Goal: Task Accomplishment & Management: Manage account settings

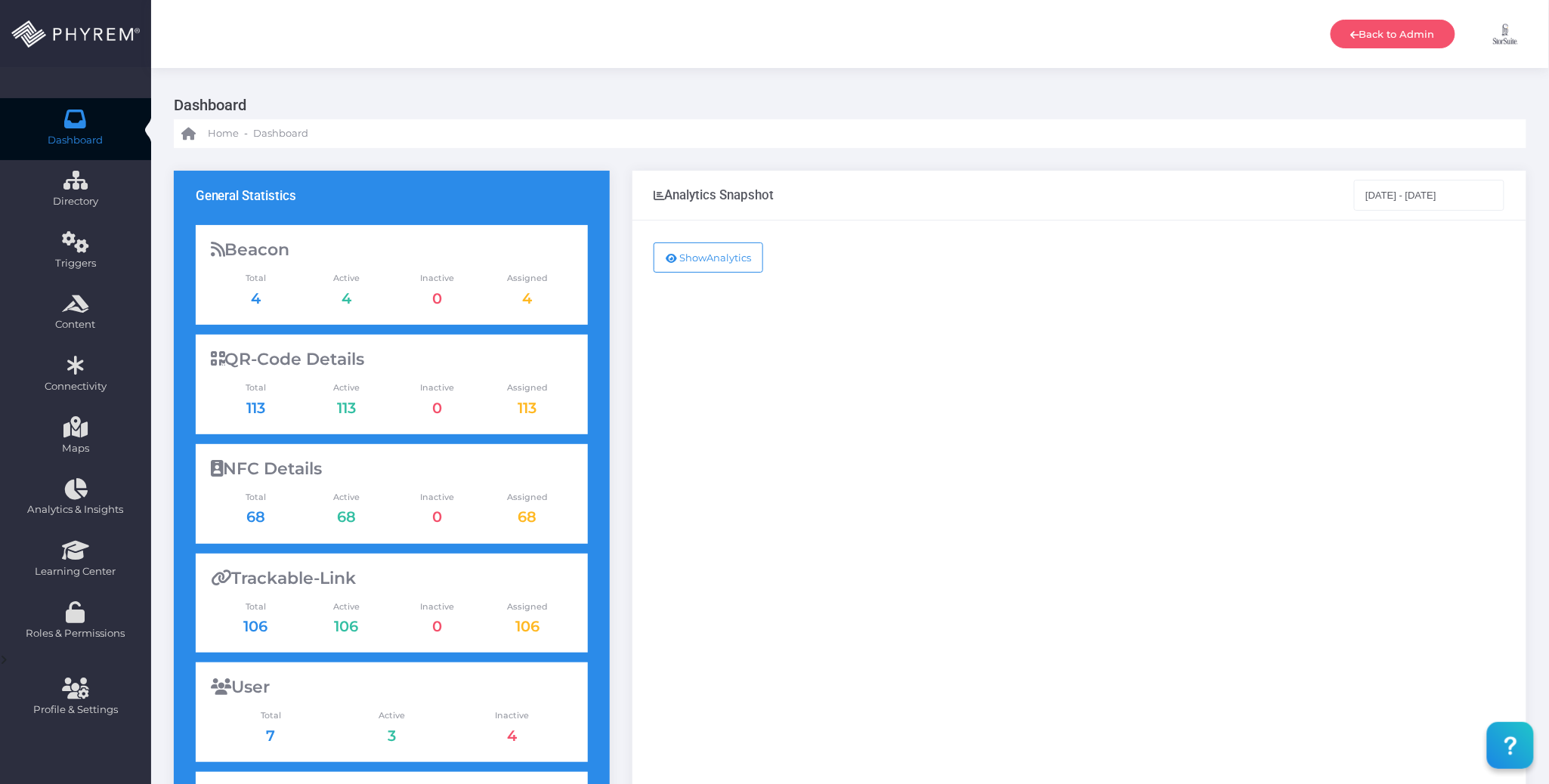
click at [1512, 34] on img at bounding box center [1506, 34] width 38 height 38
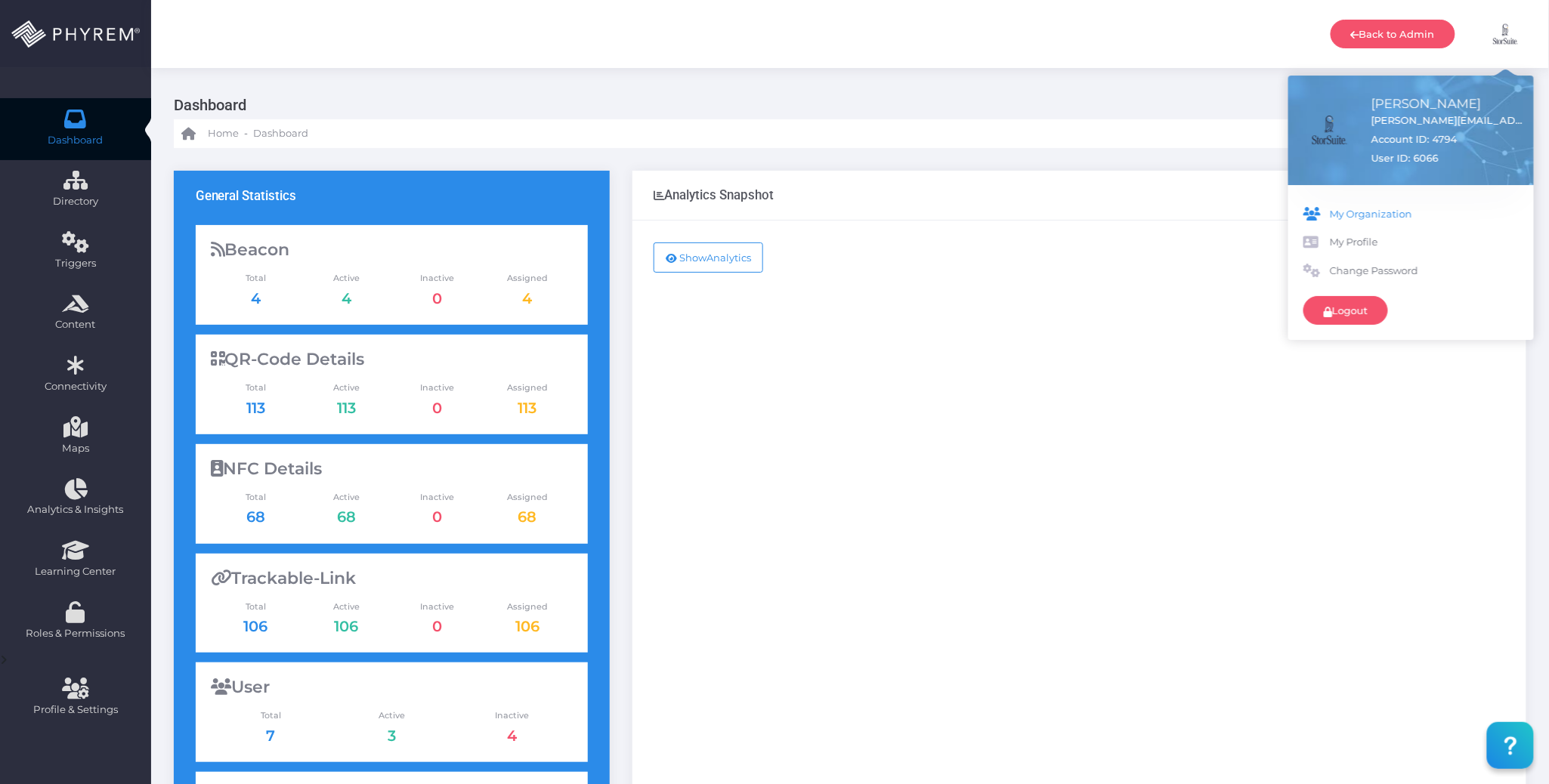
click at [1379, 207] on span "My Organization" at bounding box center [1424, 214] width 189 height 15
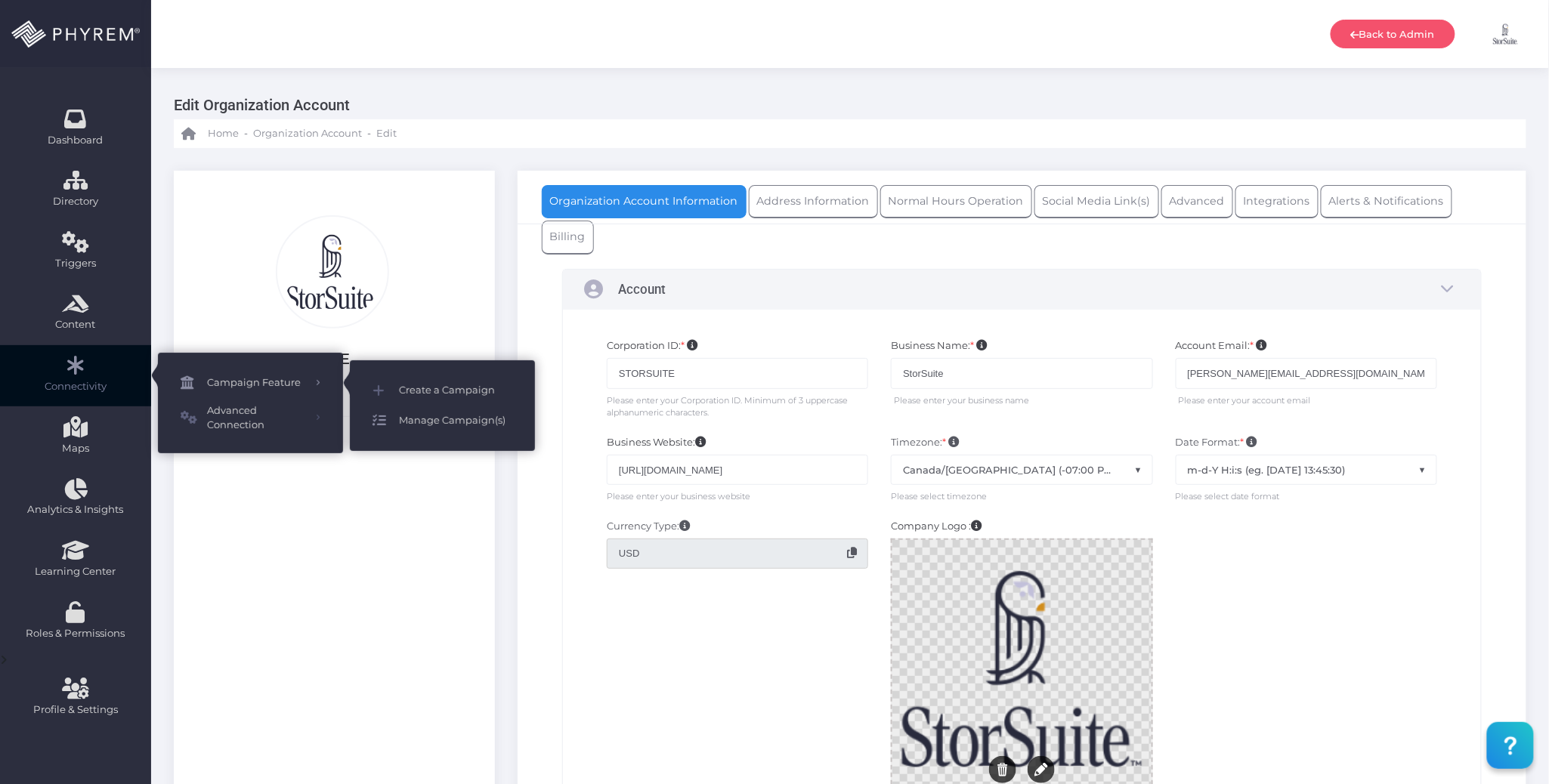
click at [445, 421] on span "Manage Campaign(s)" at bounding box center [455, 421] width 114 height 20
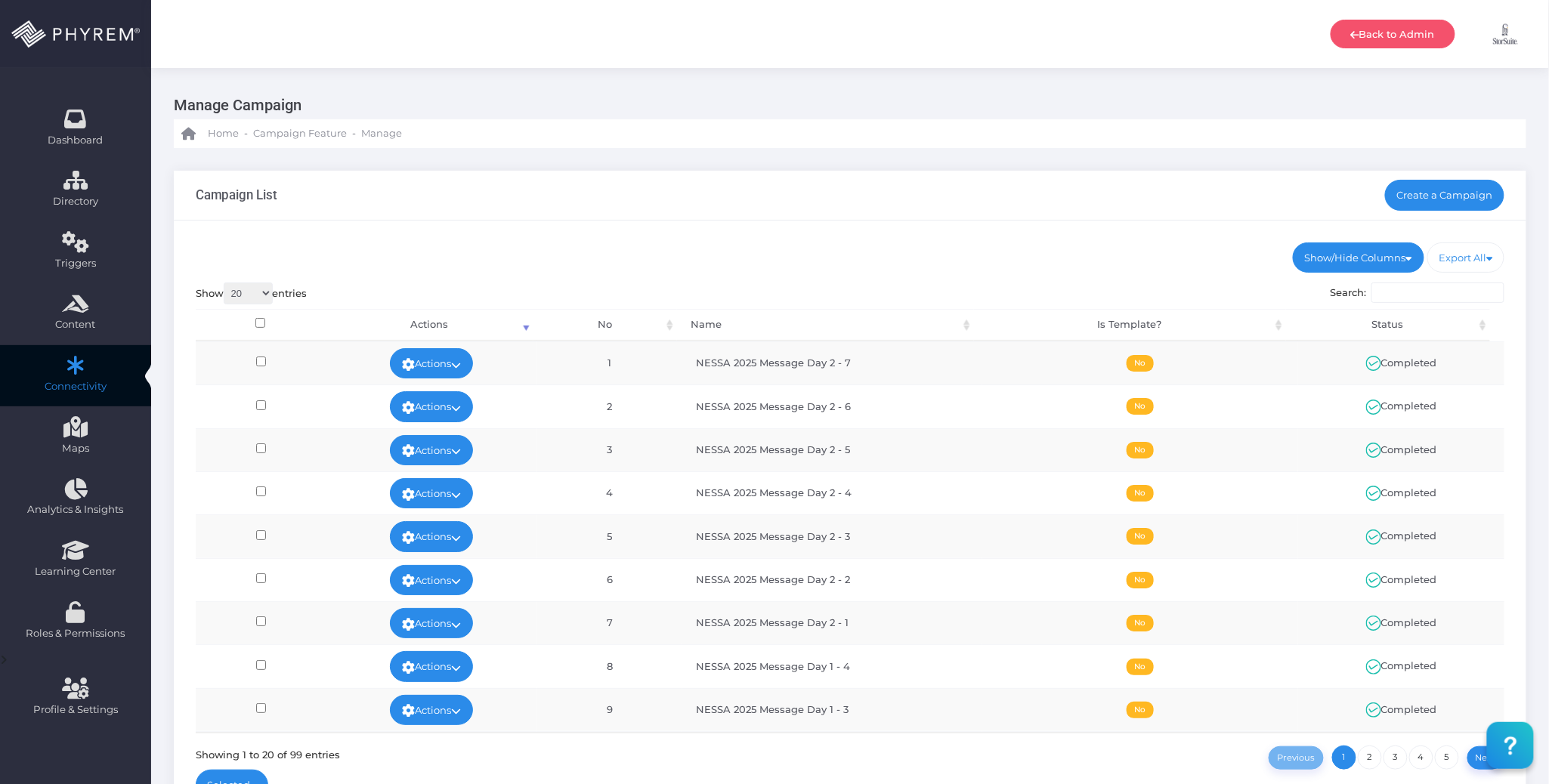
click at [896, 248] on ul "Show/Hide Columns No Name Is Template? Status" at bounding box center [851, 257] width 1310 height 31
drag, startPoint x: 1142, startPoint y: 251, endPoint x: 895, endPoint y: 252, distance: 247.0
click at [895, 252] on ul "Show/Hide Columns No Name Is Template? Status" at bounding box center [851, 257] width 1310 height 31
click at [910, 221] on div "Show/Hide Columns No Name Is Template? Status DONE" at bounding box center [851, 525] width 1353 height 609
click at [936, 245] on ul "Show/Hide Columns No Name Is Template? Status" at bounding box center [851, 257] width 1310 height 31
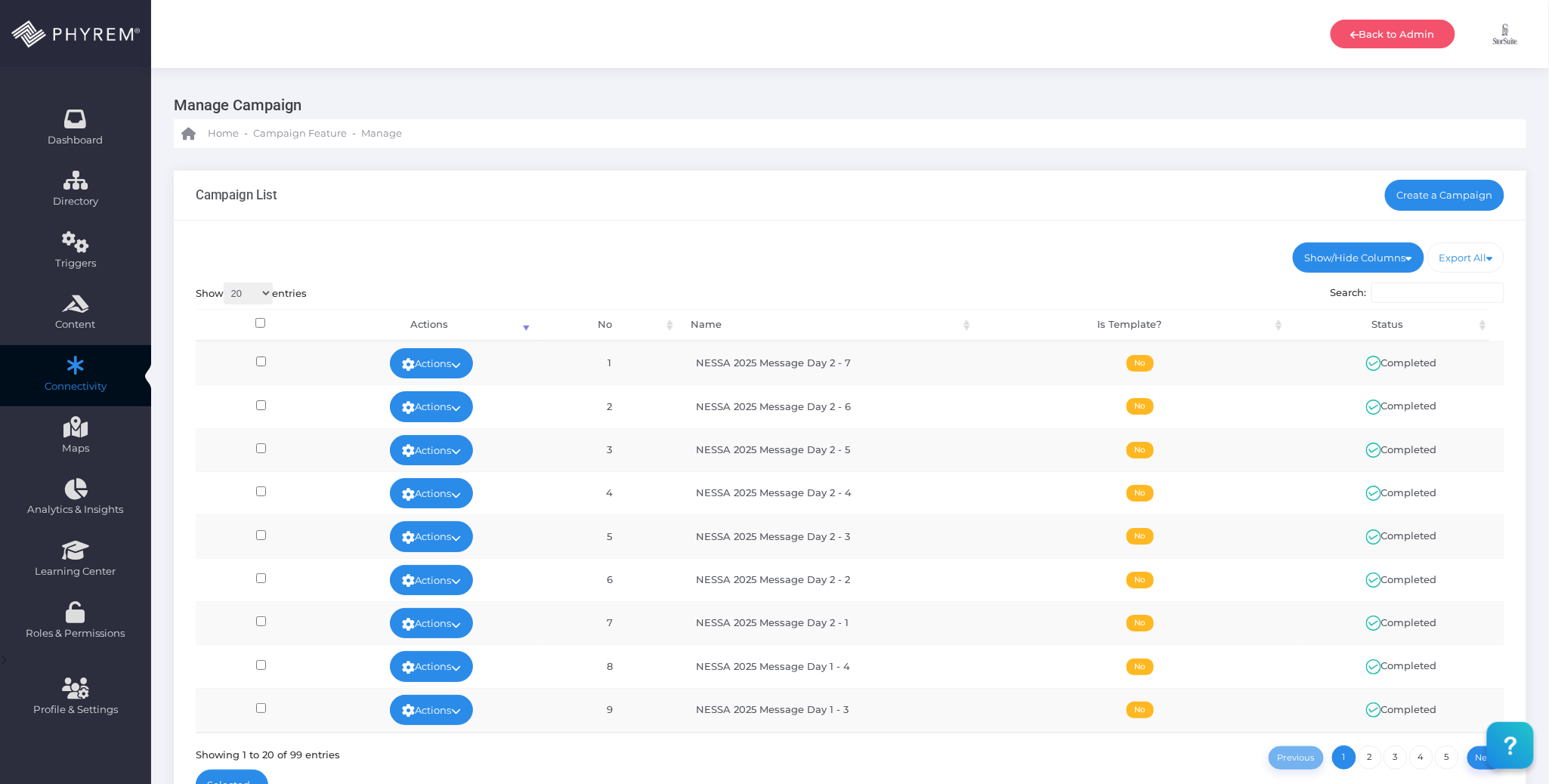
click at [976, 218] on div "Campaign List Create a Campaign" at bounding box center [851, 196] width 1353 height 49
click at [1032, 245] on ul "Show/Hide Columns No Name Is Template? Status" at bounding box center [851, 257] width 1310 height 31
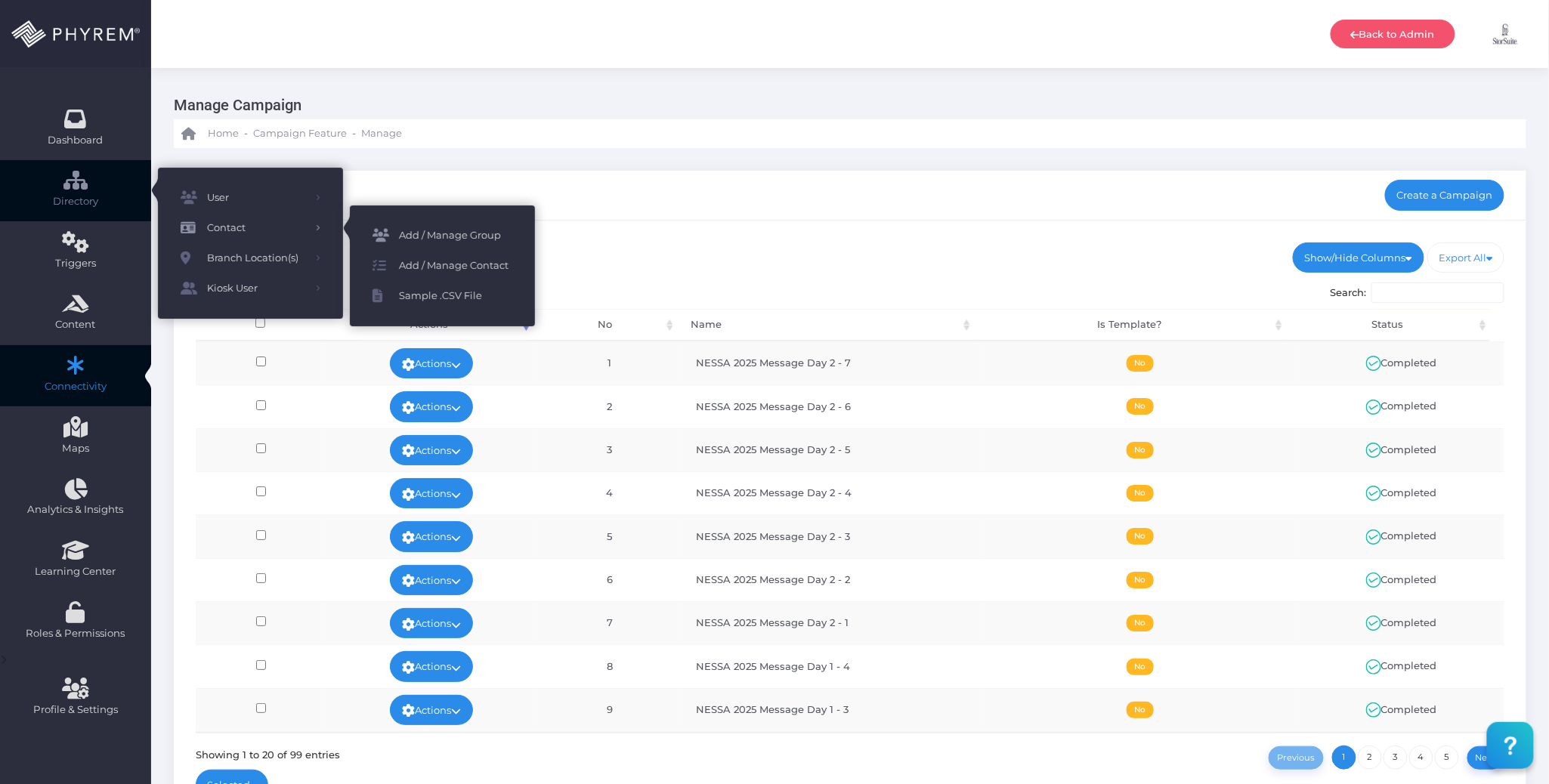
click at [424, 228] on span "Add / Manage Group" at bounding box center [455, 235] width 114 height 20
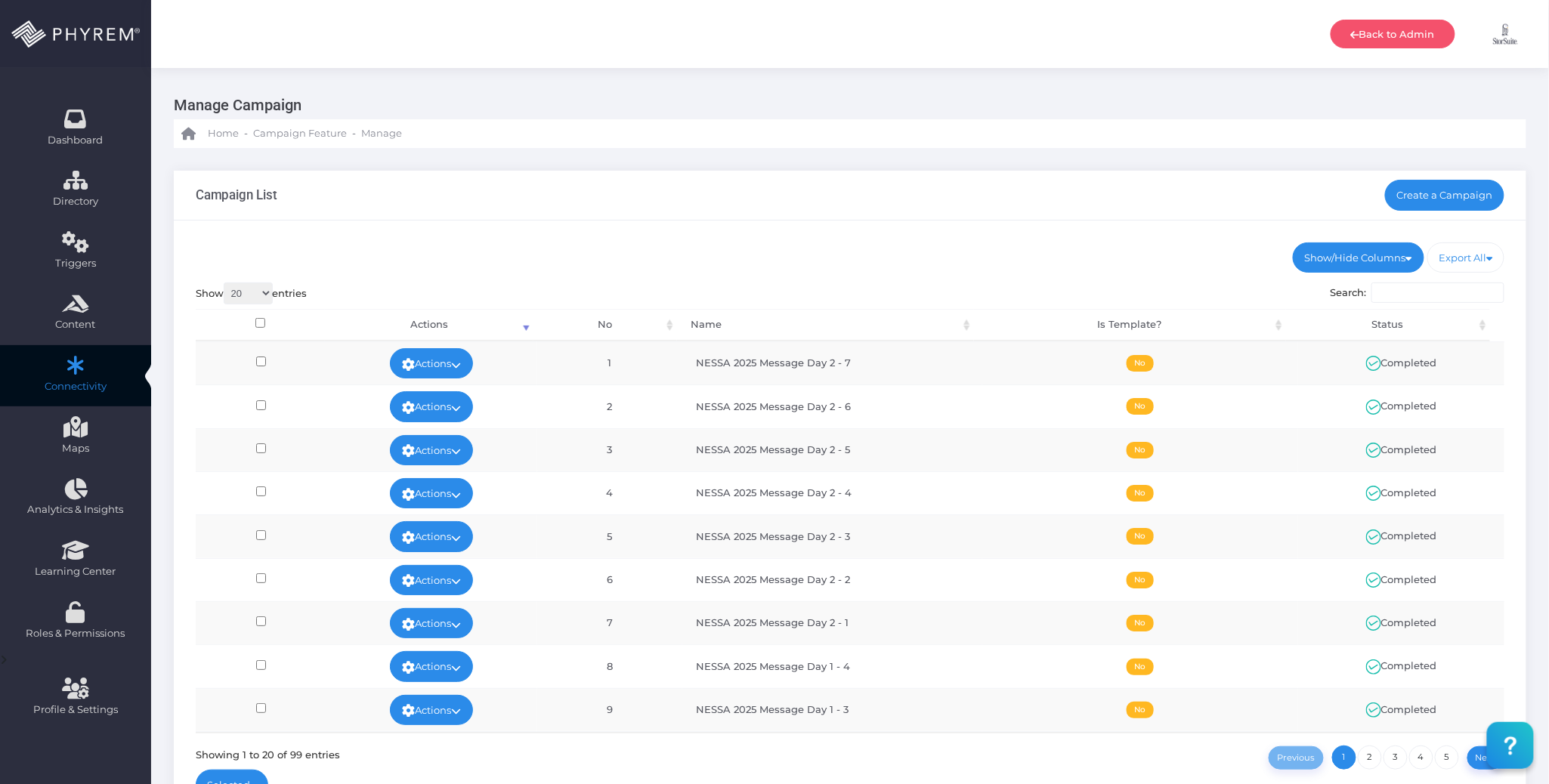
click at [827, 242] on ul "Show/Hide Columns No Name Is Template? Status" at bounding box center [851, 257] width 1310 height 31
click at [947, 223] on div "Show/Hide Columns No Name Is Template? Status DONE" at bounding box center [851, 525] width 1353 height 609
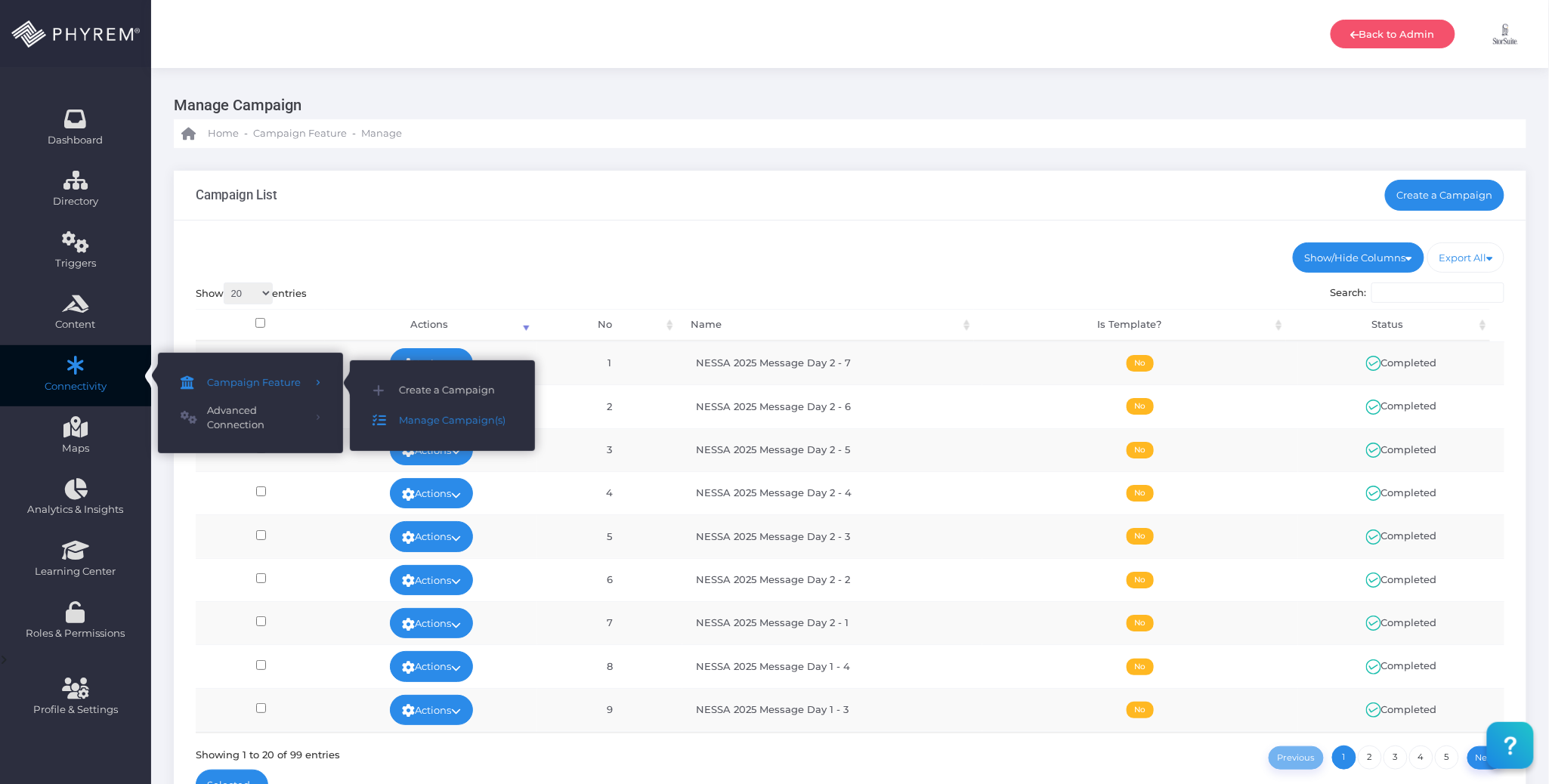
click at [490, 418] on span "Manage Campaign(s)" at bounding box center [455, 421] width 114 height 20
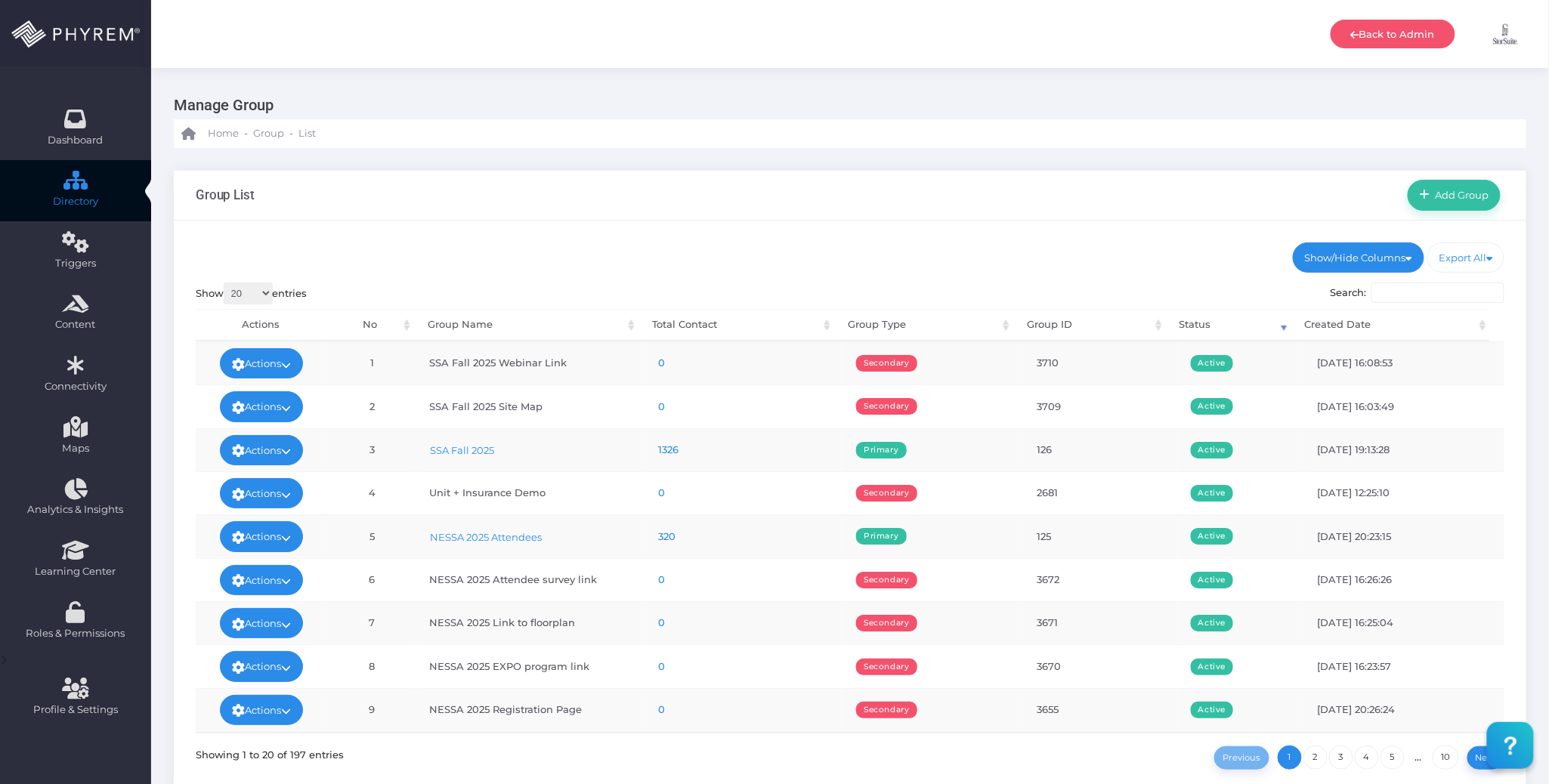
click at [1011, 251] on ul "Show/Hide Columns No Group Name Total Contact Group Type DONE" at bounding box center [851, 257] width 1310 height 31
click at [968, 242] on ul "Show/Hide Columns No Group Name Total Contact Group Type DONE" at bounding box center [851, 257] width 1310 height 31
click at [956, 257] on ul "Show/Hide Columns No Group Name Total Contact Group Type DONE" at bounding box center [851, 257] width 1310 height 31
click at [1035, 453] on td "126" at bounding box center [1100, 450] width 153 height 44
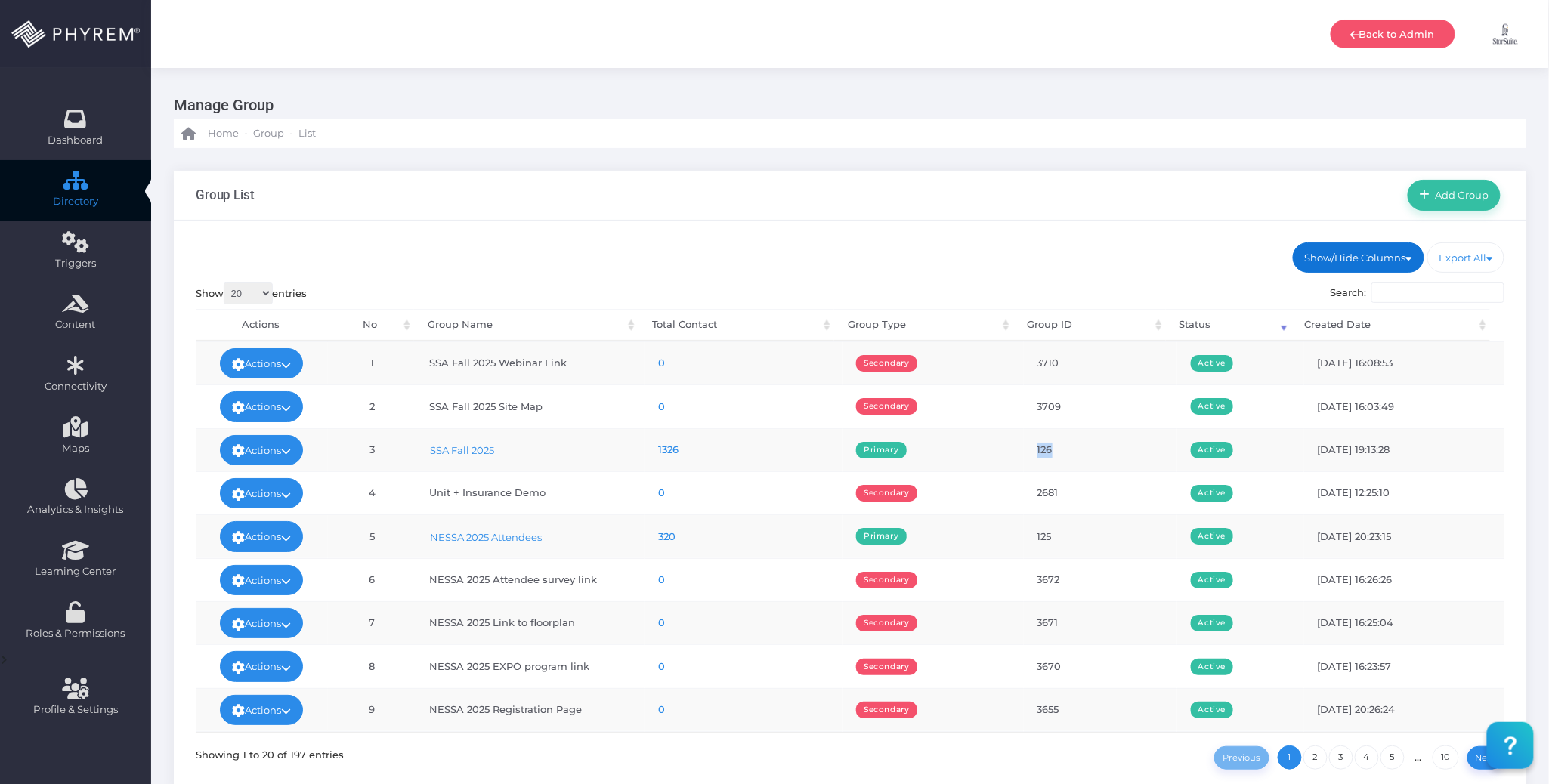
copy td "126"
click at [742, 226] on div "Show/Hide Columns No Group ID" at bounding box center [851, 506] width 1353 height 571
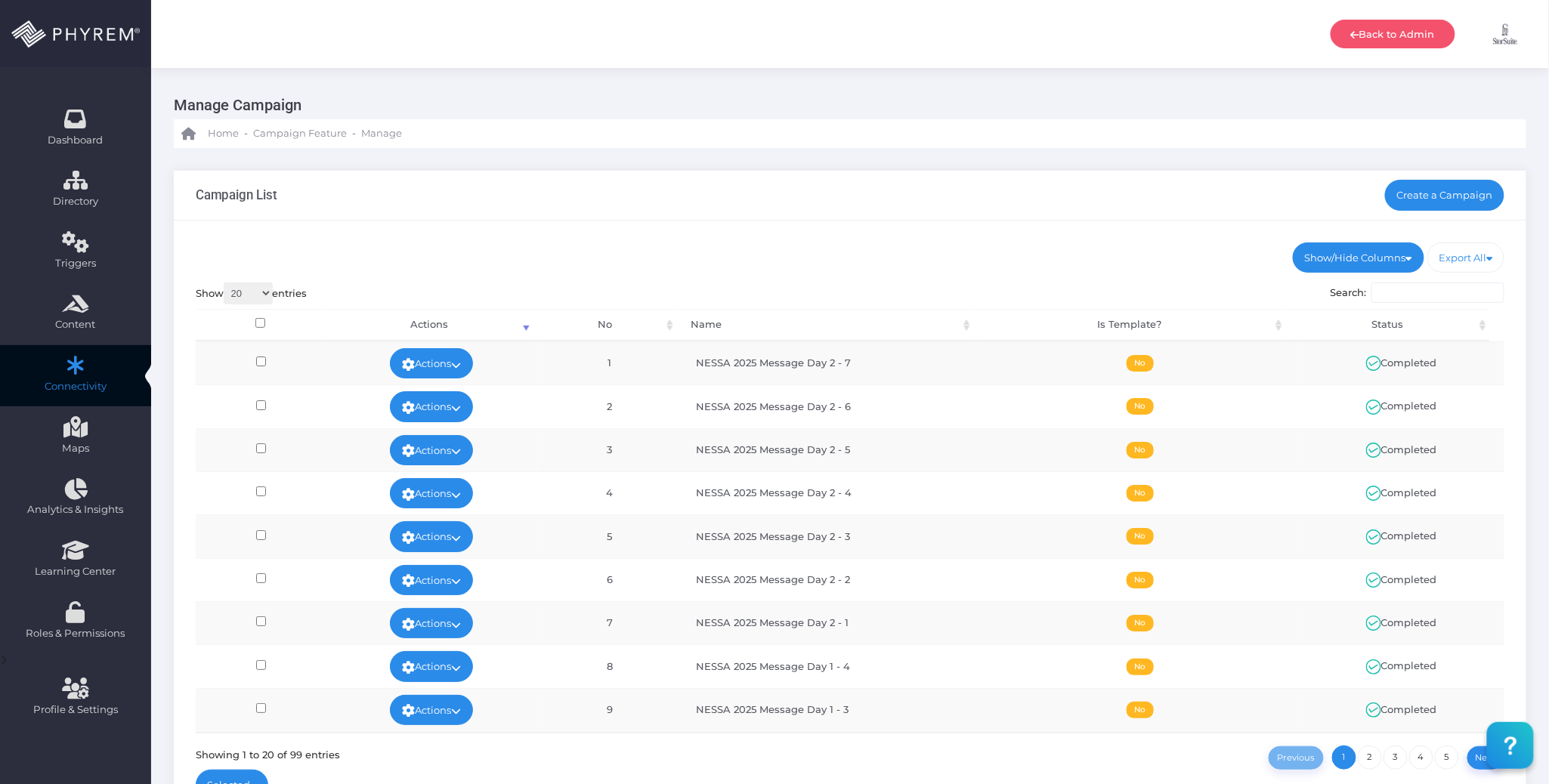
click at [819, 263] on ul "Show/Hide Columns No Name Is Template? Status" at bounding box center [851, 257] width 1310 height 31
click at [839, 266] on ul "Show/Hide Columns No Name Is Template? Status" at bounding box center [851, 257] width 1310 height 31
click at [1469, 188] on link "Create a Campaign" at bounding box center [1444, 195] width 120 height 31
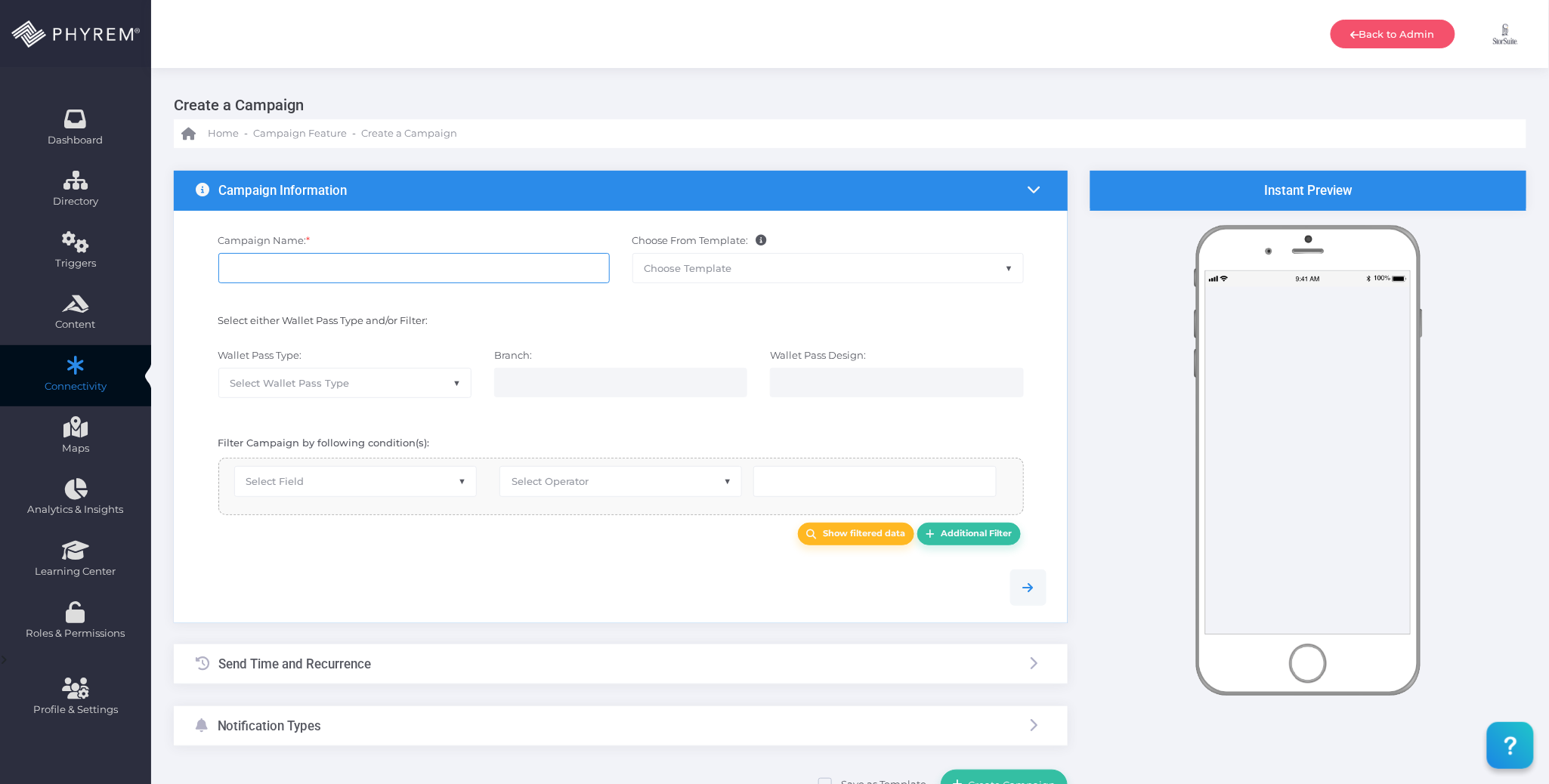
click at [479, 270] on input "Campaign Name: *" at bounding box center [414, 268] width 392 height 31
paste input "SSA Fall 2025 -"
paste input "Pre Show - Welcome w/ Digital Program"
type input "SSA Fall 2025 - Pre Show - Welcome w/ Digital Program"
click at [402, 381] on span "Select Wallet Pass Type" at bounding box center [345, 383] width 251 height 29
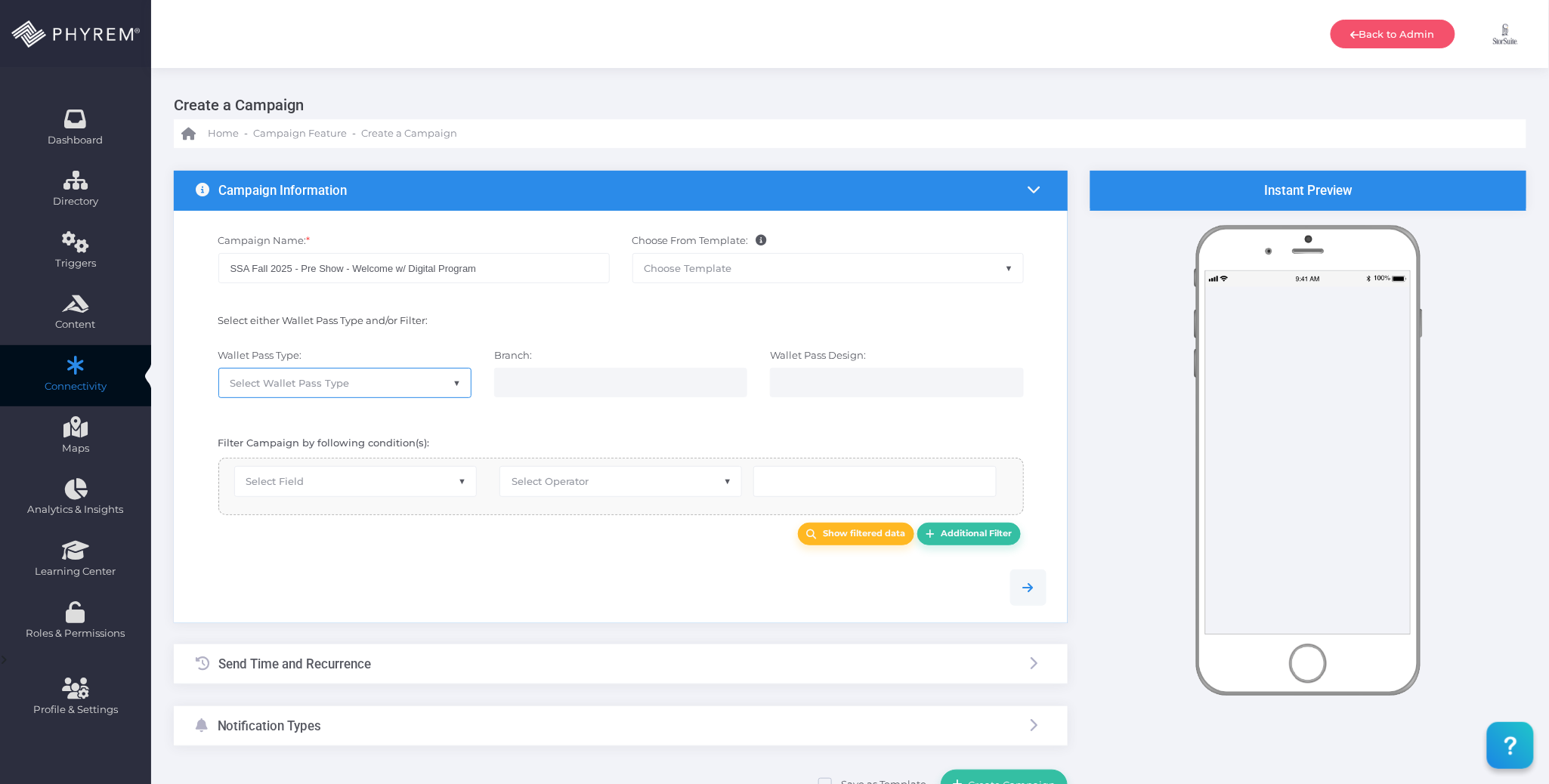
click at [585, 435] on div "Filter Campaign by following condition(s):" at bounding box center [620, 443] width 873 height 31
click at [421, 484] on span "Select Field" at bounding box center [356, 480] width 241 height 29
select select "group_id"
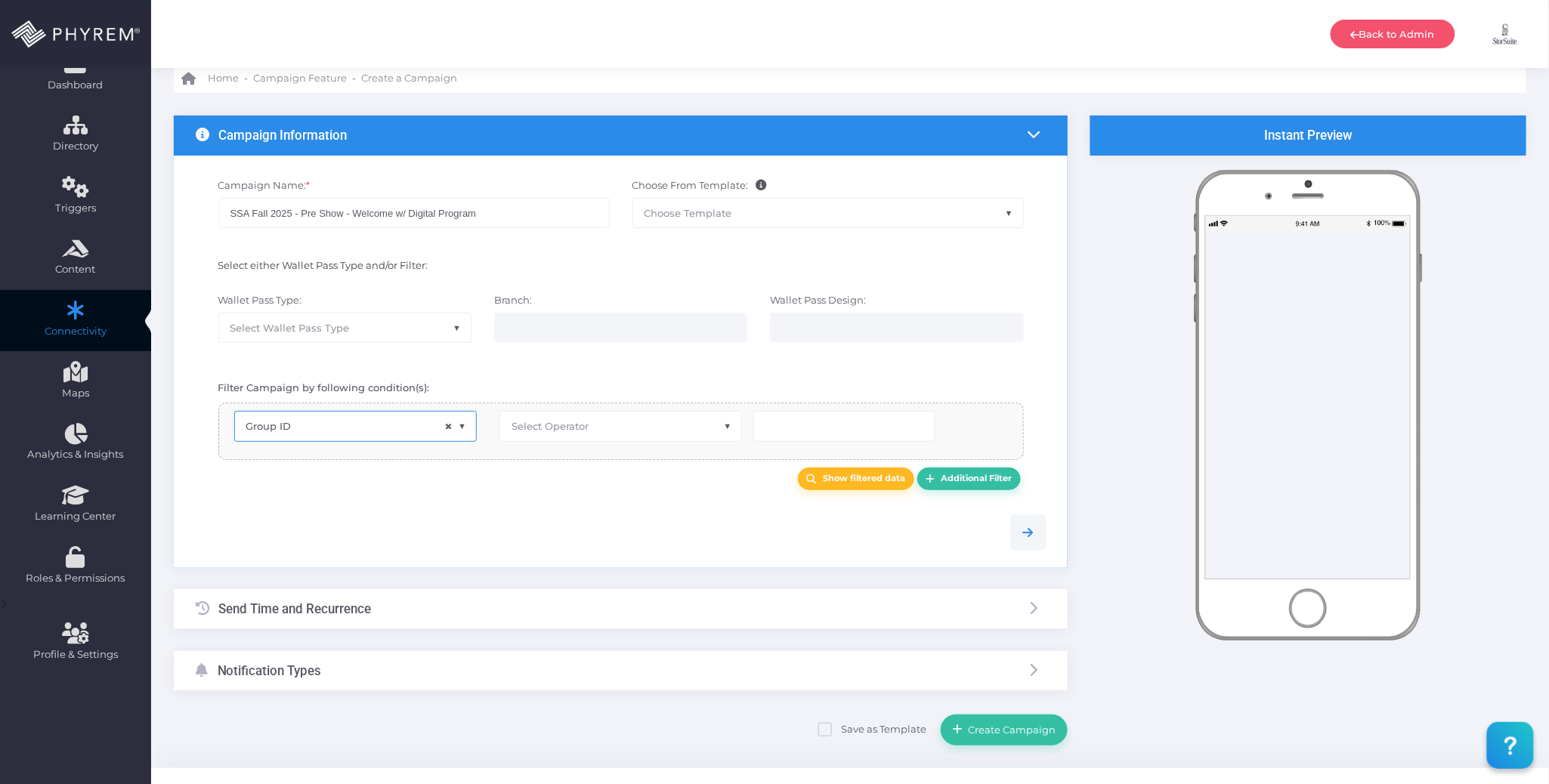
scroll to position [85, 0]
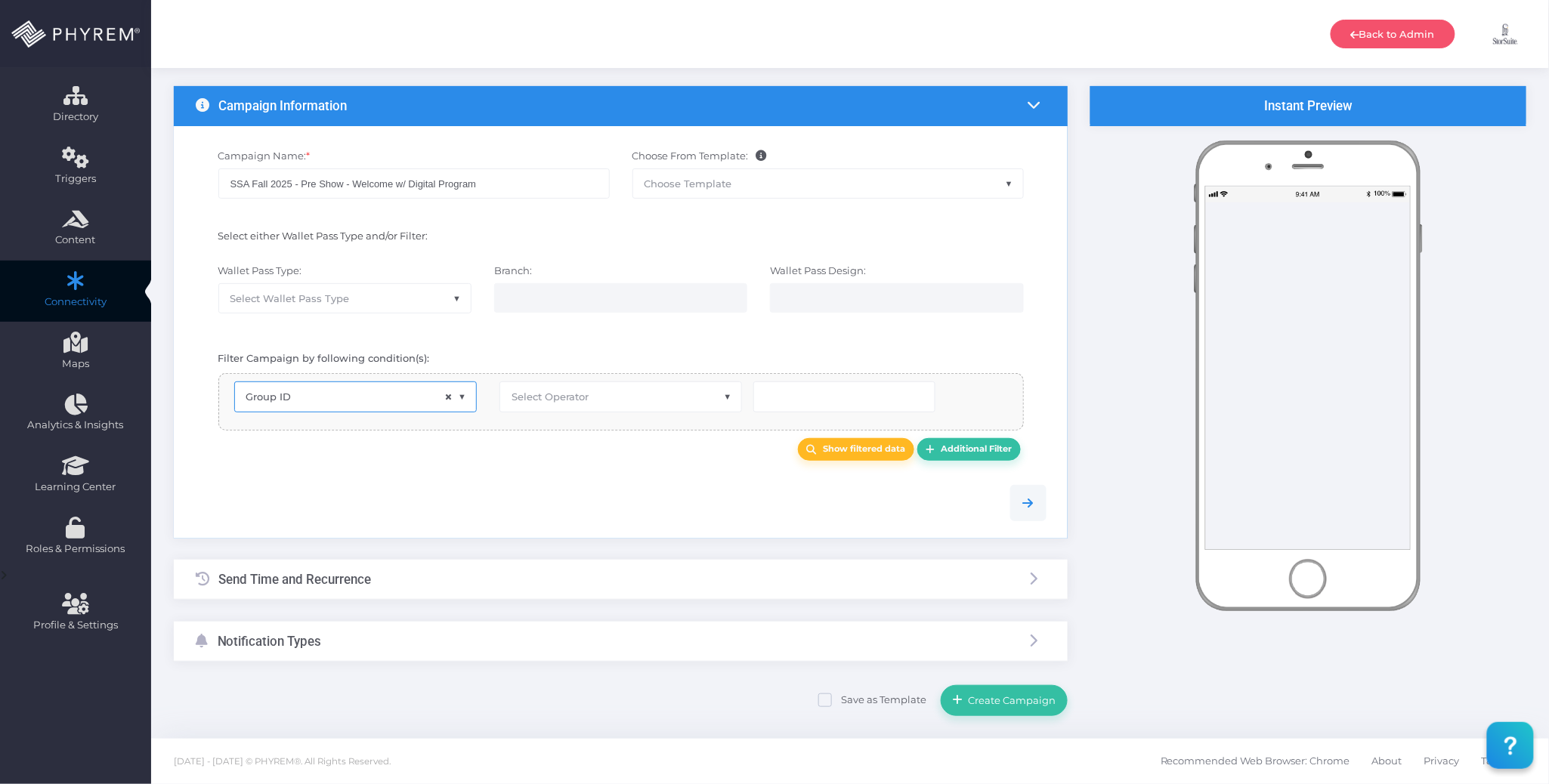
click at [611, 388] on span "Select Operator" at bounding box center [621, 396] width 241 height 29
select select "exact"
click at [816, 405] on input "number" at bounding box center [845, 396] width 182 height 31
click at [839, 401] on input "number" at bounding box center [845, 396] width 182 height 31
paste input "126"
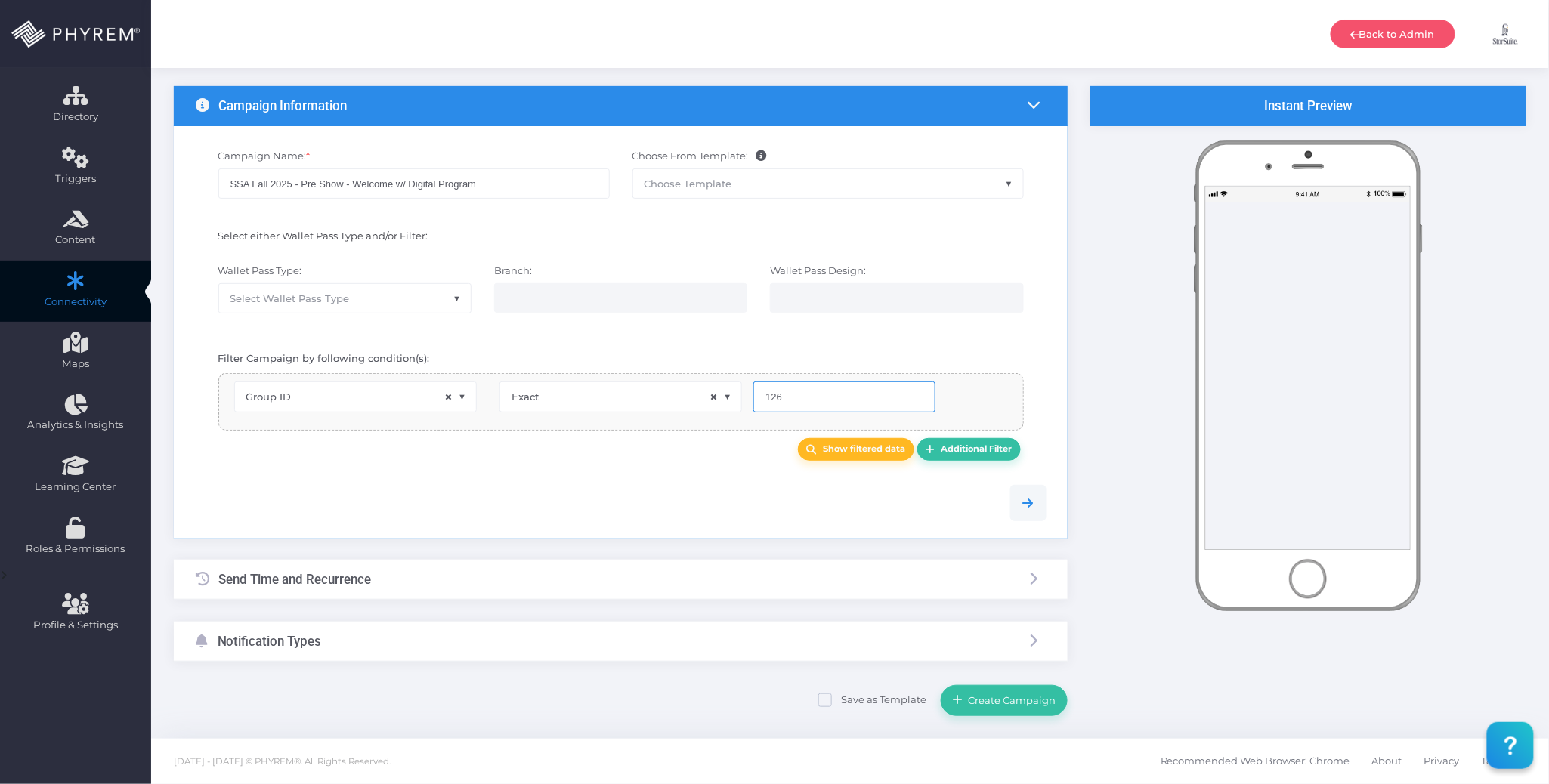
type input "126"
click at [798, 490] on div at bounding box center [620, 503] width 873 height 37
click at [824, 450] on b "Show filtered data" at bounding box center [865, 448] width 82 height 11
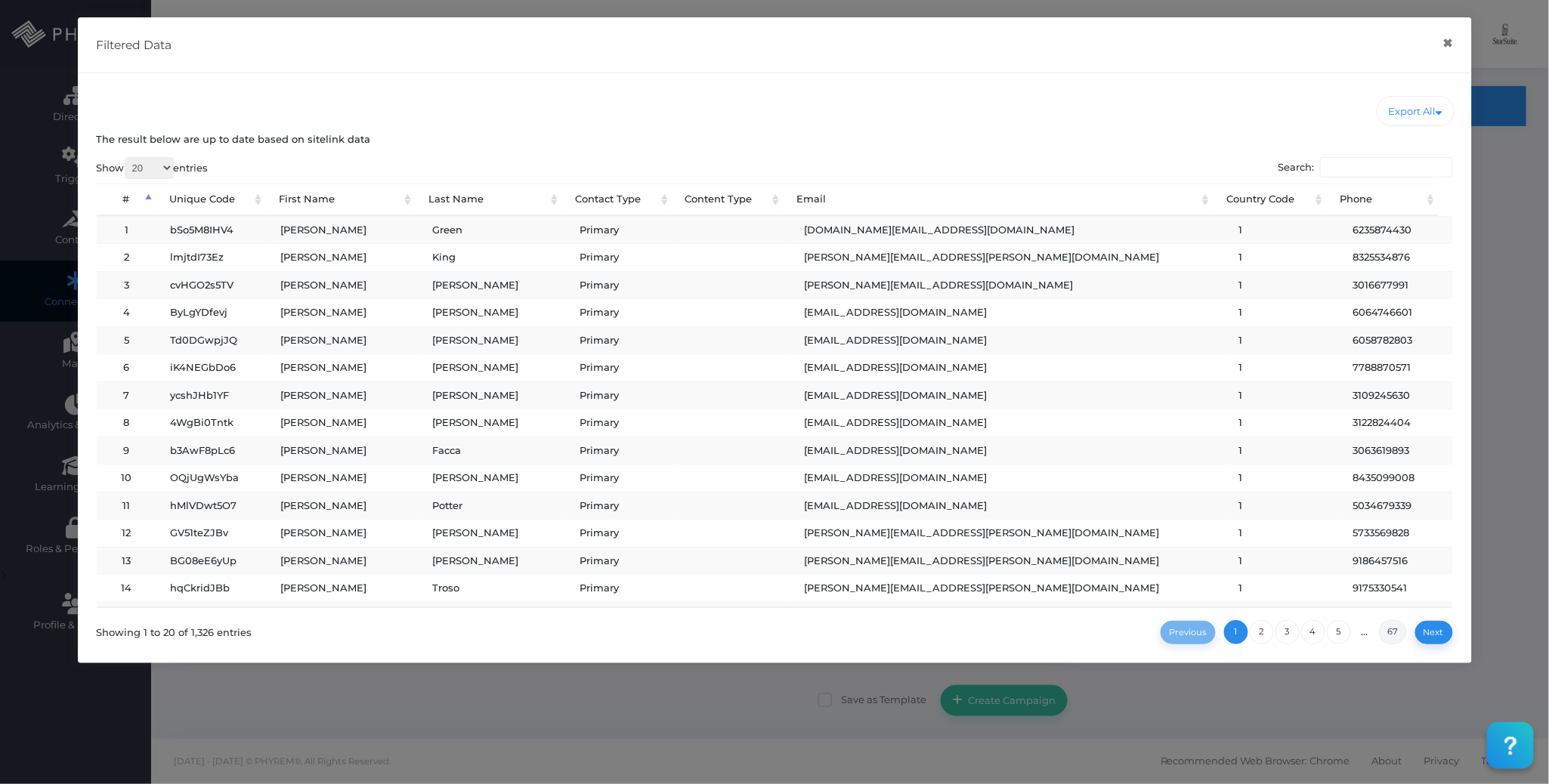
click at [1397, 629] on link "67" at bounding box center [1393, 632] width 28 height 24
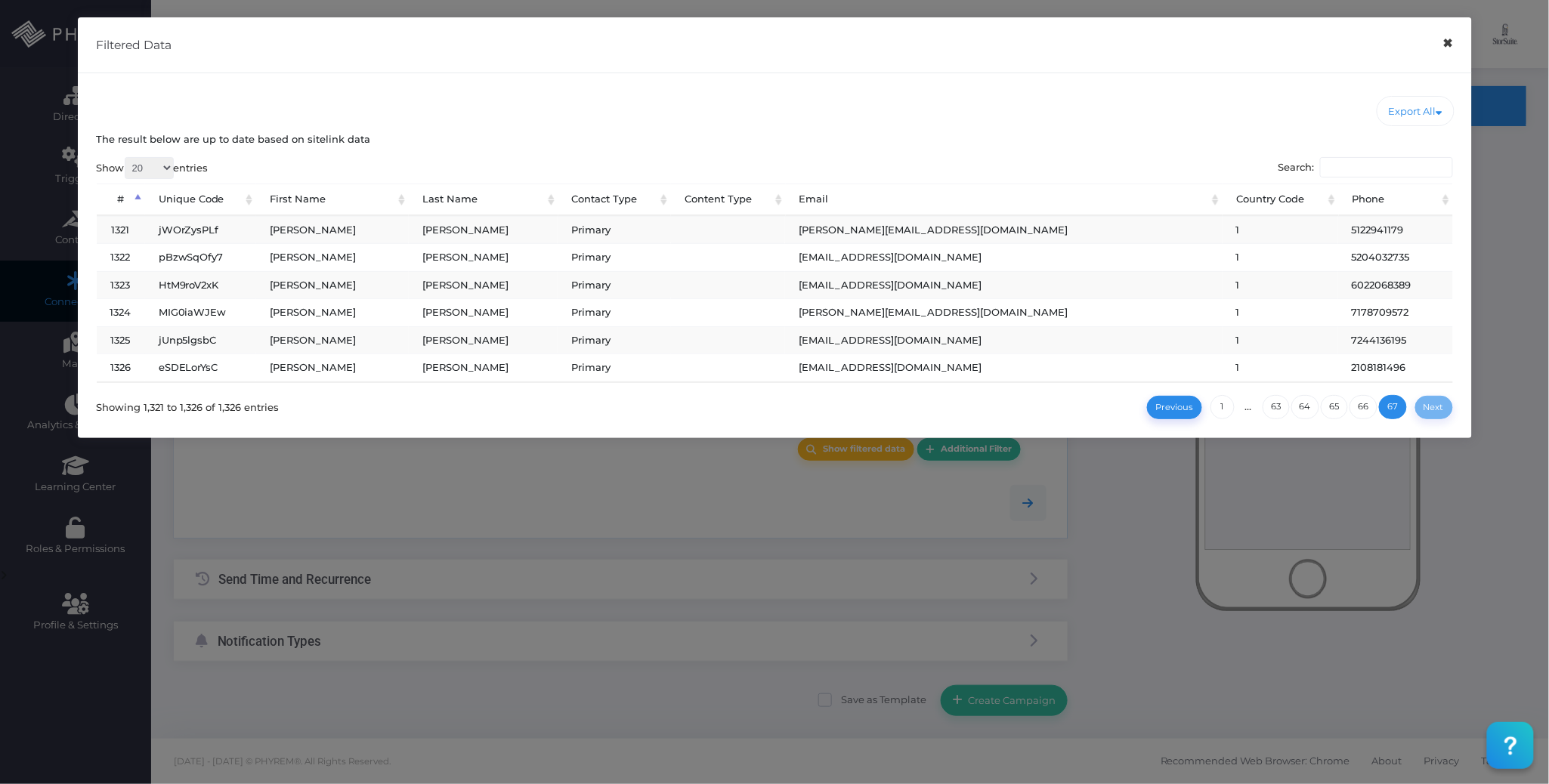
drag, startPoint x: 1446, startPoint y: 44, endPoint x: 1167, endPoint y: 212, distance: 325.7
click at [1448, 44] on button "×" at bounding box center [1448, 44] width 30 height 34
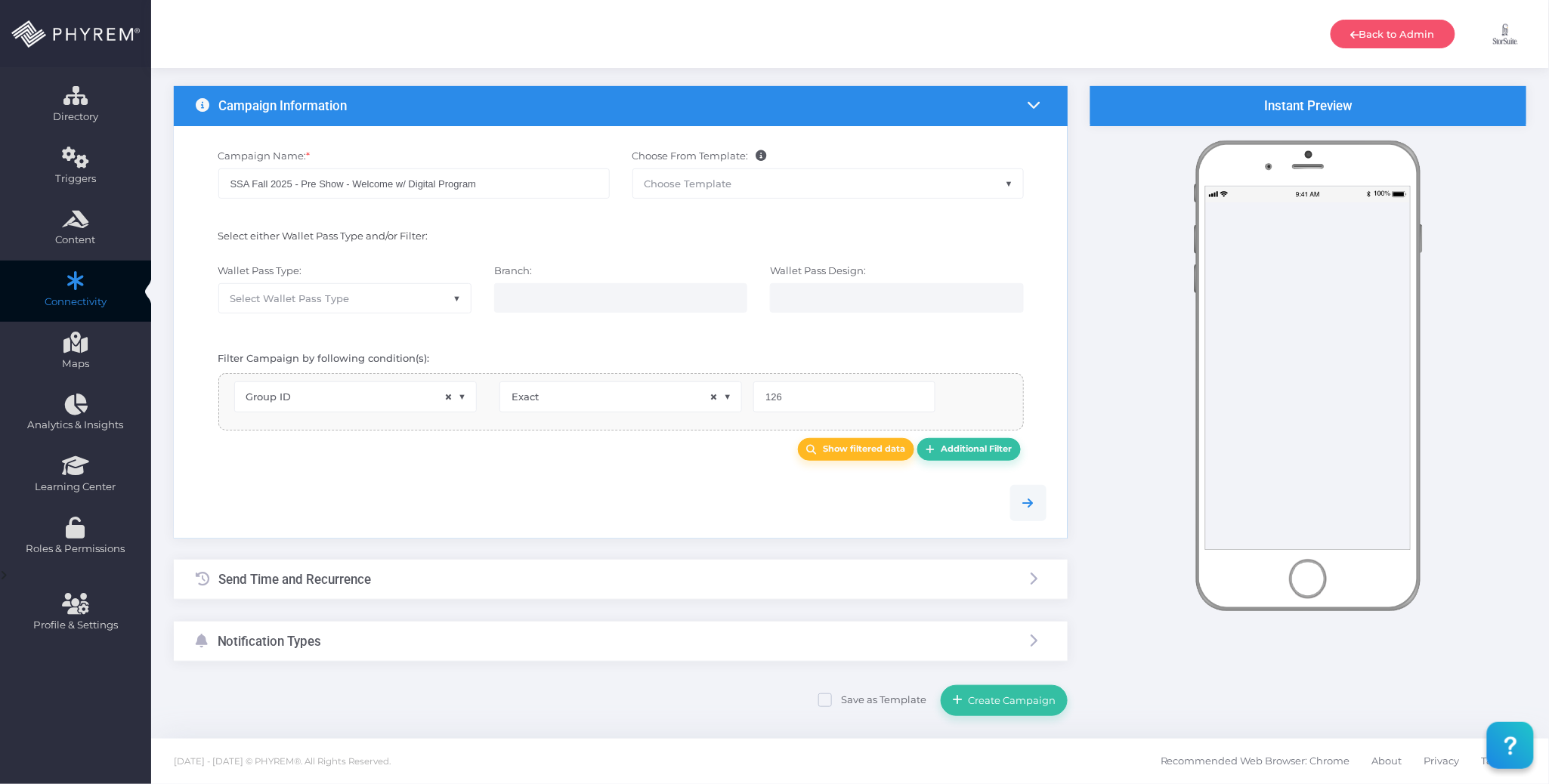
drag, startPoint x: 442, startPoint y: 598, endPoint x: 442, endPoint y: 587, distance: 11.0
click at [442, 597] on div "Send Time and Recurrence" at bounding box center [621, 579] width 894 height 40
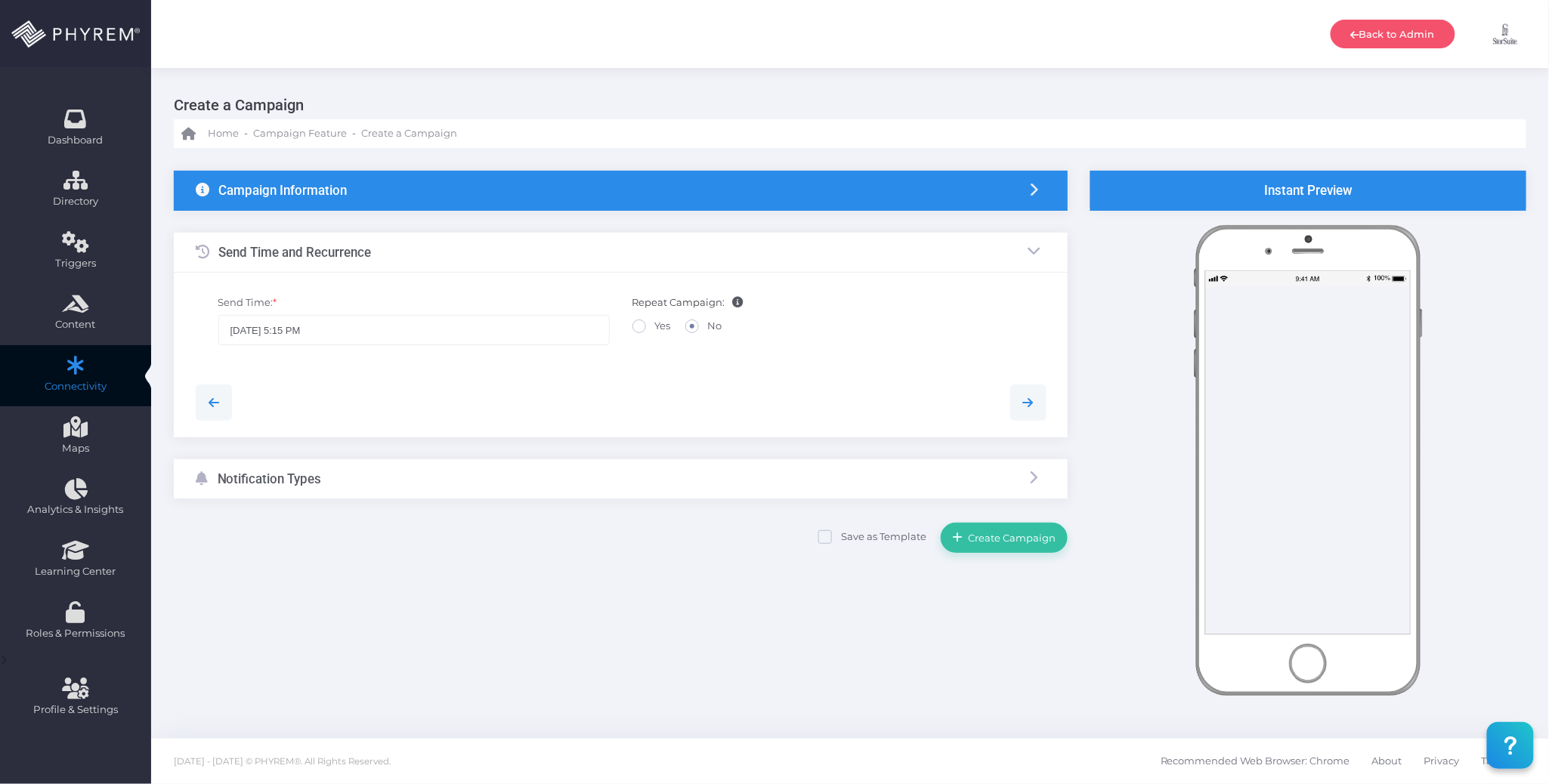
scroll to position [0, 0]
click at [446, 325] on input "08/29/2025 5:15 PM" at bounding box center [414, 330] width 392 height 31
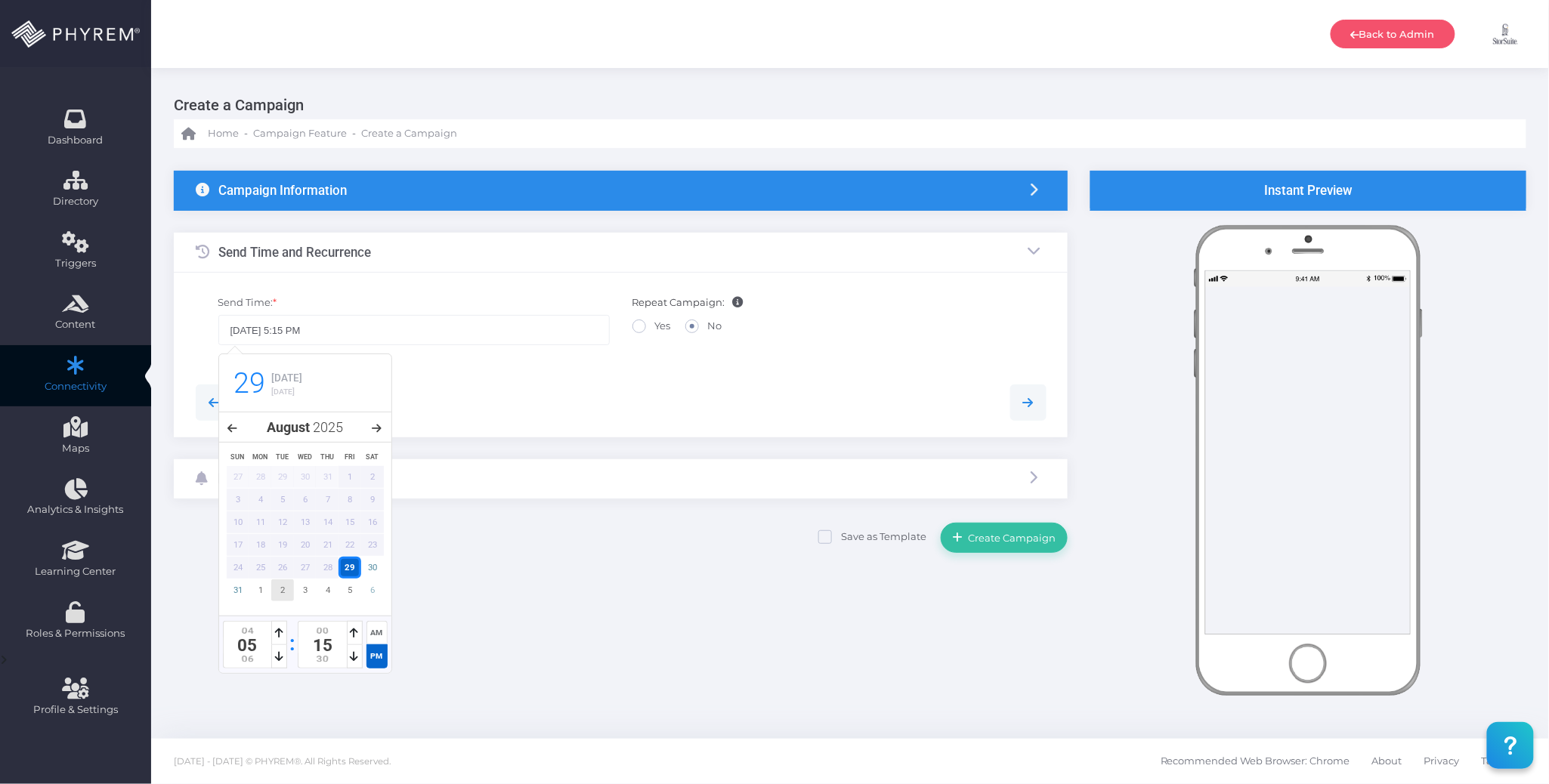
click at [281, 596] on div "2" at bounding box center [282, 590] width 23 height 22
click at [276, 656] on icon at bounding box center [279, 656] width 8 height 11
click at [275, 656] on icon at bounding box center [279, 656] width 8 height 11
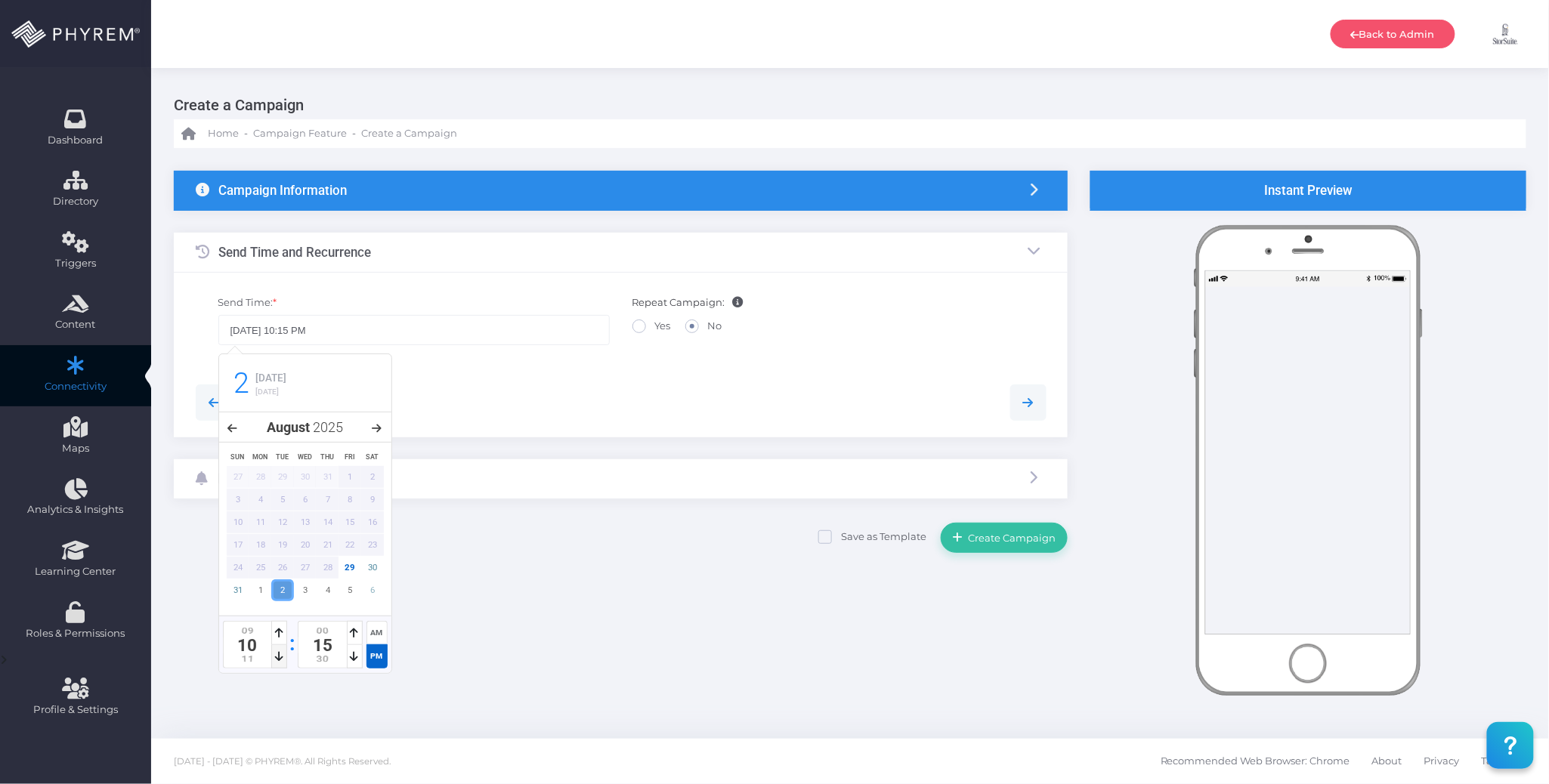
click at [275, 656] on icon at bounding box center [279, 656] width 8 height 11
click at [370, 633] on div "AM" at bounding box center [377, 633] width 21 height 24
type input "09/02/2025 10:15 AM"
click at [496, 397] on div at bounding box center [620, 402] width 873 height 37
click at [456, 479] on div "Notification Types" at bounding box center [621, 479] width 894 height 40
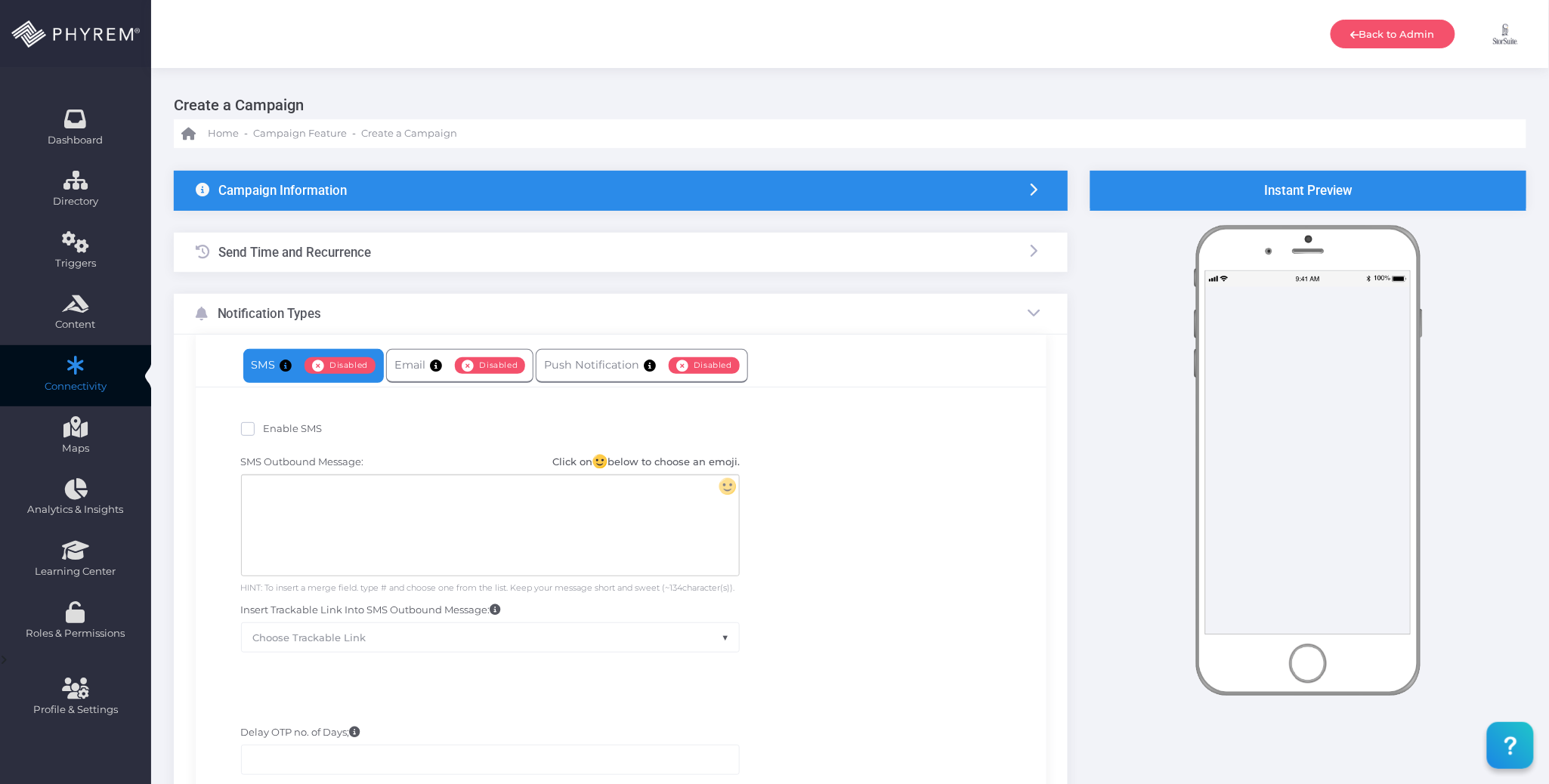
click at [300, 427] on span "Enable SMS" at bounding box center [294, 428] width 59 height 12
click at [274, 427] on input "Enable SMS" at bounding box center [269, 426] width 10 height 10
checkbox input "true"
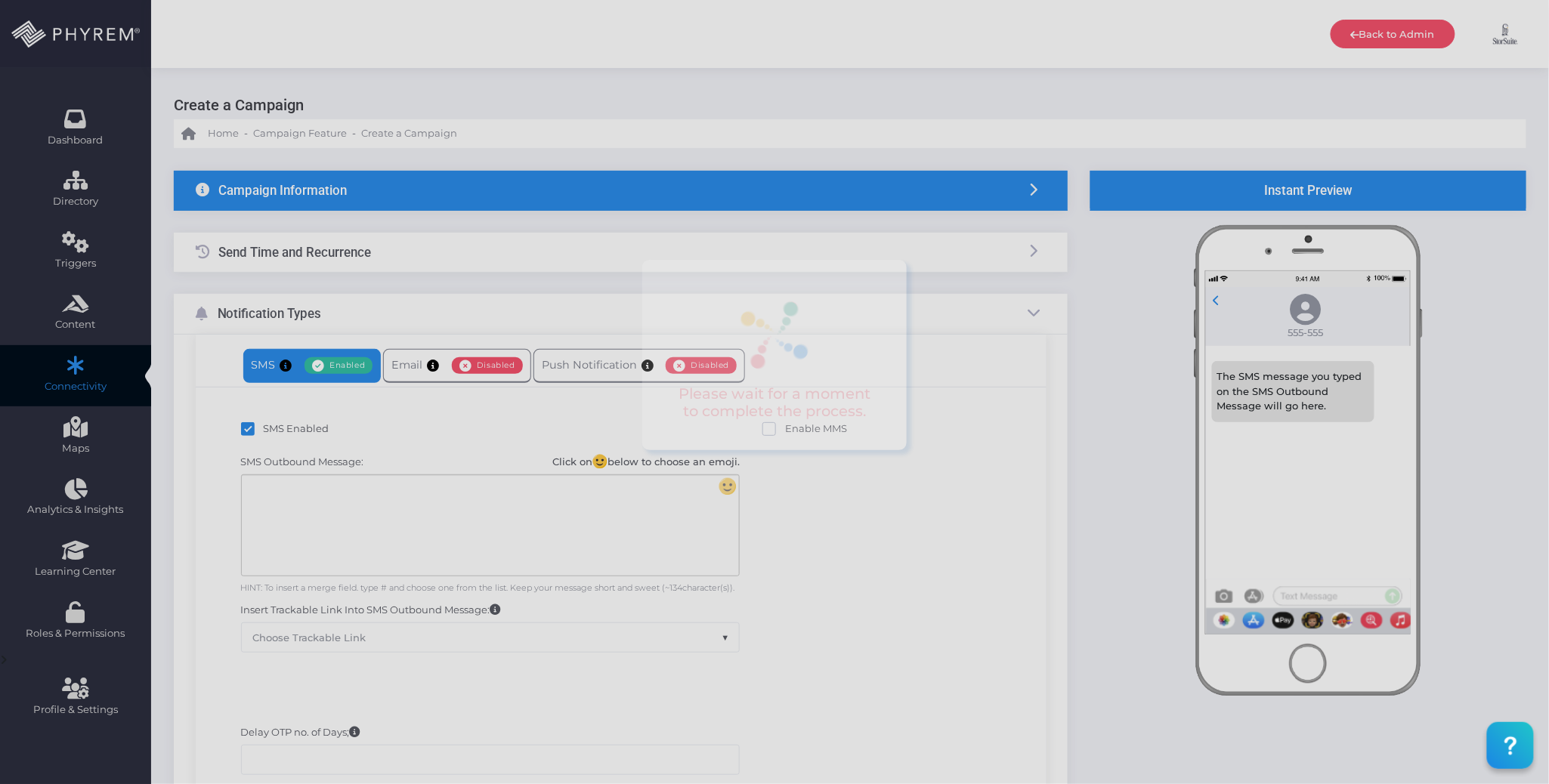
click at [373, 485] on div at bounding box center [490, 526] width 498 height 101
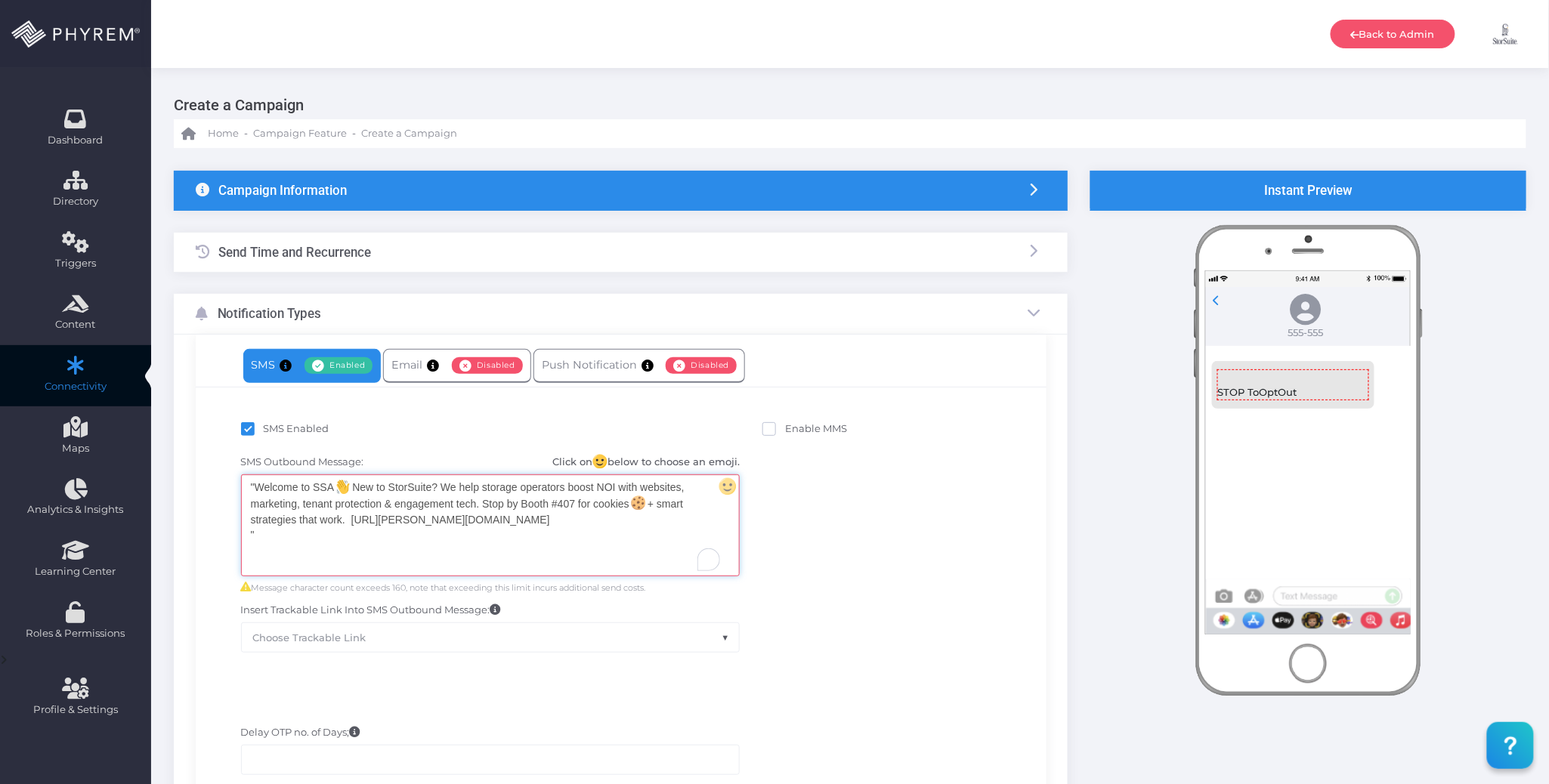
click at [254, 484] on div ""Welcome to SSA New to StorSuite? We help storage operators boost NOI with webs…" at bounding box center [490, 526] width 498 height 101
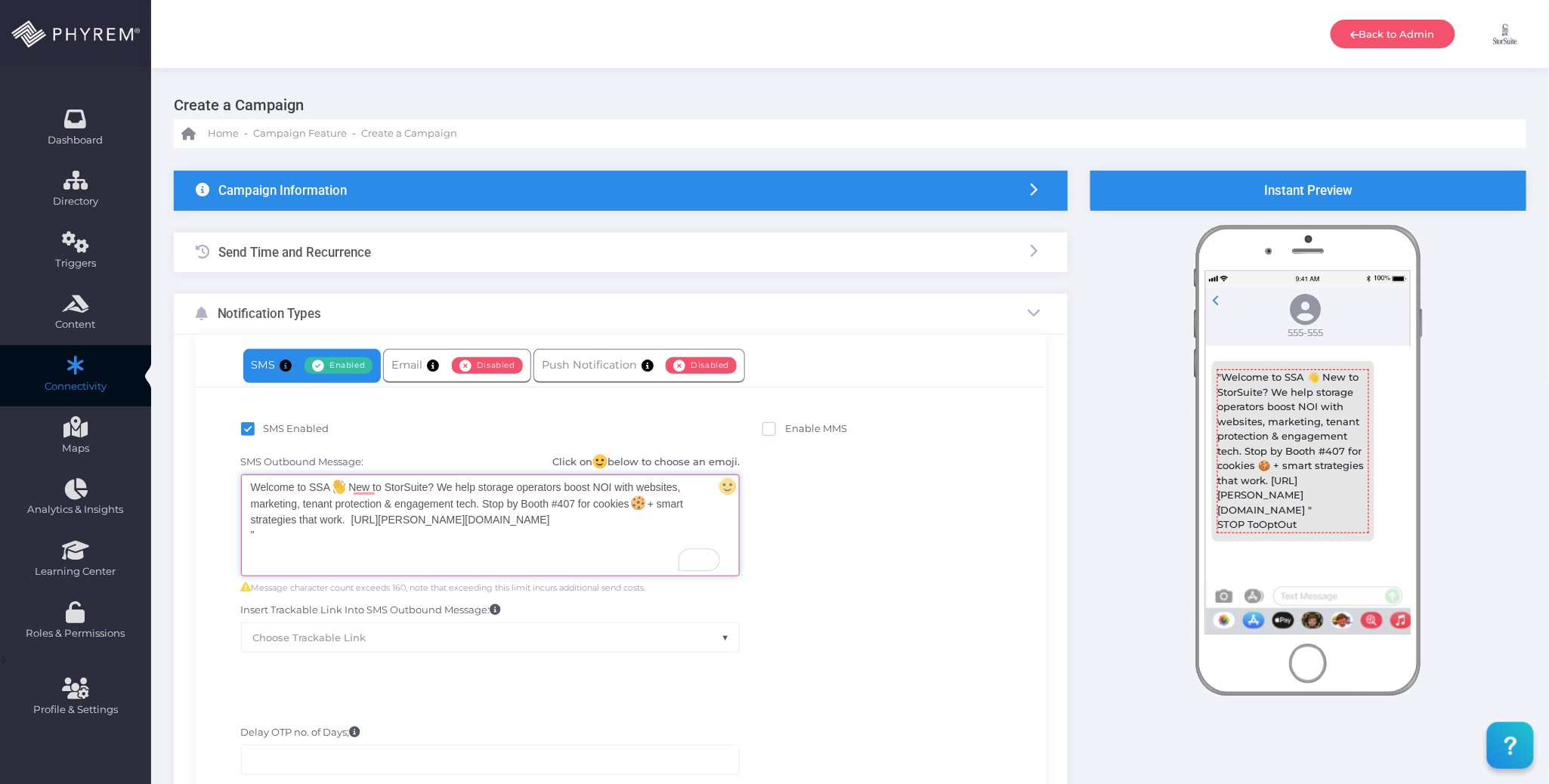
click at [276, 529] on div "Welcome to SSA New to StorSuite? We help storage operators boost NOI with websi…" at bounding box center [490, 526] width 498 height 101
click at [844, 535] on div "SMS Outbound Message: Click on below to choose an emoji. Welcome to SSA New to …" at bounding box center [620, 553] width 828 height 213
drag, startPoint x: 623, startPoint y: 526, endPoint x: 738, endPoint y: 527, distance: 115.0
click at [623, 527] on div "Welcome to SSA New to StorSuite? We help storage operators boost NOI with websi…" at bounding box center [490, 526] width 498 height 101
click at [832, 509] on div "SMS Outbound Message: Click on below to choose an emoji. Welcome to SSA 👋 New t…" at bounding box center [620, 553] width 828 height 213
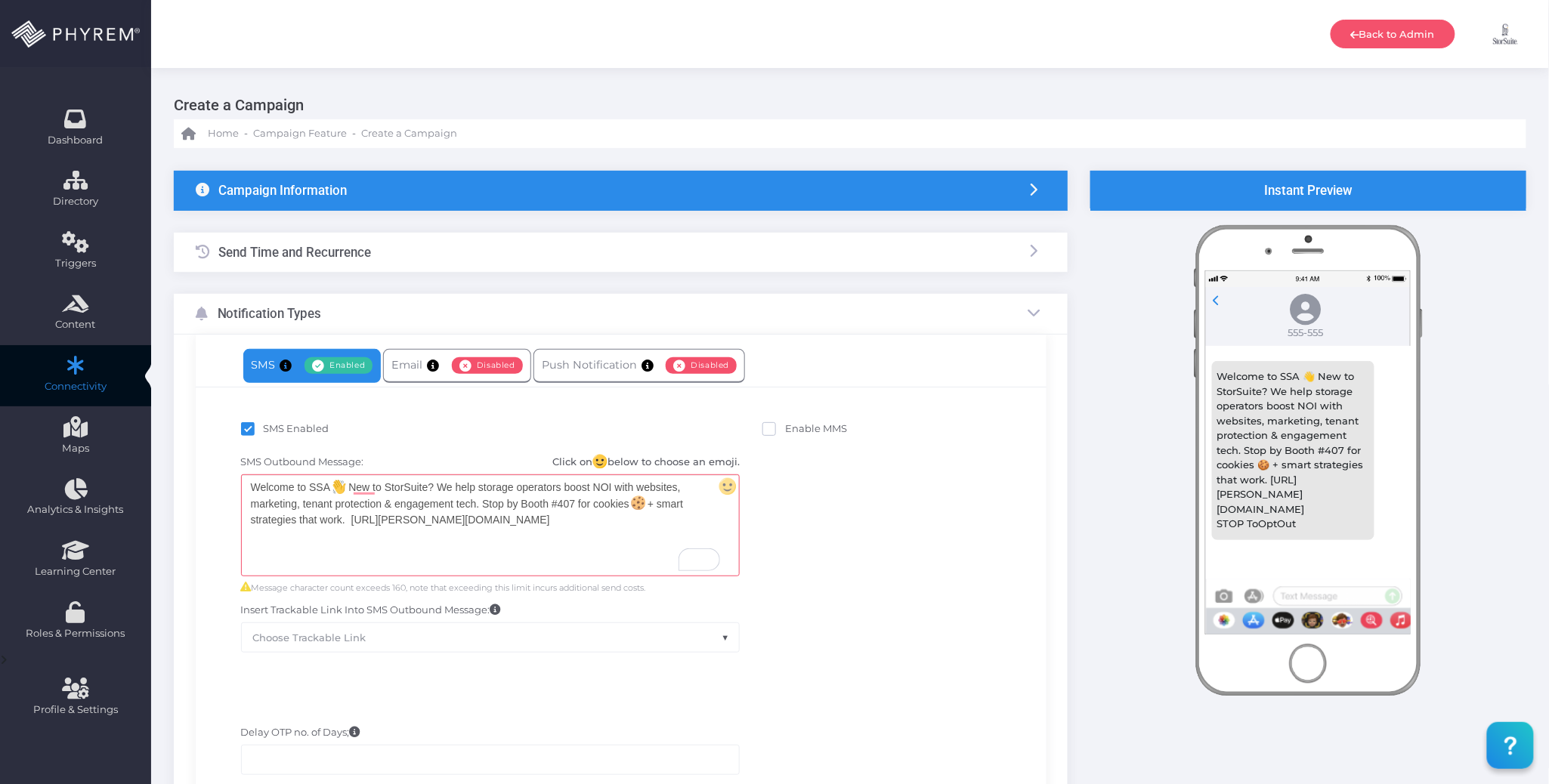
click at [500, 251] on div "Send Time and Recurrence" at bounding box center [621, 252] width 894 height 40
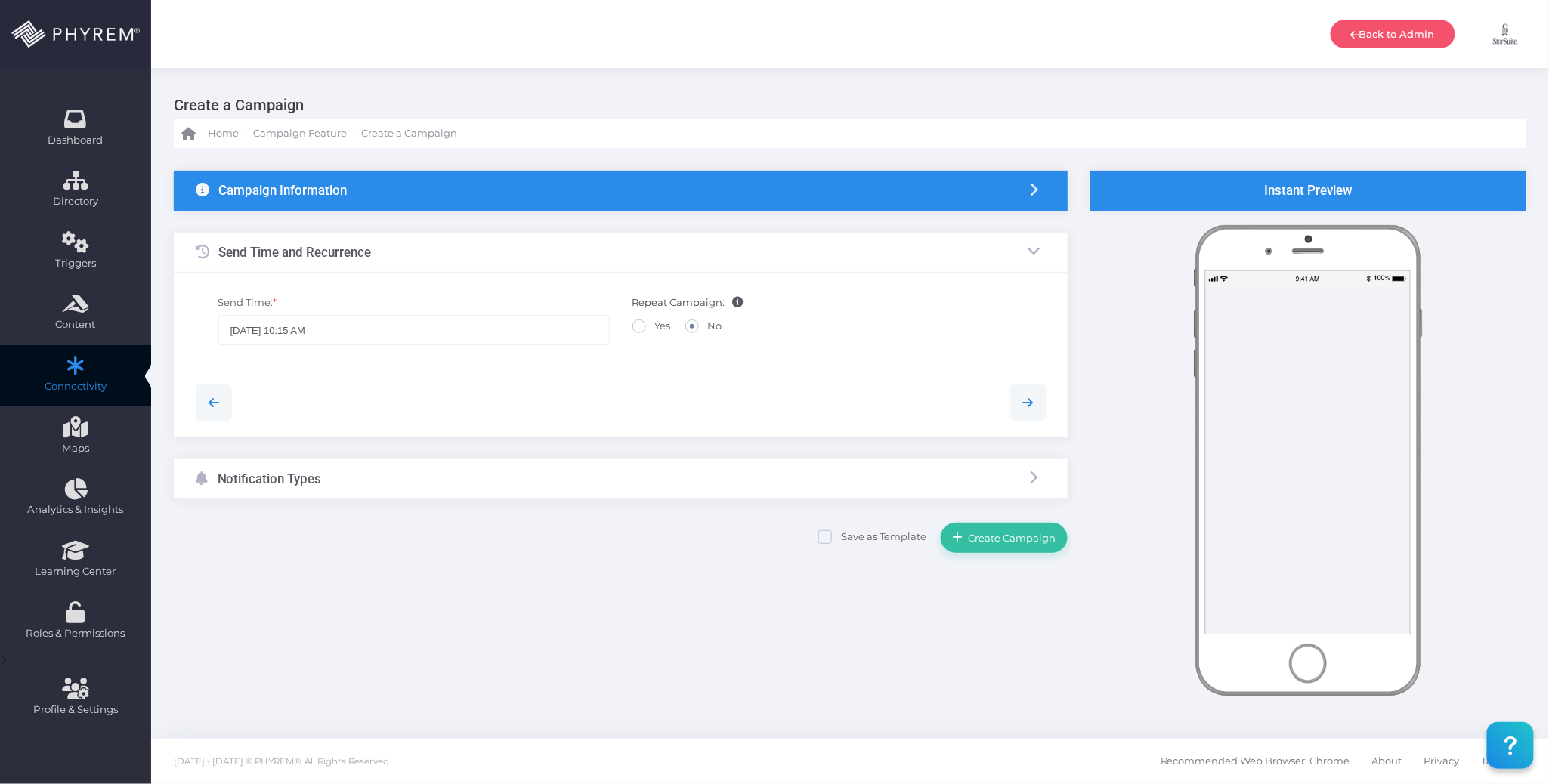
click at [608, 478] on div "Notification Types" at bounding box center [621, 479] width 894 height 40
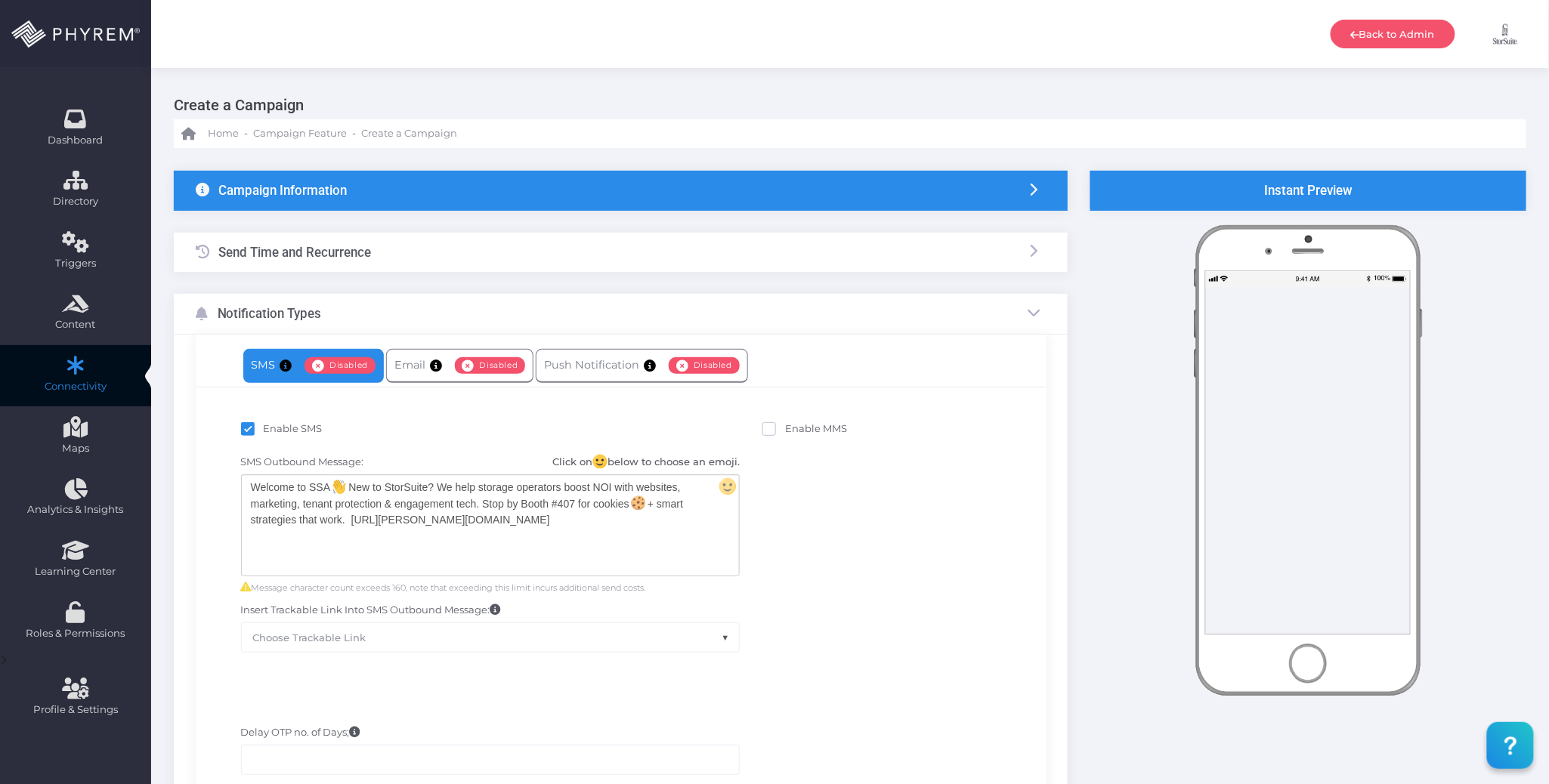
scroll to position [215, 0]
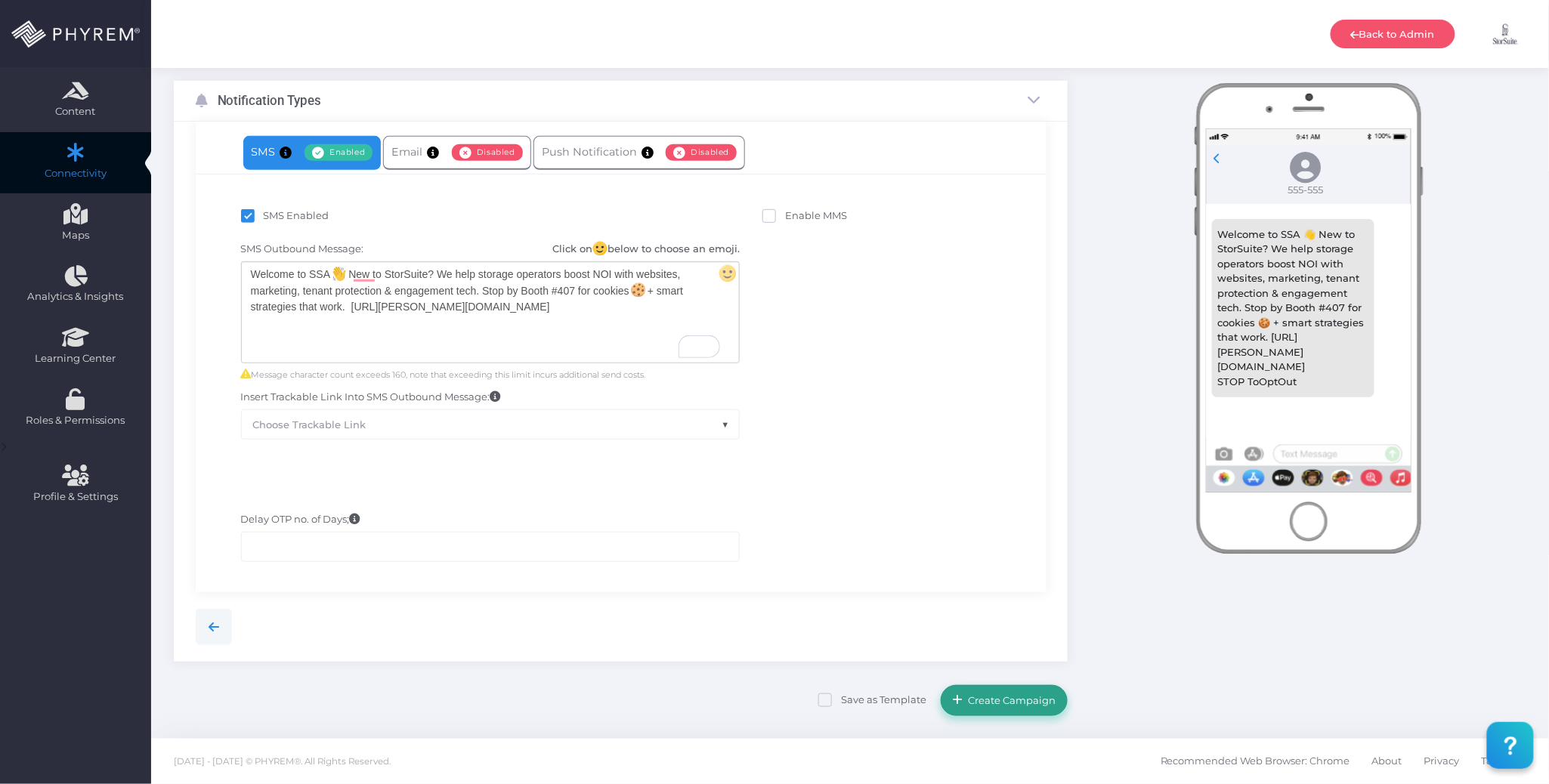
click at [1030, 696] on span "Create Campaign" at bounding box center [1010, 700] width 93 height 12
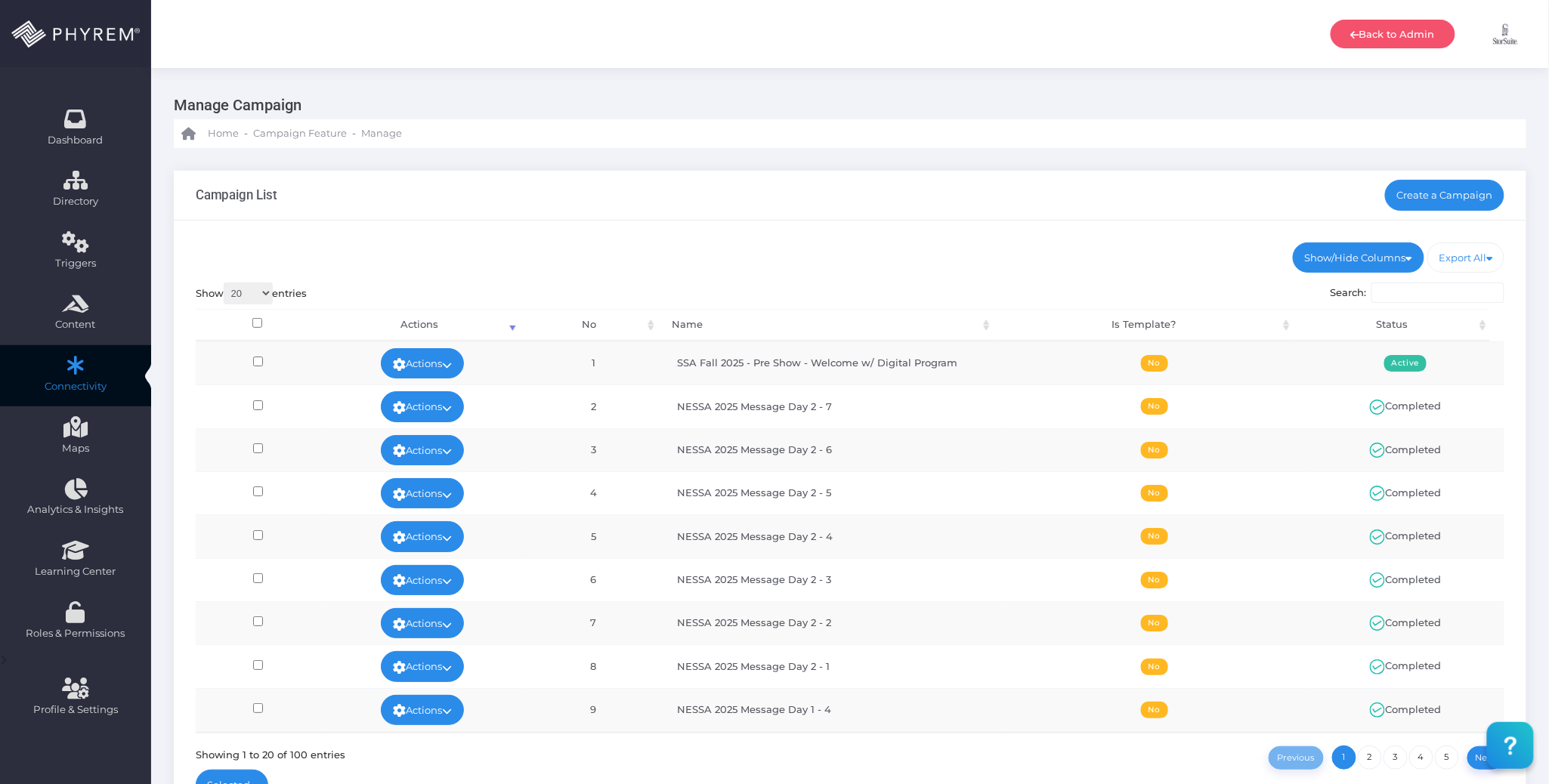
click at [983, 245] on ul "Show/Hide Columns No Name Is Template? Status" at bounding box center [851, 257] width 1310 height 31
click at [860, 258] on ul "Show/Hide Columns No Name Is Template? Status" at bounding box center [851, 257] width 1310 height 31
click at [1449, 195] on link "Create a Campaign" at bounding box center [1444, 195] width 120 height 31
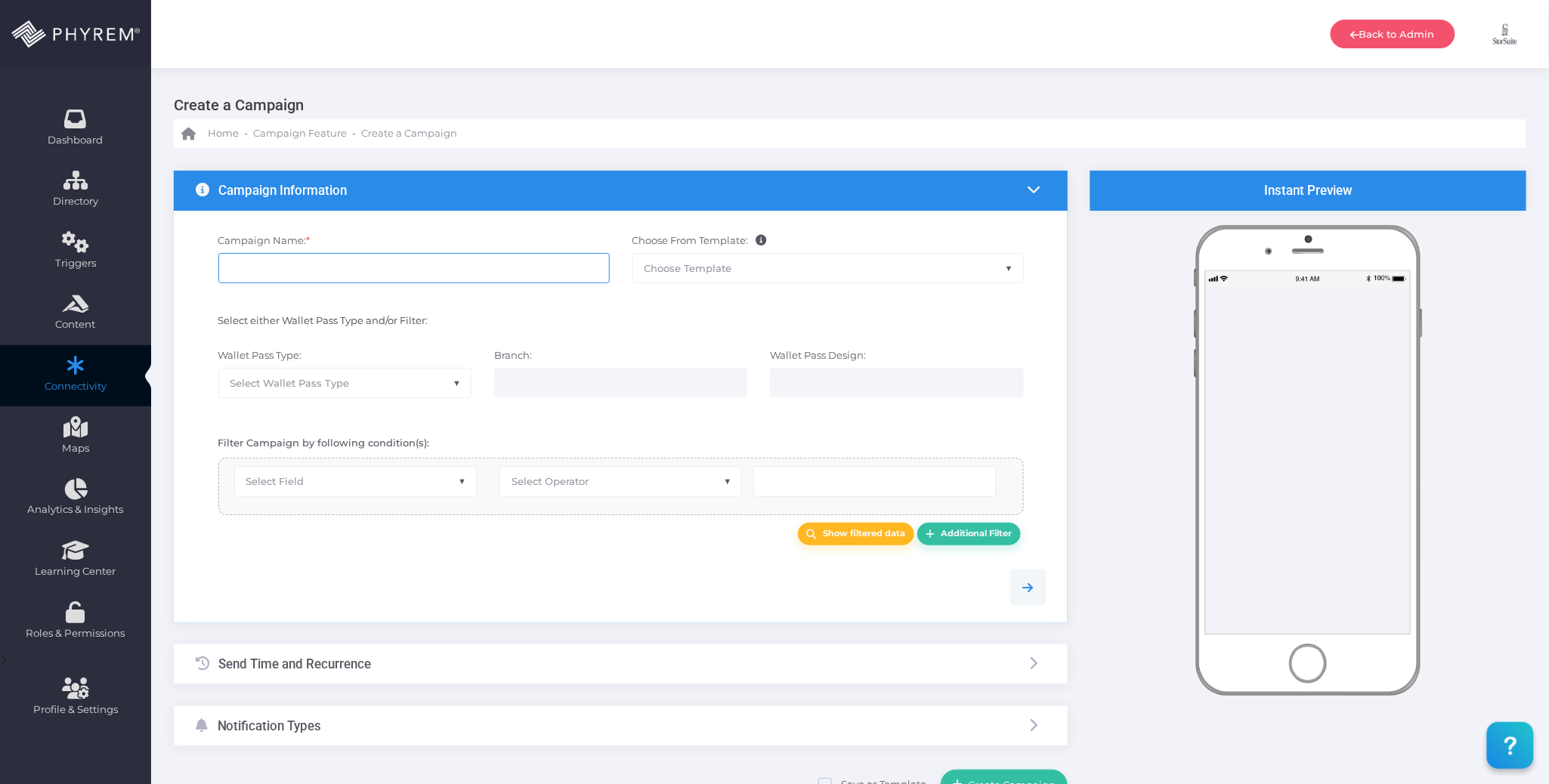
click at [463, 260] on input "Campaign Name: *" at bounding box center [414, 268] width 392 height 31
paste input "SSA Fall 2025 -"
paste input "Drink on Us Promo"
type input "SSA Fall 2025 - Drink on Us Promo"
click at [564, 318] on div "Select either Wallet Pass Type and/or Filter:" at bounding box center [413, 323] width 414 height 20
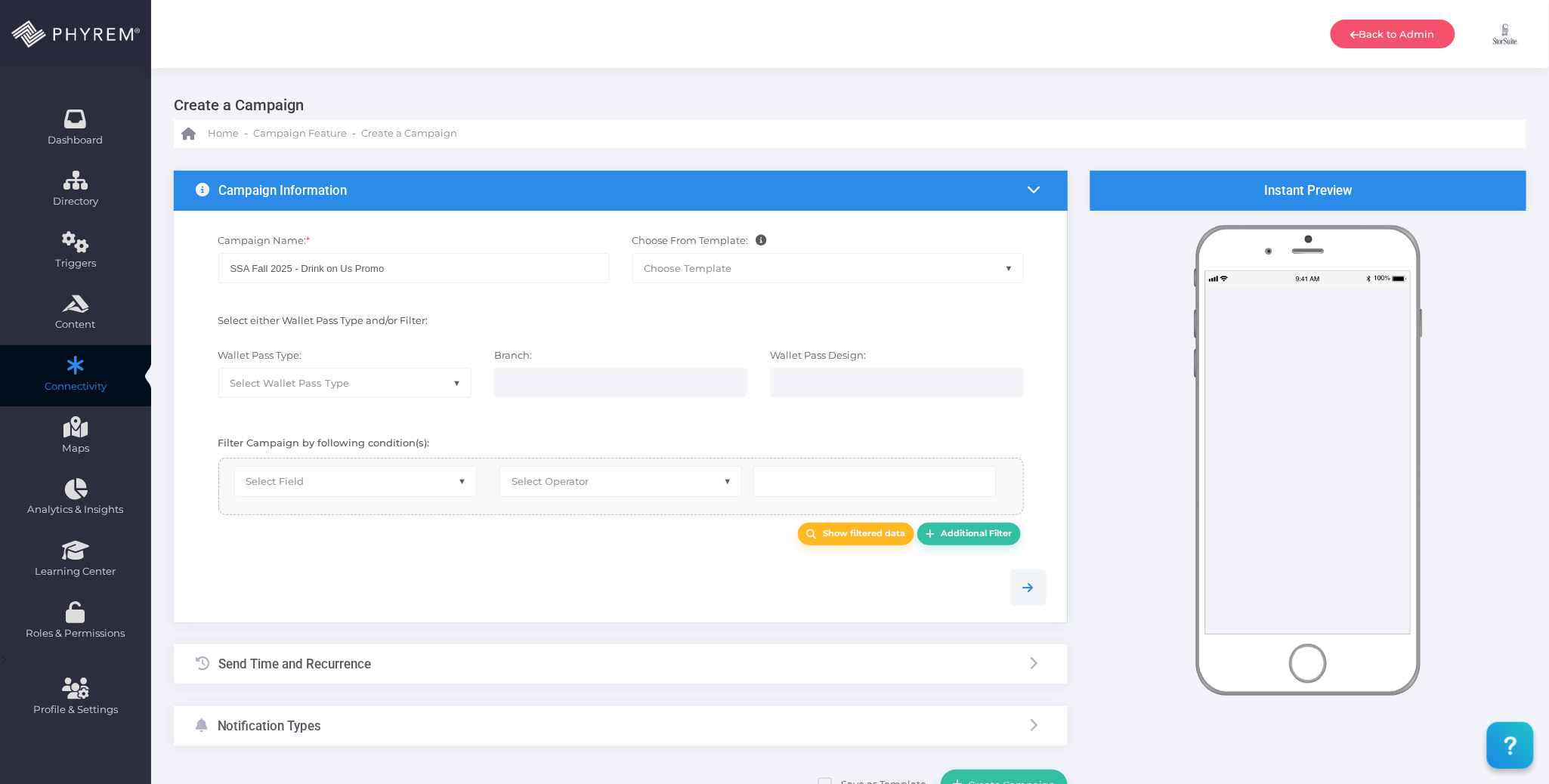
click at [406, 491] on span "Select Field" at bounding box center [356, 480] width 241 height 29
select select "group_id"
click at [569, 481] on span "Select Operator" at bounding box center [550, 481] width 77 height 12
select select "exact"
click at [828, 478] on input "number" at bounding box center [845, 480] width 182 height 31
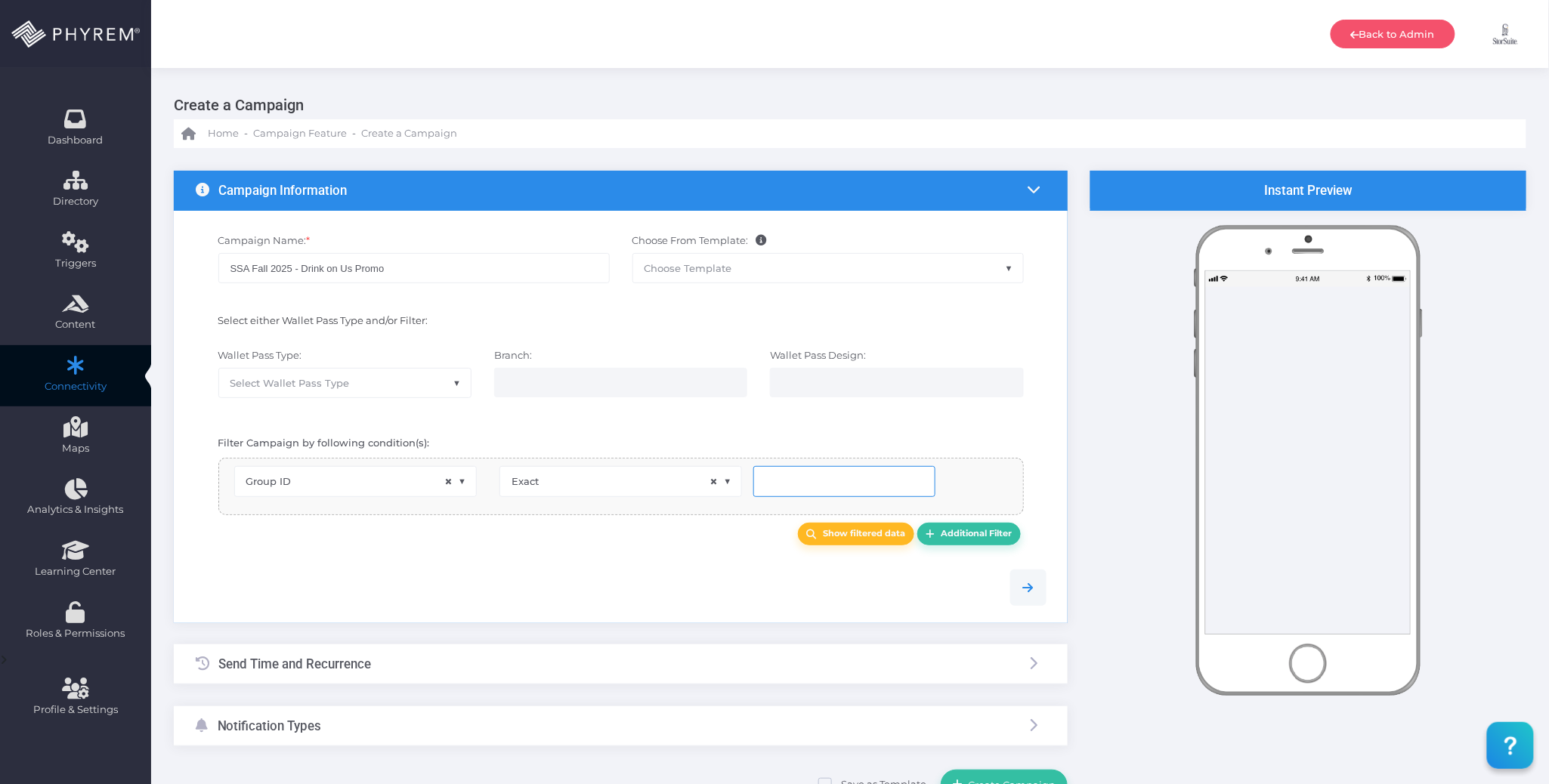
paste input "126"
type input "126"
drag, startPoint x: 701, startPoint y: 563, endPoint x: 683, endPoint y: 575, distance: 21.6
click at [701, 566] on div at bounding box center [620, 587] width 873 height 69
click at [867, 539] on b "Show filtered data" at bounding box center [865, 533] width 82 height 11
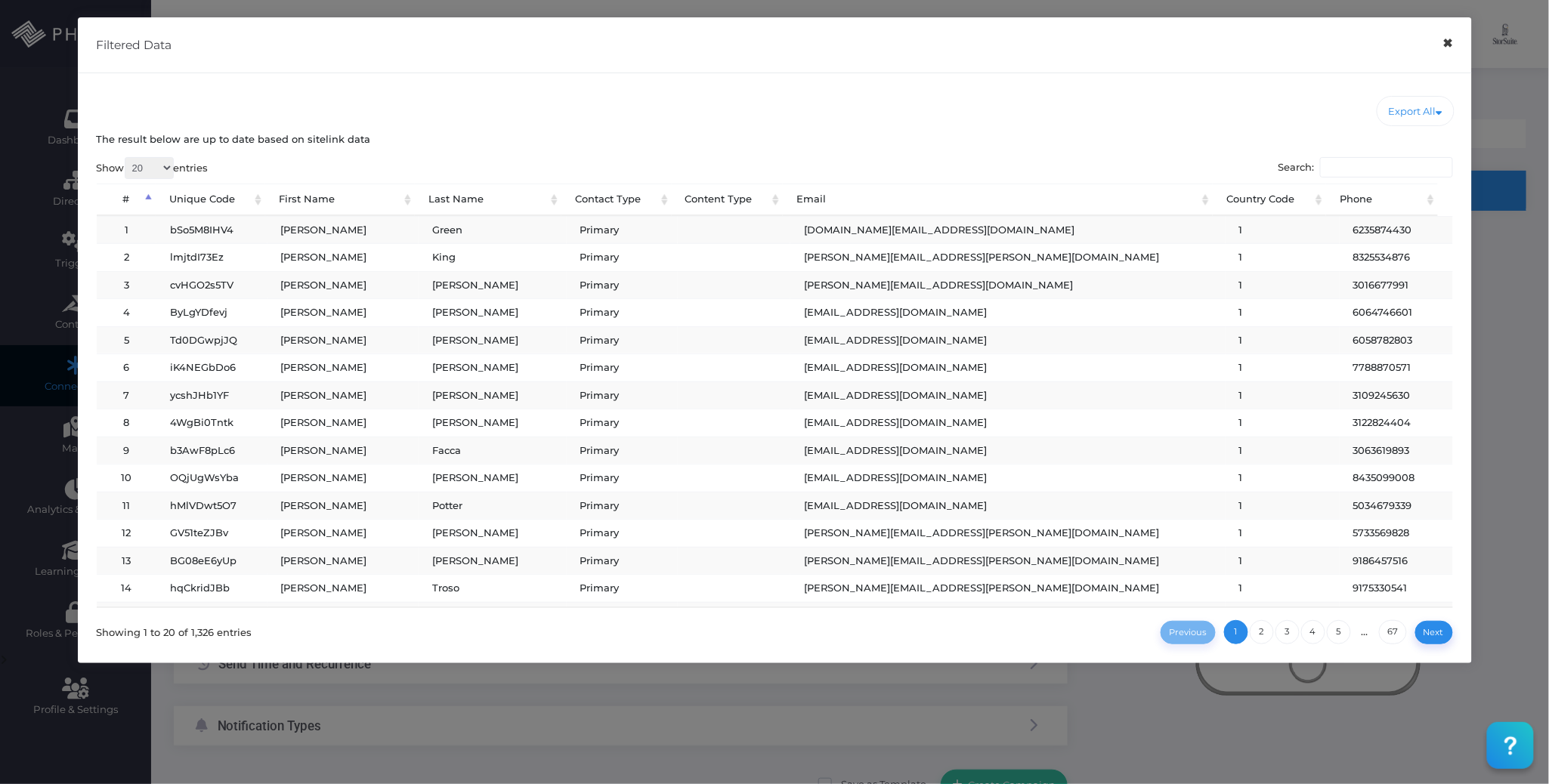
click at [1454, 43] on button "×" at bounding box center [1448, 44] width 30 height 34
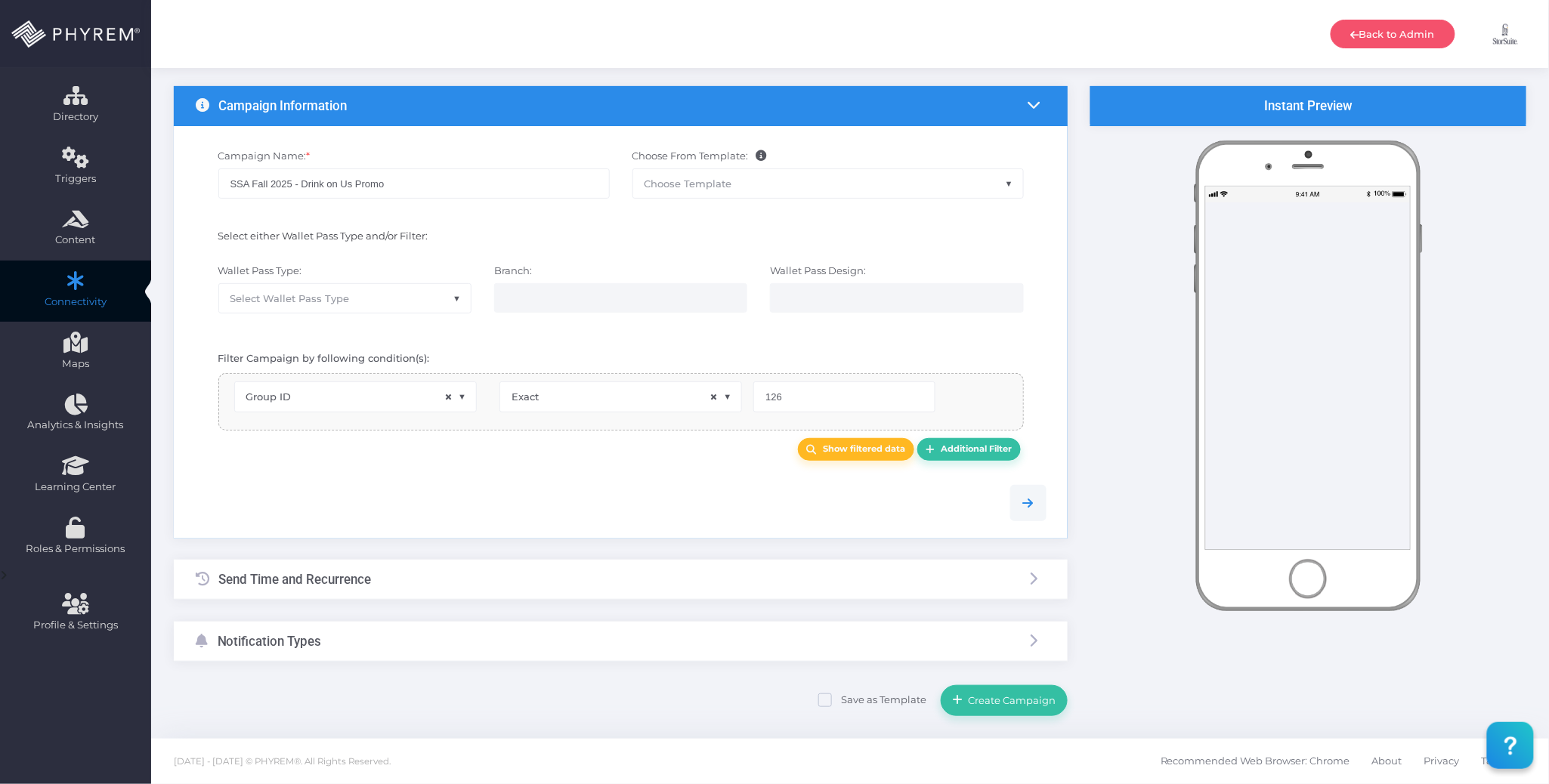
click at [447, 571] on div "Send Time and Recurrence" at bounding box center [621, 579] width 894 height 40
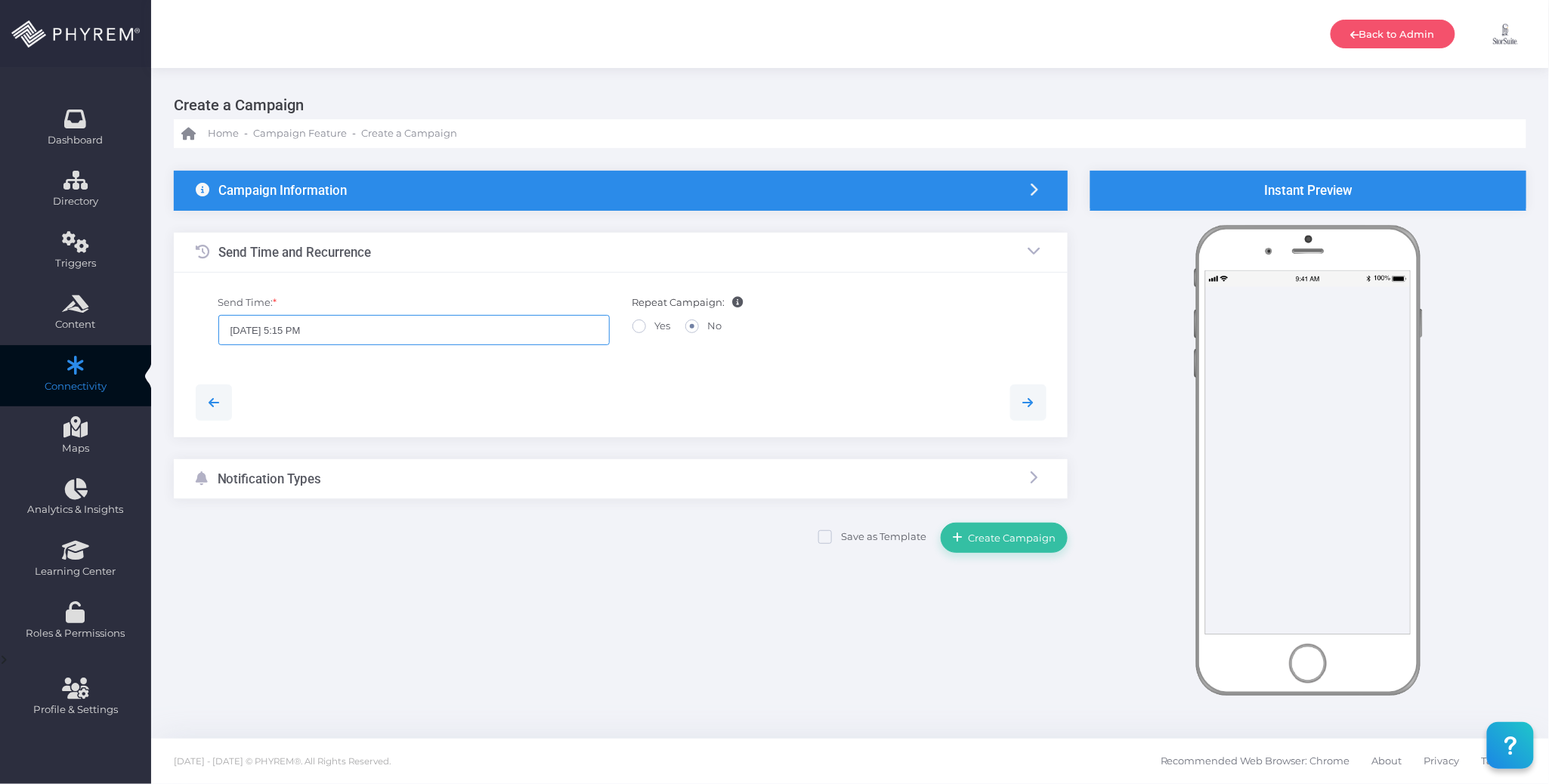
click at [385, 334] on input "08/29/2025 5:15 PM" at bounding box center [414, 330] width 392 height 31
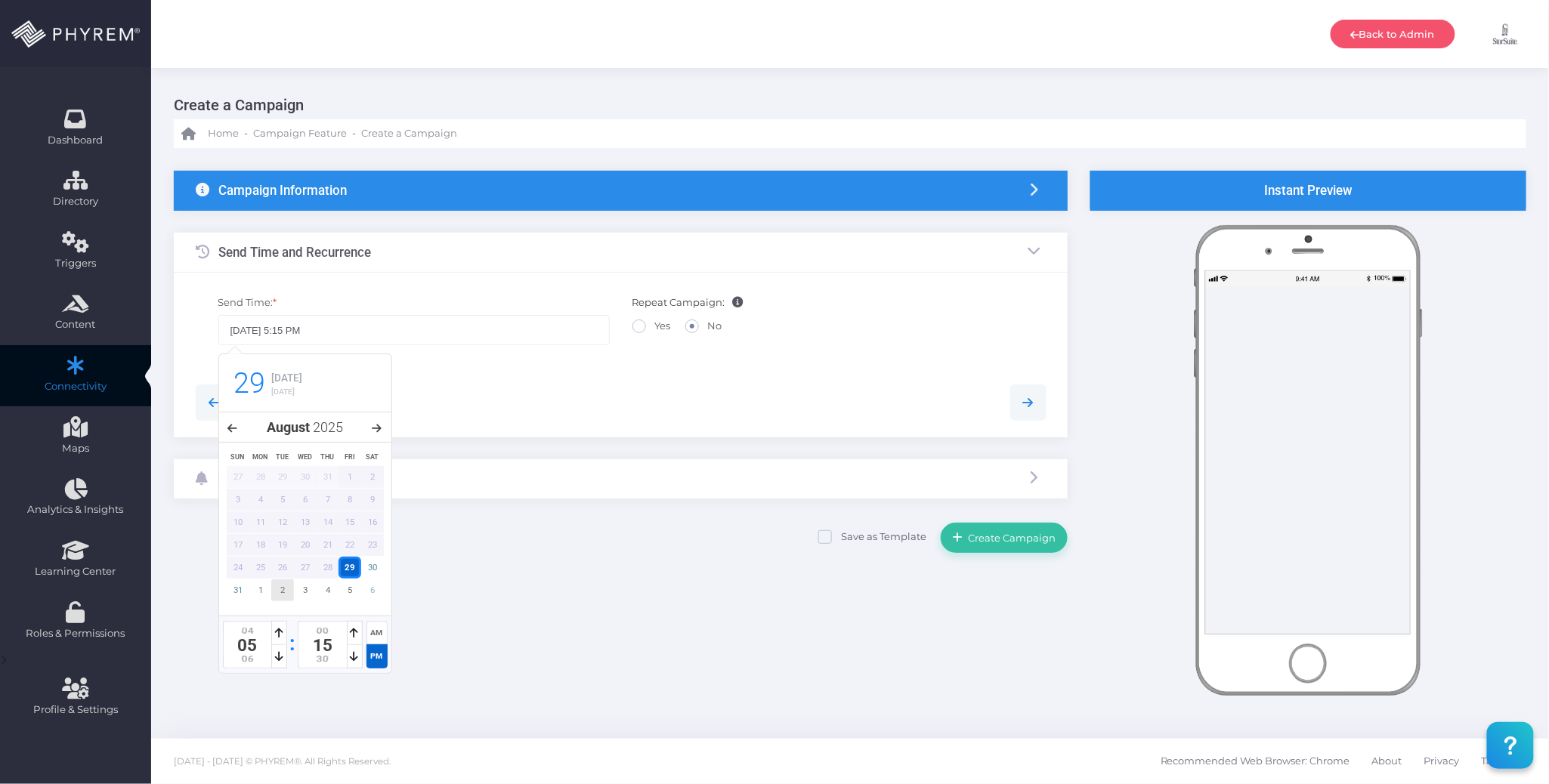
click at [283, 590] on div "2" at bounding box center [282, 590] width 23 height 22
click at [284, 656] on div at bounding box center [279, 656] width 16 height 24
click at [280, 639] on icon at bounding box center [279, 633] width 8 height 11
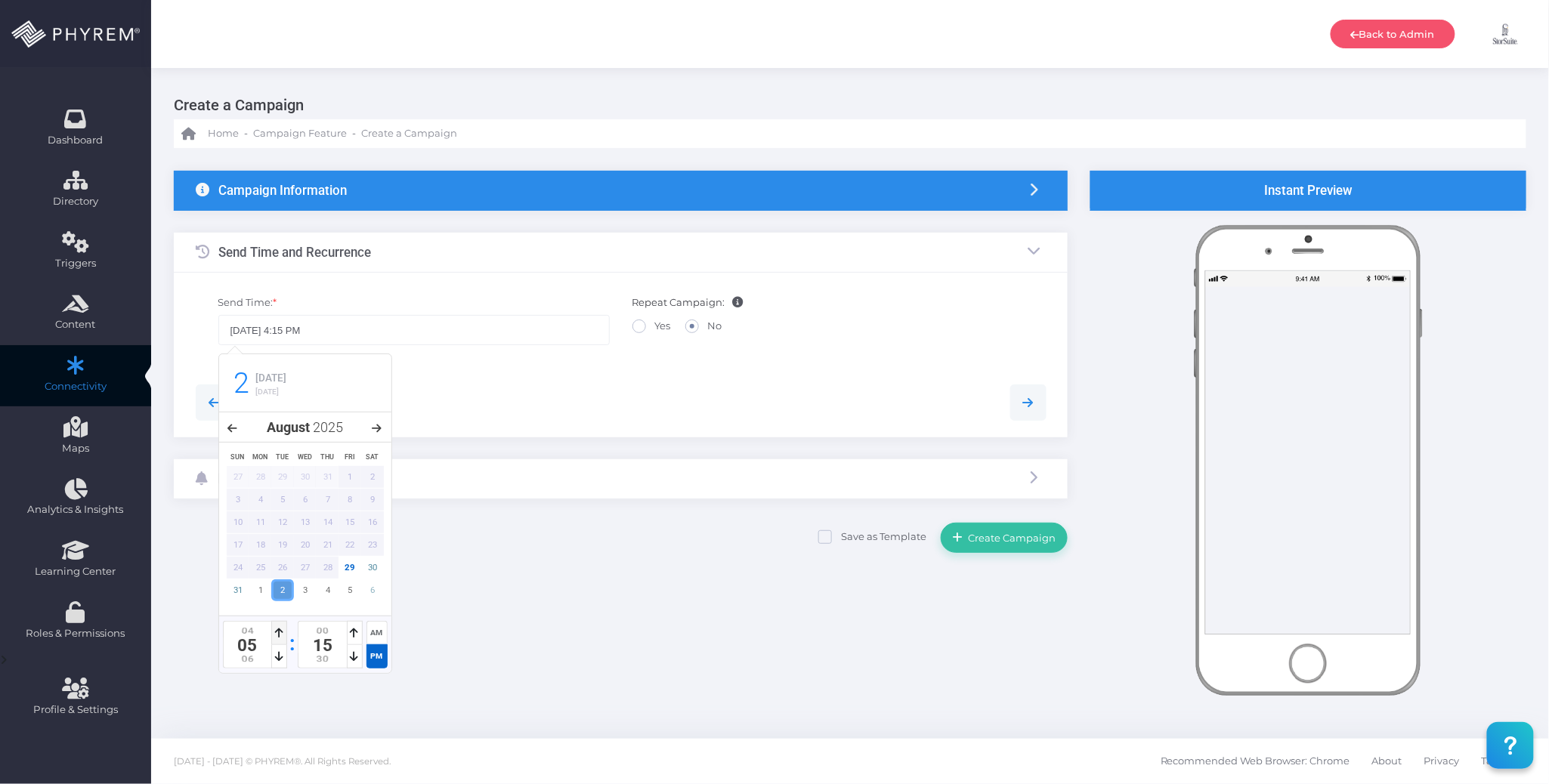
click at [280, 639] on icon at bounding box center [279, 633] width 8 height 11
type input "09/02/2025 2:00 PM"
click at [355, 639] on icon at bounding box center [355, 633] width 8 height 11
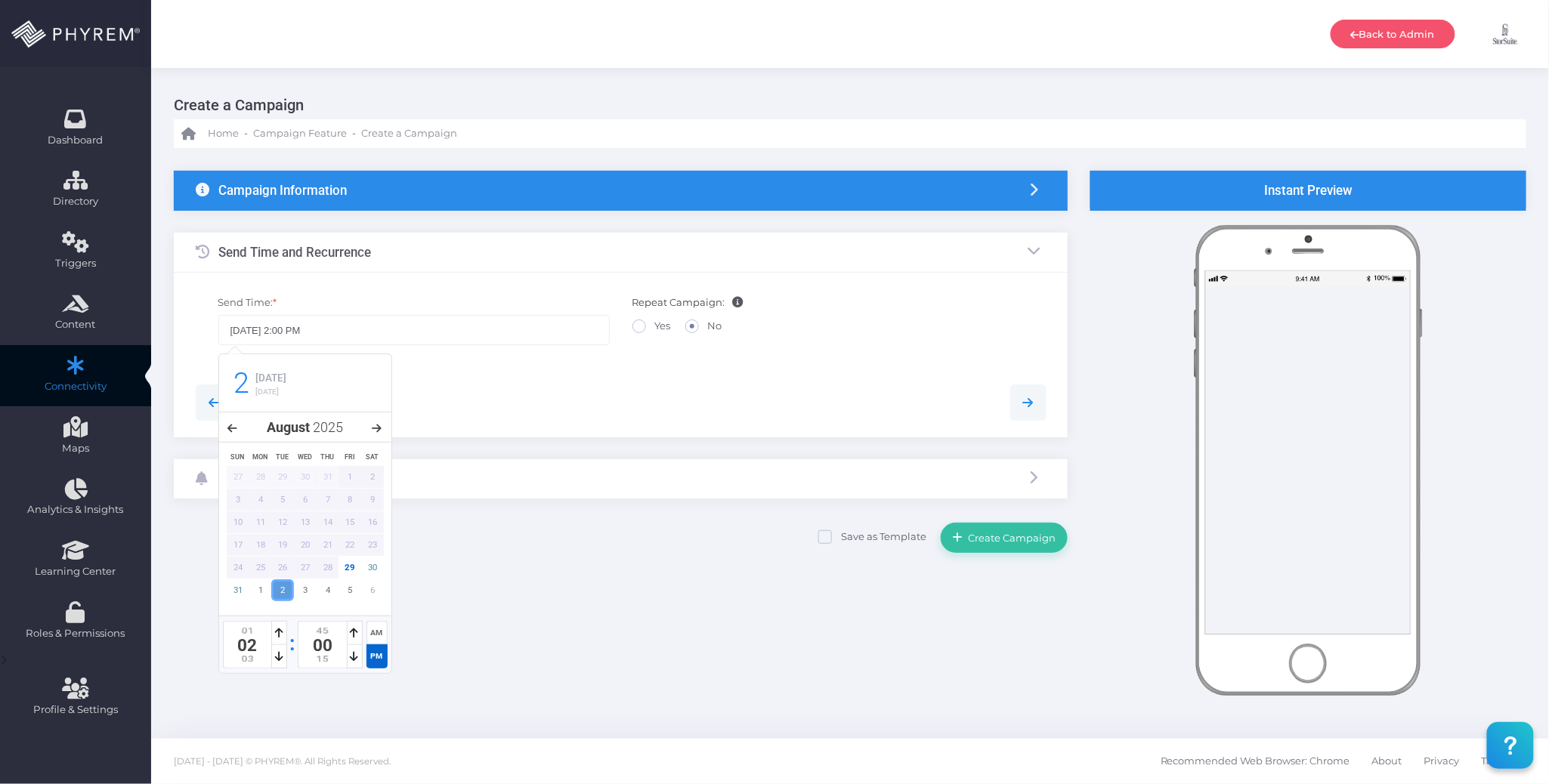
click at [489, 601] on div "{"fields":[{"field_filters":"","filter_ops":[""],"filter_vals":[],"all_info":""…" at bounding box center [850, 439] width 1398 height 581
click at [573, 385] on div at bounding box center [620, 402] width 873 height 37
click at [523, 479] on div "Notification Types" at bounding box center [621, 479] width 894 height 40
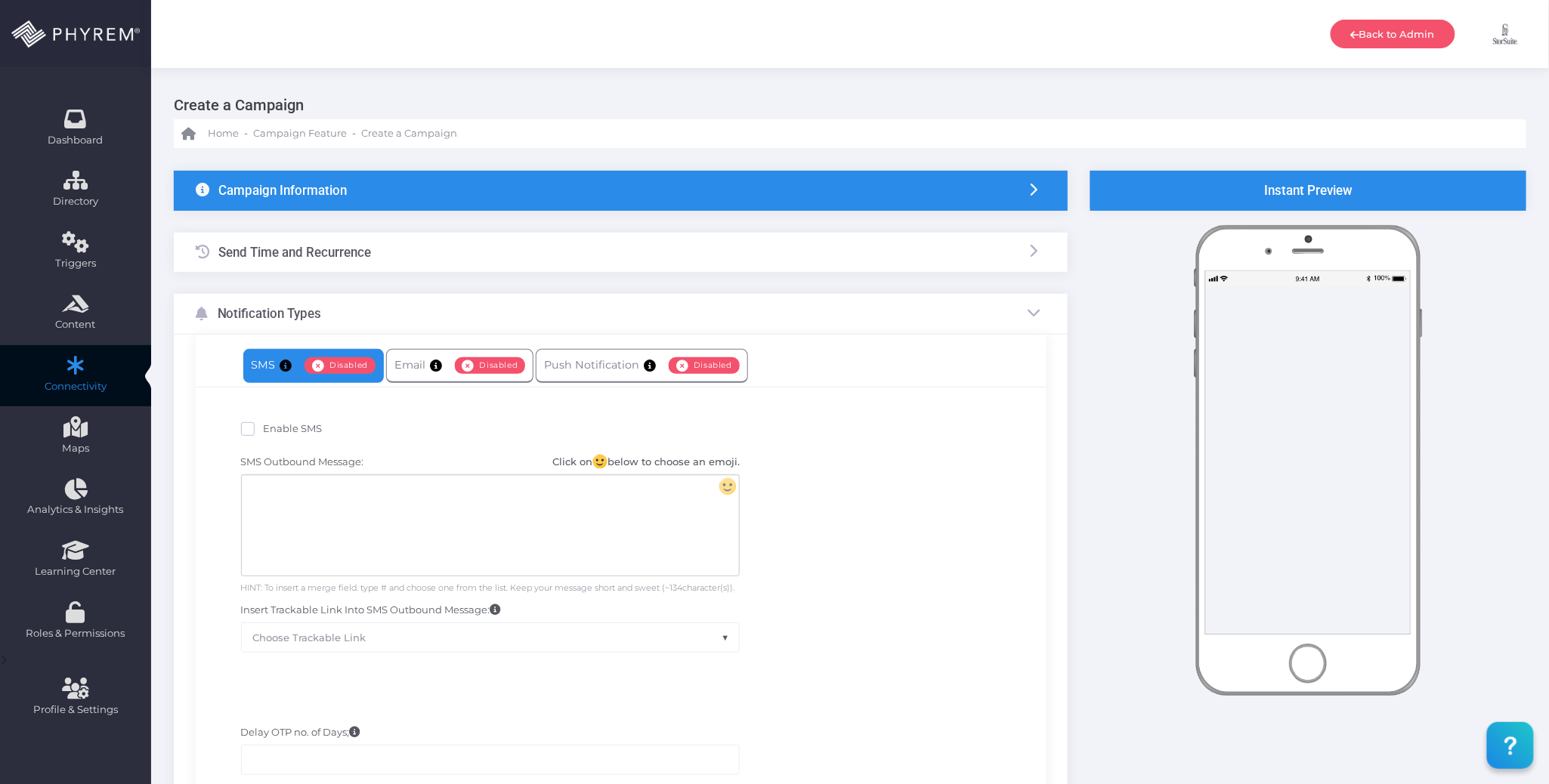
click at [303, 433] on span "Enable SMS" at bounding box center [294, 428] width 59 height 12
click at [274, 431] on input "Enable SMS" at bounding box center [269, 426] width 10 height 10
checkbox input "true"
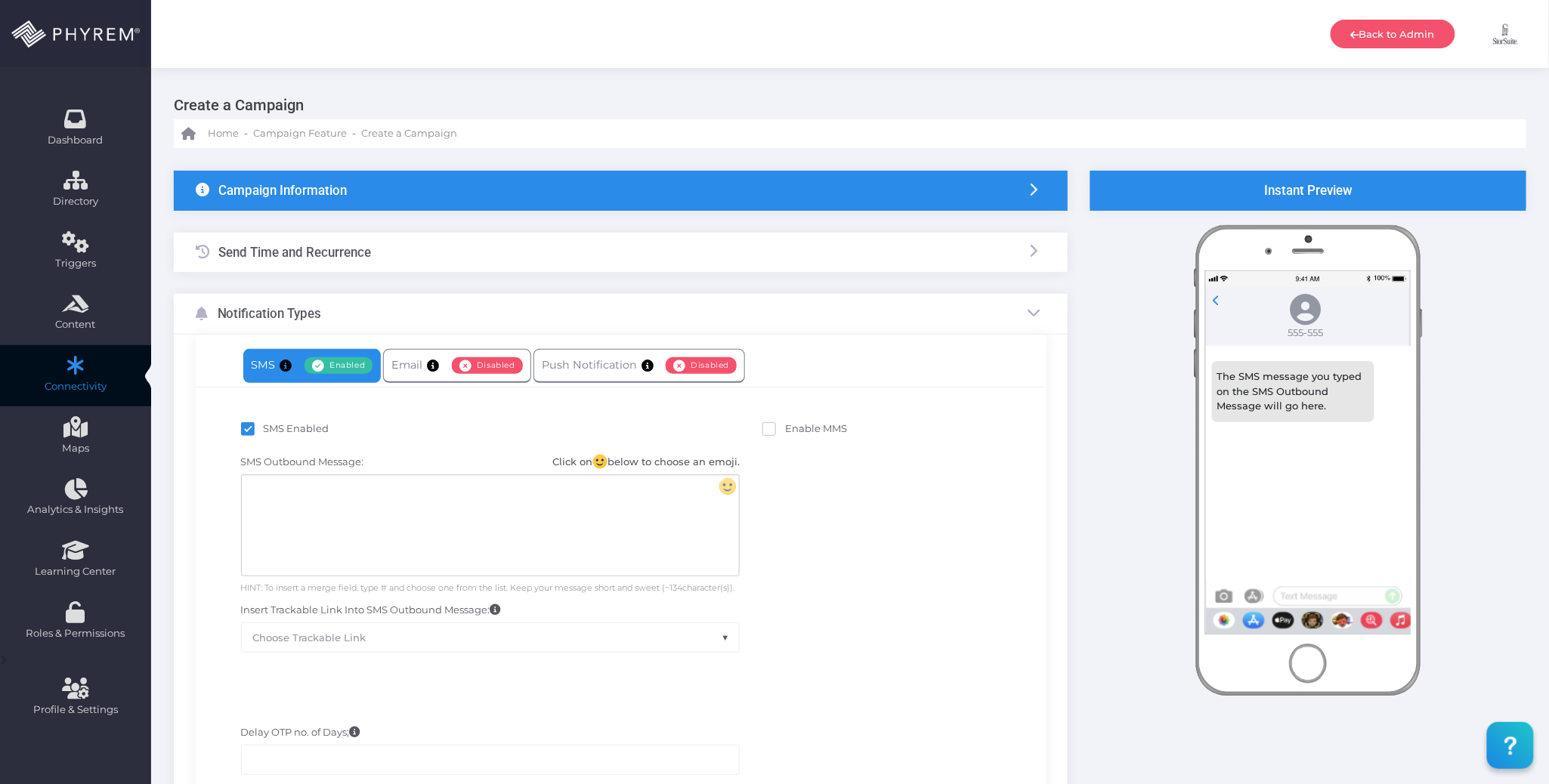
click at [376, 527] on div at bounding box center [490, 526] width 498 height 101
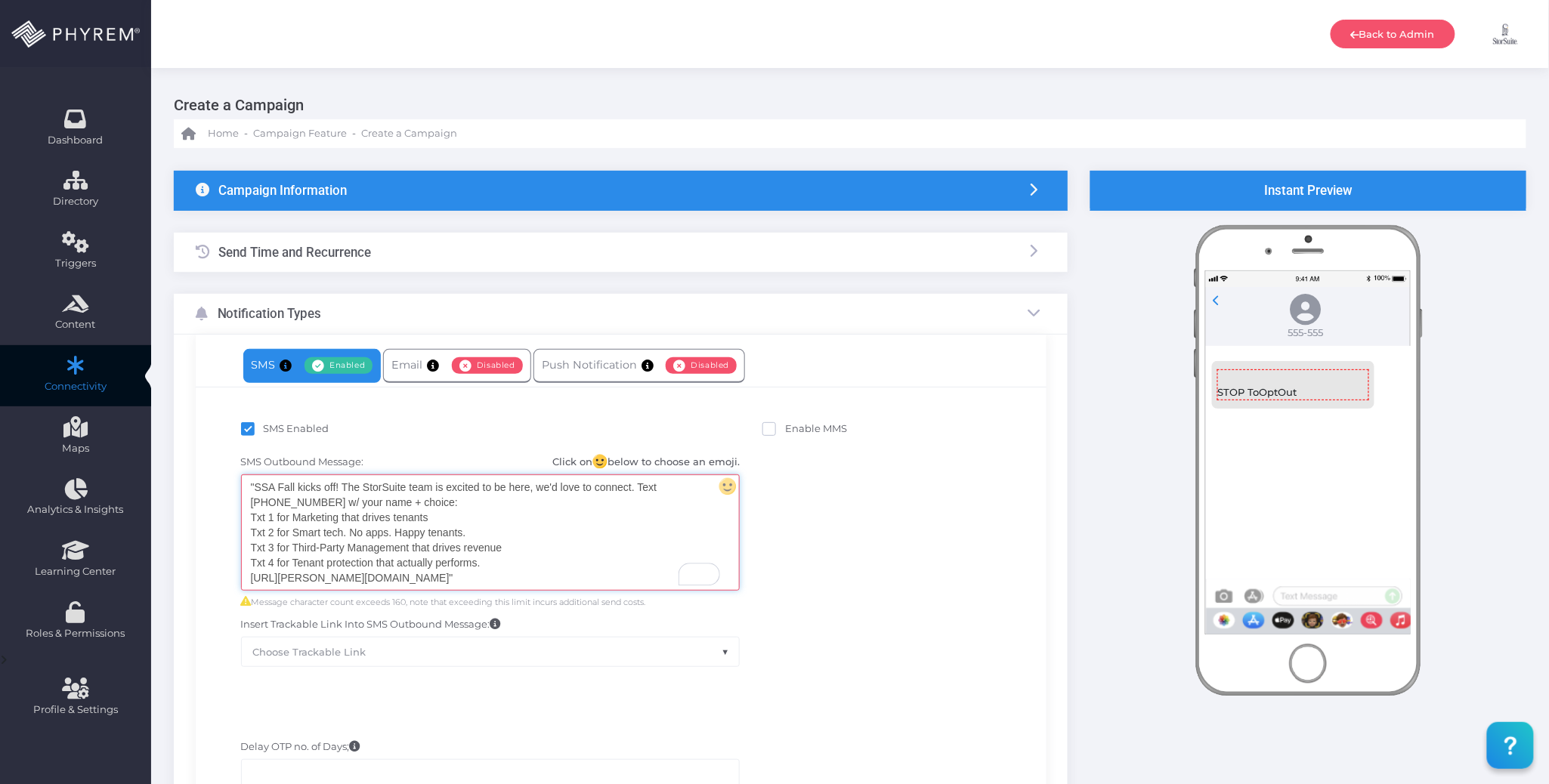
click at [255, 488] on div ""SSA Fall kicks off! The StorSuite team is excited to be here, we'd love to con…" at bounding box center [490, 533] width 498 height 115
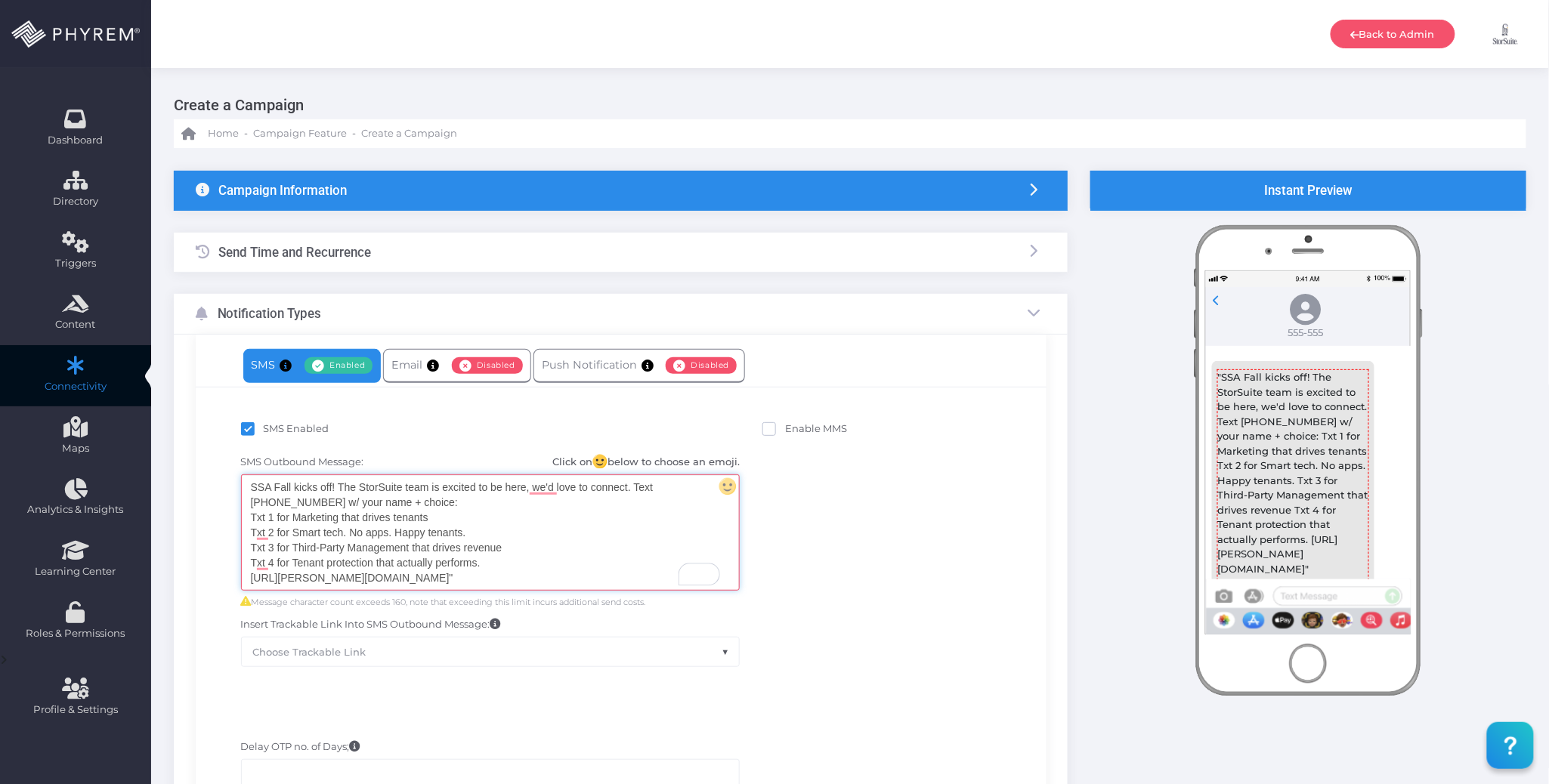
click at [394, 581] on div "SSA Fall kicks off! The StorSuite team is excited to be here, we'd love to conn…" at bounding box center [490, 533] width 498 height 115
click at [874, 541] on div "SMS Outbound Message: Click on below to choose an emoji. SSA Fall kicks off! Th…" at bounding box center [620, 561] width 828 height 227
click at [832, 540] on div "SMS Outbound Message: Click on below to choose an emoji. SSA Fall kicks off! Th…" at bounding box center [620, 561] width 828 height 227
click at [629, 544] on div "SSA Fall kicks off! The StorSuite team is excited to be here, we'd love to conn…" at bounding box center [490, 533] width 498 height 115
click at [866, 538] on div "SMS Outbound Message: Click on below to choose an emoji. SSA Fall kicks off! Th…" at bounding box center [620, 561] width 828 height 227
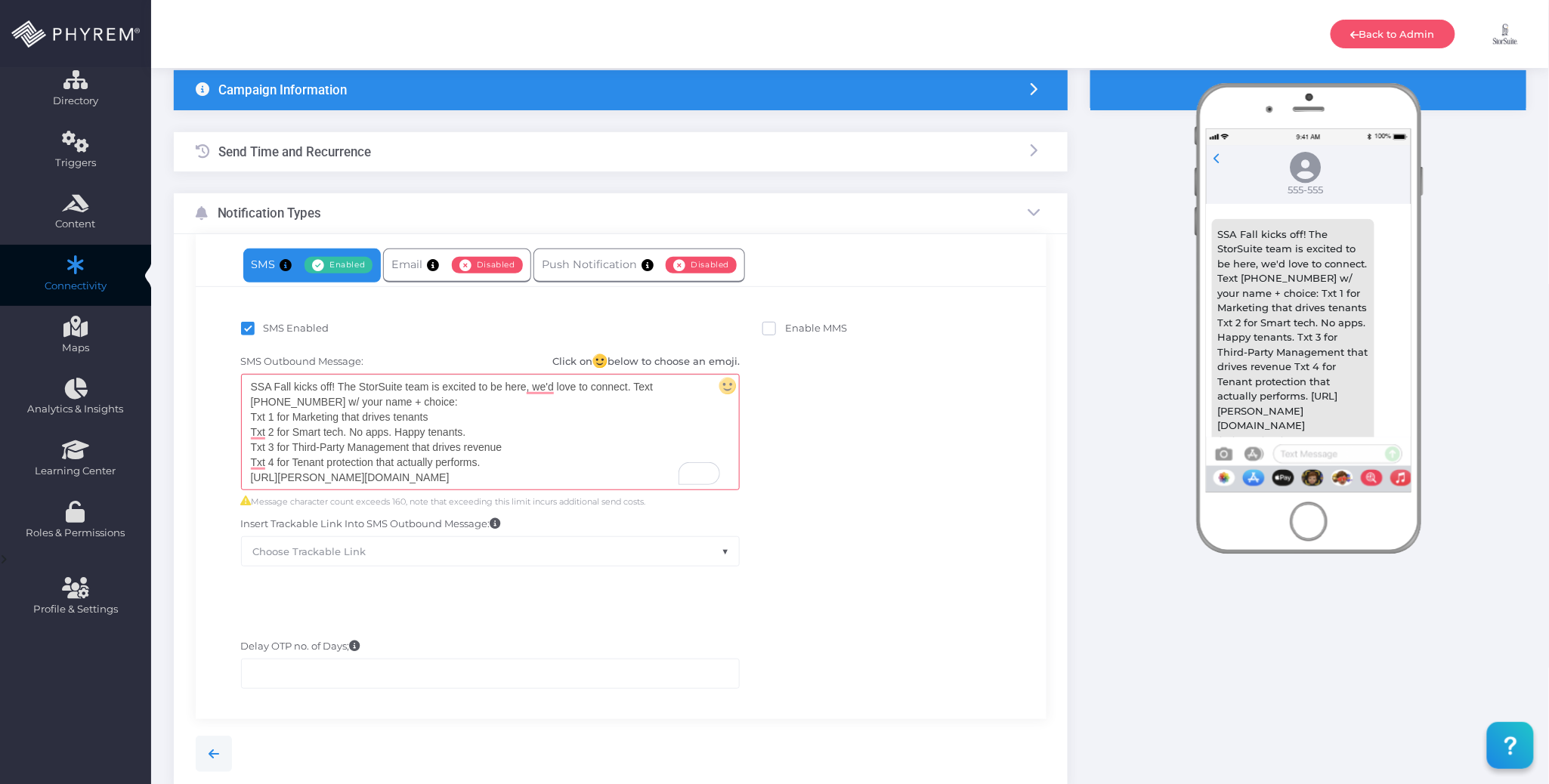
scroll to position [201, 0]
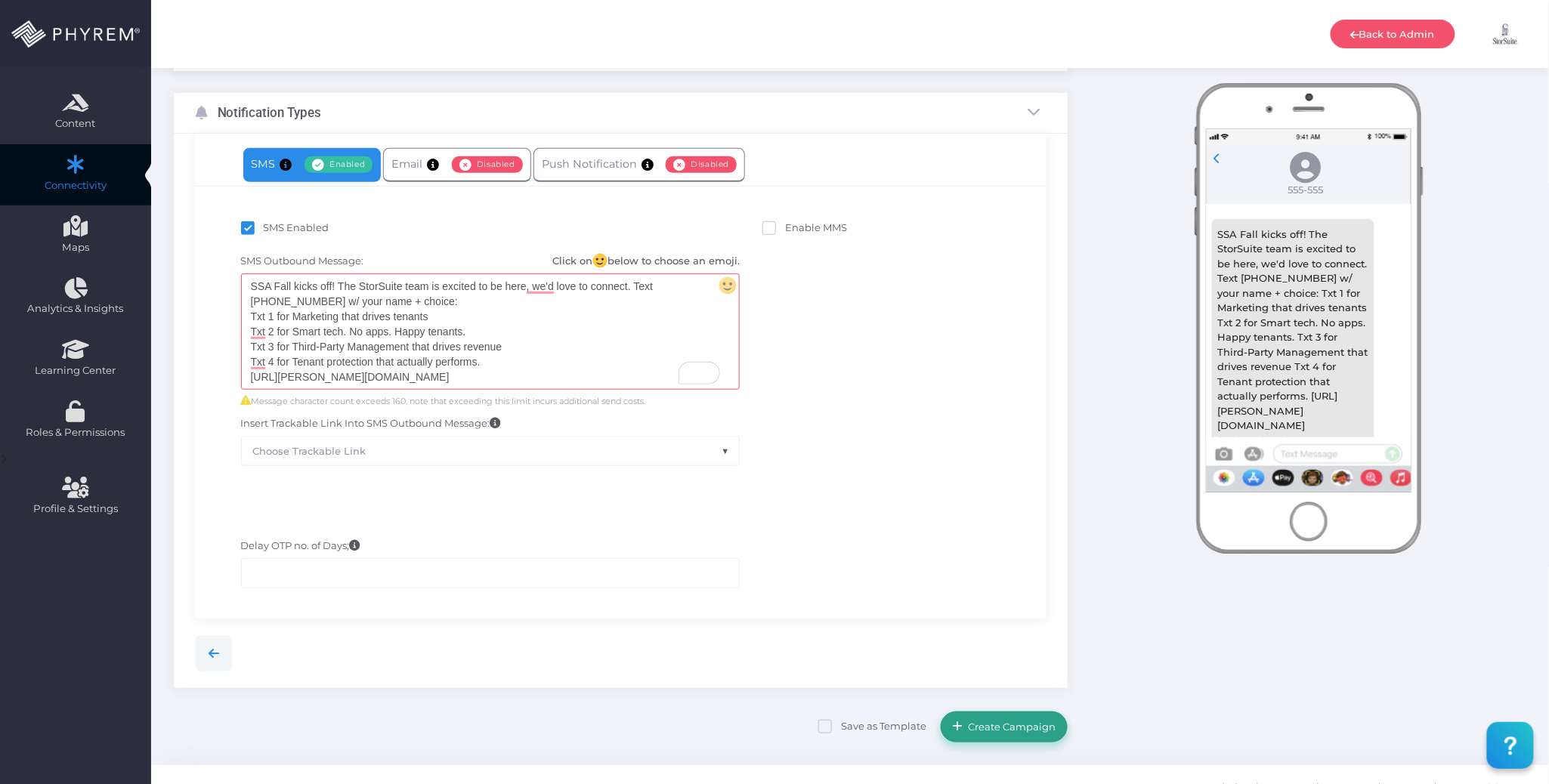
click at [1004, 726] on span "Create Campaign" at bounding box center [1010, 727] width 93 height 12
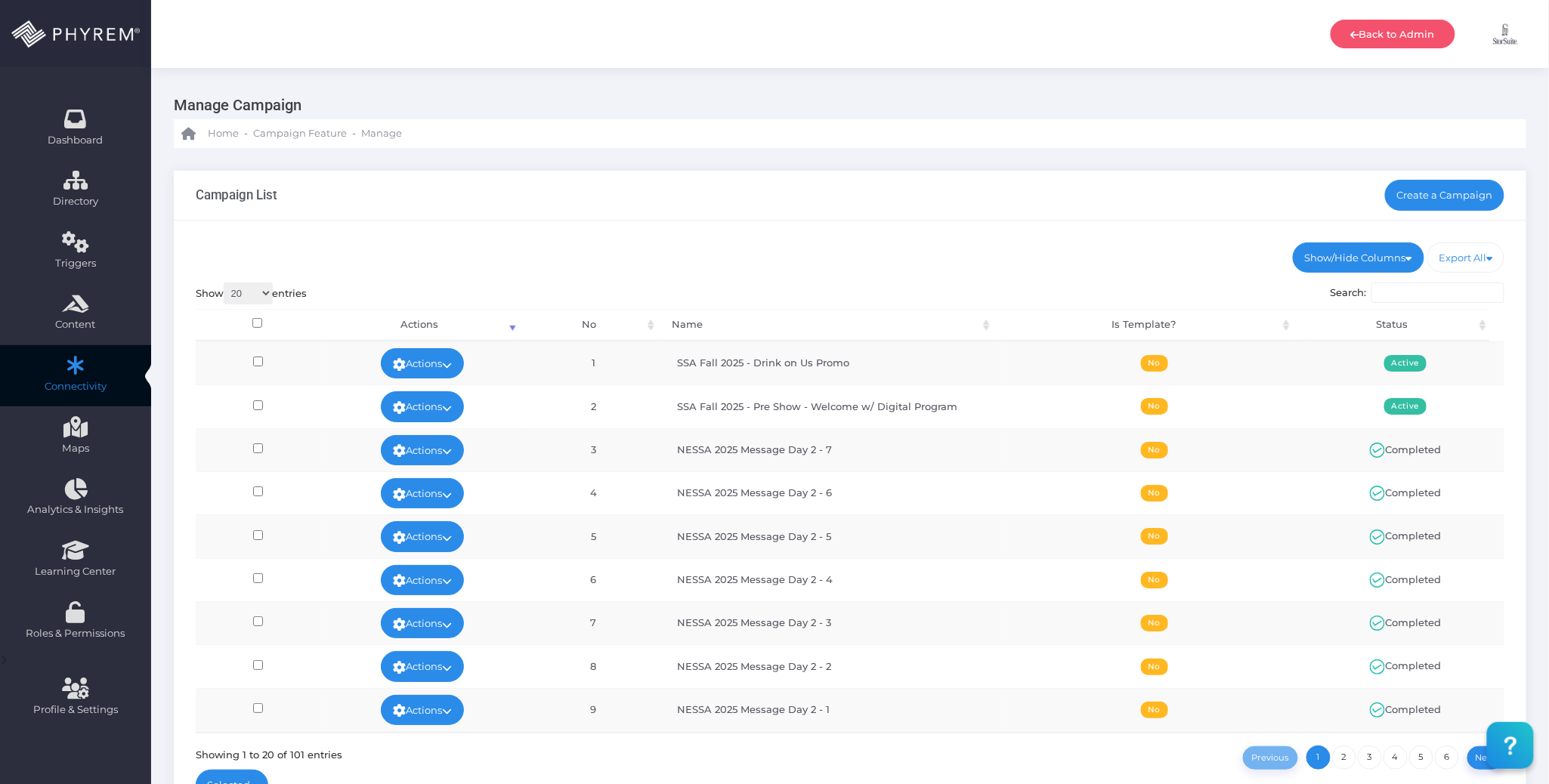
click at [813, 258] on ul "Show/Hide Columns No Name Is Template? Status" at bounding box center [851, 257] width 1310 height 31
click at [456, 408] on link "Actions" at bounding box center [422, 406] width 83 height 31
click at [434, 520] on link "Run Test" at bounding box center [416, 528] width 98 height 29
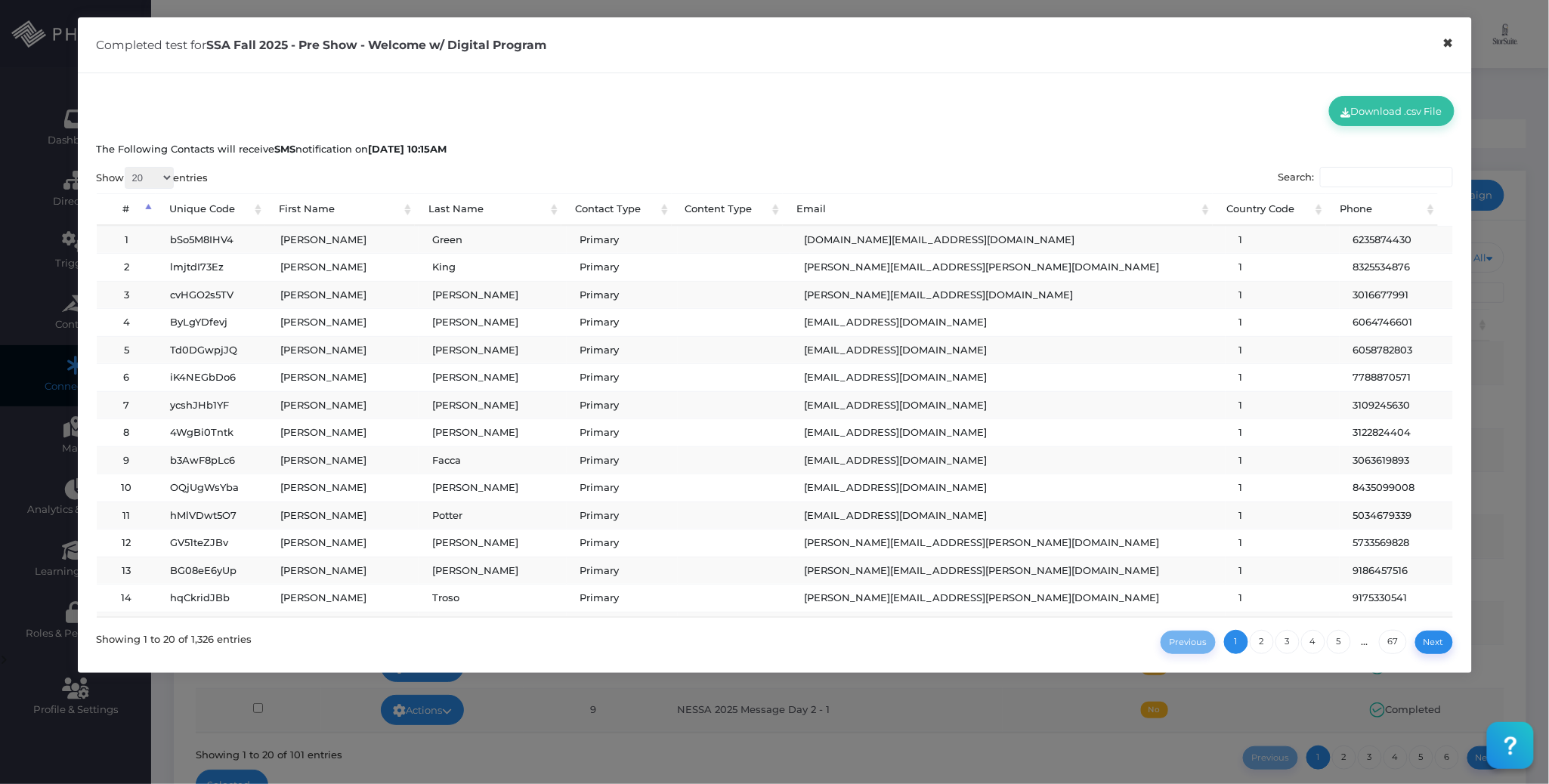
click at [1445, 46] on button "×" at bounding box center [1448, 44] width 30 height 34
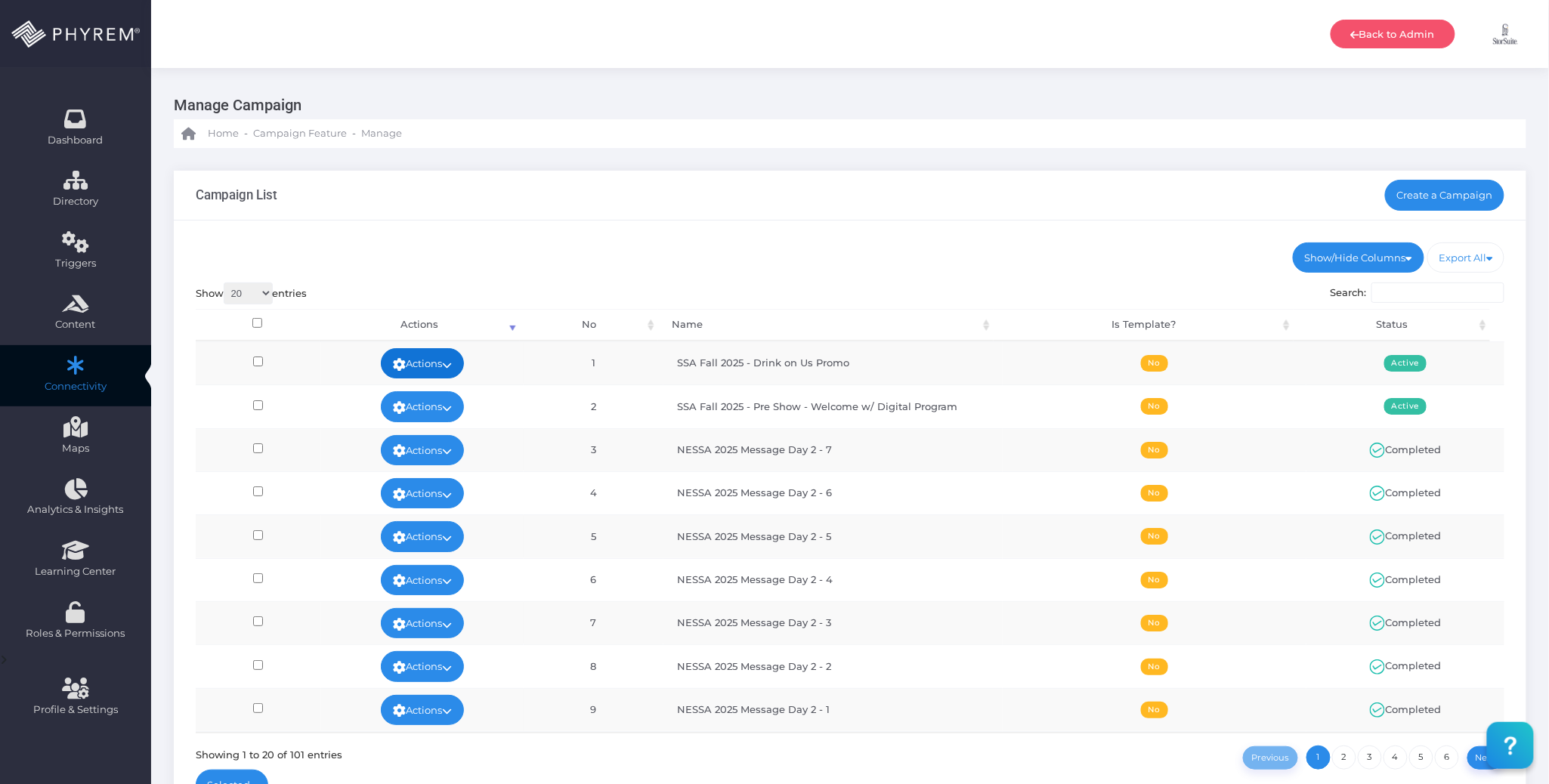
click at [456, 358] on link "Actions" at bounding box center [422, 363] width 83 height 31
click at [433, 476] on link "Run Test" at bounding box center [416, 482] width 98 height 29
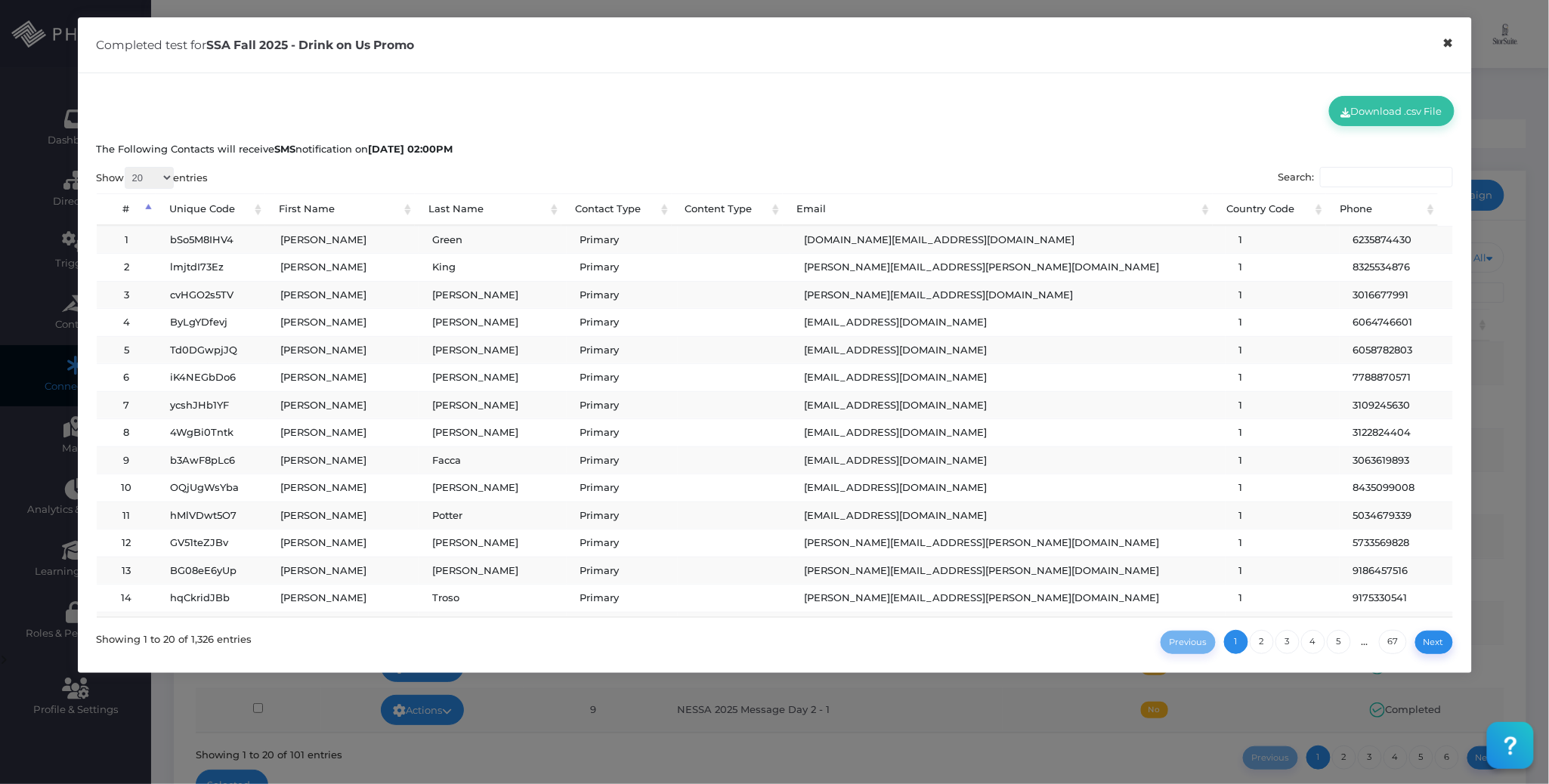
click at [1449, 44] on button "×" at bounding box center [1448, 44] width 30 height 34
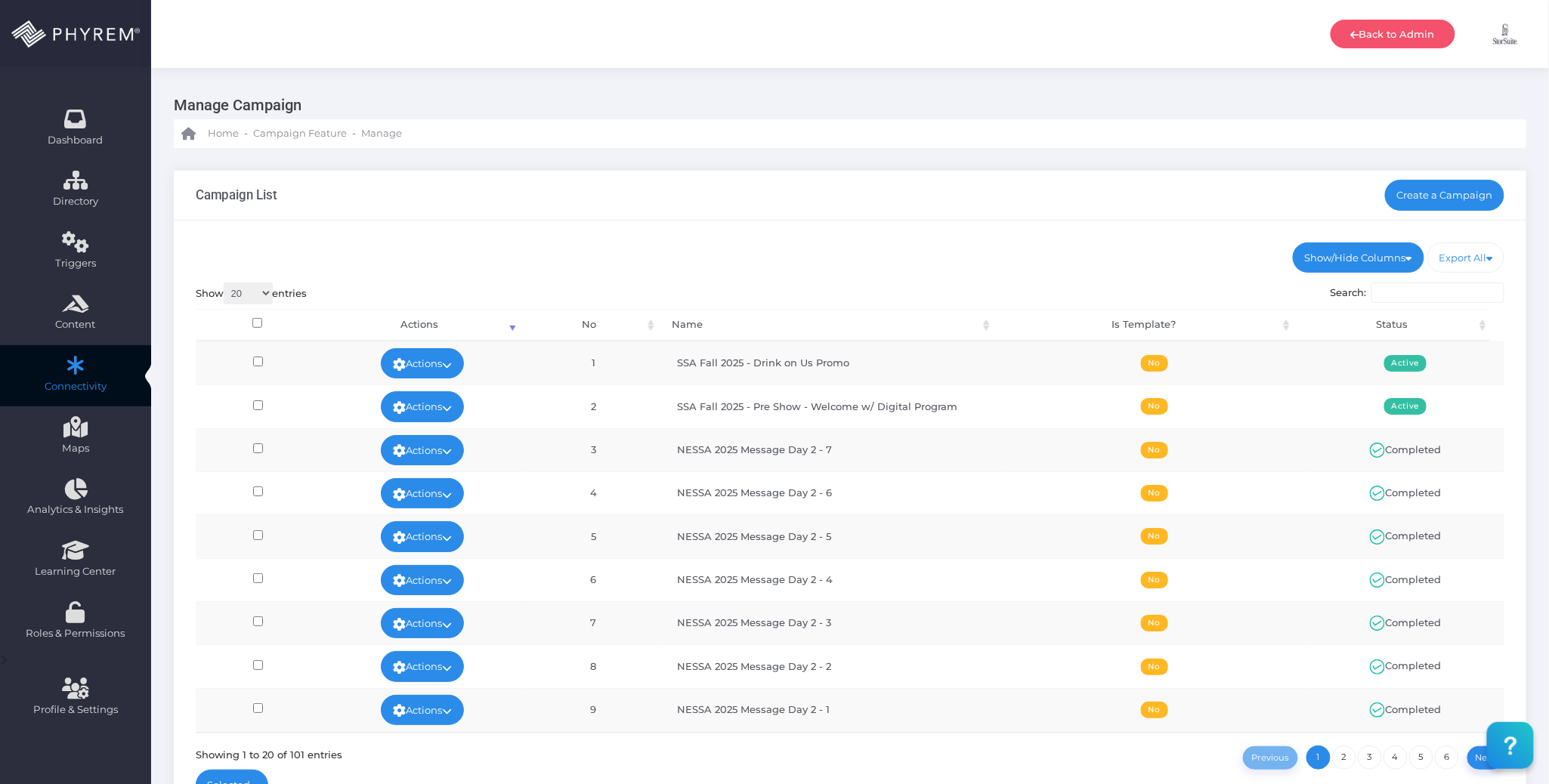
click at [937, 258] on ul "Show/Hide Columns No Name Is Template? Status" at bounding box center [851, 257] width 1310 height 31
click at [757, 267] on ul "Show/Hide Columns No Name Is Template? Status" at bounding box center [851, 257] width 1310 height 31
click at [436, 351] on link "Actions" at bounding box center [422, 363] width 83 height 31
click at [424, 484] on link "Run Test" at bounding box center [416, 482] width 98 height 29
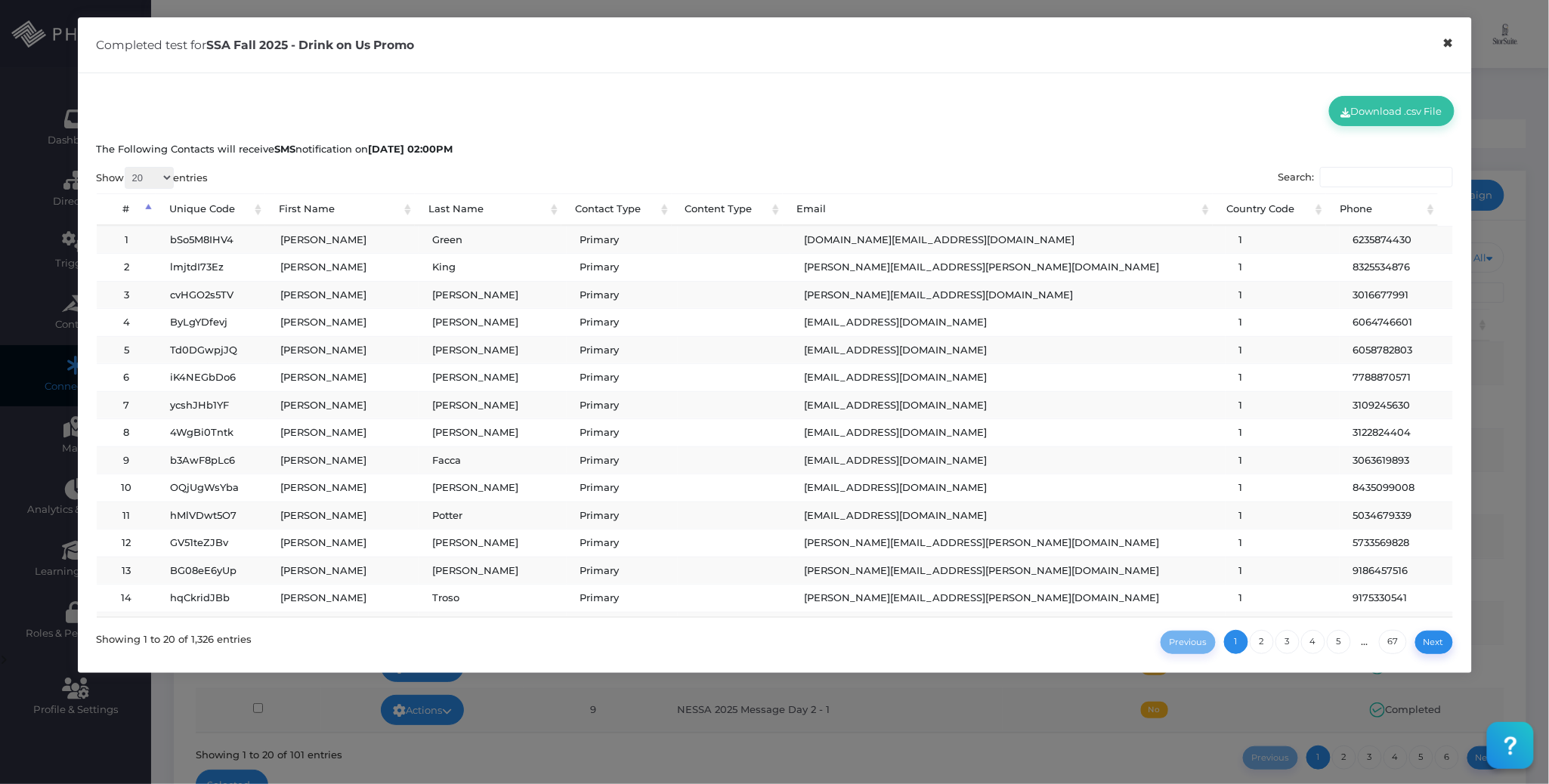
click at [1448, 46] on button "×" at bounding box center [1448, 44] width 30 height 34
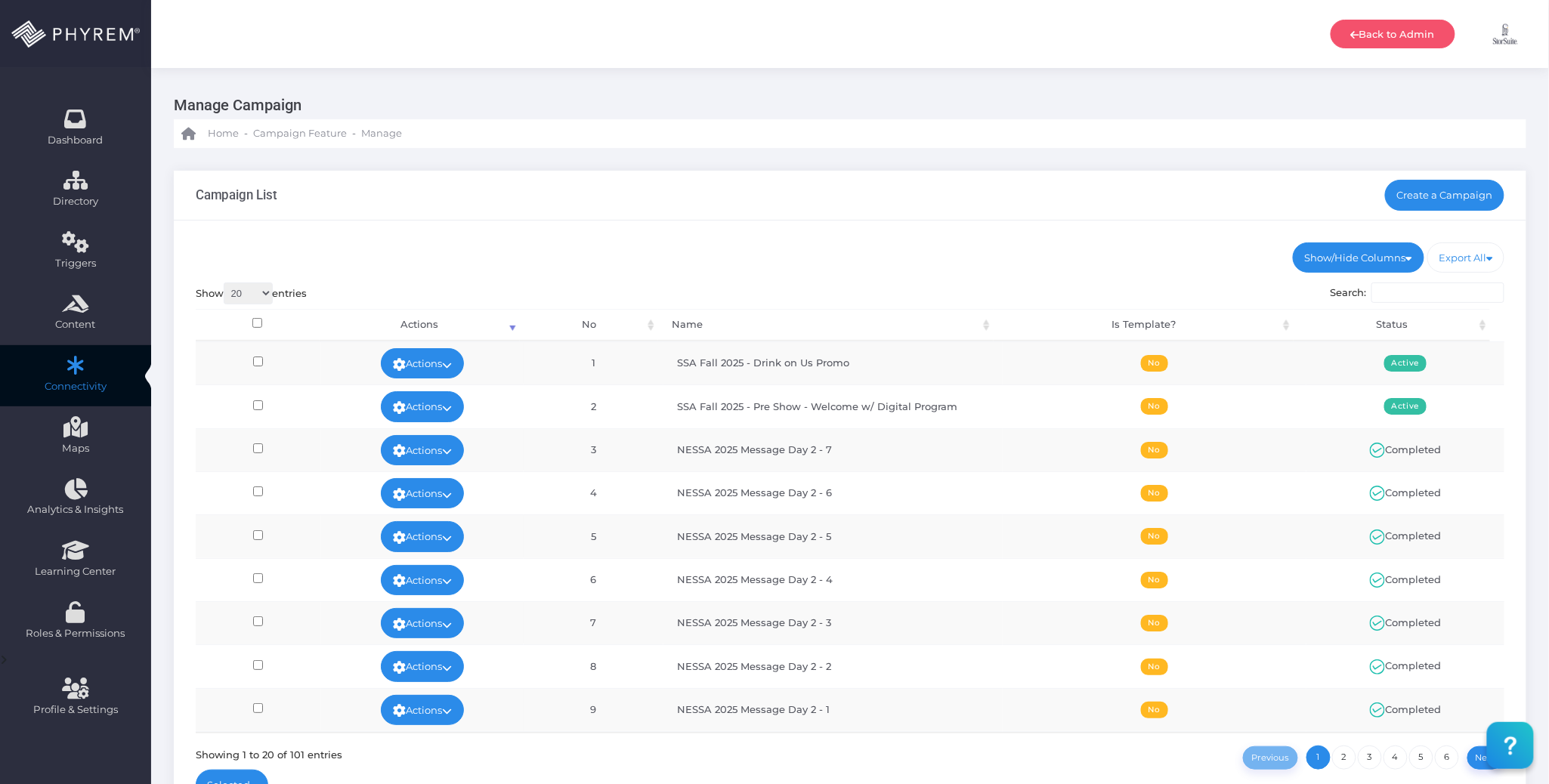
drag, startPoint x: 950, startPoint y: 274, endPoint x: 1234, endPoint y: 228, distance: 287.7
click at [951, 272] on div "Show/Hide Columns No Name Is Template? Status DONE" at bounding box center [851, 525] width 1353 height 609
click at [1448, 188] on link "Create a Campaign" at bounding box center [1444, 195] width 120 height 31
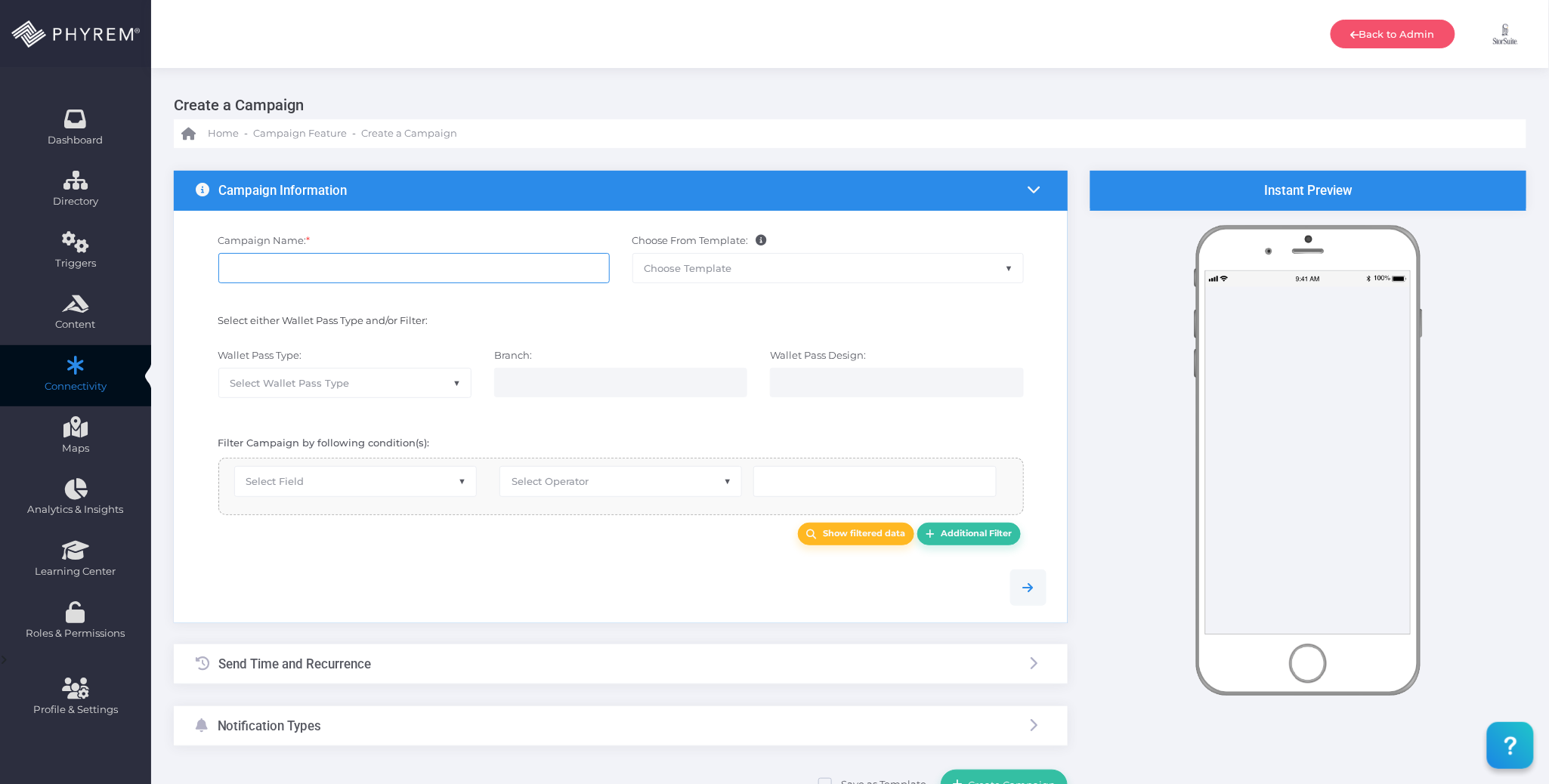
click at [357, 264] on input "Campaign Name: *" at bounding box center [414, 268] width 392 height 31
paste input "SSA Fall 2025 -"
paste input "Day 1 - Tradeshow Floor Open Booth Invite"
type input "SSA Fall 2025 - Day 1 - Tradeshow Floor Open Booth Invite"
click at [347, 479] on span "Select Field" at bounding box center [356, 480] width 241 height 29
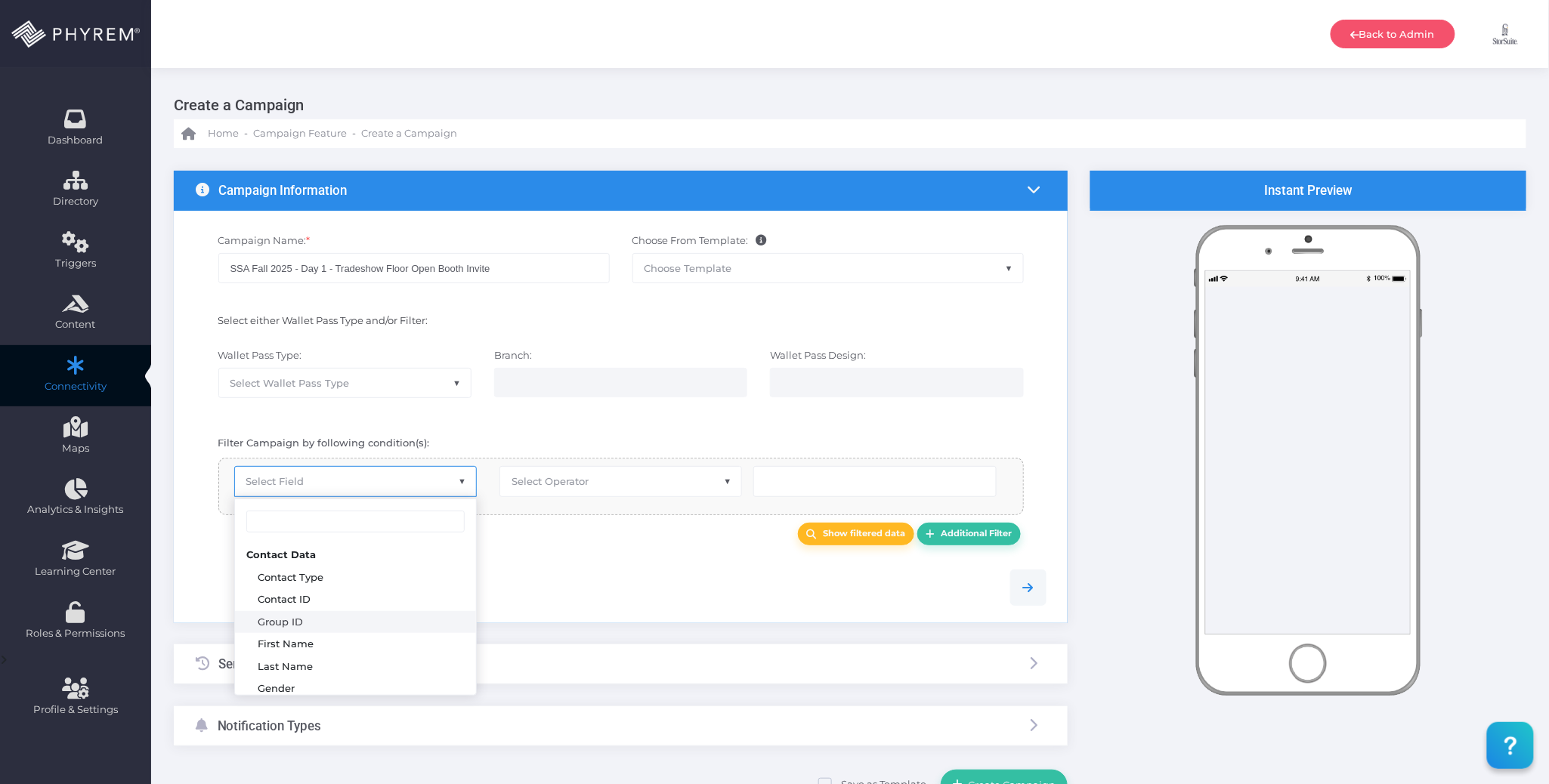
select select "group_id"
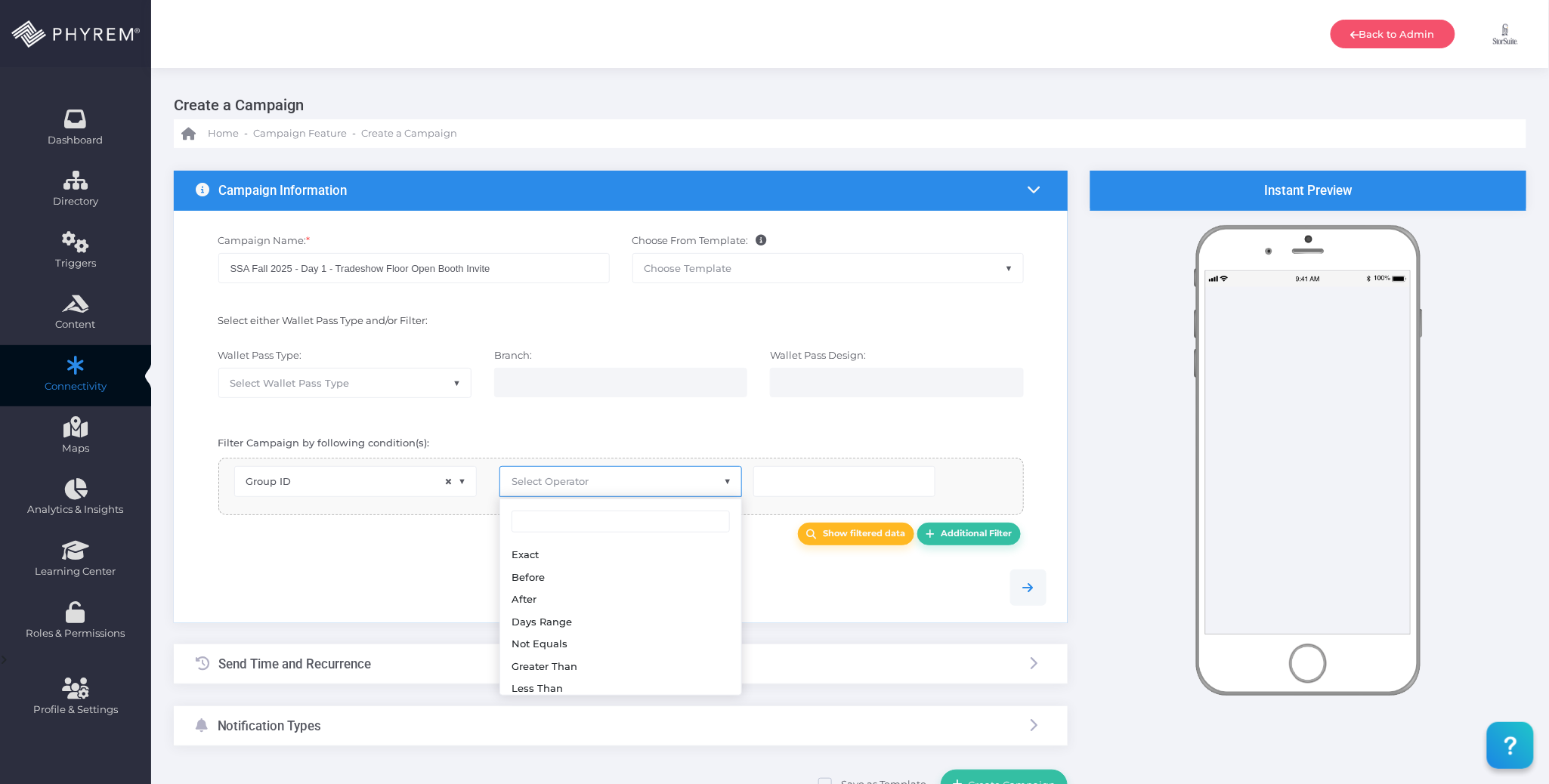
click at [556, 475] on span "Select Operator" at bounding box center [621, 480] width 241 height 29
drag, startPoint x: 569, startPoint y: 555, endPoint x: 719, endPoint y: 507, distance: 157.5
select select "exact"
click at [783, 484] on input "number" at bounding box center [845, 480] width 182 height 31
click at [829, 481] on input "number" at bounding box center [845, 480] width 182 height 31
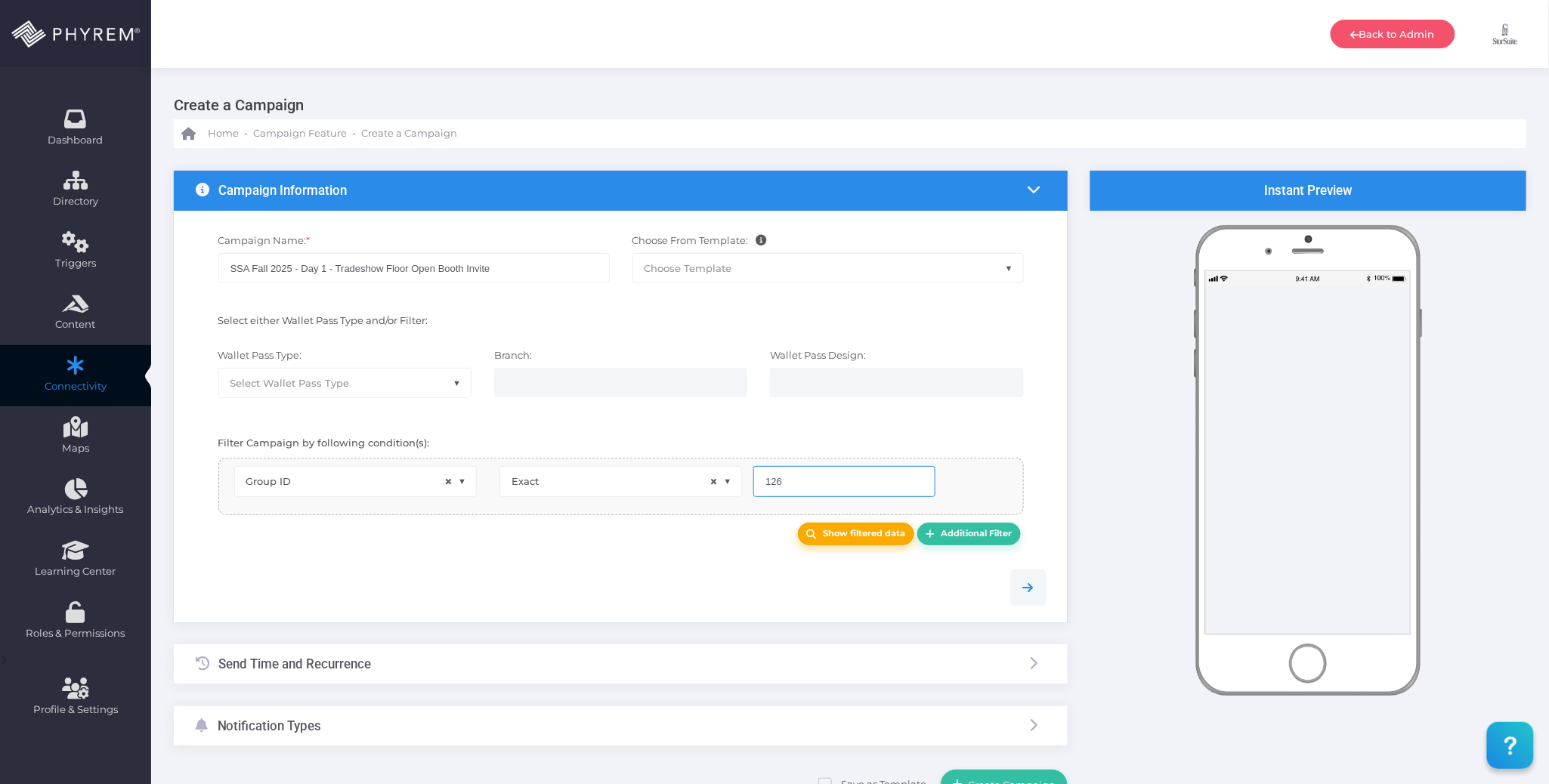
type input "126"
click at [859, 533] on b "Show filtered data" at bounding box center [865, 533] width 82 height 11
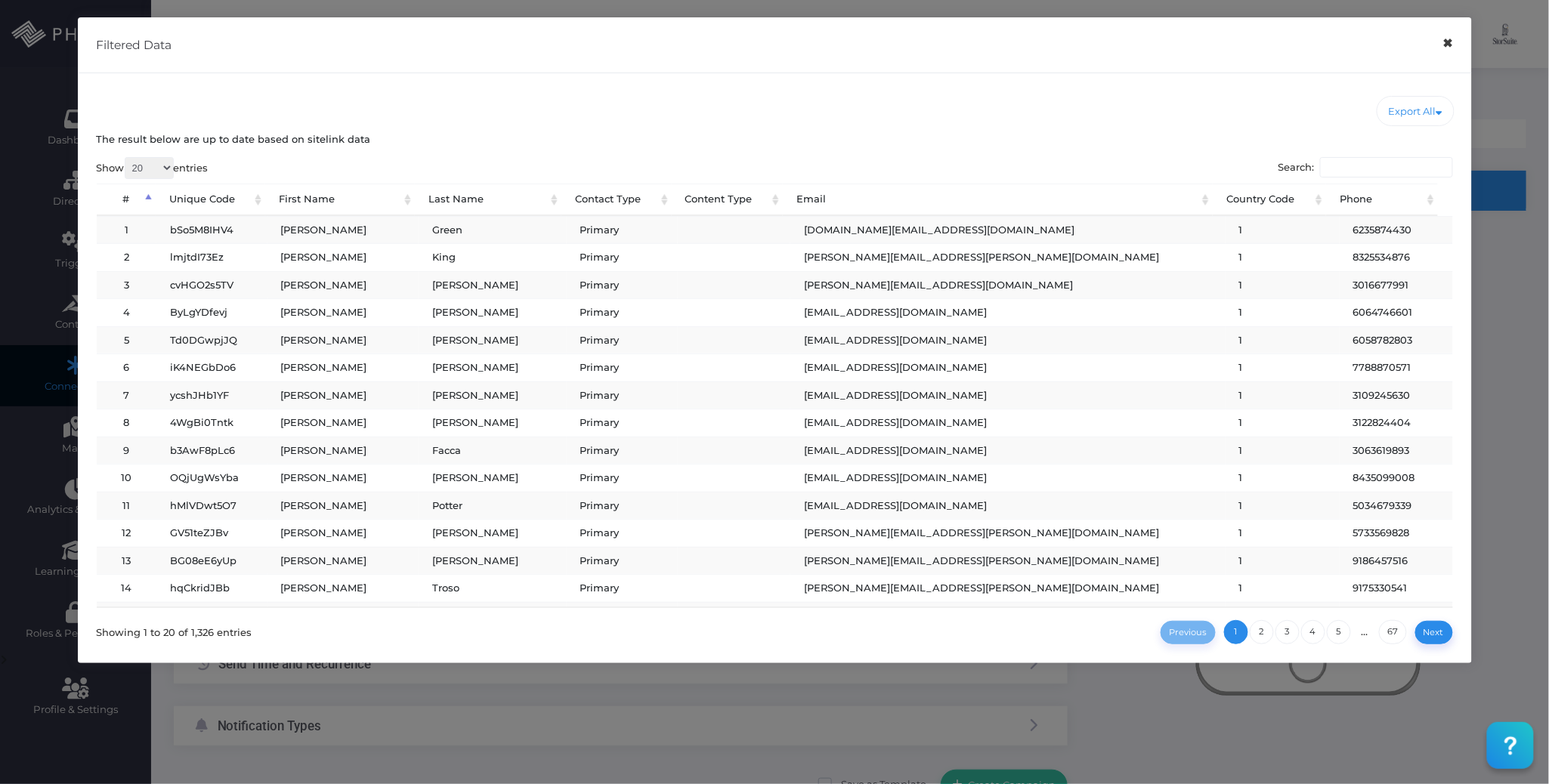
click at [1443, 49] on button "×" at bounding box center [1448, 44] width 30 height 34
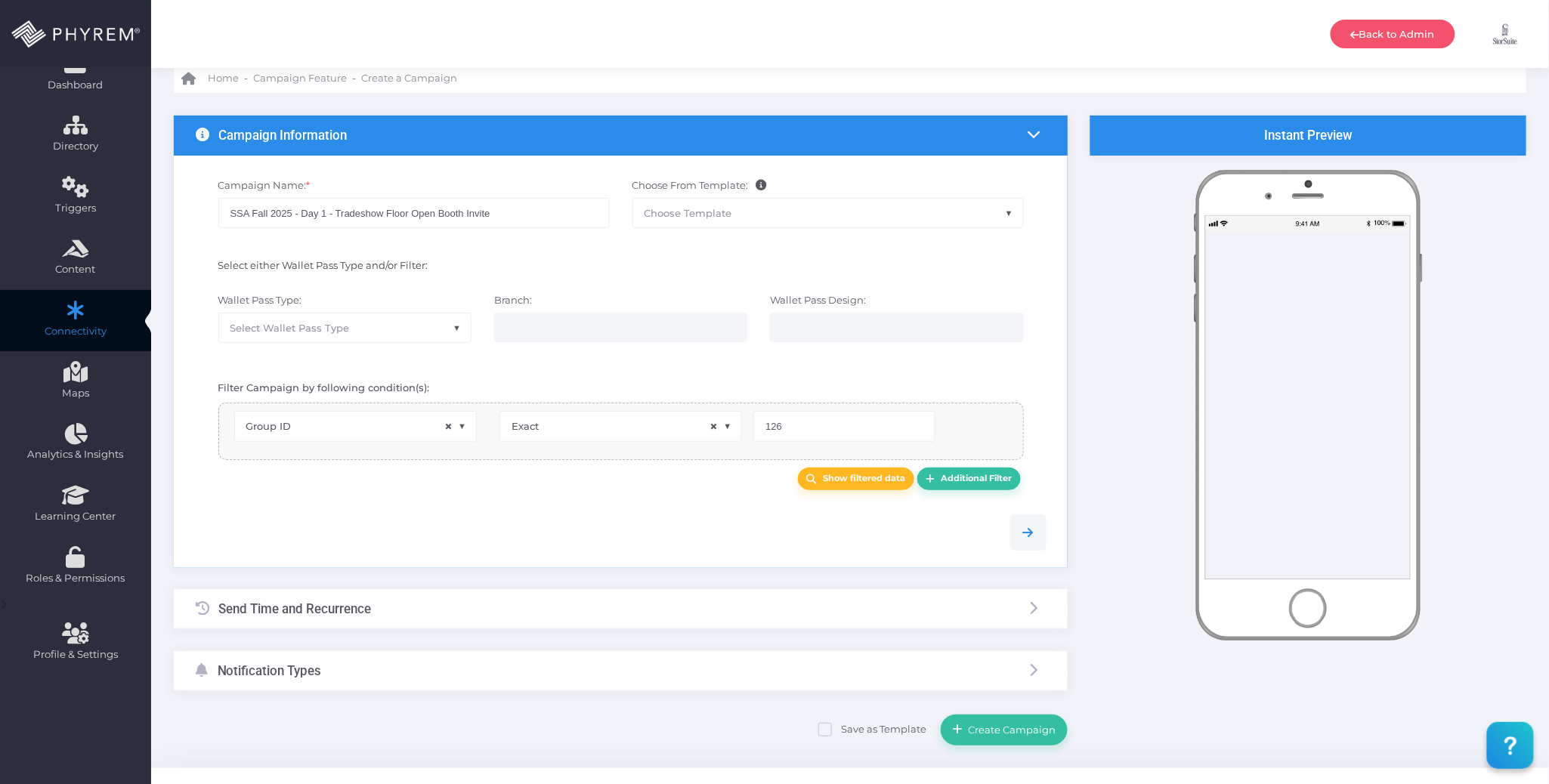
scroll to position [85, 0]
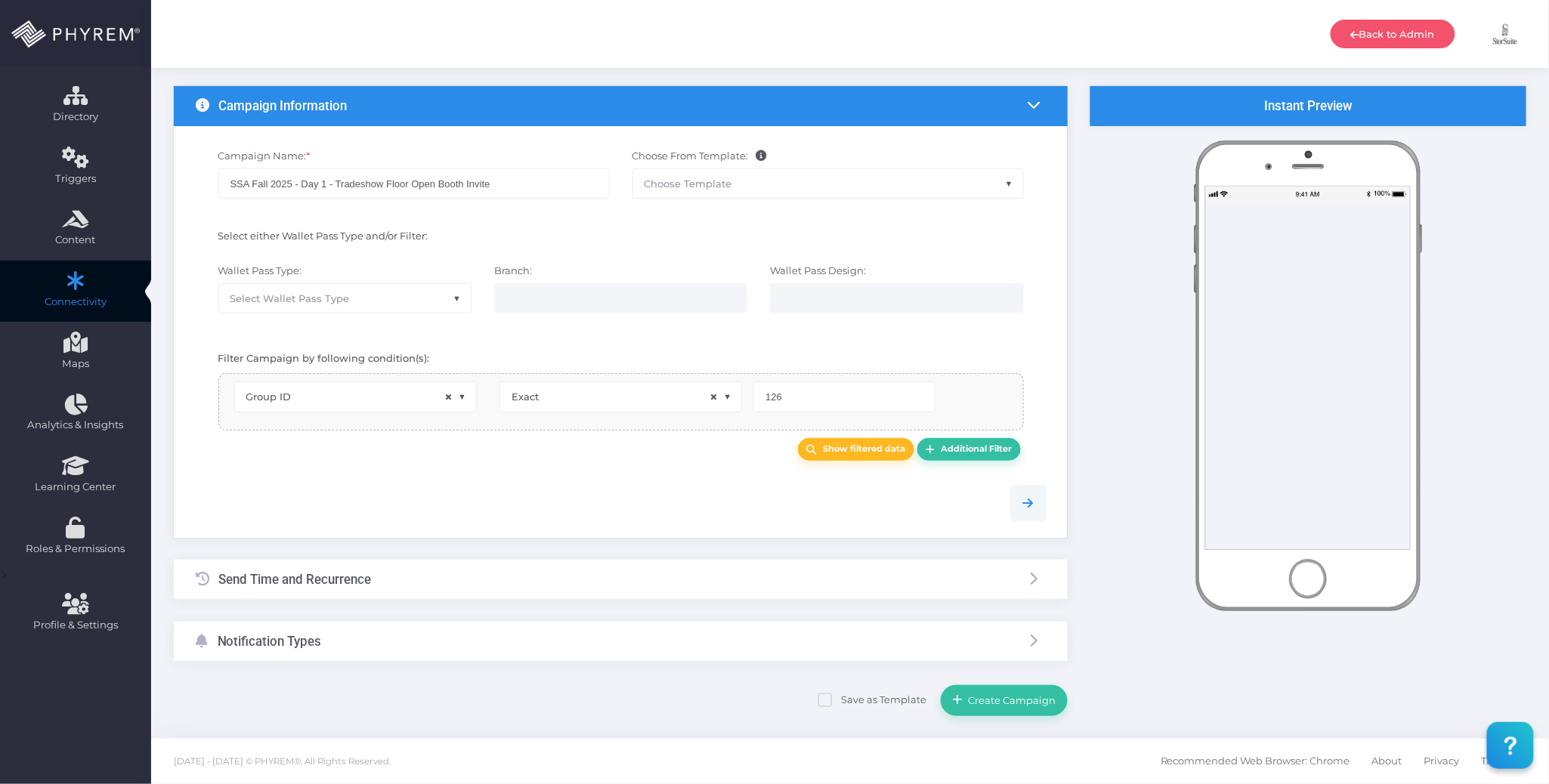
click at [380, 584] on div "Send Time and Recurrence" at bounding box center [621, 579] width 894 height 40
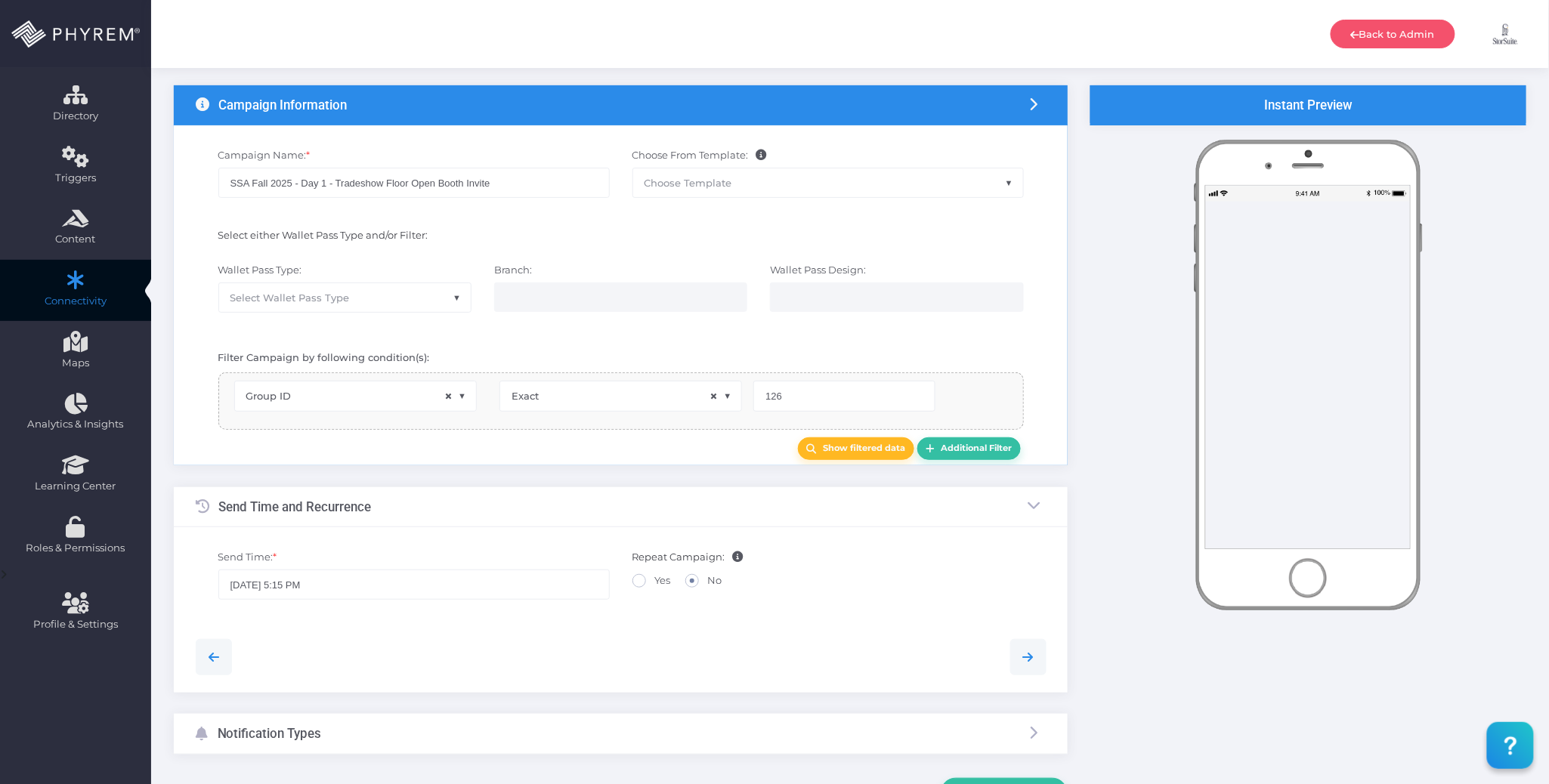
scroll to position [0, 0]
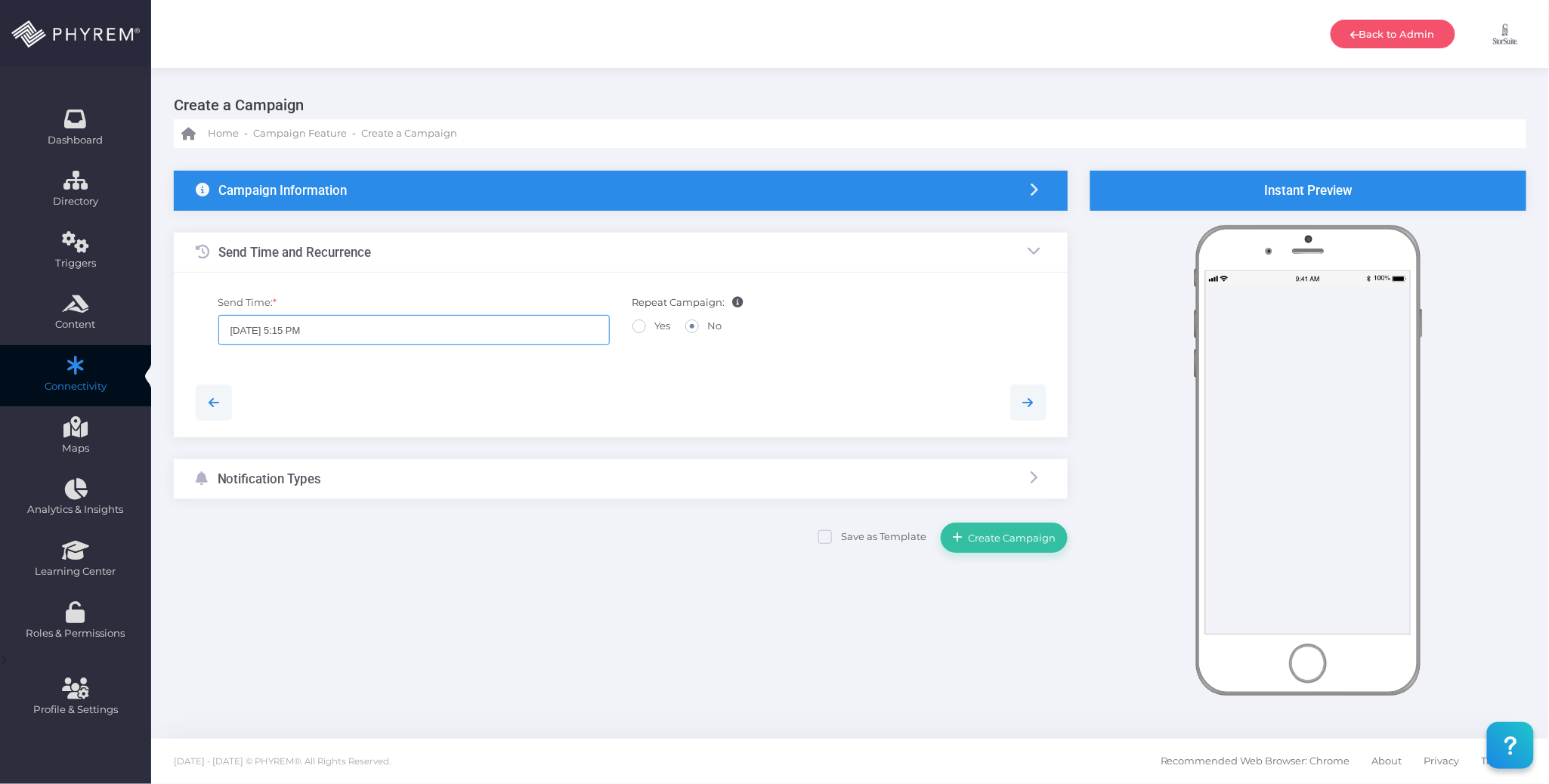
click at [380, 336] on input "08/29/2025 5:15 PM" at bounding box center [414, 330] width 392 height 31
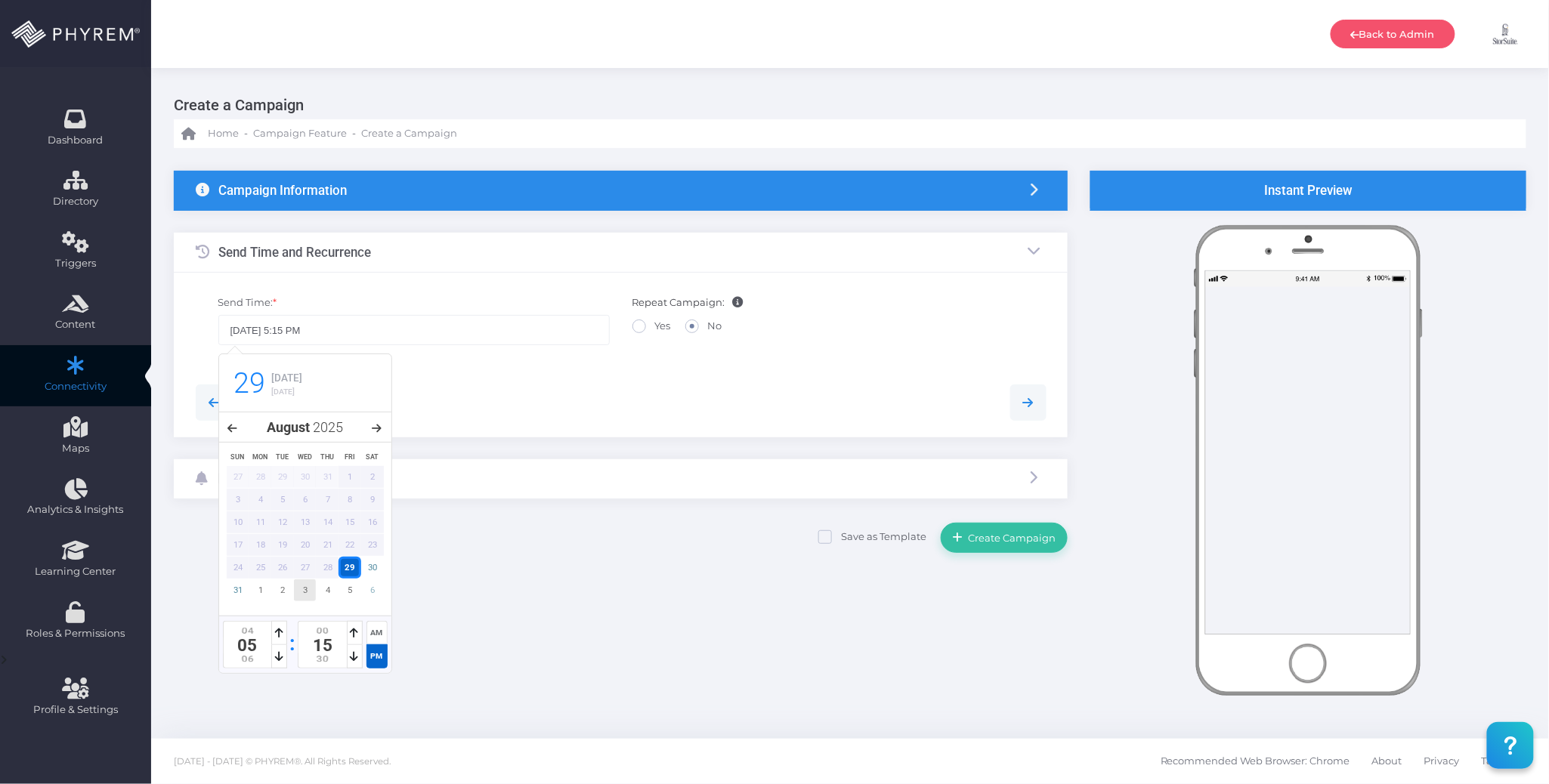
click at [303, 589] on div "3" at bounding box center [305, 590] width 23 height 22
click at [370, 633] on div "AM" at bounding box center [377, 633] width 21 height 24
click at [277, 635] on icon at bounding box center [279, 633] width 8 height 11
click at [277, 633] on icon at bounding box center [279, 633] width 8 height 11
click at [283, 657] on icon at bounding box center [279, 656] width 8 height 11
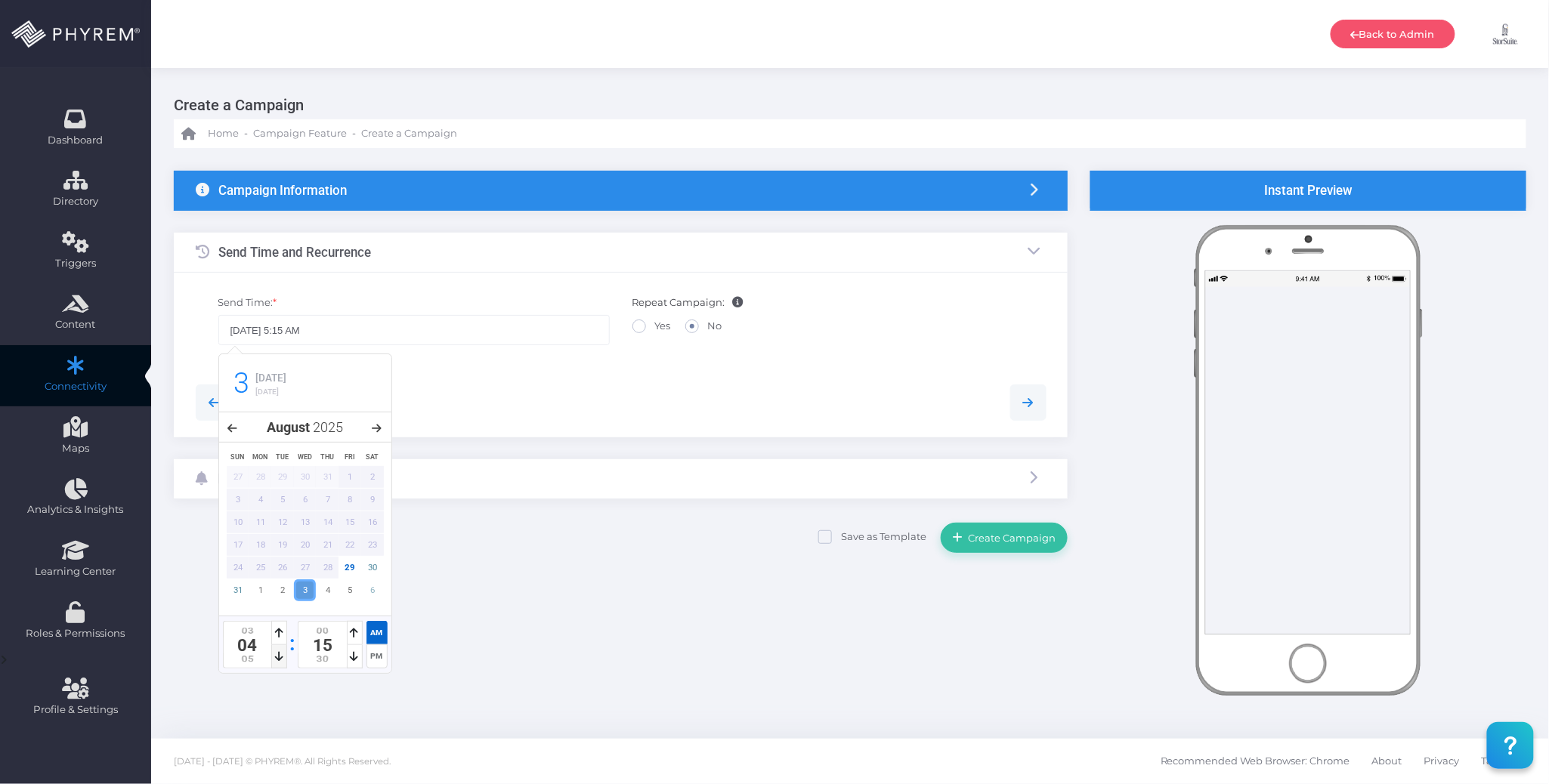
click at [284, 657] on div at bounding box center [279, 656] width 16 height 24
click at [283, 657] on icon at bounding box center [279, 656] width 8 height 11
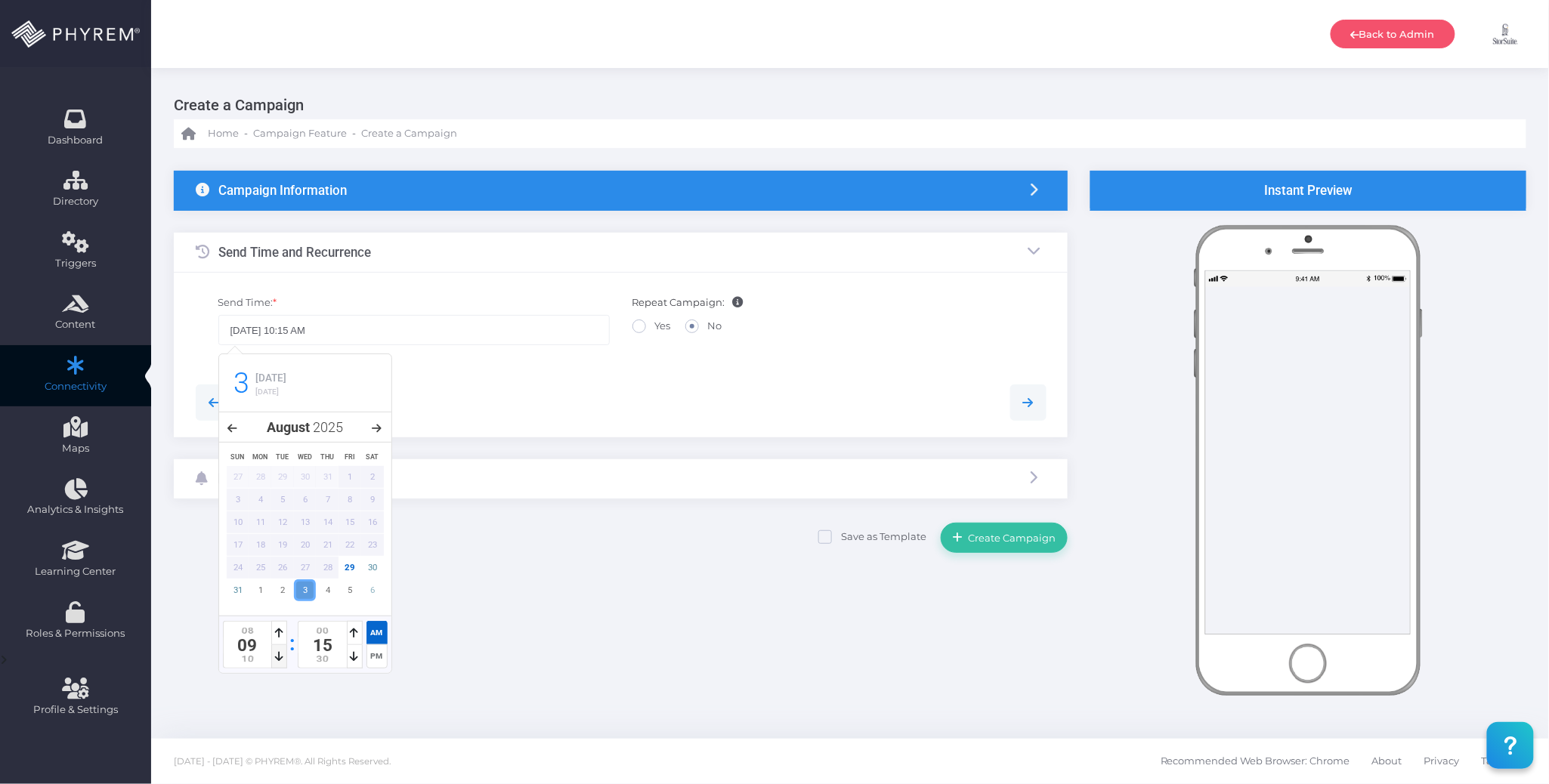
click at [283, 657] on icon at bounding box center [279, 656] width 8 height 11
type input "09/03/2025 11:15 AM"
click at [282, 657] on icon at bounding box center [279, 656] width 8 height 11
click at [515, 389] on div at bounding box center [620, 402] width 873 height 37
click at [418, 479] on div "Notification Types" at bounding box center [621, 479] width 894 height 40
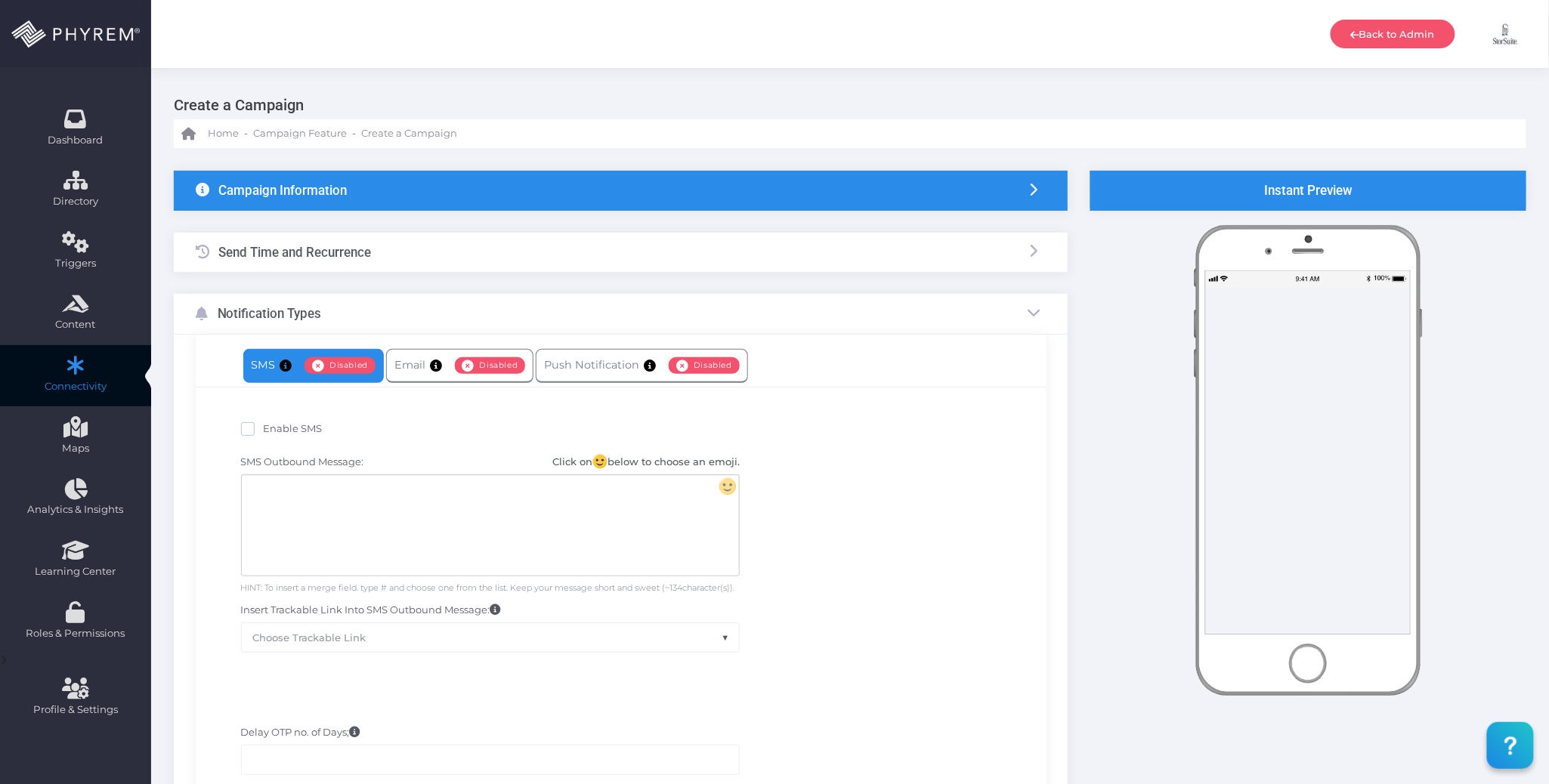
click at [289, 429] on span "Enable SMS" at bounding box center [294, 428] width 59 height 12
click at [274, 429] on input "Enable SMS" at bounding box center [269, 426] width 10 height 10
checkbox input "true"
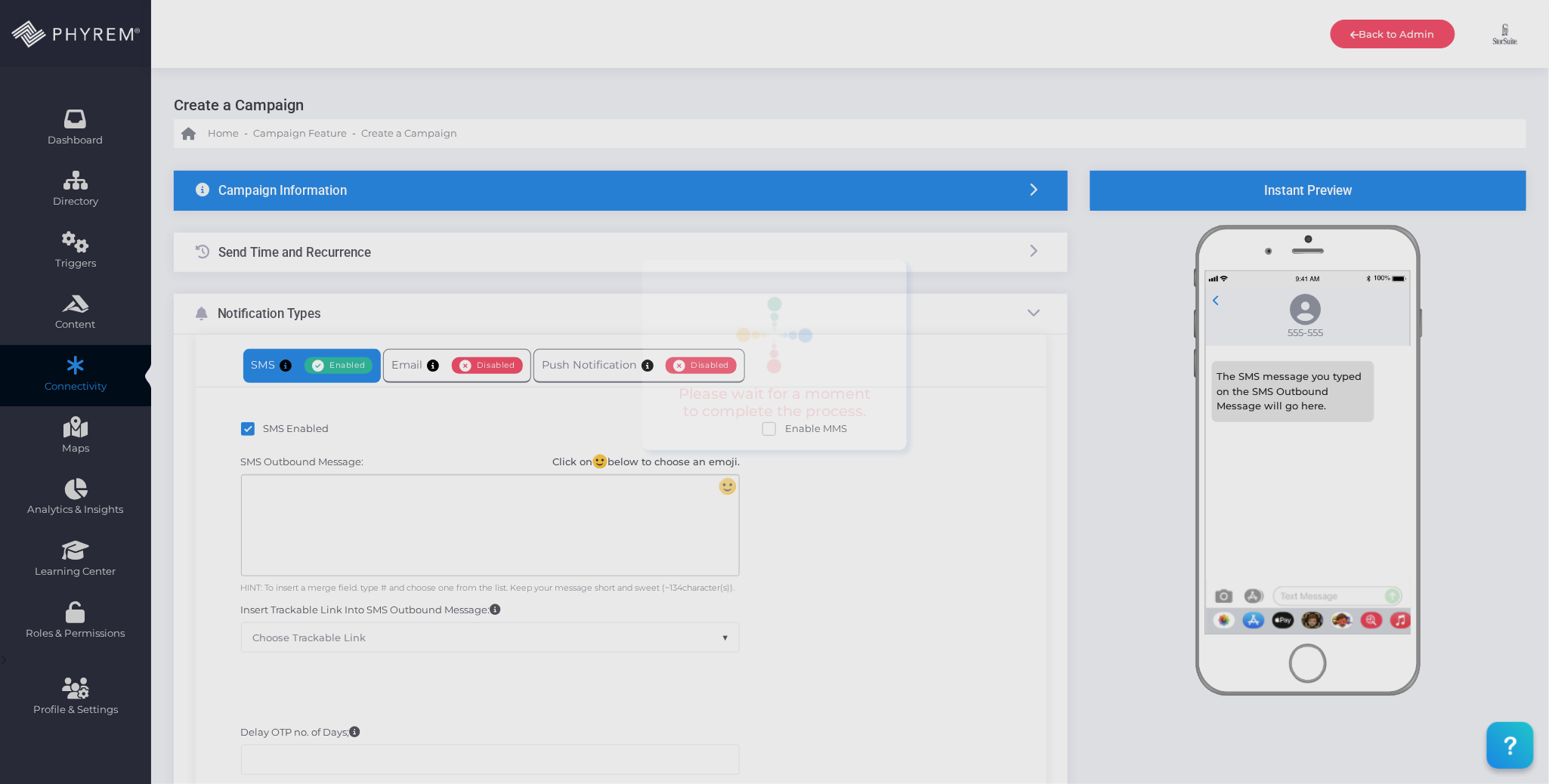
click at [415, 511] on div at bounding box center [490, 526] width 498 height 101
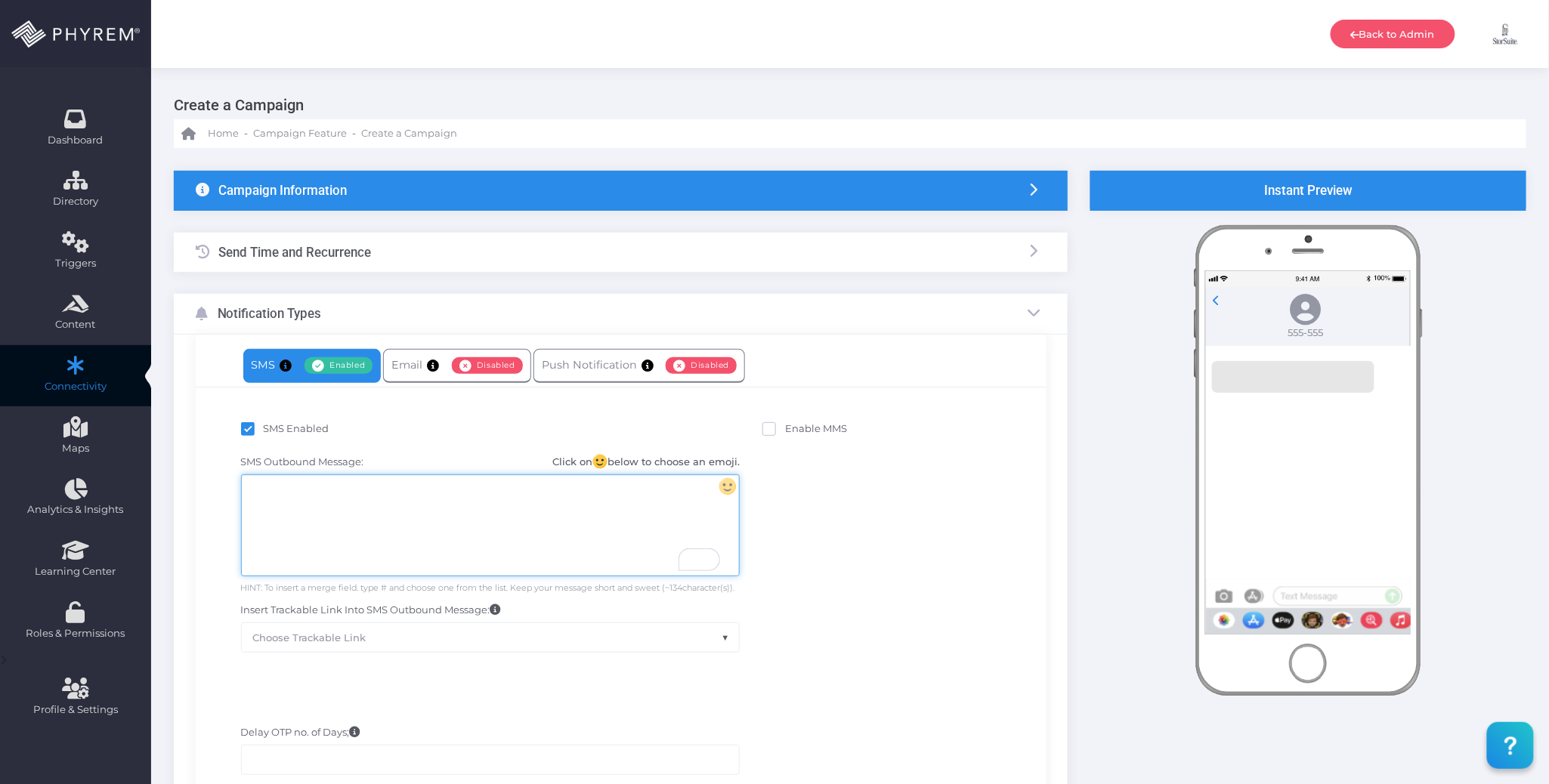
click at [482, 514] on div "To enrich screen reader interactions, please activate Accessibility in Grammarl…" at bounding box center [490, 526] width 498 height 101
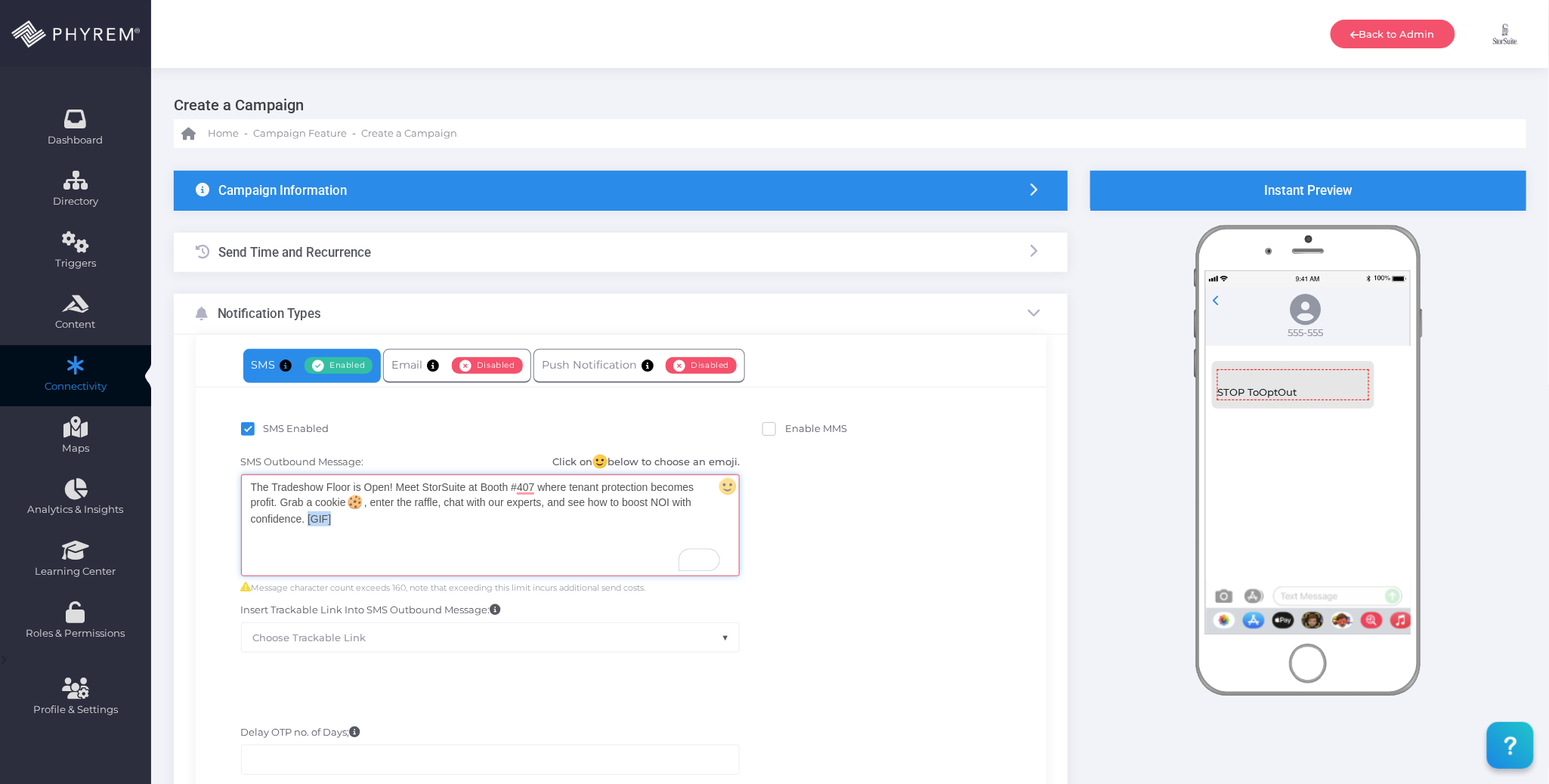
drag, startPoint x: 337, startPoint y: 520, endPoint x: 309, endPoint y: 523, distance: 28.2
click at [309, 523] on div "The Tradeshow Floor is Open! Meet StorSuite at Booth #407 where tenant protecti…" at bounding box center [490, 526] width 498 height 101
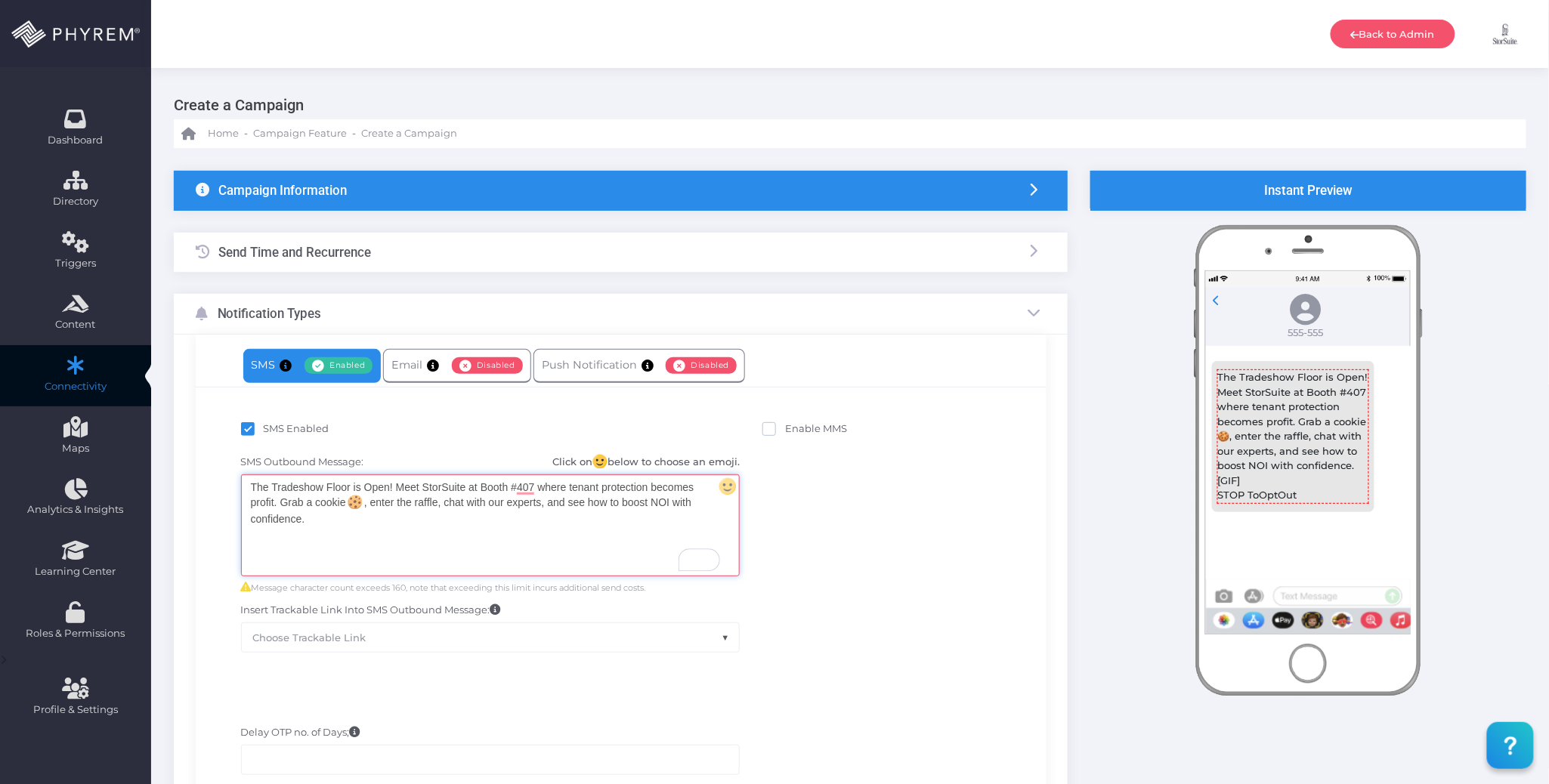
click at [889, 527] on div "SMS Outbound Message: Click on below to choose an emoji. The Tradeshow Floor is…" at bounding box center [620, 553] width 828 height 213
click at [526, 553] on div "The Tradeshow Floor is Open! Meet StorSuite at Booth #407 where tenant protecti…" at bounding box center [490, 526] width 498 height 101
click at [905, 514] on div "SMS Outbound Message: Click on below to choose an emoji. The Tradeshow Floor is…" at bounding box center [620, 553] width 828 height 213
click at [770, 429] on span at bounding box center [770, 429] width 14 height 14
click at [785, 429] on input "Enable MMS" at bounding box center [790, 426] width 10 height 10
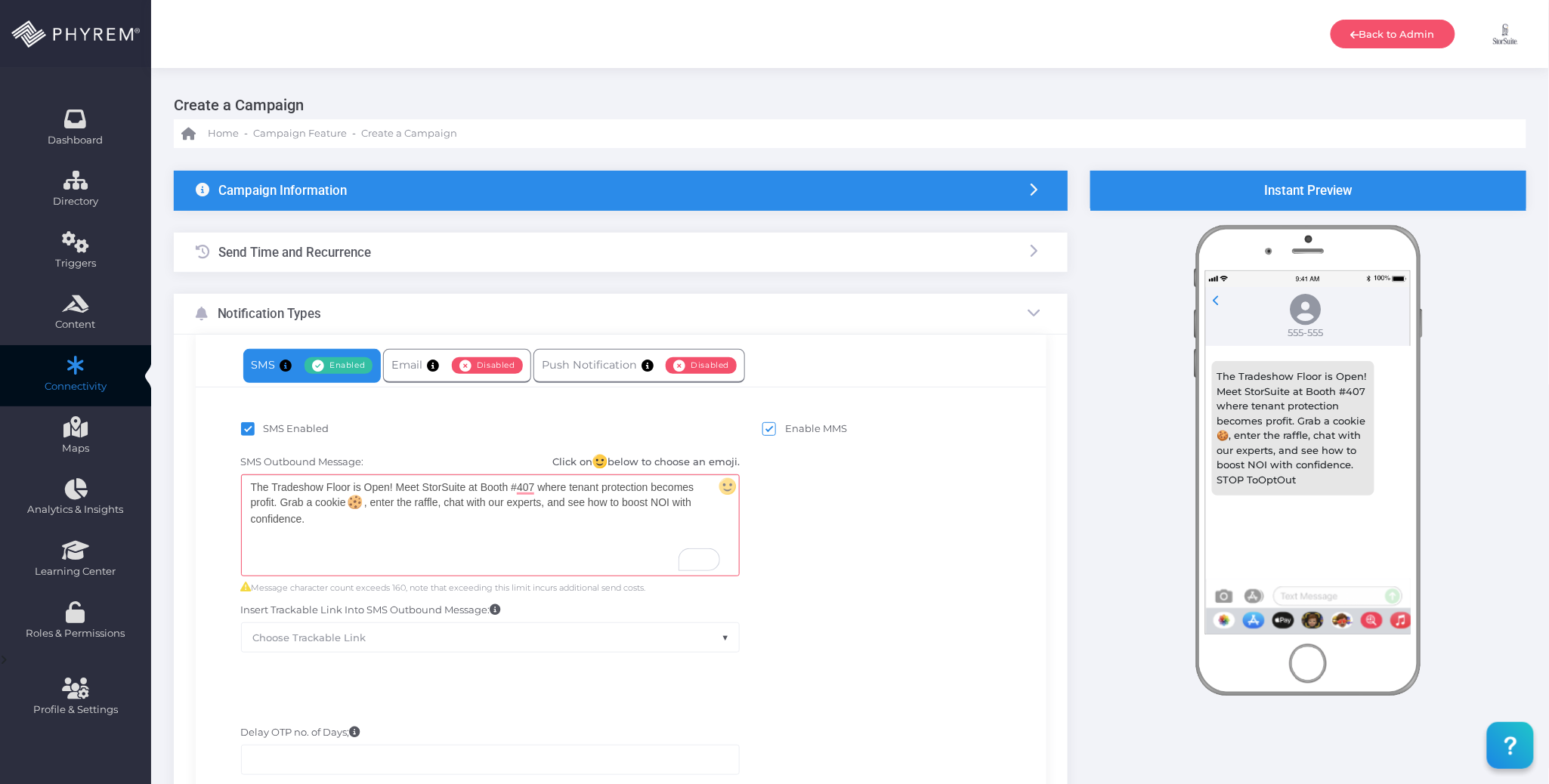
checkbox input "true"
click at [807, 639] on label "Upload" at bounding box center [803, 631] width 60 height 33
click at [822, 624] on input "Upload" at bounding box center [822, 624] width 0 height 0
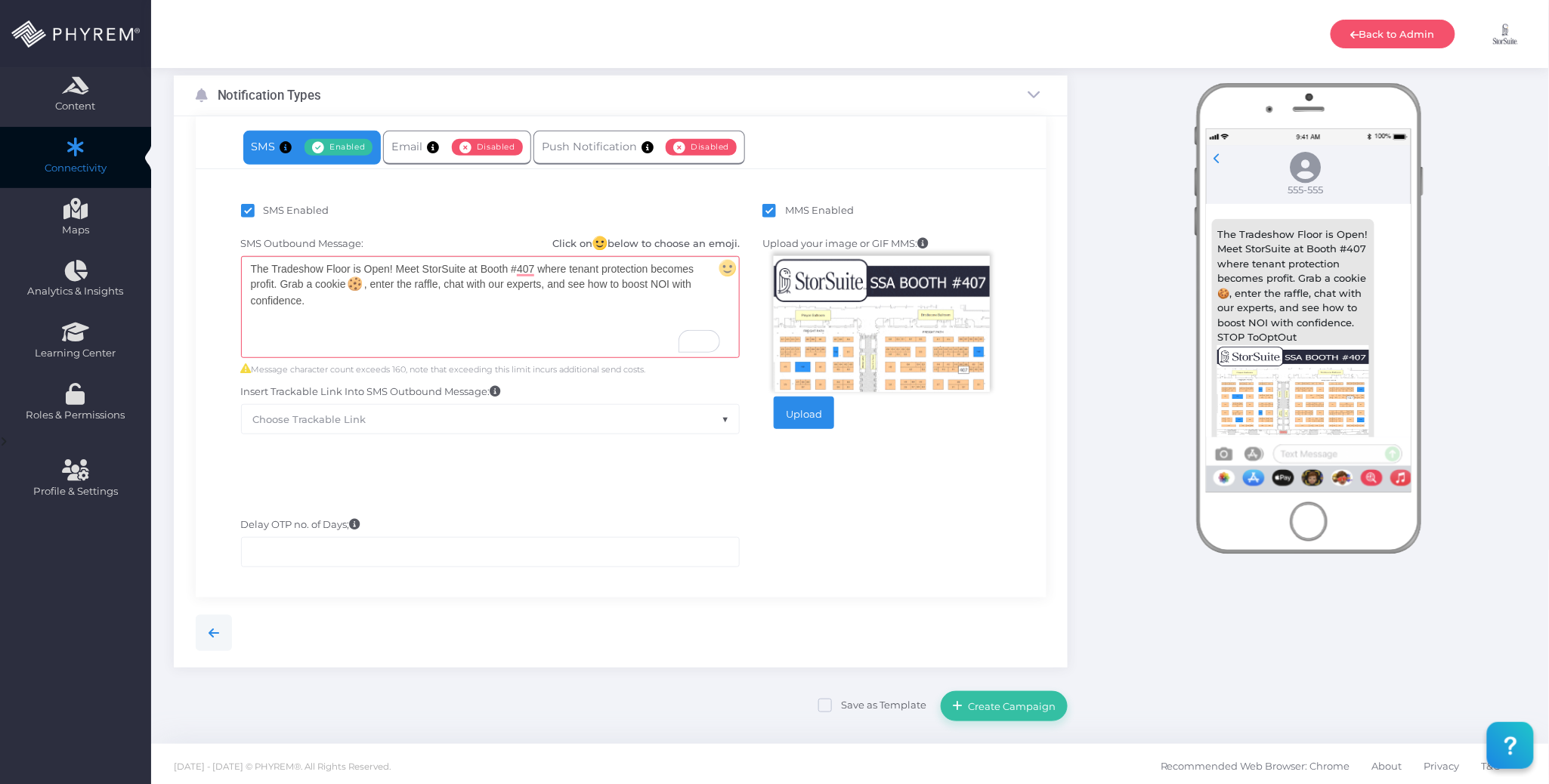
scroll to position [223, 0]
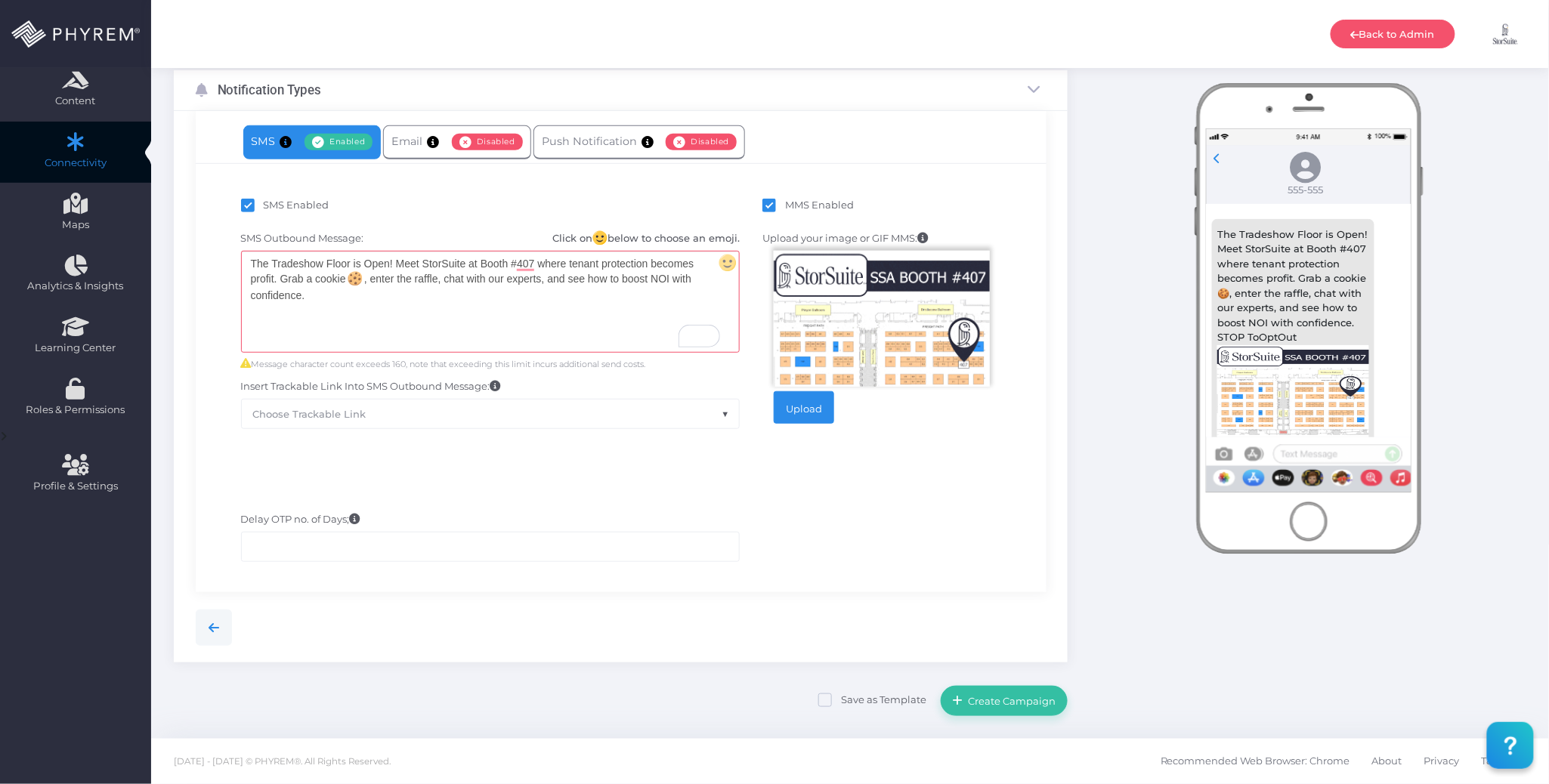
click at [671, 506] on div "Delay OTP no. of Days;" at bounding box center [620, 537] width 828 height 65
click at [971, 499] on div "Delay OTP no. of Days;" at bounding box center [621, 537] width 851 height 111
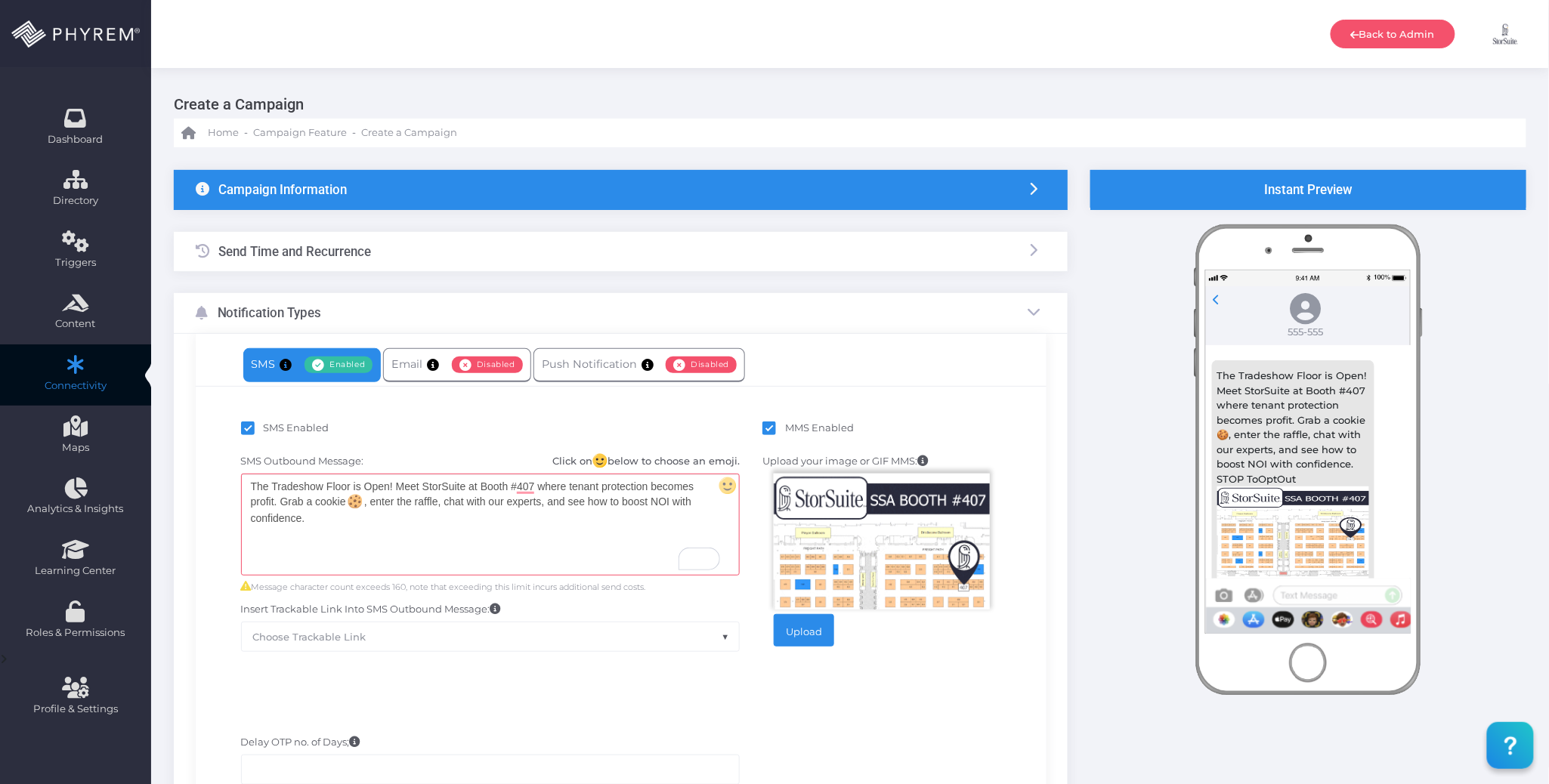
scroll to position [0, 0]
click at [450, 251] on div "Send Time and Recurrence" at bounding box center [621, 252] width 894 height 40
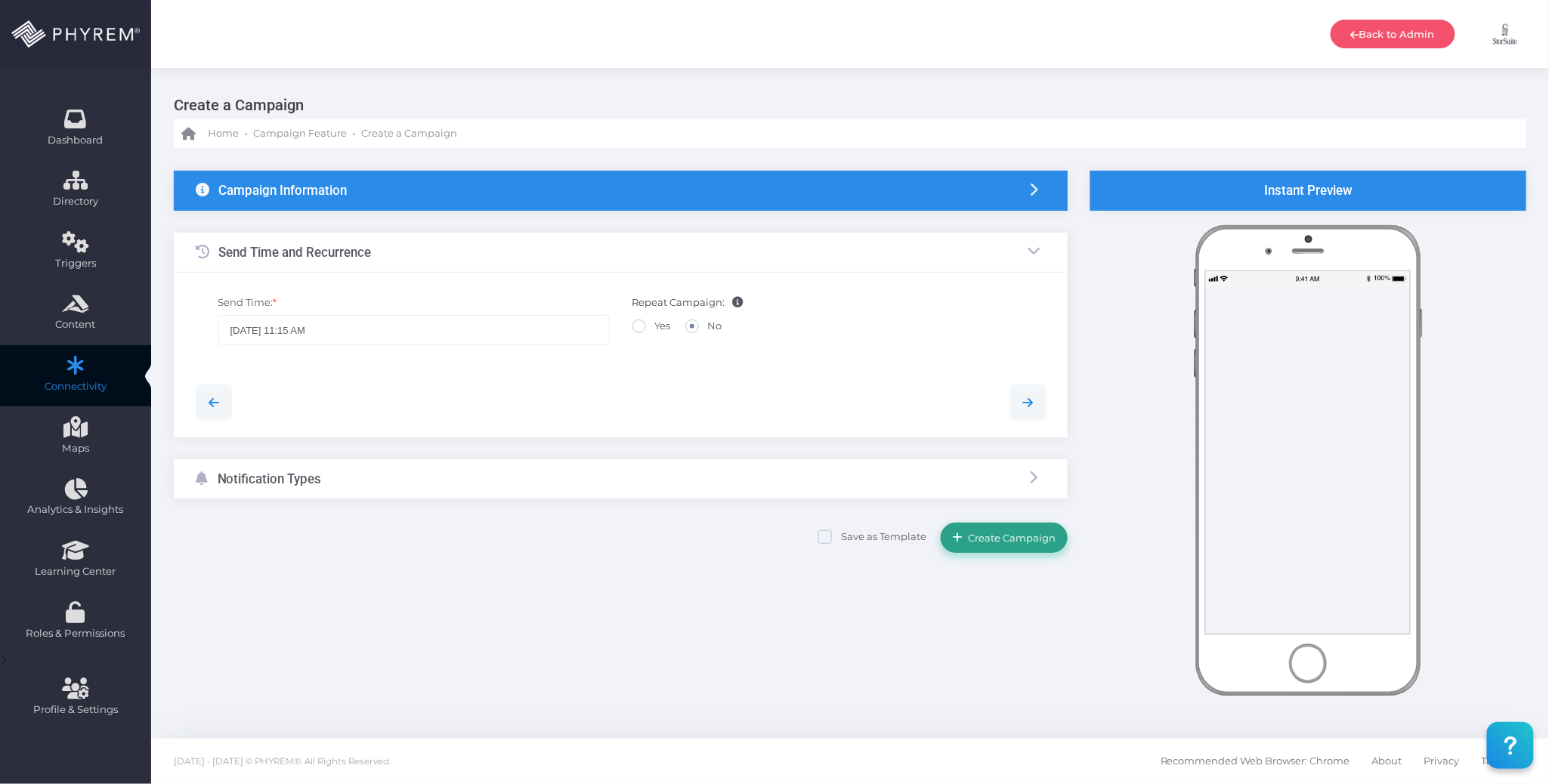
click at [1016, 536] on span "Create Campaign" at bounding box center [1010, 538] width 93 height 12
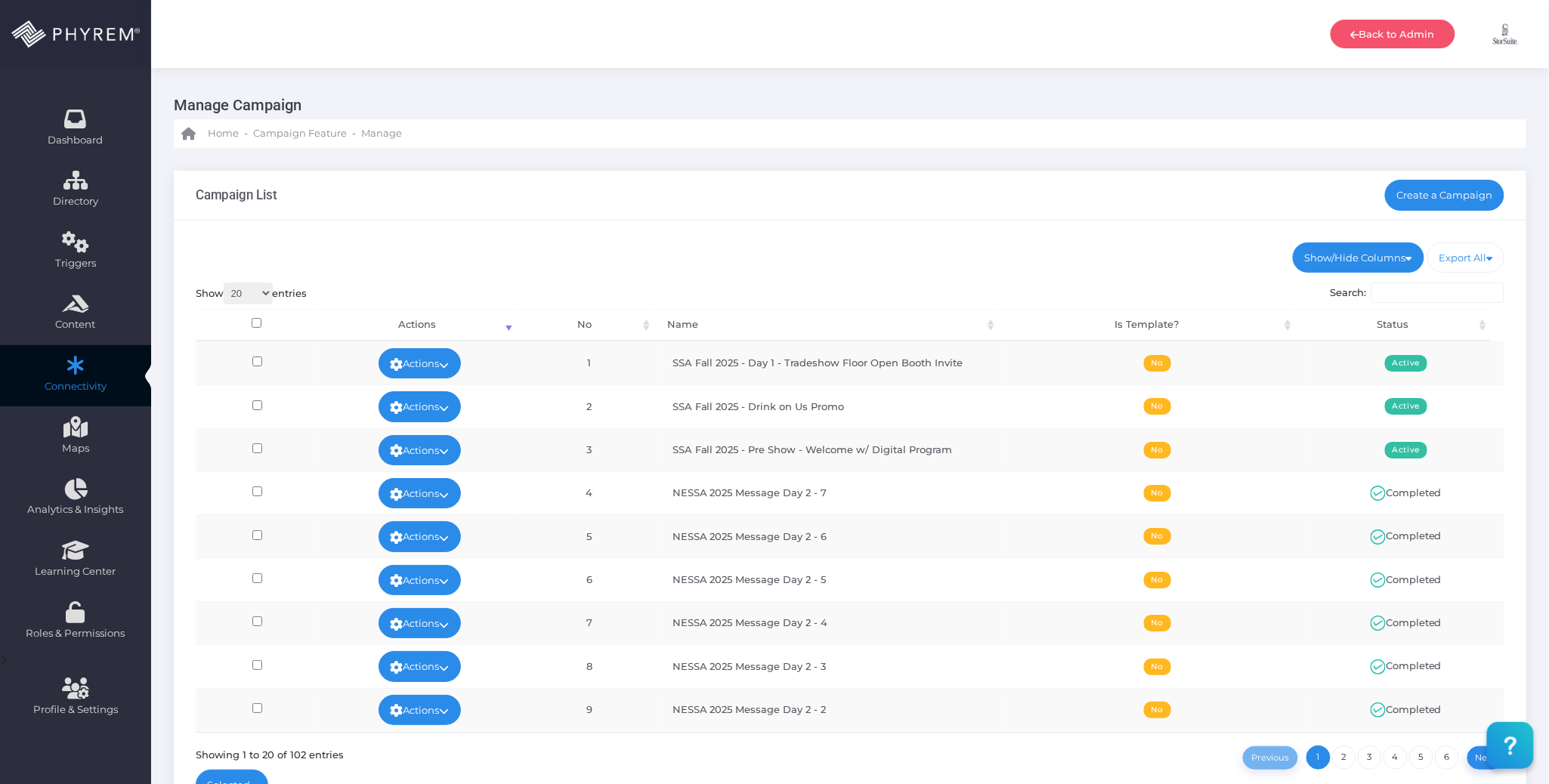
click at [783, 245] on ul "Show/Hide Columns No Name Is Template? Status" at bounding box center [851, 257] width 1310 height 31
click at [799, 251] on ul "Show/Hide Columns No Name Is Template? Status" at bounding box center [851, 257] width 1310 height 31
drag, startPoint x: 1083, startPoint y: 266, endPoint x: 1093, endPoint y: 245, distance: 23.3
click at [1083, 264] on ul "Show/Hide Columns No Name Is Template? Status" at bounding box center [851, 257] width 1310 height 31
click at [1452, 185] on link "Create a Campaign" at bounding box center [1444, 195] width 120 height 31
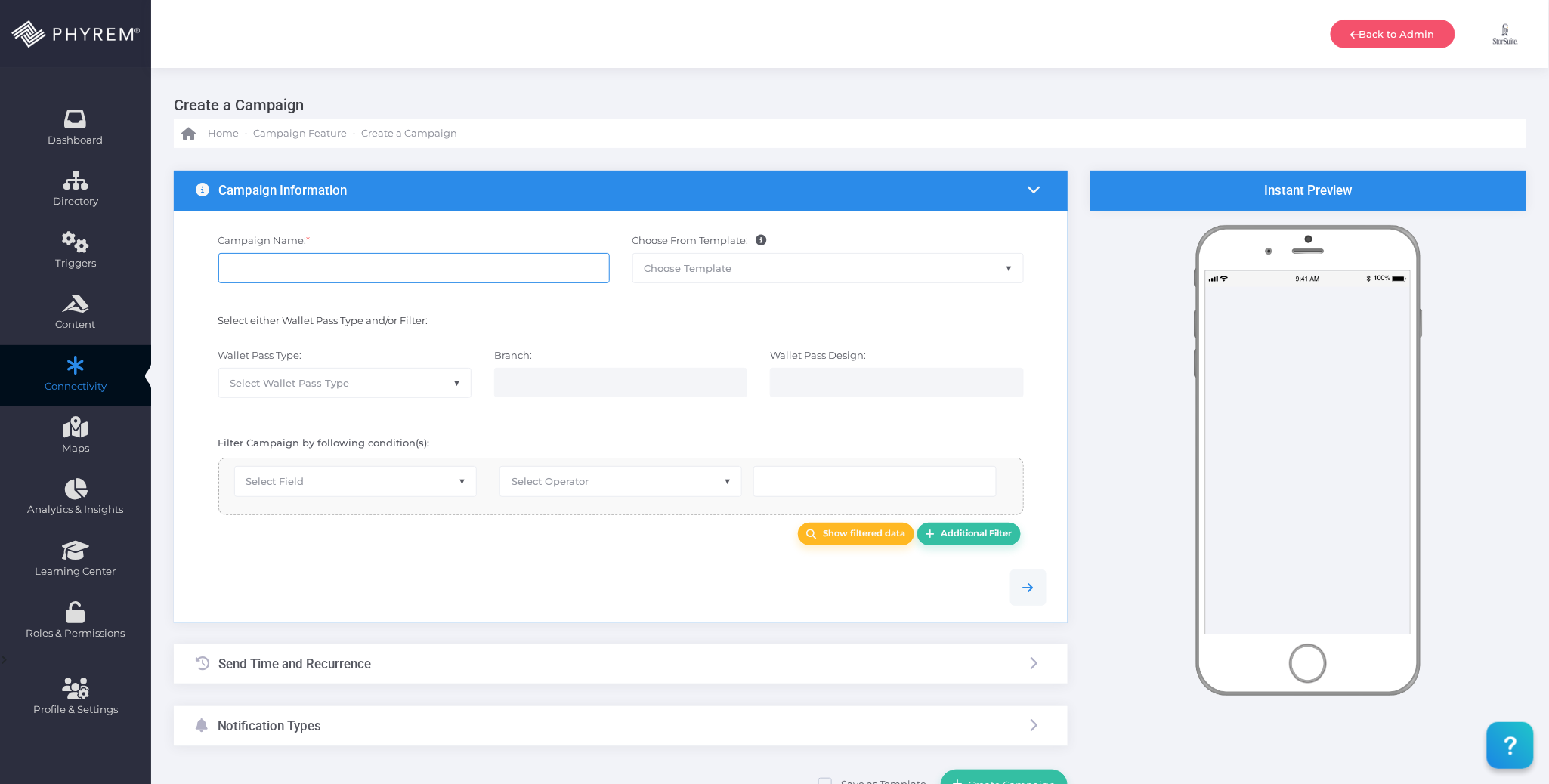
click at [363, 264] on input "Campaign Name: *" at bounding box center [414, 268] width 392 height 31
paste input "SSA Fall 2025 -"
paste input "Day 2 - Concert Hype"
type input "SSA Fall 2025 - Day 2 - Concert Hype"
click at [367, 470] on span "Select Field" at bounding box center [356, 480] width 241 height 29
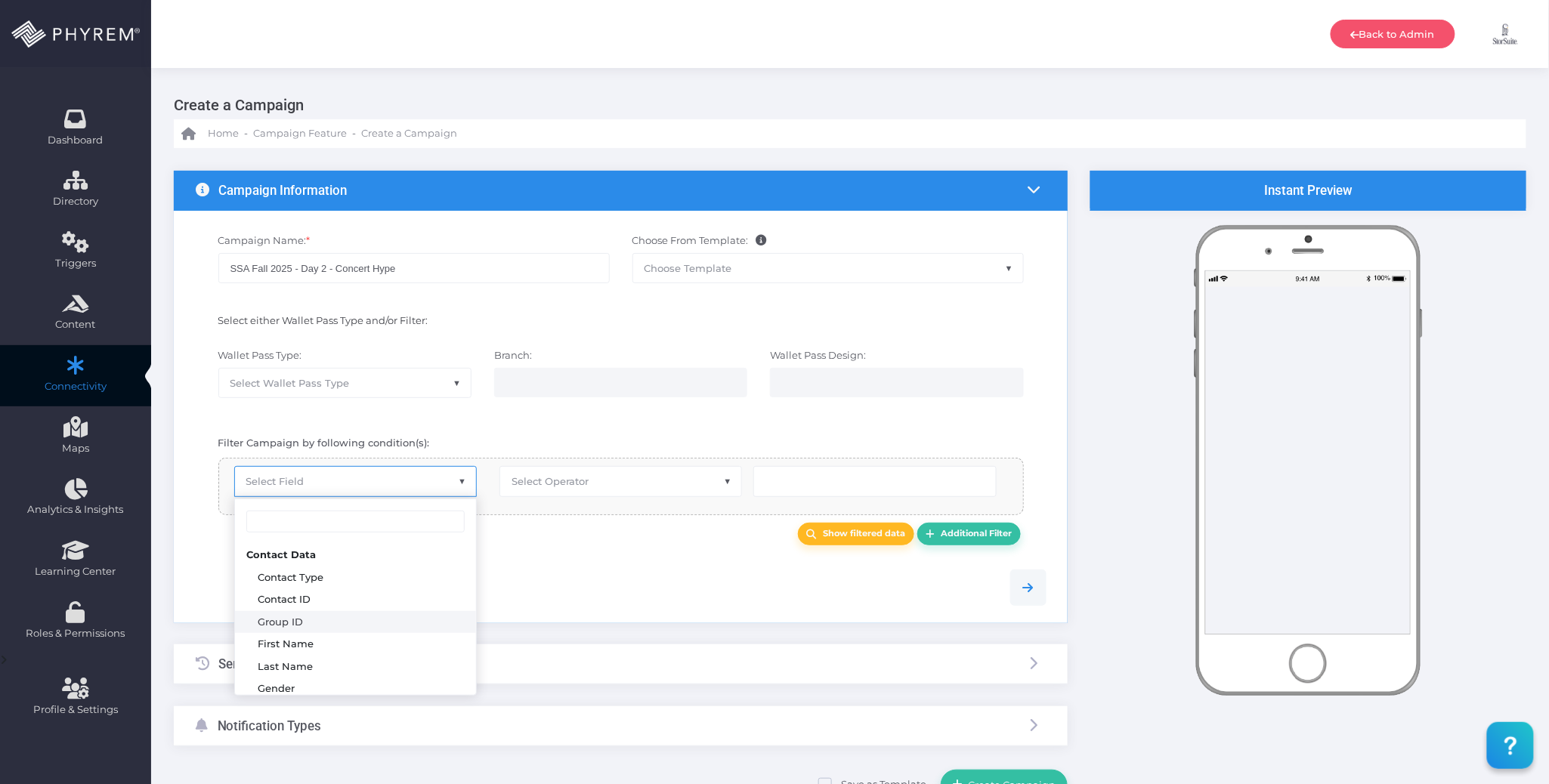
select select "group_id"
click at [578, 476] on span "Select Operator" at bounding box center [621, 480] width 241 height 29
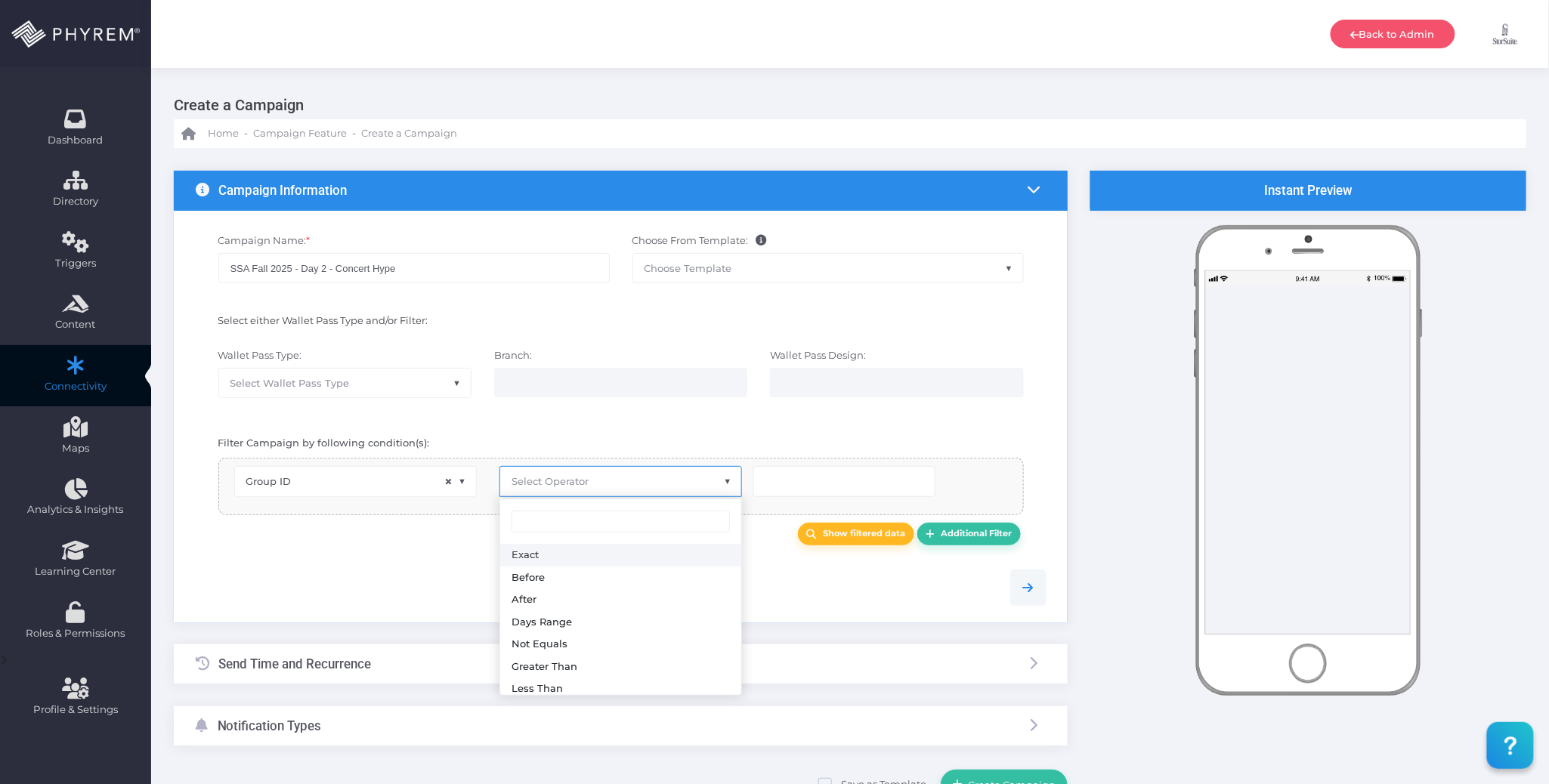
select select "exact"
click at [780, 483] on input "number" at bounding box center [845, 480] width 182 height 31
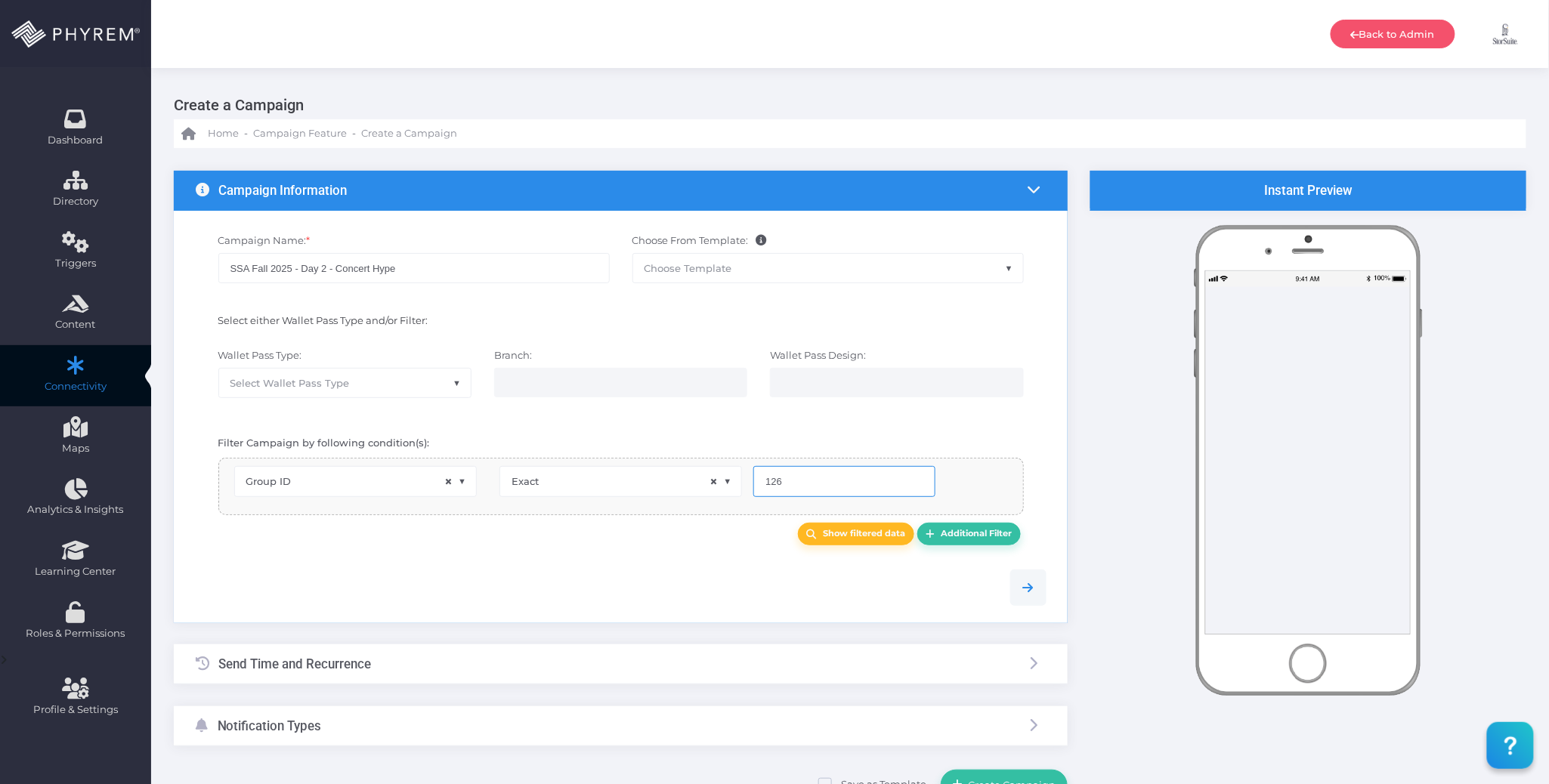
type input "126"
click at [717, 549] on div "Show filtered data Additional Filter" at bounding box center [620, 534] width 873 height 39
click at [851, 539] on b "Show filtered data" at bounding box center [865, 533] width 82 height 11
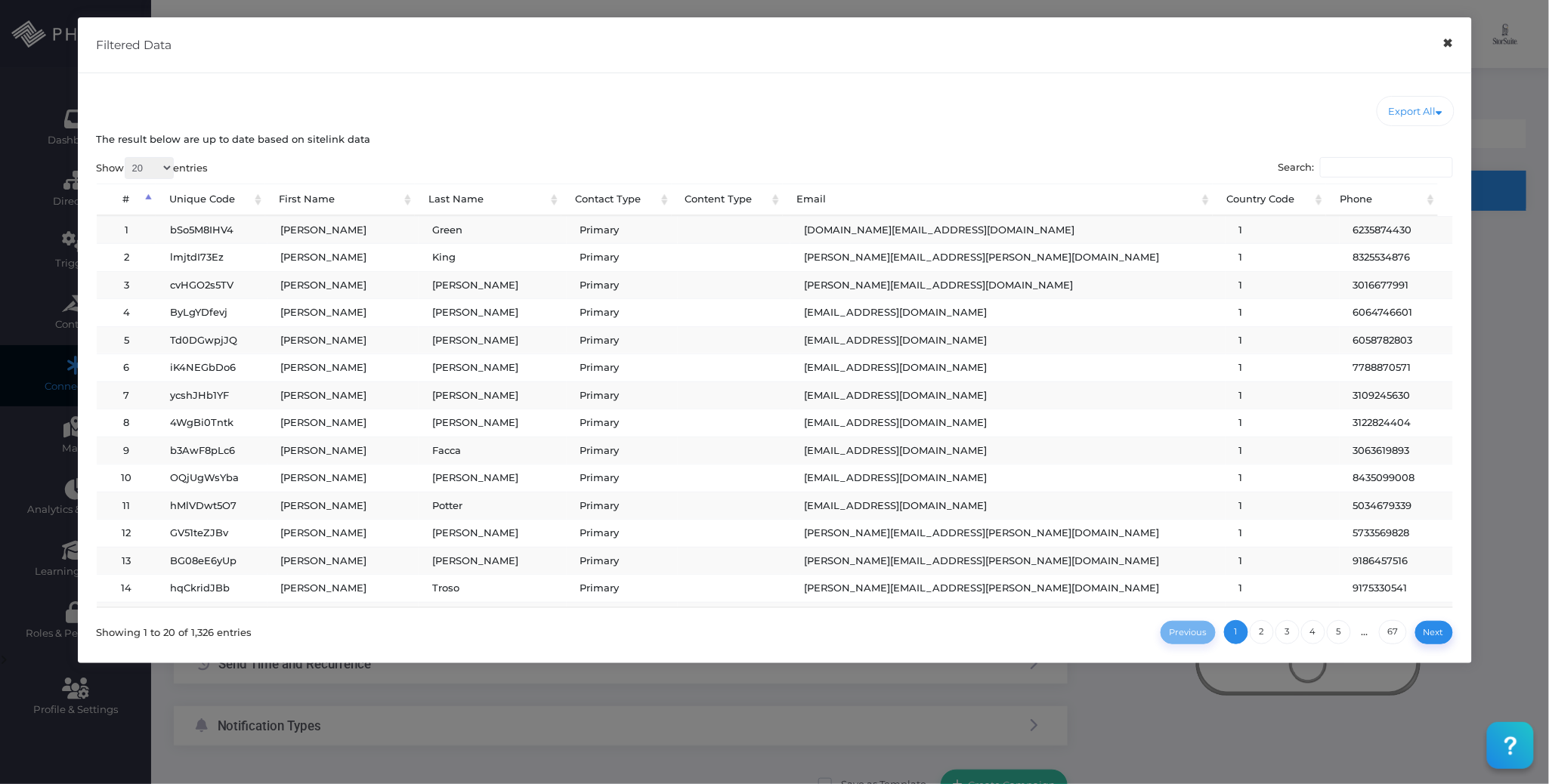
click at [1446, 46] on button "×" at bounding box center [1448, 44] width 30 height 34
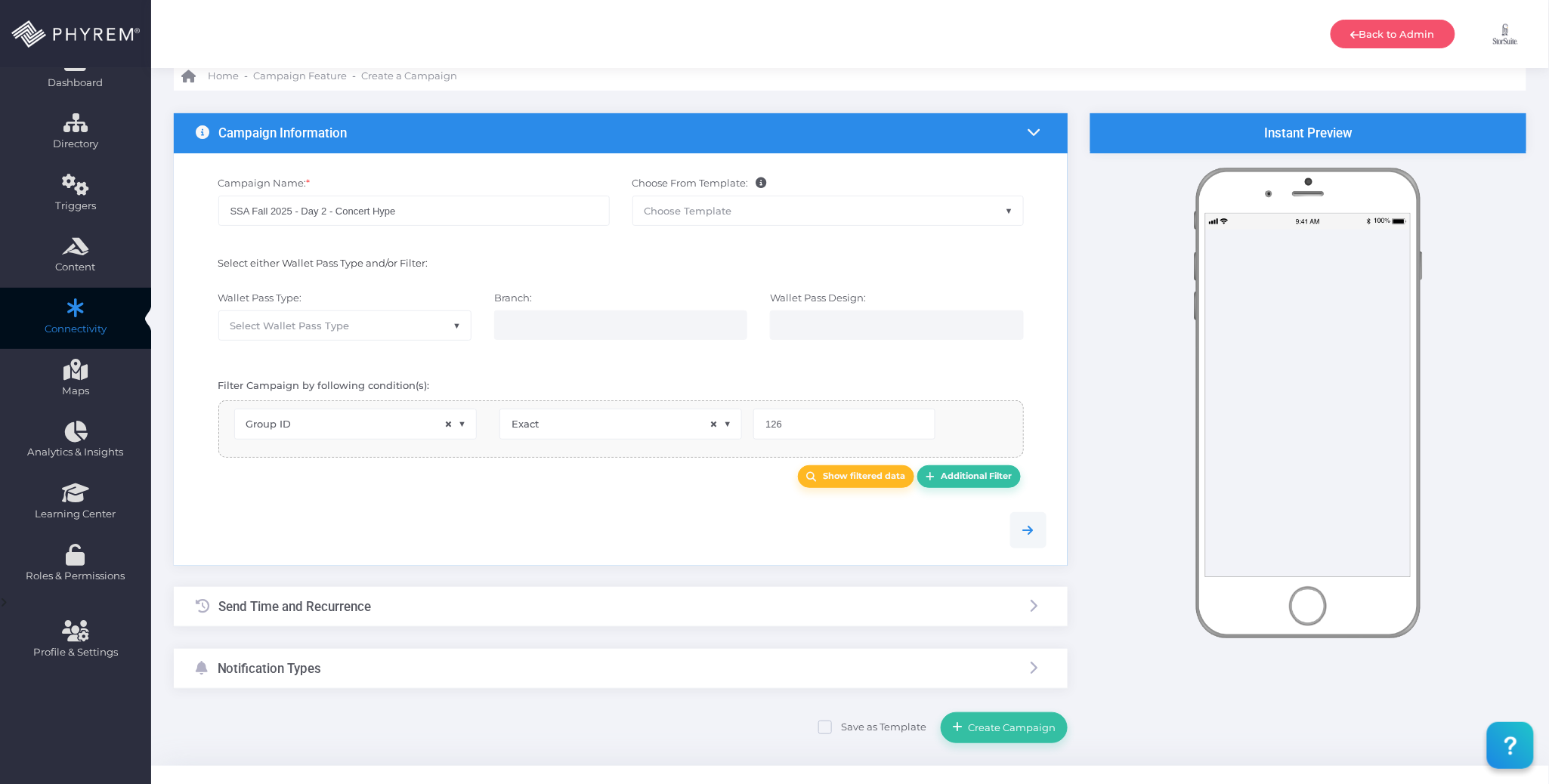
scroll to position [85, 0]
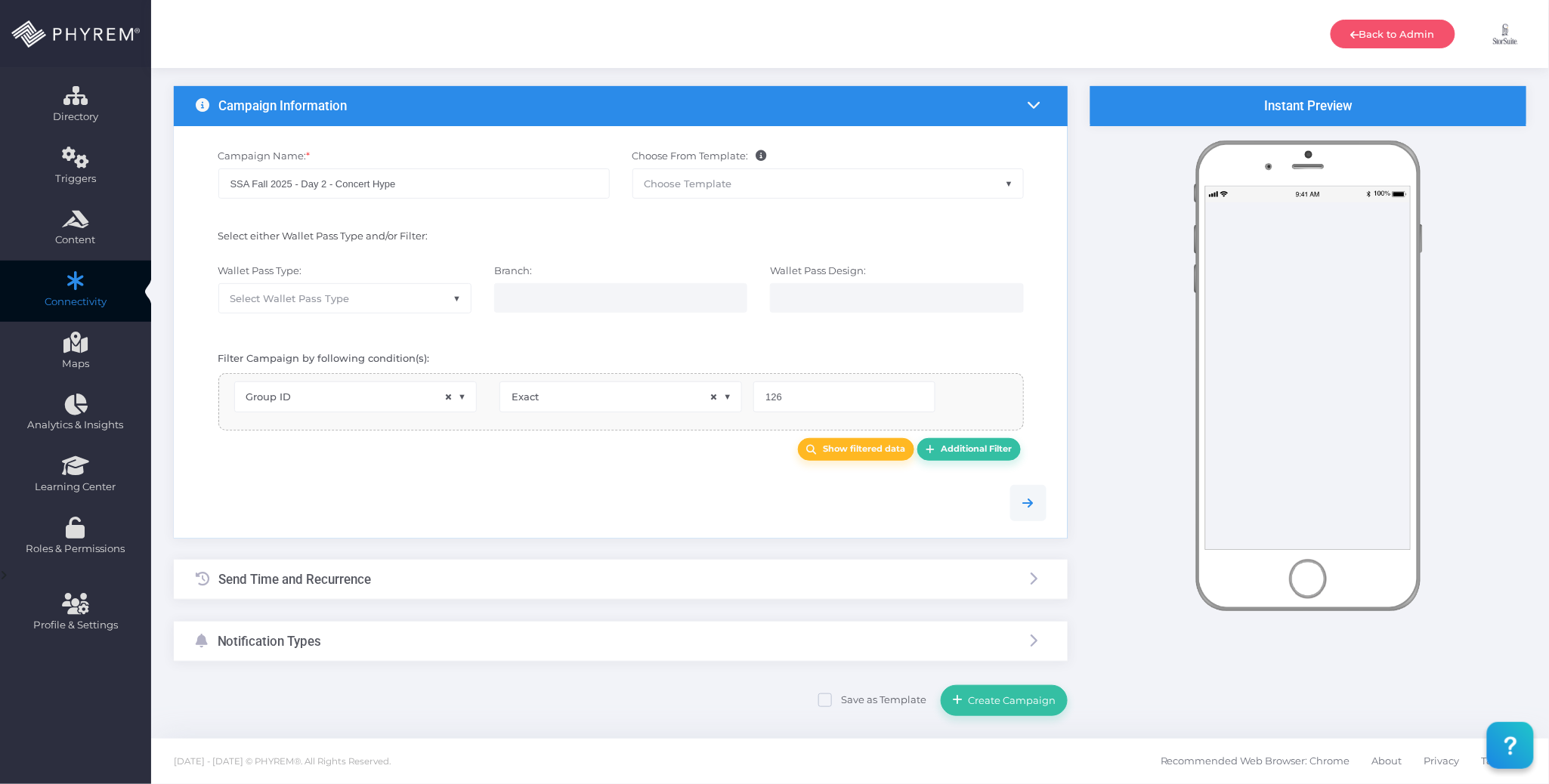
drag, startPoint x: 421, startPoint y: 580, endPoint x: 418, endPoint y: 565, distance: 15.3
click at [420, 580] on div "Send Time and Recurrence" at bounding box center [621, 579] width 894 height 40
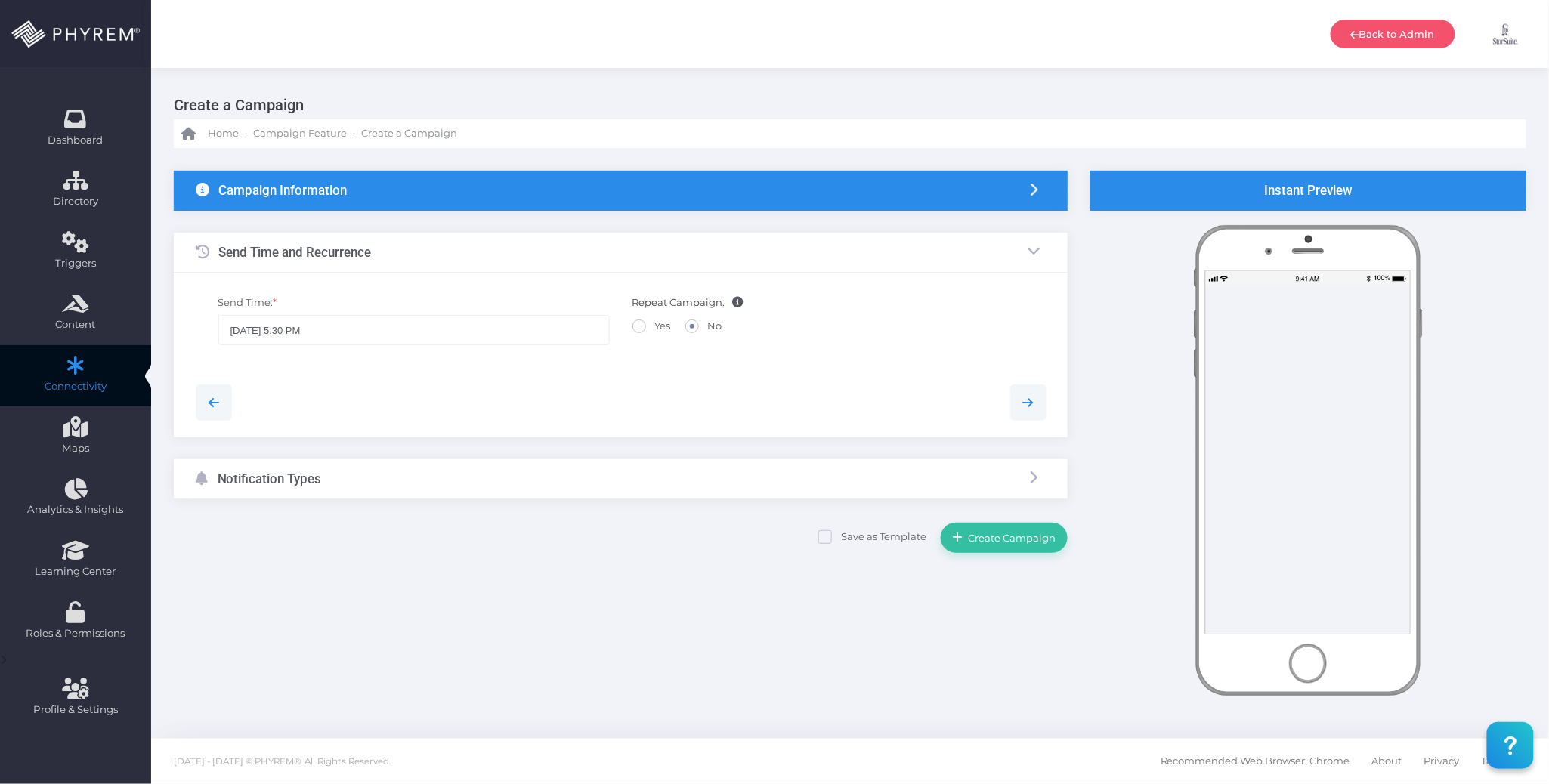
scroll to position [0, 0]
click at [352, 333] on input "08/29/2025 5:30 PM" at bounding box center [414, 330] width 392 height 31
click at [306, 592] on div "3" at bounding box center [305, 590] width 23 height 22
click at [277, 656] on icon at bounding box center [279, 656] width 8 height 11
click at [280, 632] on icon at bounding box center [279, 633] width 8 height 11
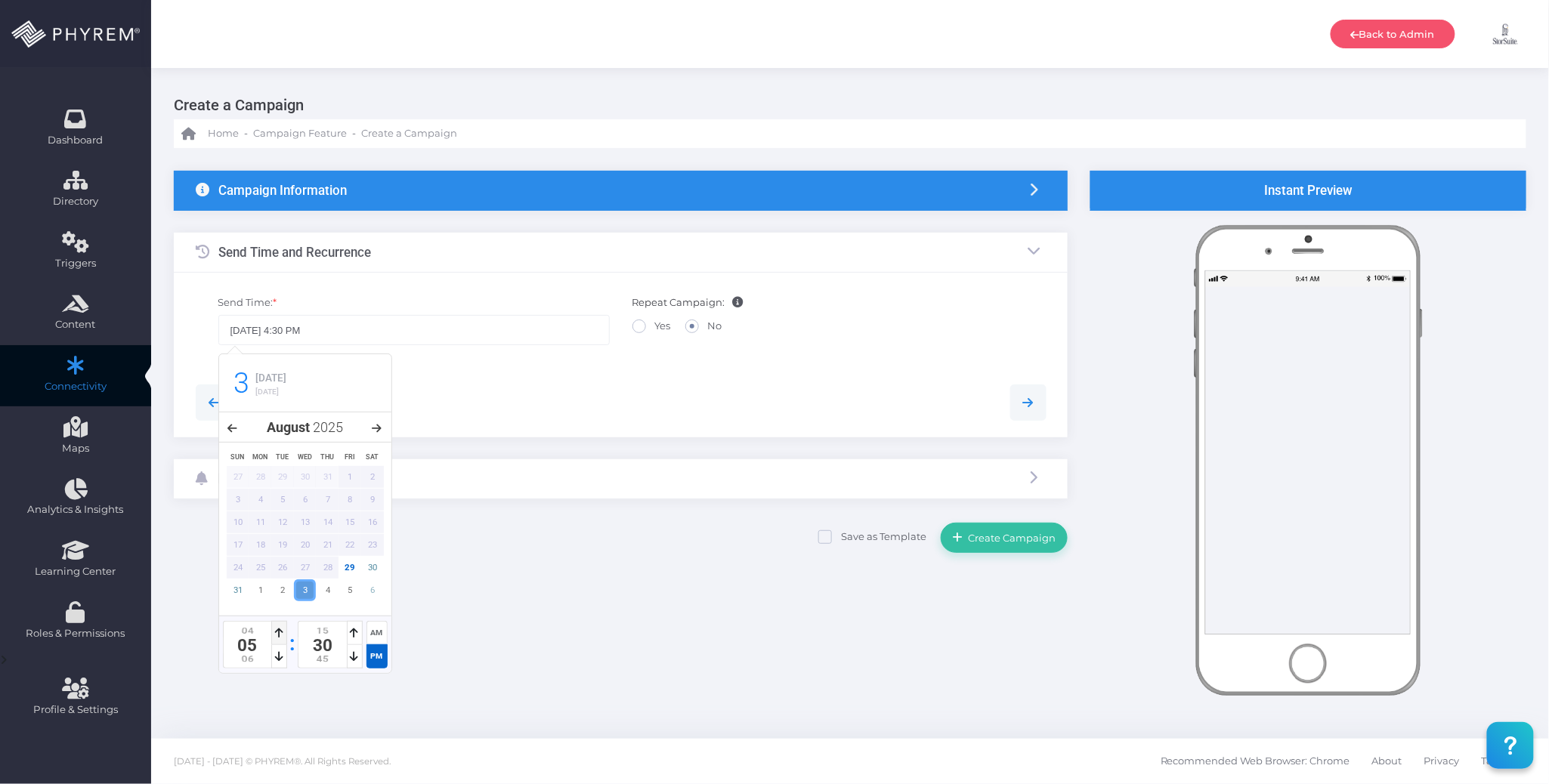
click at [280, 632] on icon at bounding box center [279, 633] width 8 height 11
click at [351, 636] on icon at bounding box center [355, 633] width 8 height 11
type input "09/03/2025 3:00 PM"
click at [351, 636] on icon at bounding box center [355, 633] width 8 height 11
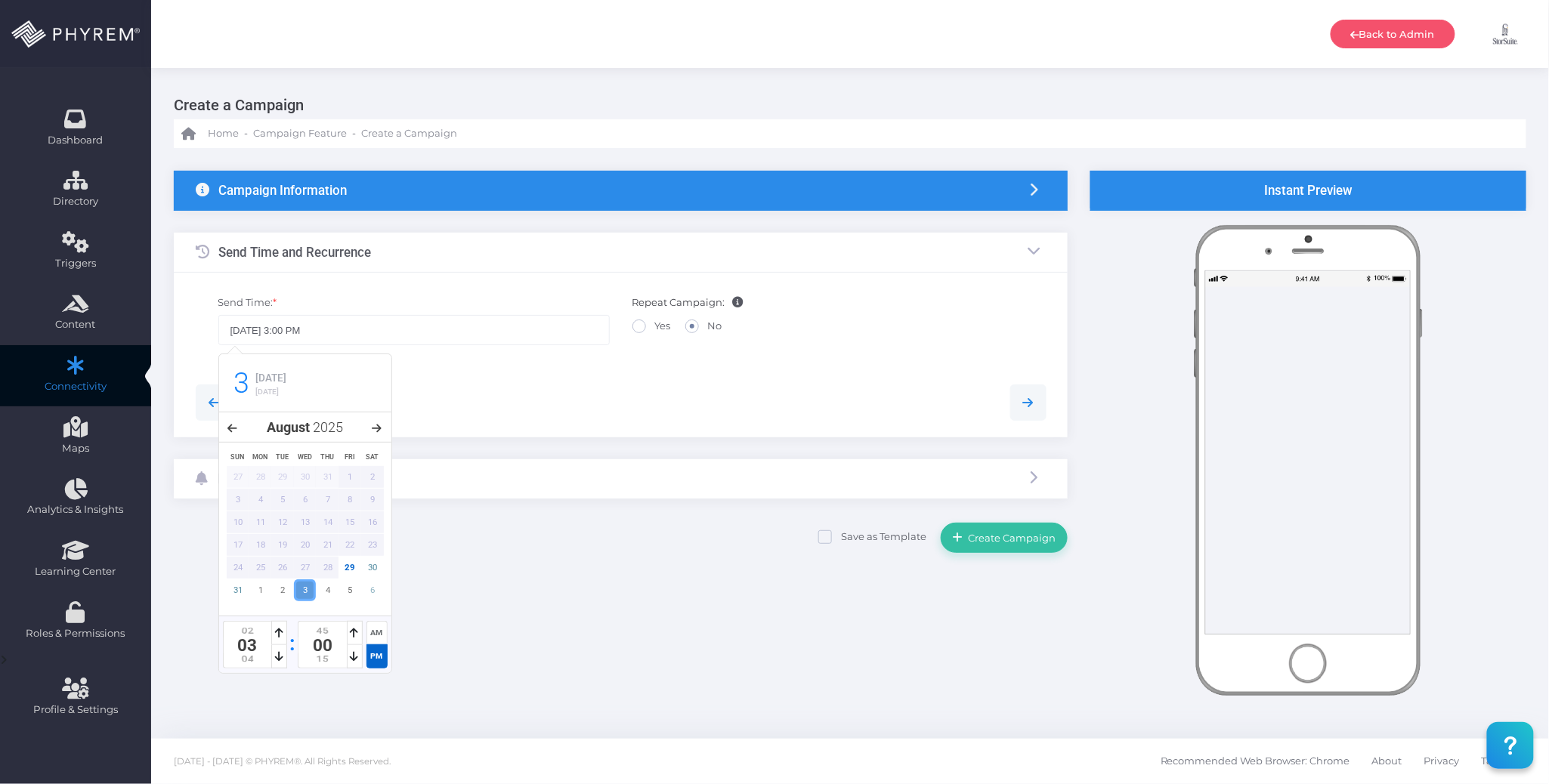
click at [570, 424] on div at bounding box center [620, 402] width 873 height 69
click at [498, 479] on div "Notification Types" at bounding box center [621, 479] width 894 height 40
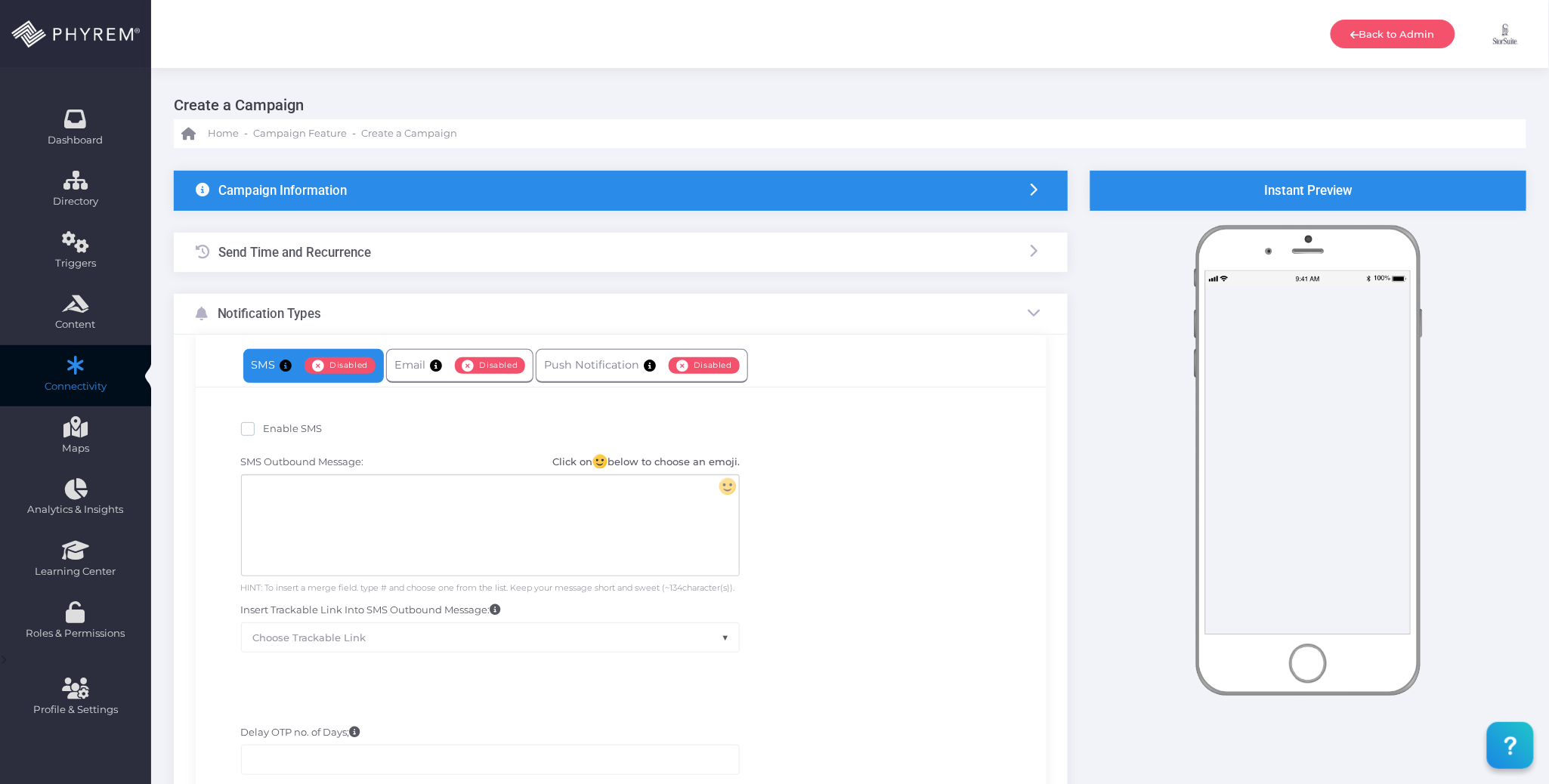
click at [303, 432] on span "Enable SMS" at bounding box center [294, 428] width 59 height 12
click at [274, 431] on input "Enable SMS" at bounding box center [269, 426] width 10 height 10
checkbox input "true"
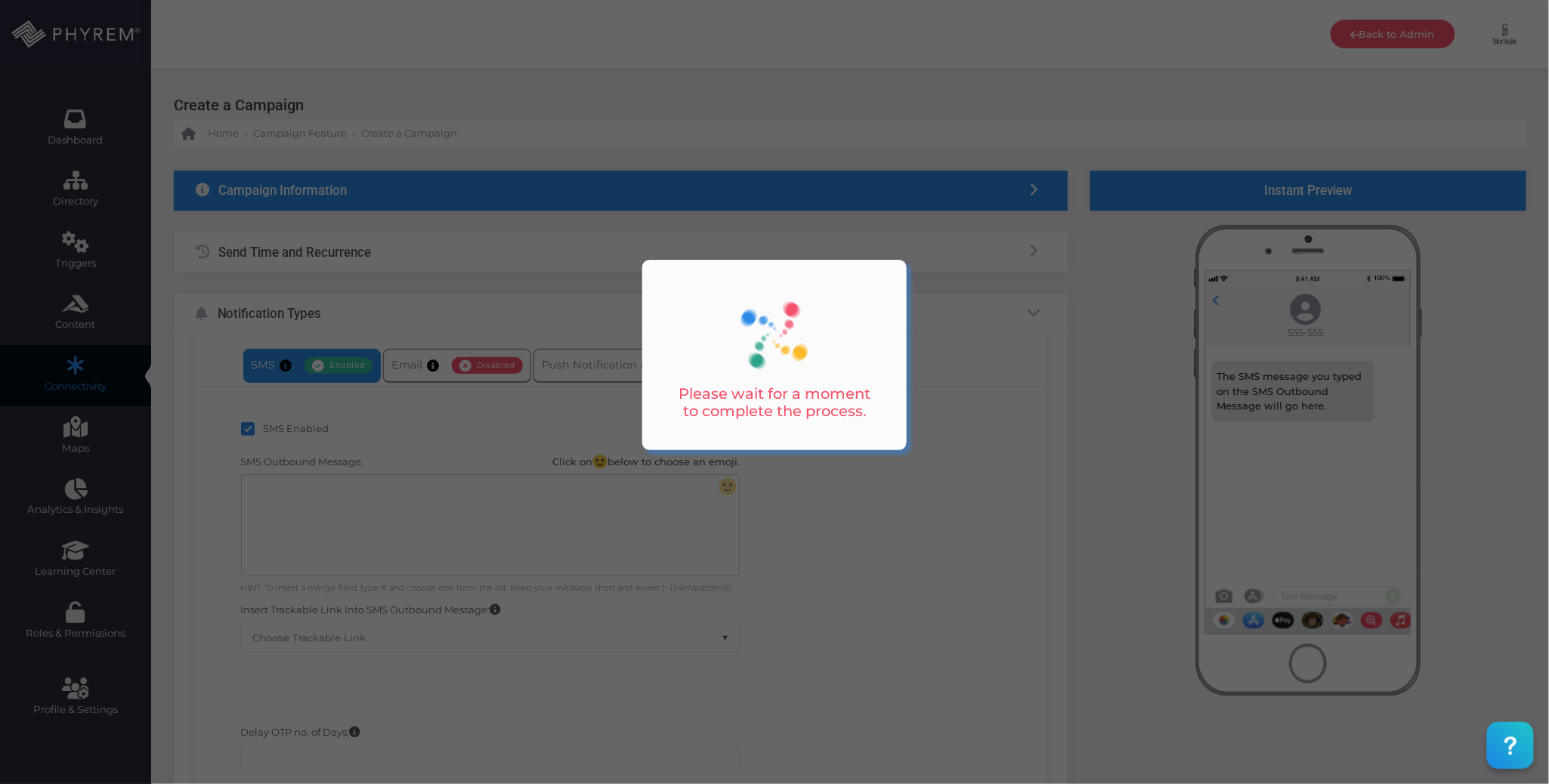
click at [336, 498] on div at bounding box center [774, 392] width 1549 height 784
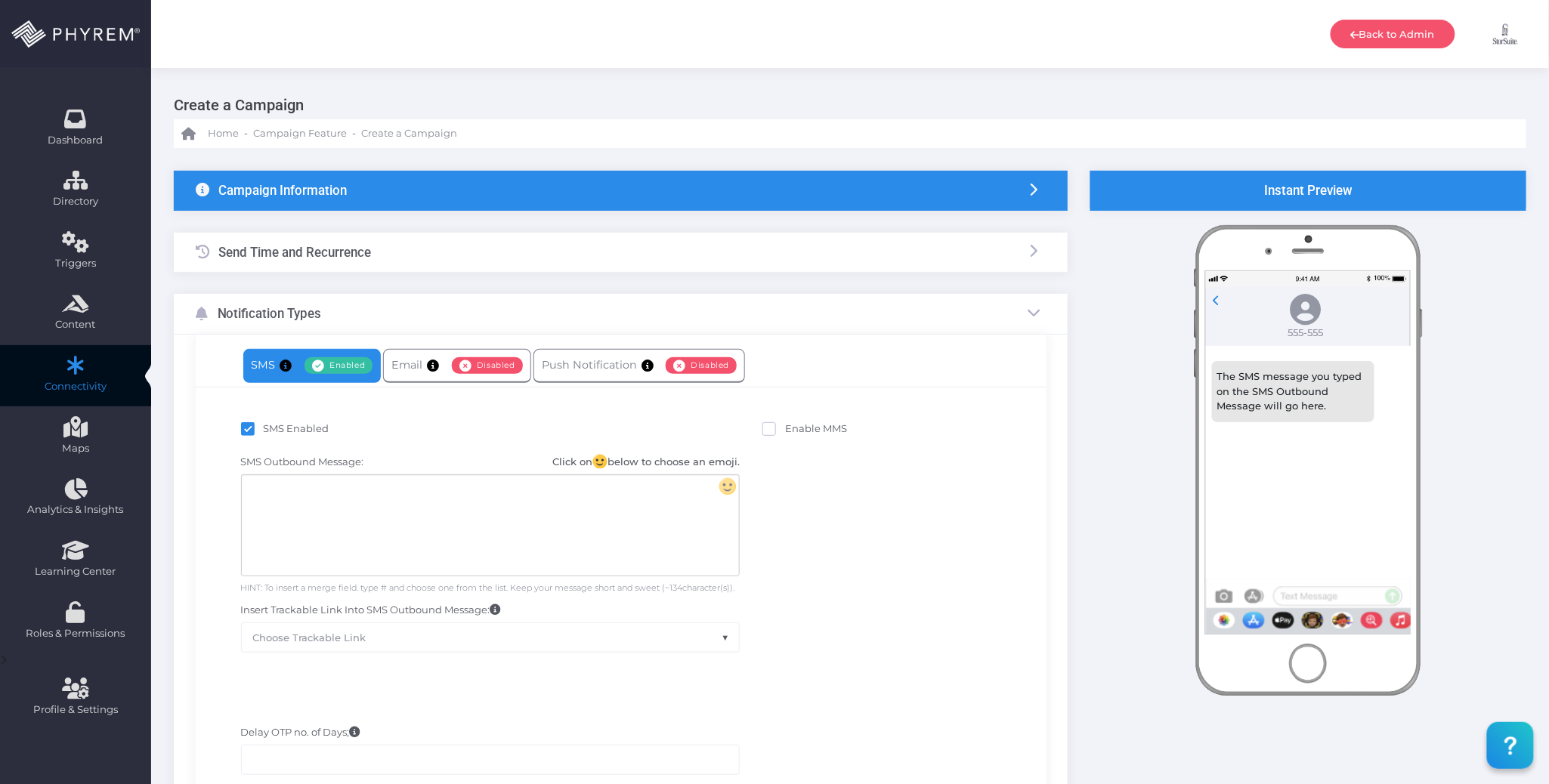
click at [335, 494] on div at bounding box center [490, 526] width 498 height 101
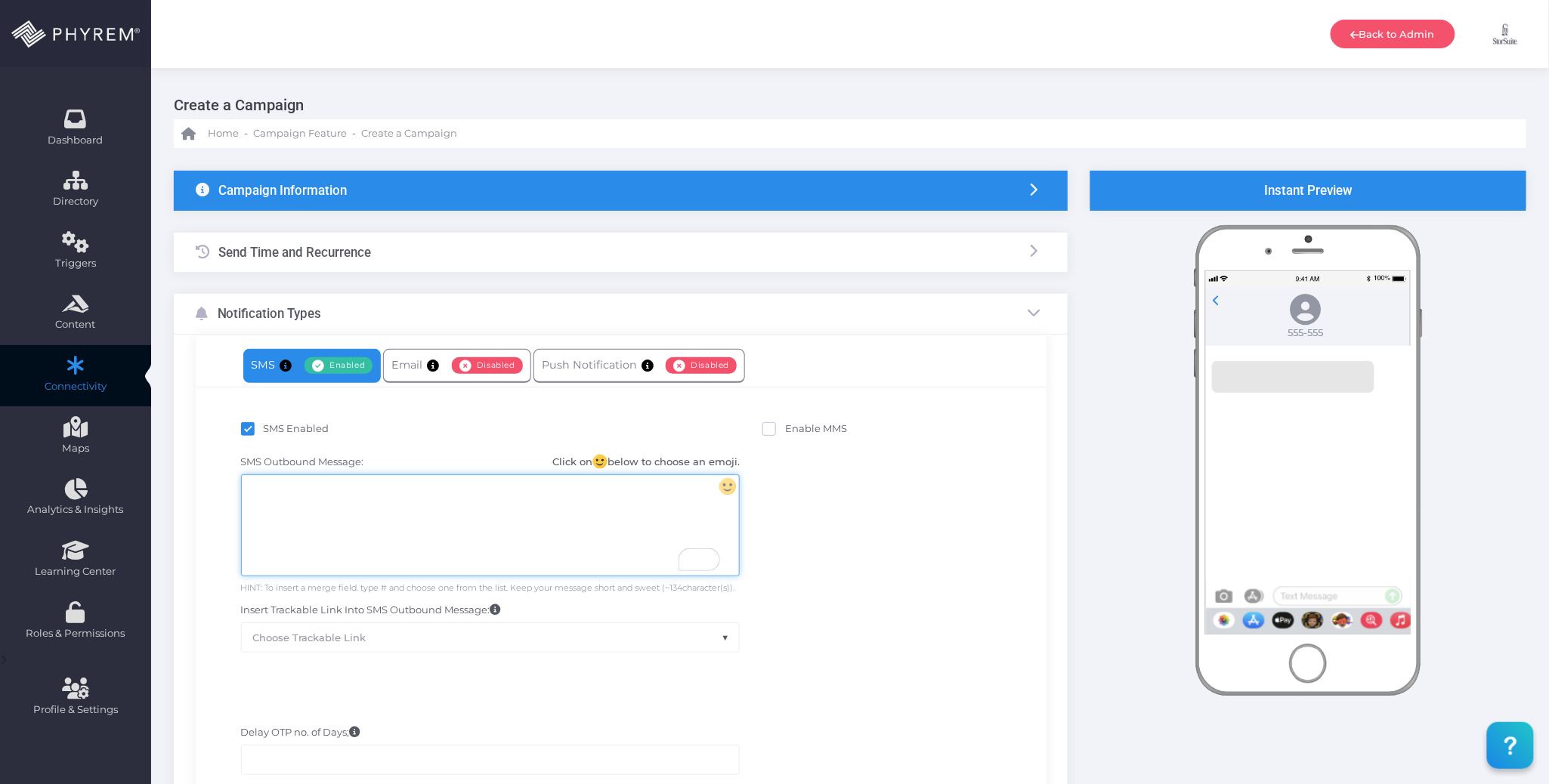
click at [448, 508] on div "To enrich screen reader interactions, please activate Accessibility in Grammarl…" at bounding box center [490, 526] width 498 height 101
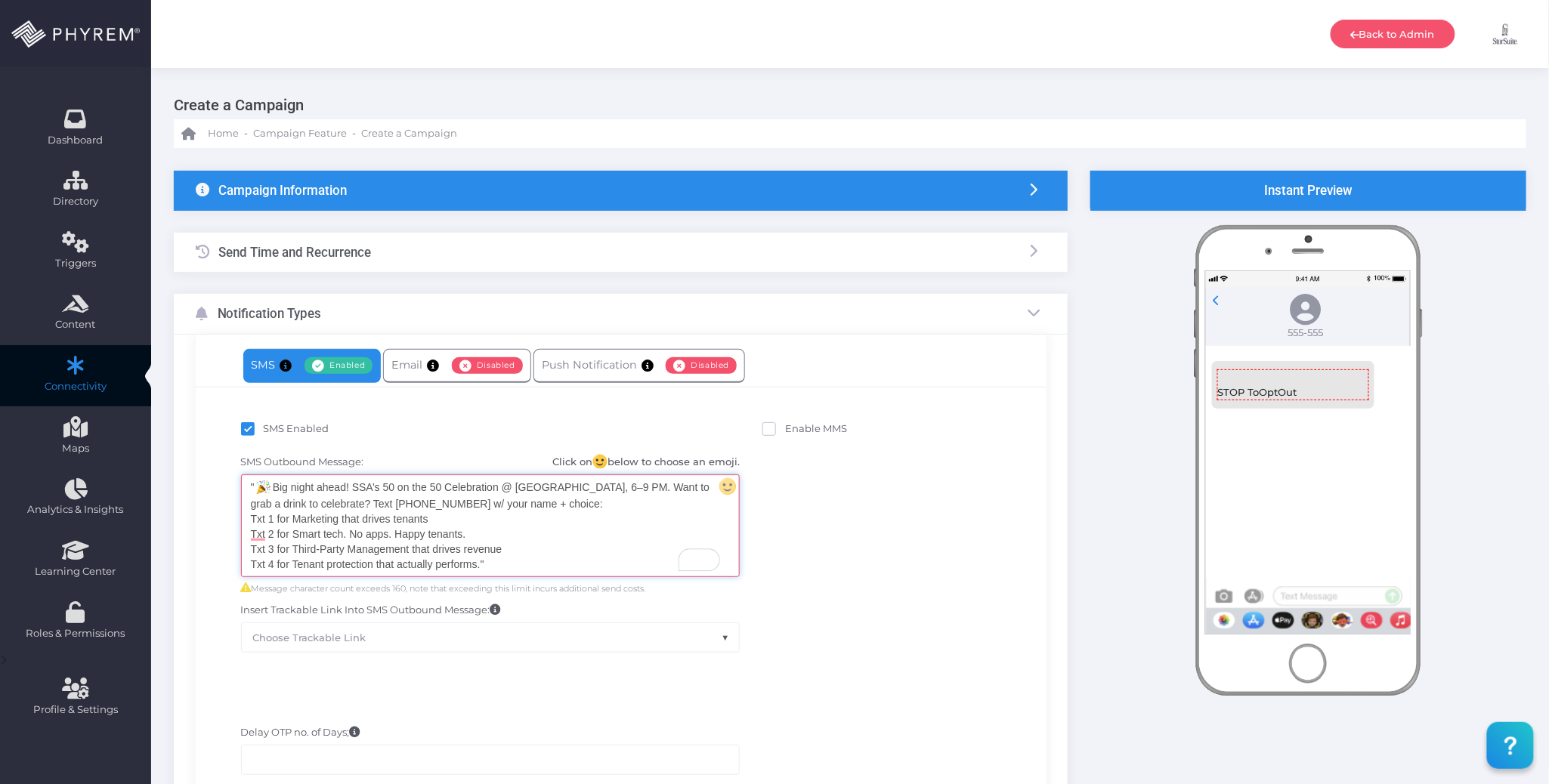
click at [254, 484] on div "" Big night ahead! SSA’s 50 on the 50 Celebration @ Allegiant Stadium, 6–9 PM. …" at bounding box center [490, 526] width 498 height 101
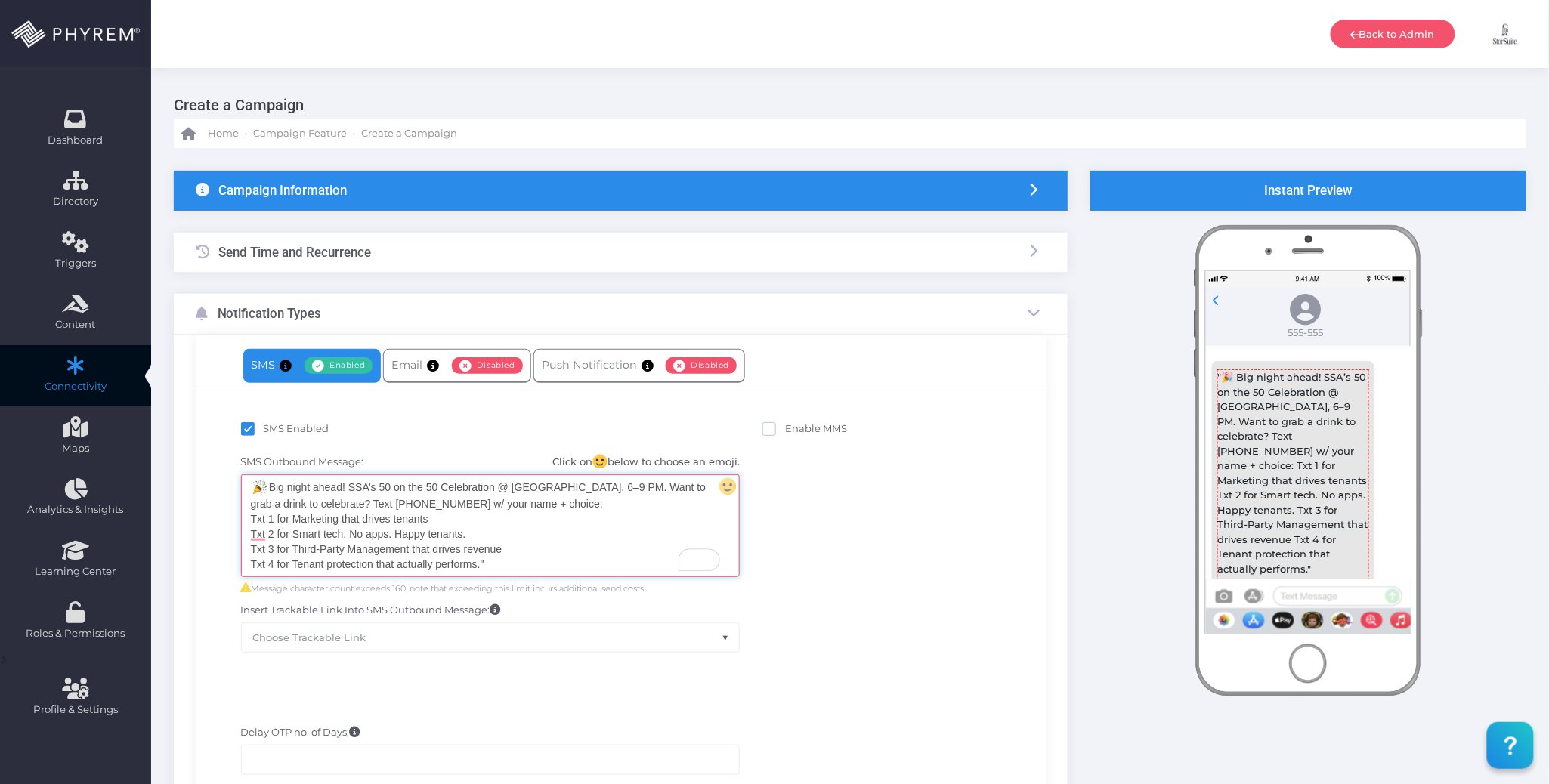
click at [497, 566] on div "Big night ahead! SSA’s 50 on the 50 Celebration @ Allegiant Stadium, 6–9 PM. Wa…" at bounding box center [490, 526] width 498 height 101
click at [905, 536] on div "SMS Outbound Message: Click on below to choose an emoji. Big night ahead! SSA’s…" at bounding box center [620, 553] width 828 height 213
click at [585, 549] on div "Big night ahead! SSA’s 50 on the 50 Celebration @ Allegiant Stadium, 6–9 PM. Wa…" at bounding box center [490, 526] width 498 height 101
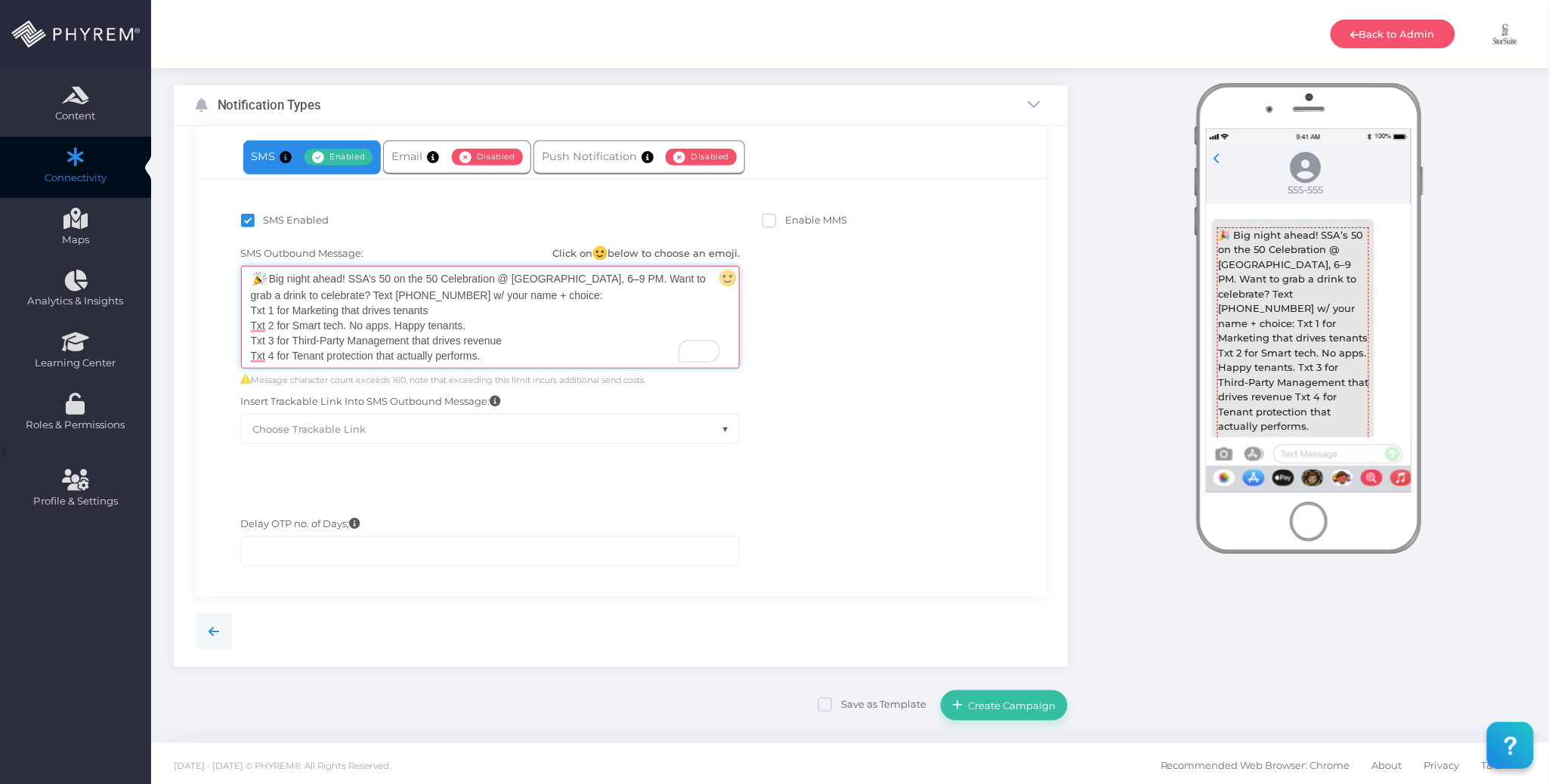
scroll to position [215, 0]
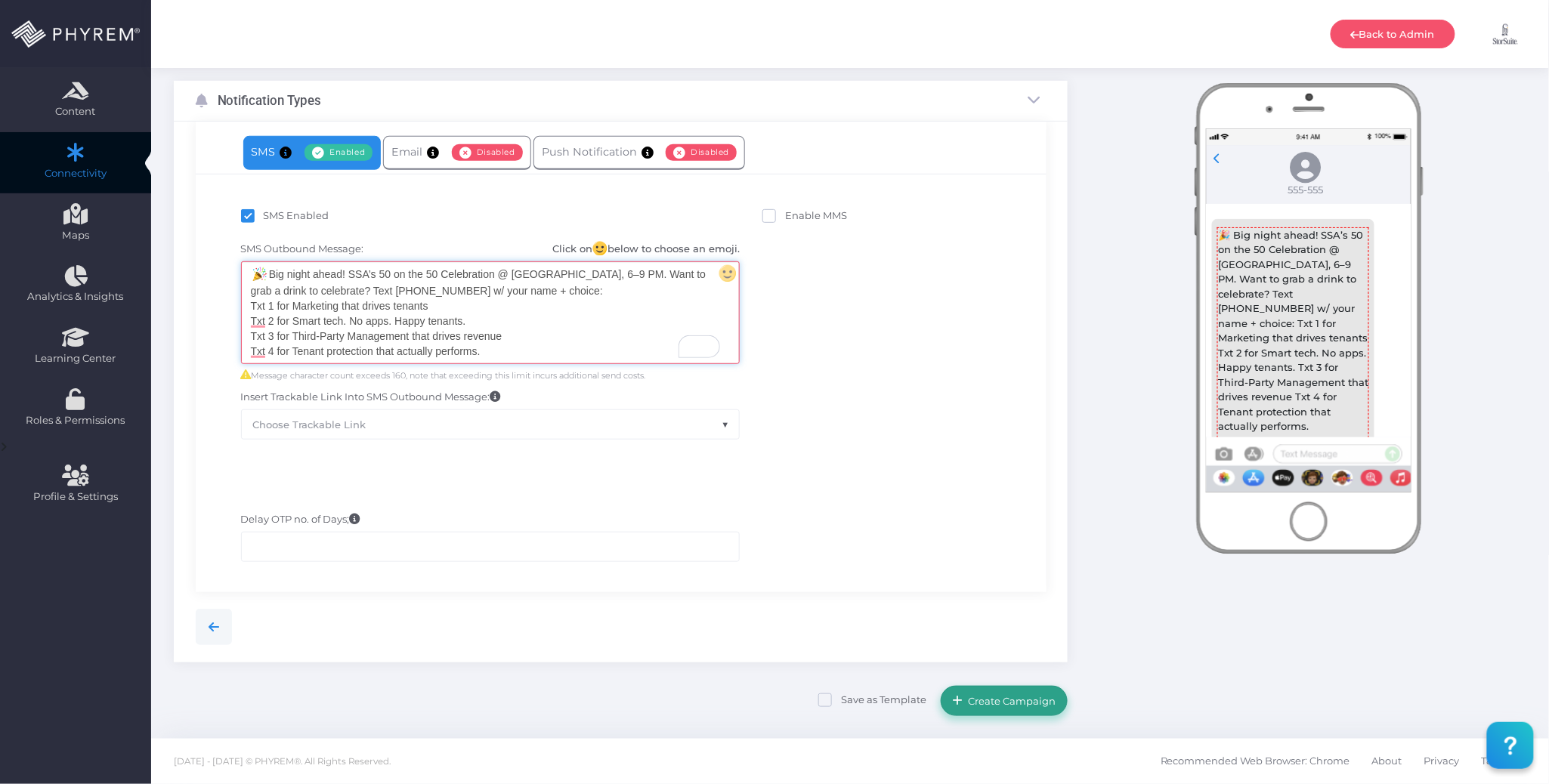
click at [998, 698] on span "Create Campaign" at bounding box center [1010, 701] width 93 height 12
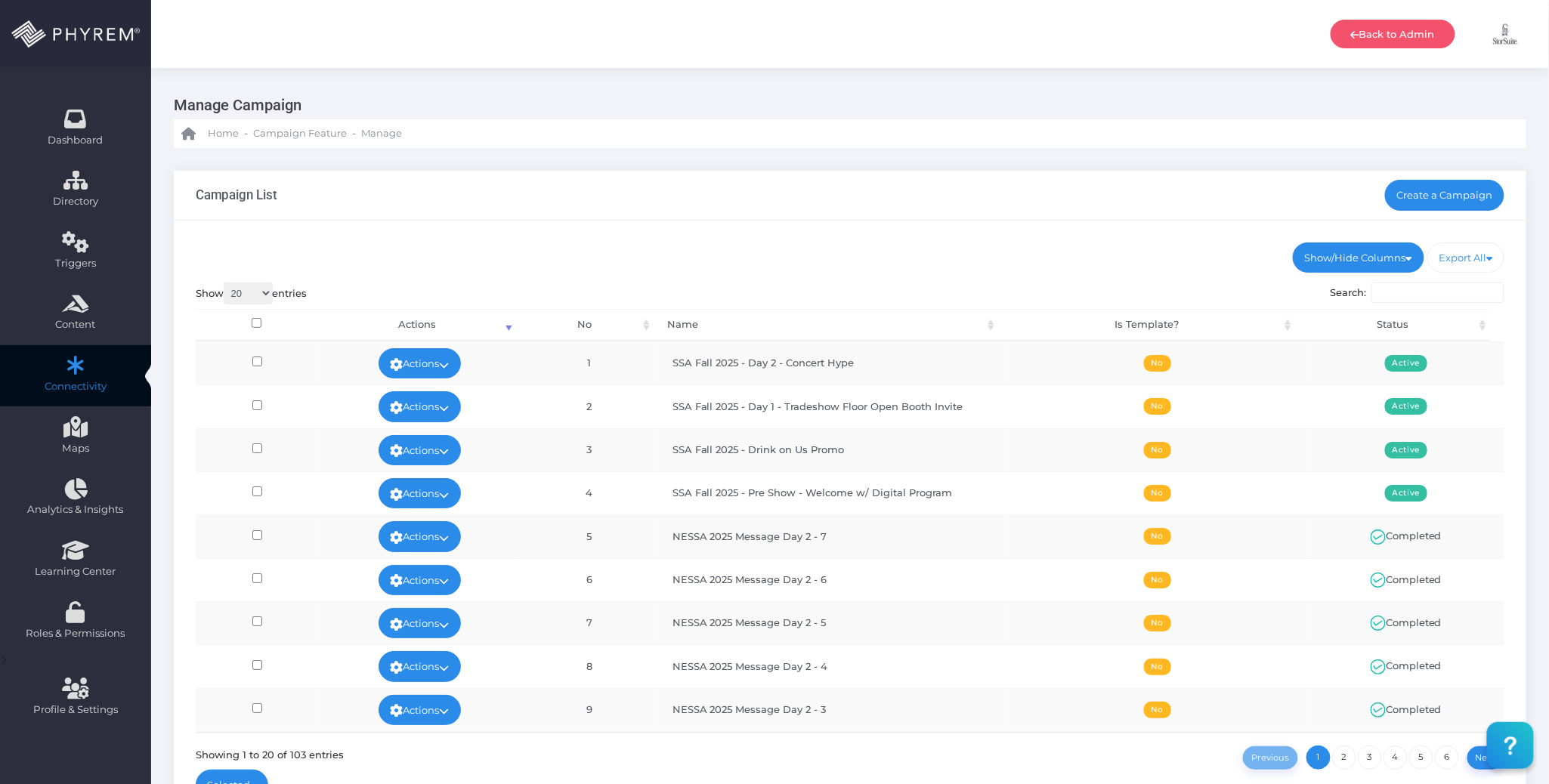
click at [860, 239] on div "Show/Hide Columns No Name Is Template? Status DONE" at bounding box center [851, 525] width 1353 height 609
click at [430, 403] on link "Actions" at bounding box center [420, 406] width 83 height 31
click at [410, 432] on link "Edit" at bounding box center [414, 442] width 98 height 29
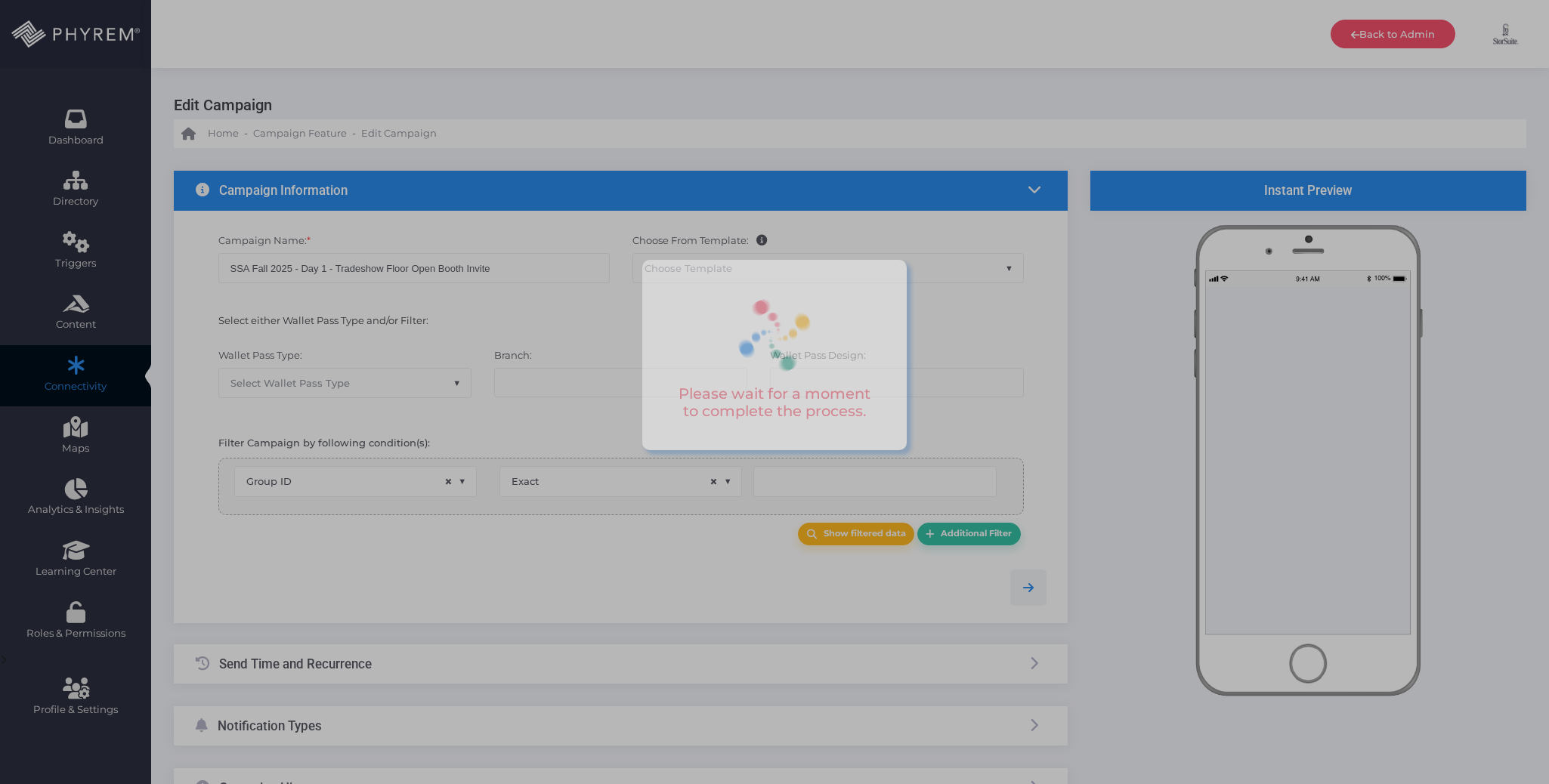
select select "group_id"
select select "exact"
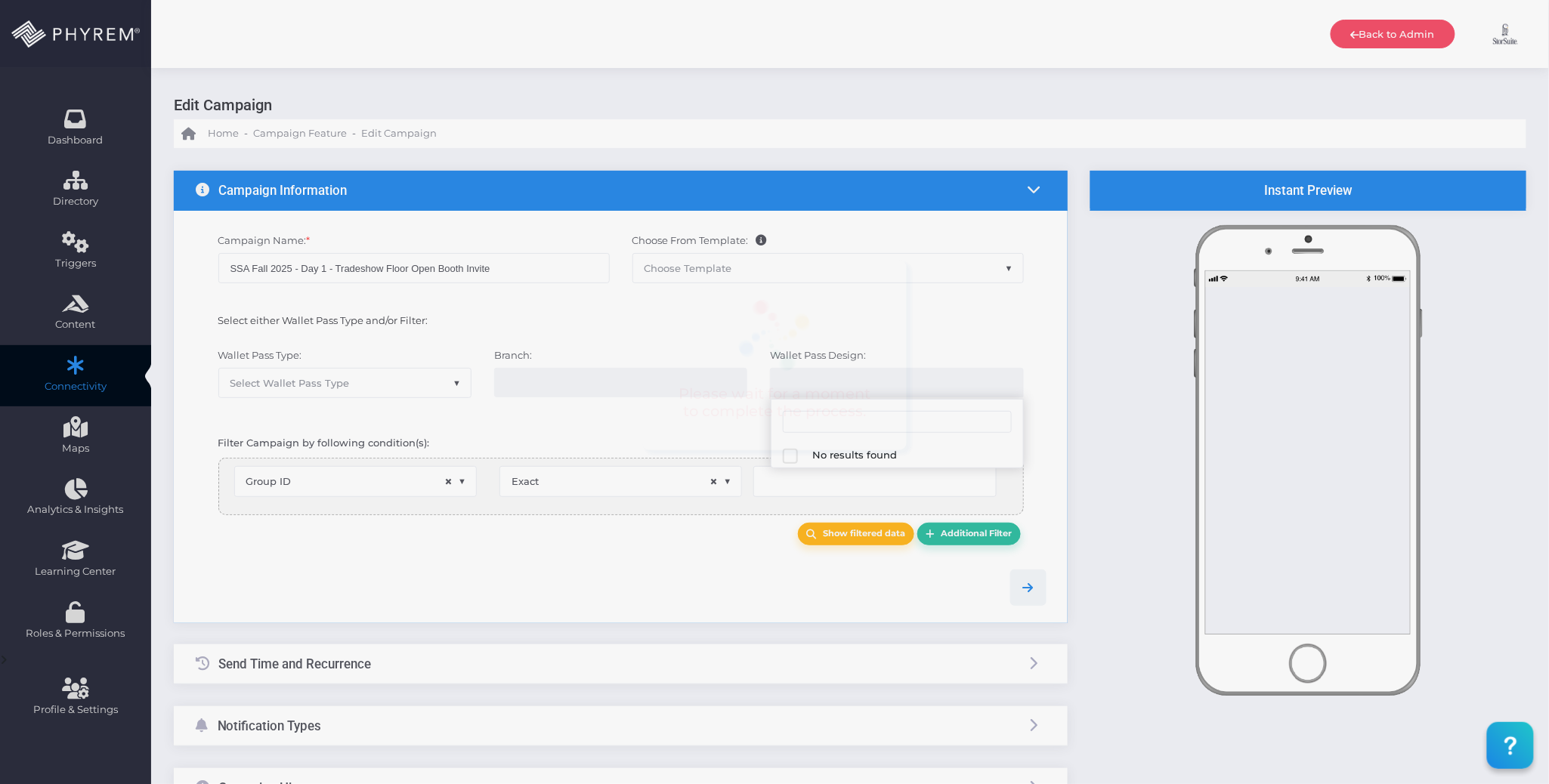
select select
type input "126"
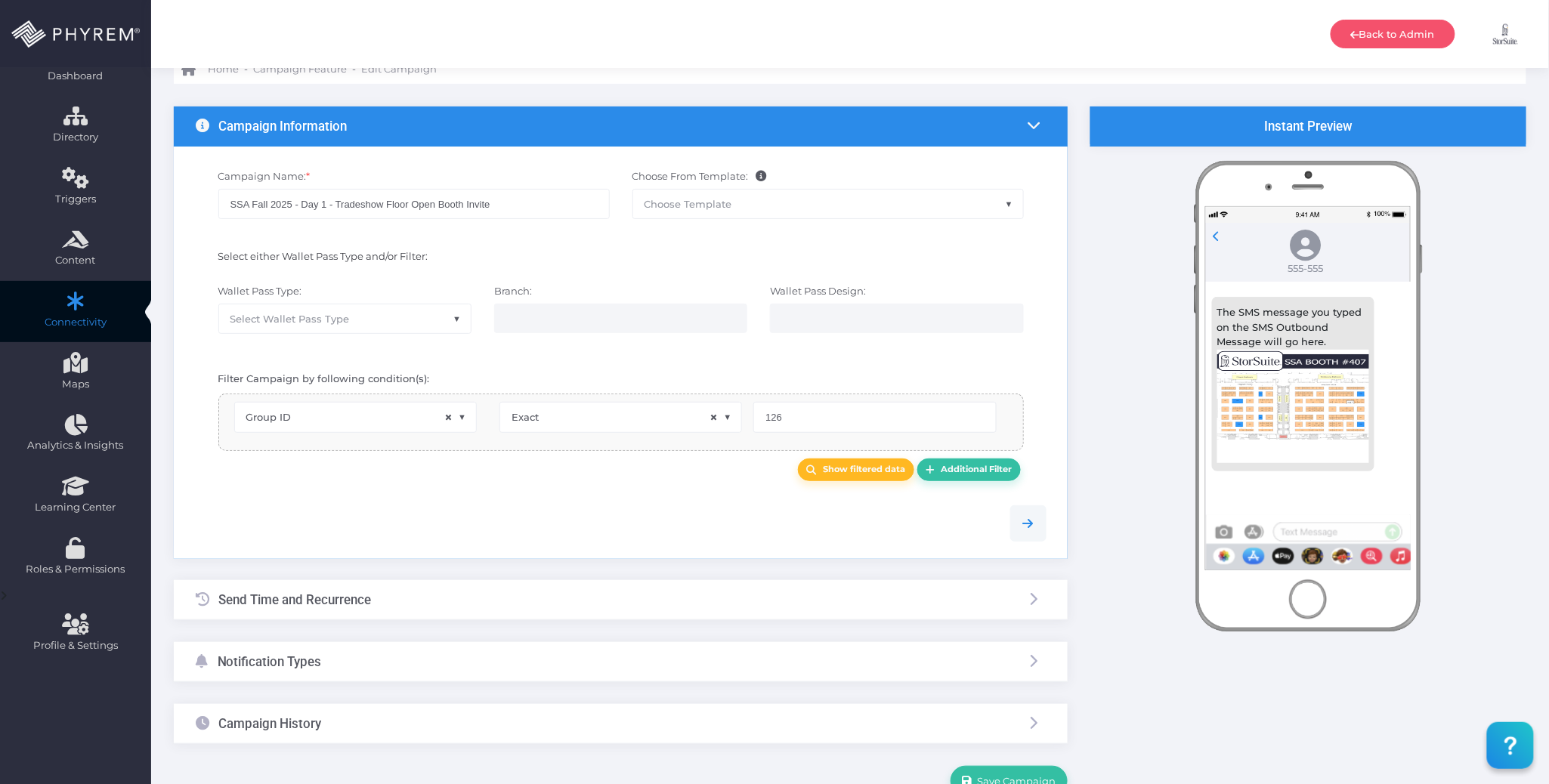
scroll to position [101, 0]
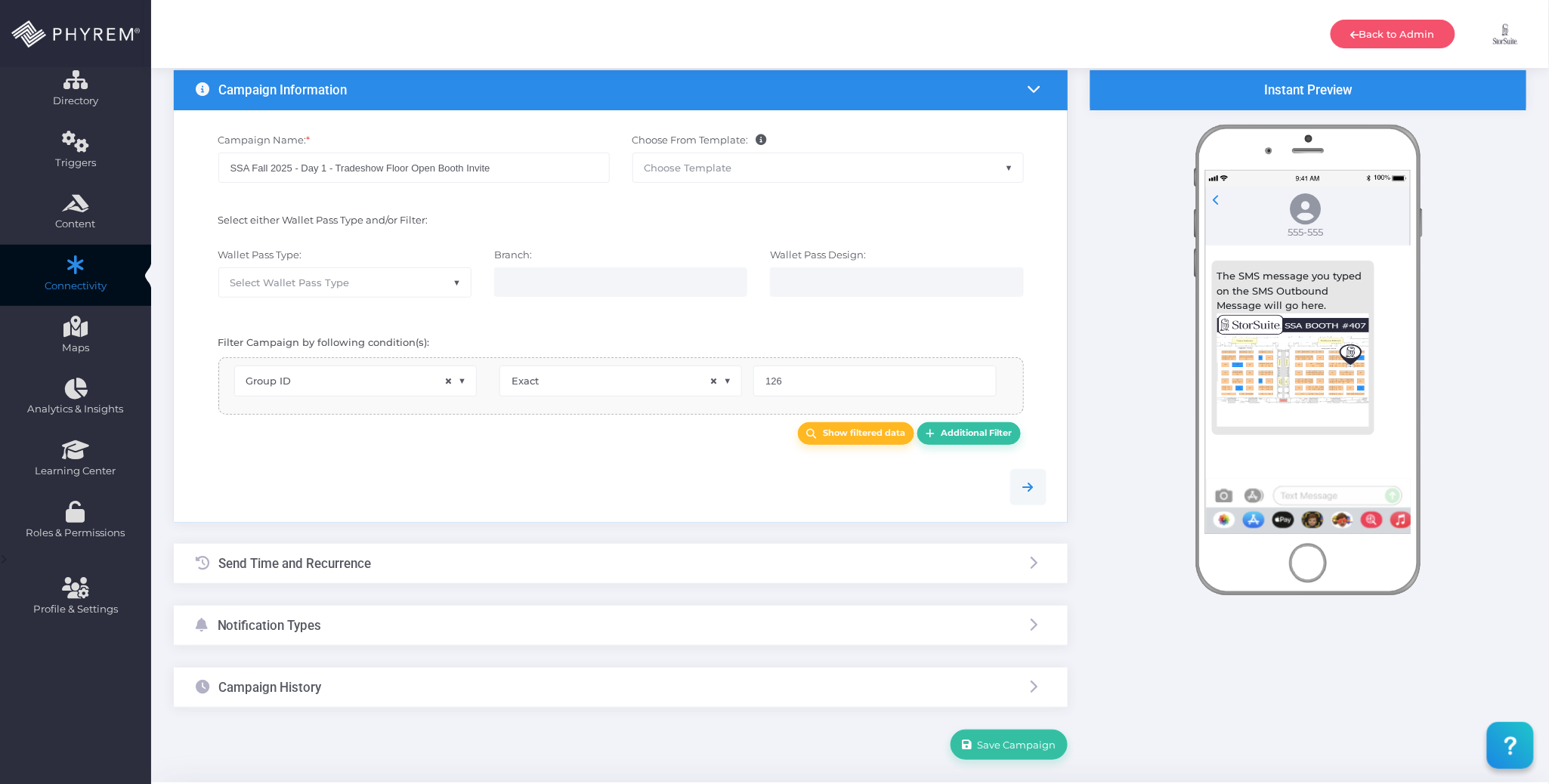
click at [527, 626] on div "Notification Types" at bounding box center [621, 626] width 894 height 40
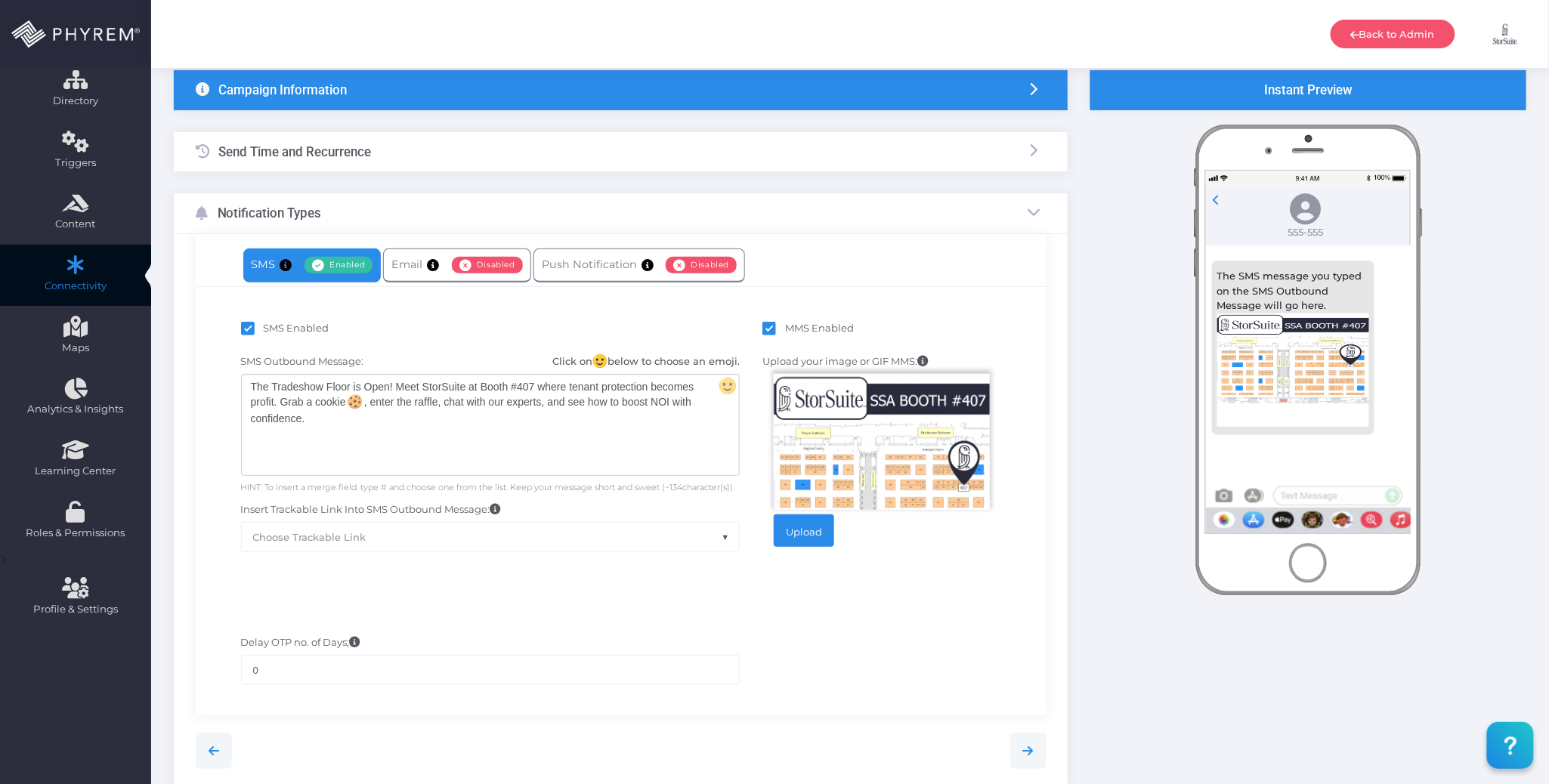
click at [479, 439] on div "The Tradeshow Floor is Open! Meet StorSuite at Booth #407 where tenant protecti…" at bounding box center [490, 425] width 498 height 101
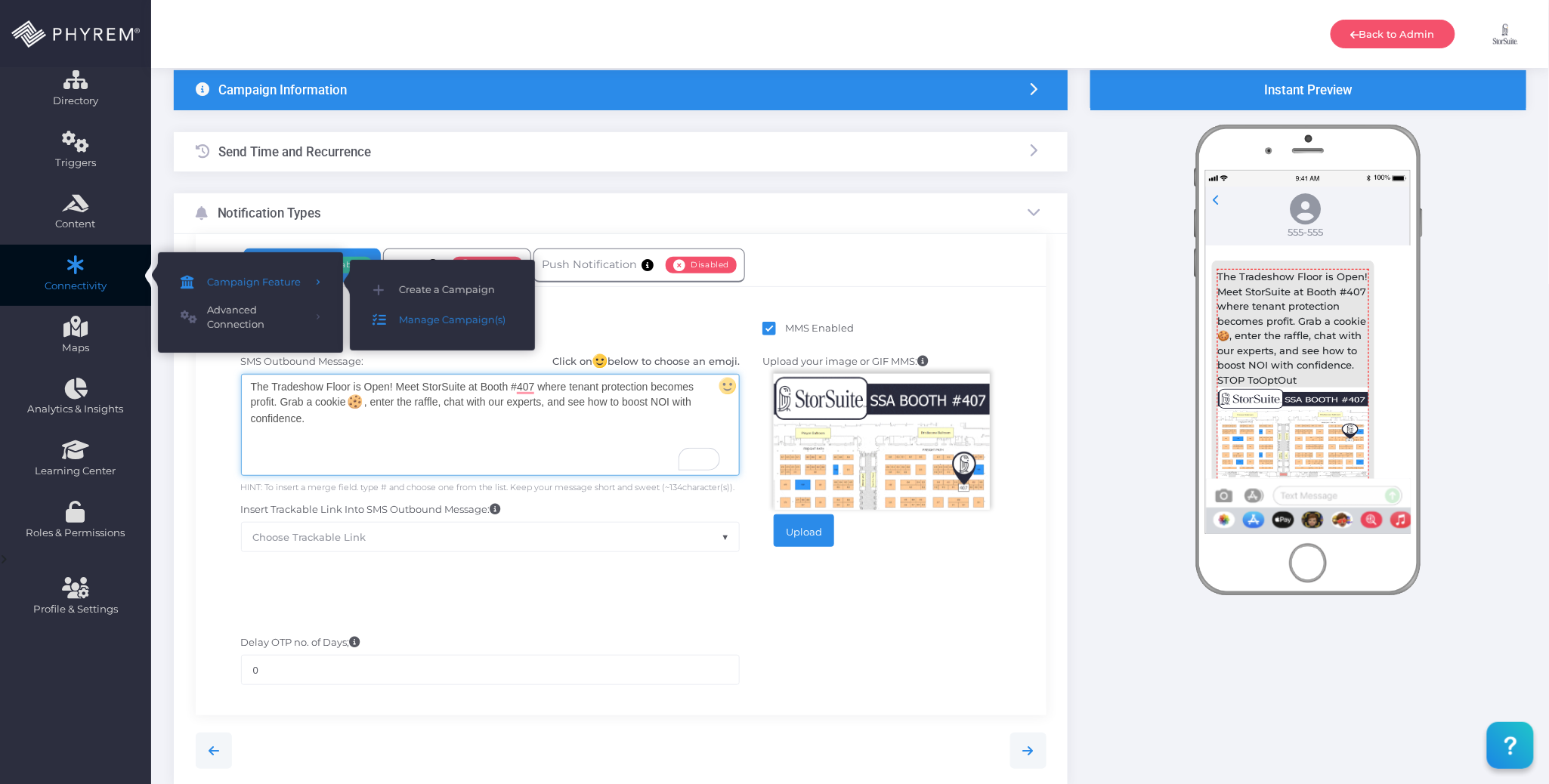
click at [457, 330] on link "Manage Campaign(s)" at bounding box center [442, 320] width 185 height 31
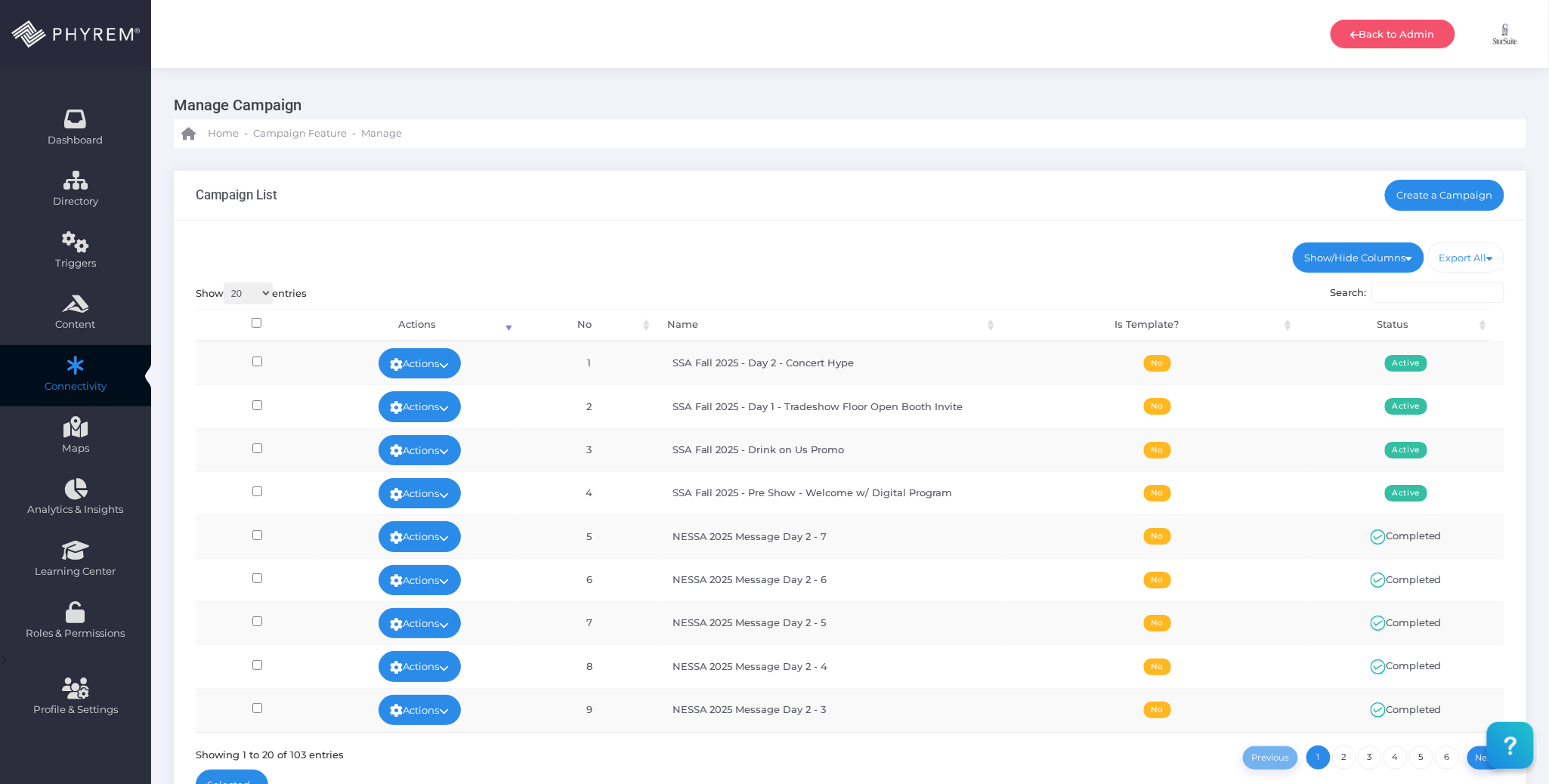
click at [1014, 197] on div "Campaign List Create a Campaign" at bounding box center [851, 196] width 1353 height 49
click at [450, 357] on link "Actions" at bounding box center [420, 363] width 83 height 31
click at [429, 475] on link "Run Test" at bounding box center [414, 482] width 98 height 29
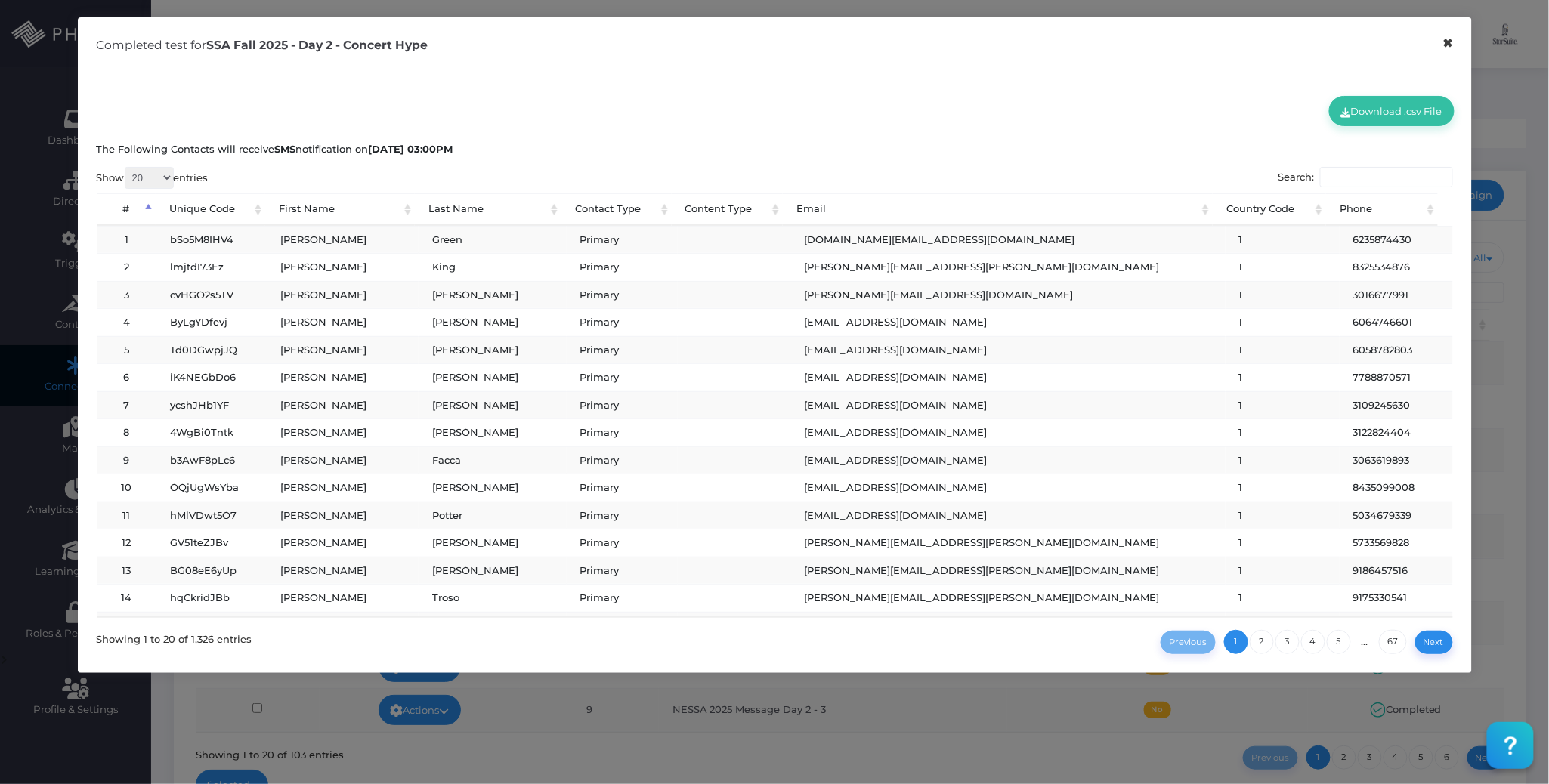
click at [1443, 38] on button "×" at bounding box center [1448, 44] width 30 height 34
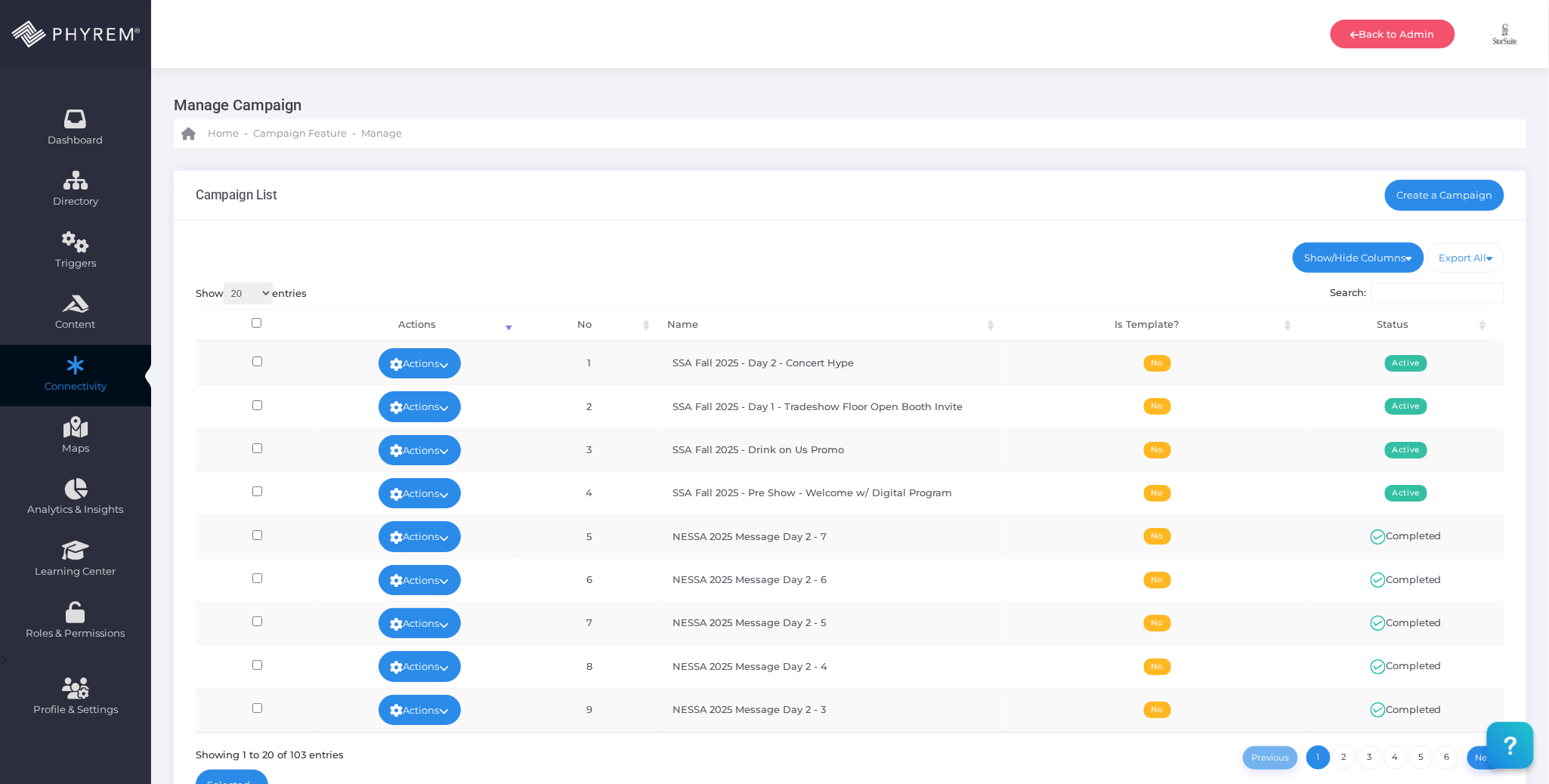
click at [937, 251] on ul "Show/Hide Columns No Name Is Template? Status" at bounding box center [851, 257] width 1310 height 31
click at [1431, 191] on link "Create a Campaign" at bounding box center [1444, 195] width 120 height 31
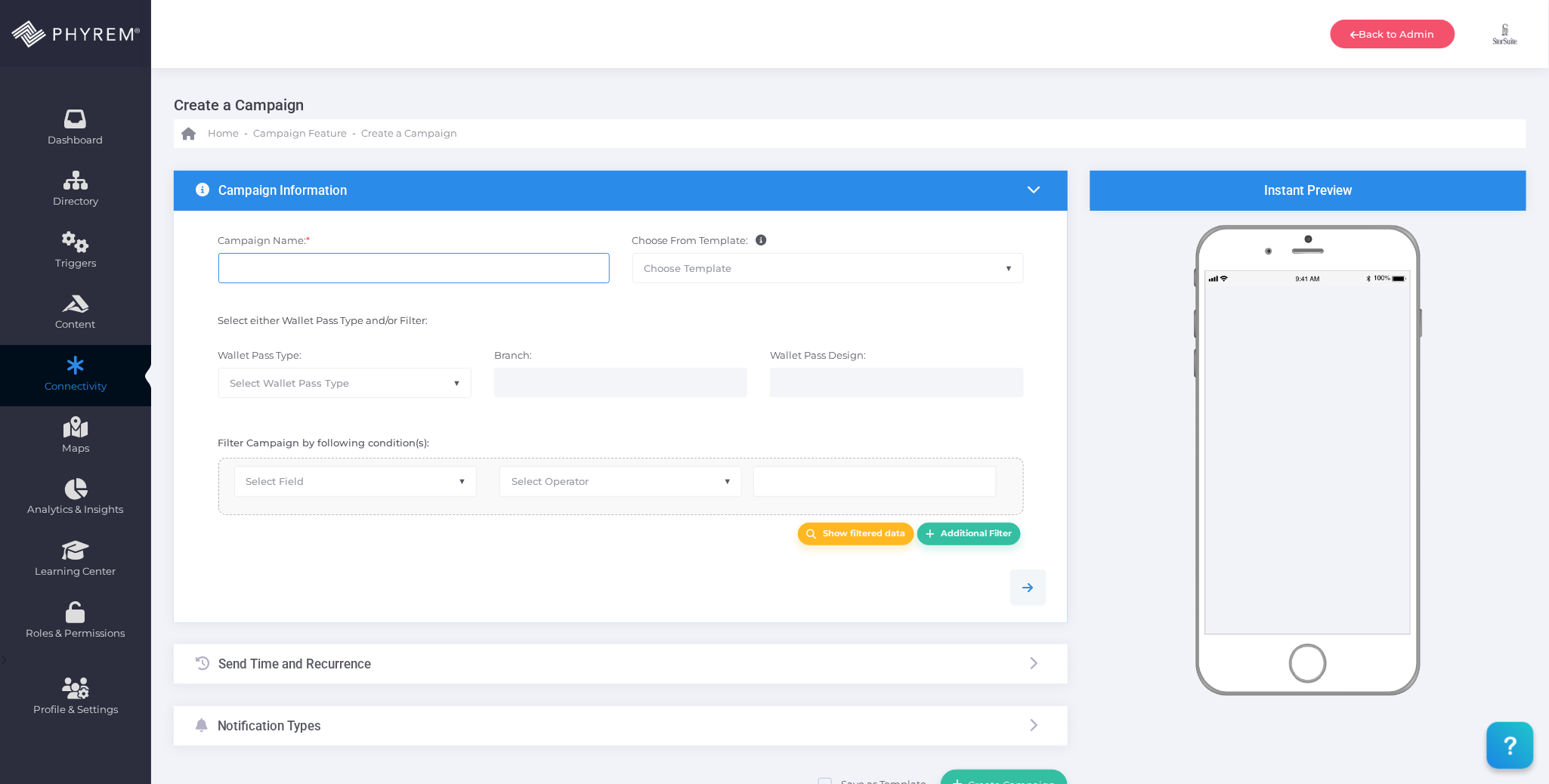
click at [294, 264] on input "Campaign Name: *" at bounding box center [414, 268] width 392 height 31
paste input "SSA Fall 2025 -"
paste input "Shuttle First Call"
type input "SSA Fall 2025 - Shuttle First Call"
click at [342, 481] on span "Select Field" at bounding box center [356, 480] width 241 height 29
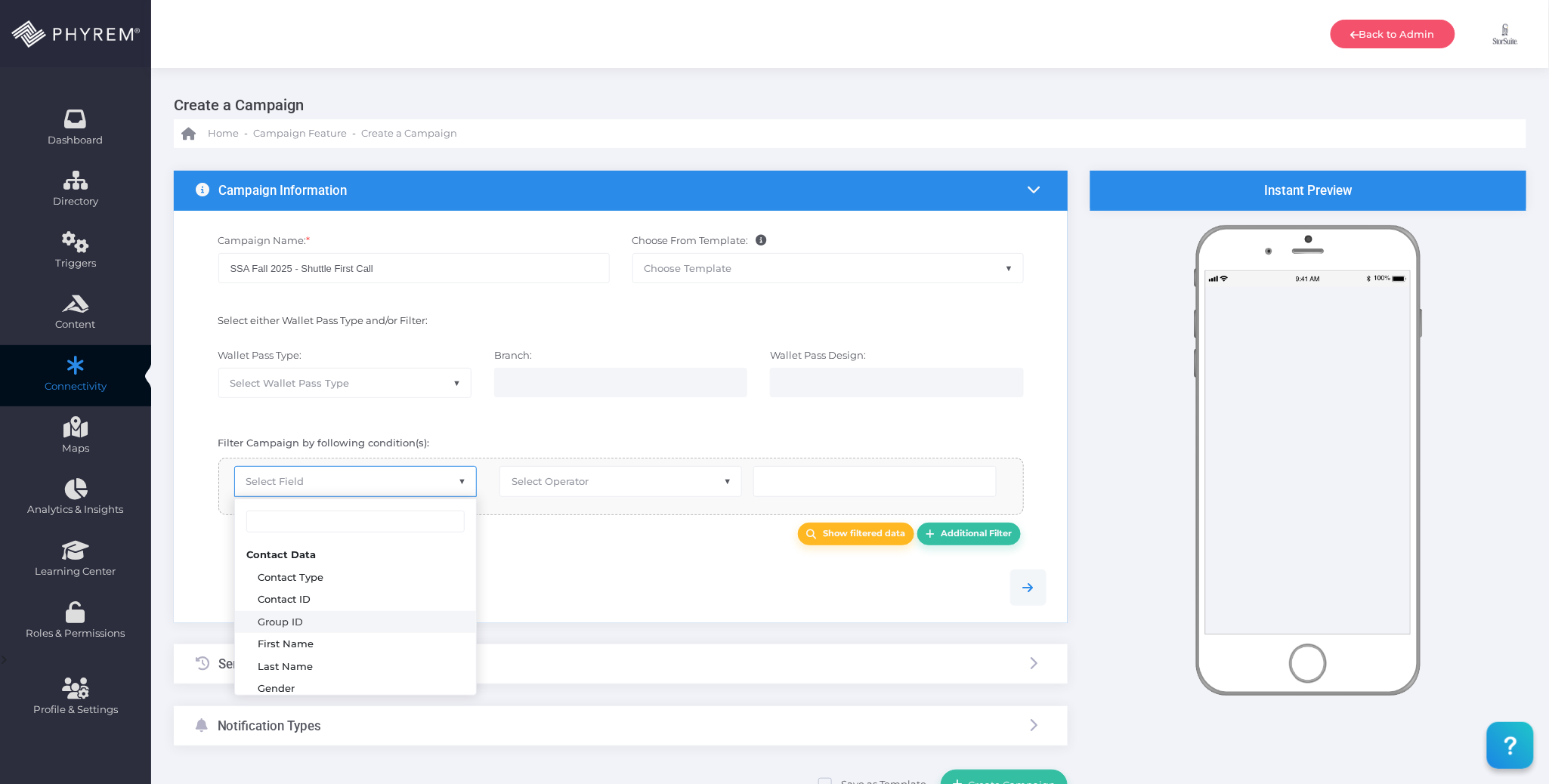
select select "group_id"
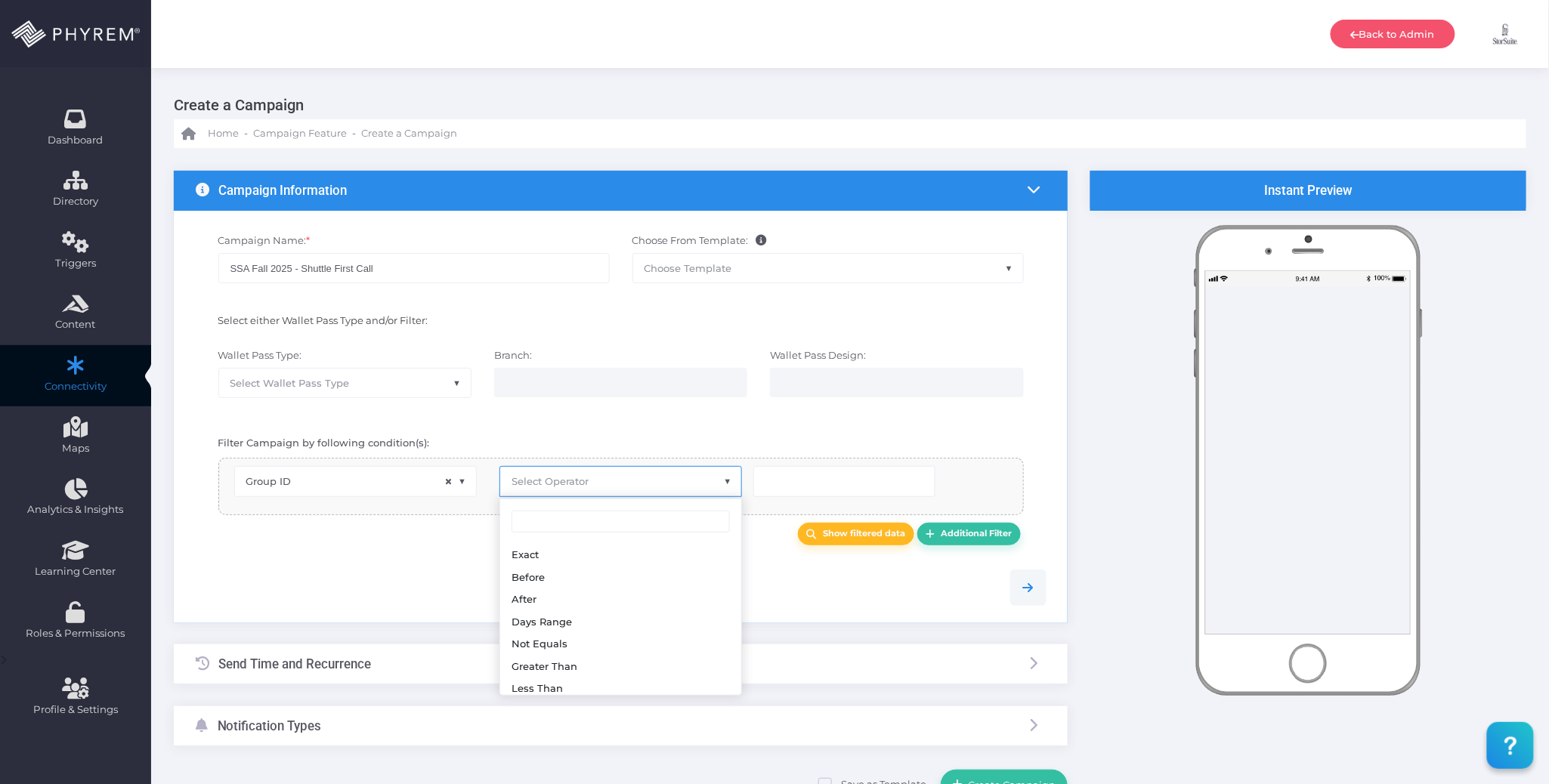
click at [567, 473] on span "Select Operator" at bounding box center [621, 480] width 241 height 29
select select "exact"
click at [778, 475] on input "number" at bounding box center [845, 480] width 182 height 31
type input "126"
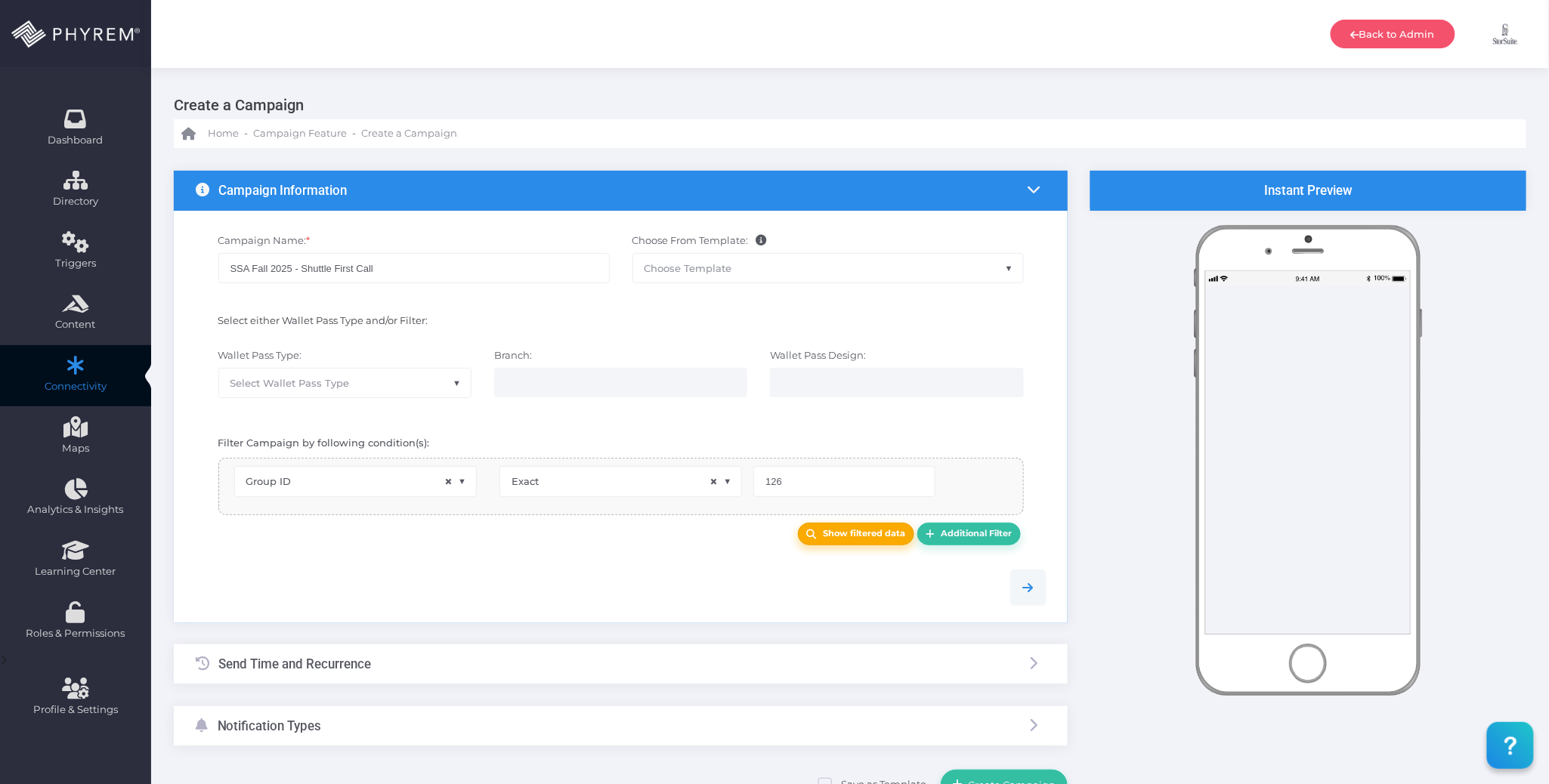
click at [847, 539] on b "Show filtered data" at bounding box center [865, 533] width 82 height 11
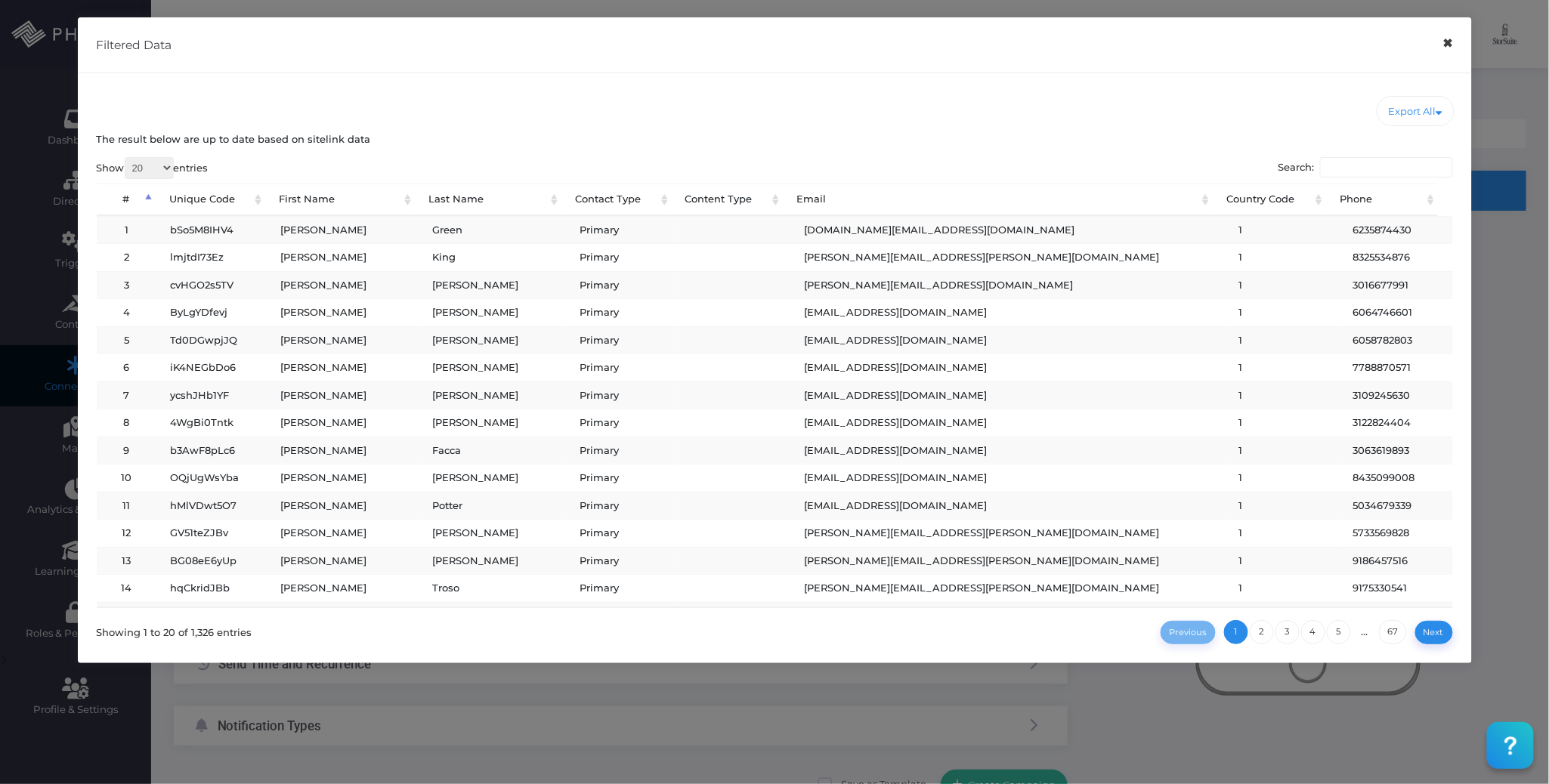
click at [1442, 52] on button "×" at bounding box center [1448, 44] width 30 height 34
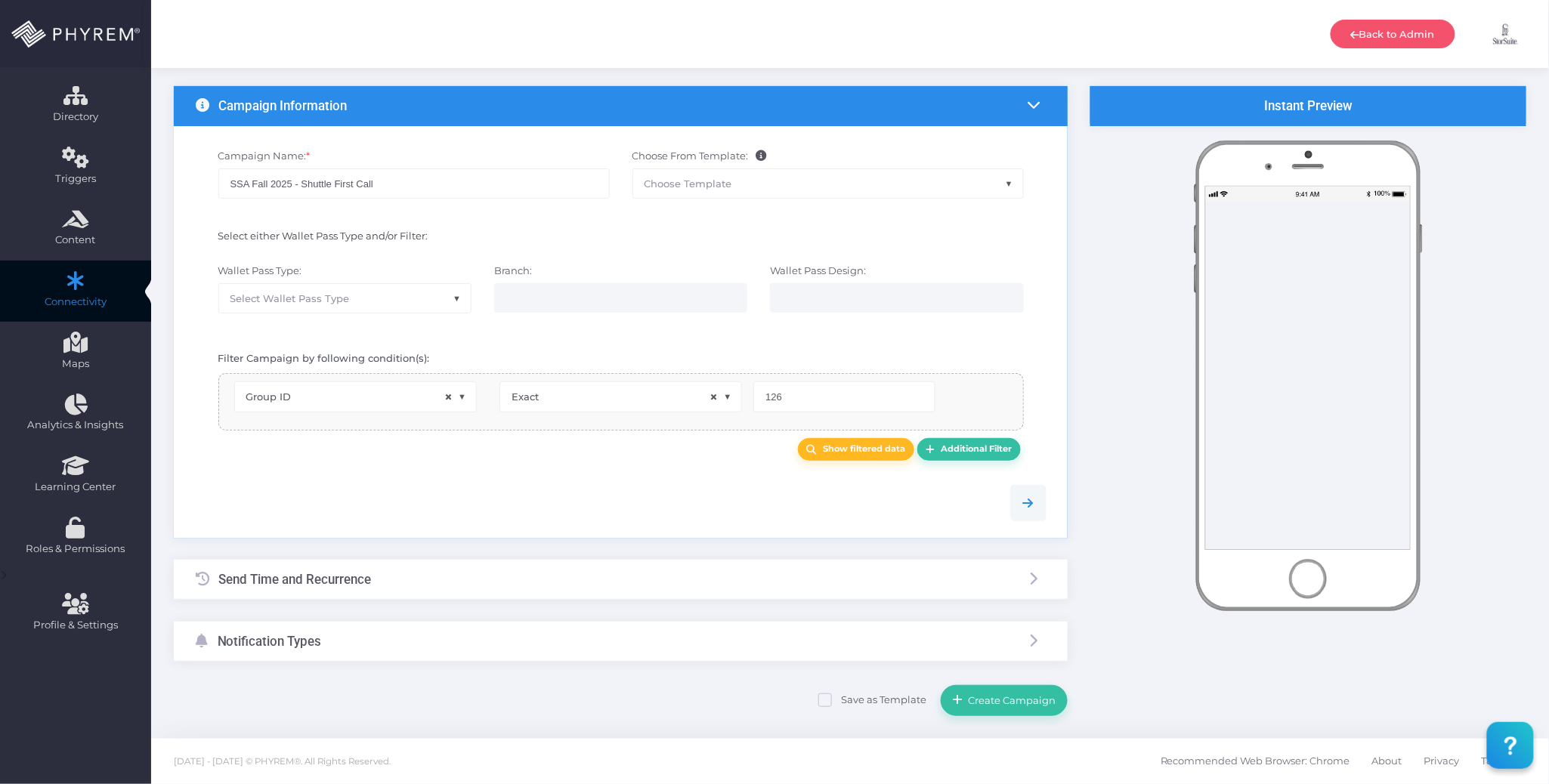
click at [376, 590] on div "Send Time and Recurrence" at bounding box center [621, 579] width 894 height 40
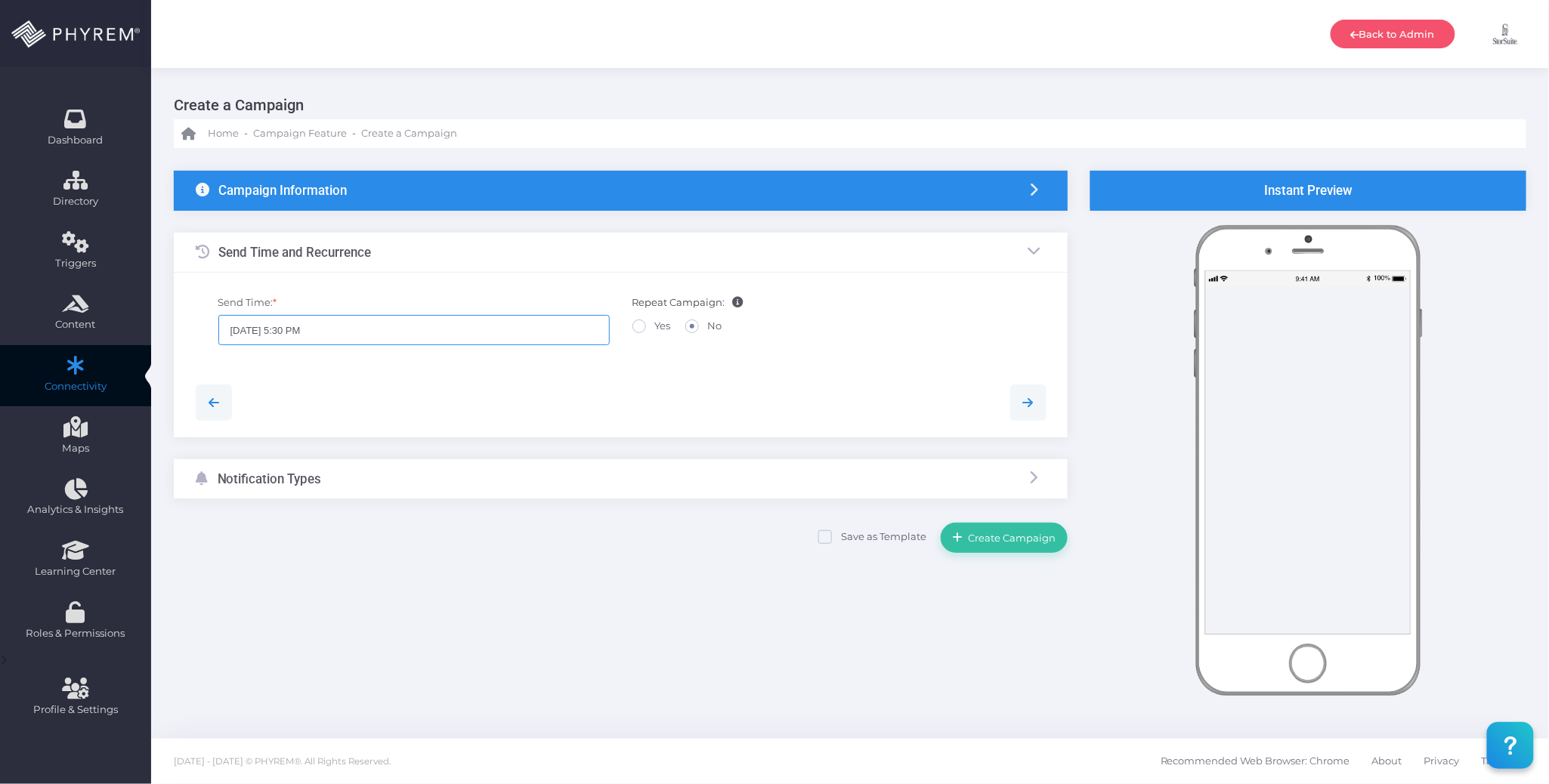
click at [364, 330] on input "[DATE] 5:30 PM" at bounding box center [414, 330] width 392 height 31
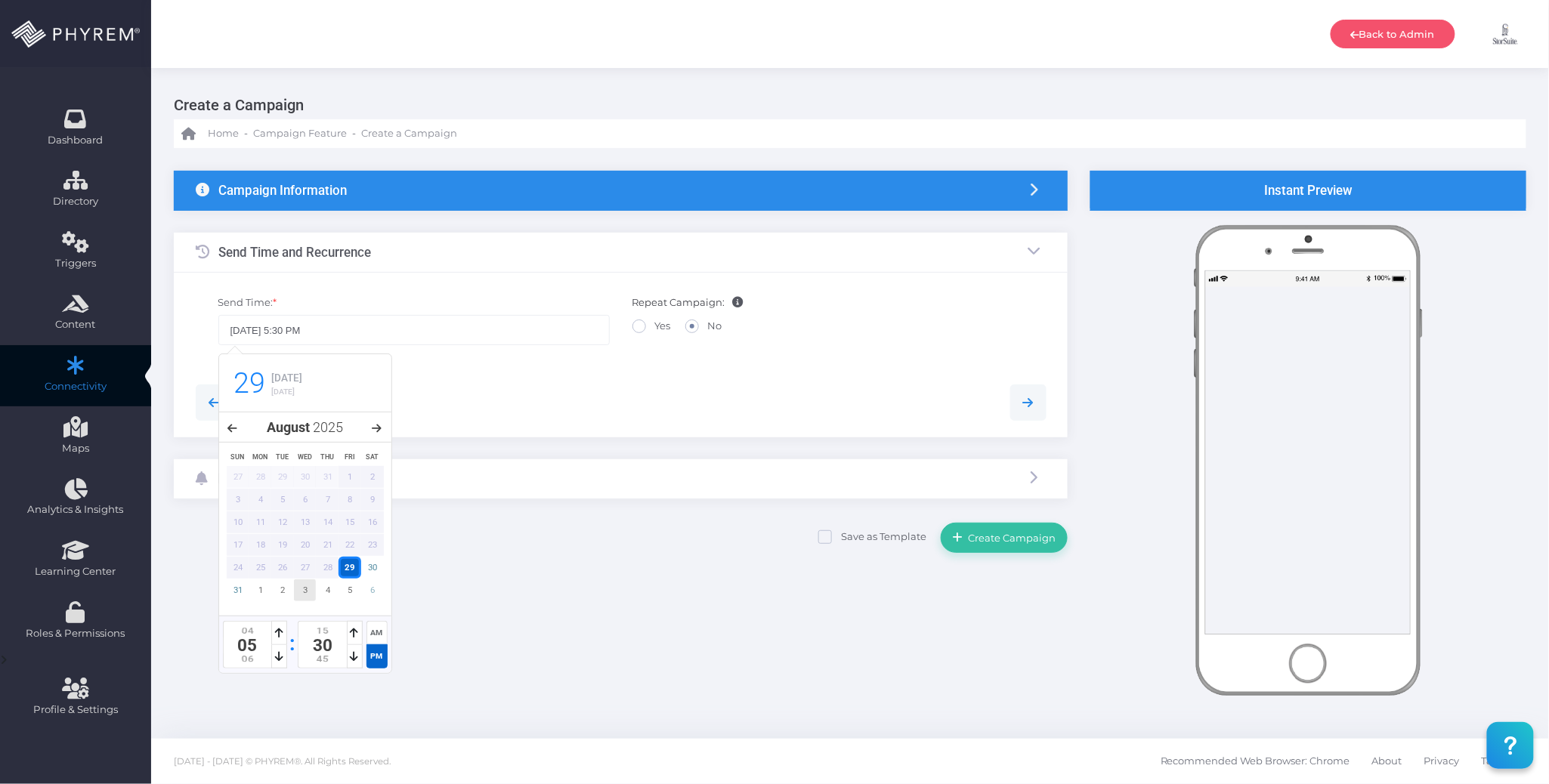
click at [309, 592] on div "3" at bounding box center [305, 590] width 23 height 22
click at [351, 659] on icon at bounding box center [355, 656] width 8 height 11
click at [354, 639] on icon at bounding box center [355, 633] width 8 height 11
type input "09/03/2025 5:15 PM"
click at [354, 639] on icon at bounding box center [355, 633] width 8 height 11
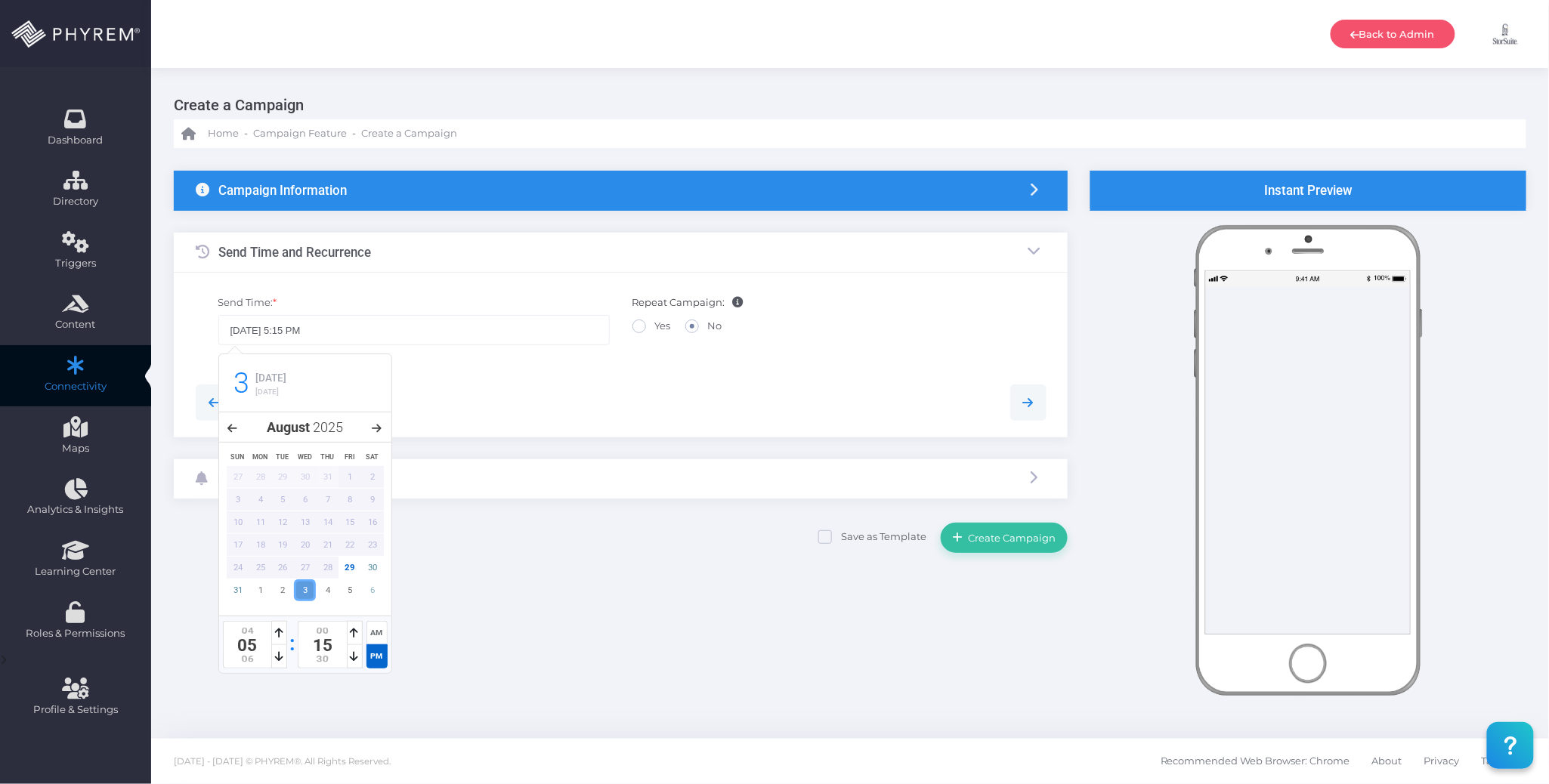
click at [535, 406] on div at bounding box center [620, 402] width 873 height 37
click at [501, 470] on div "Notification Types" at bounding box center [621, 479] width 894 height 40
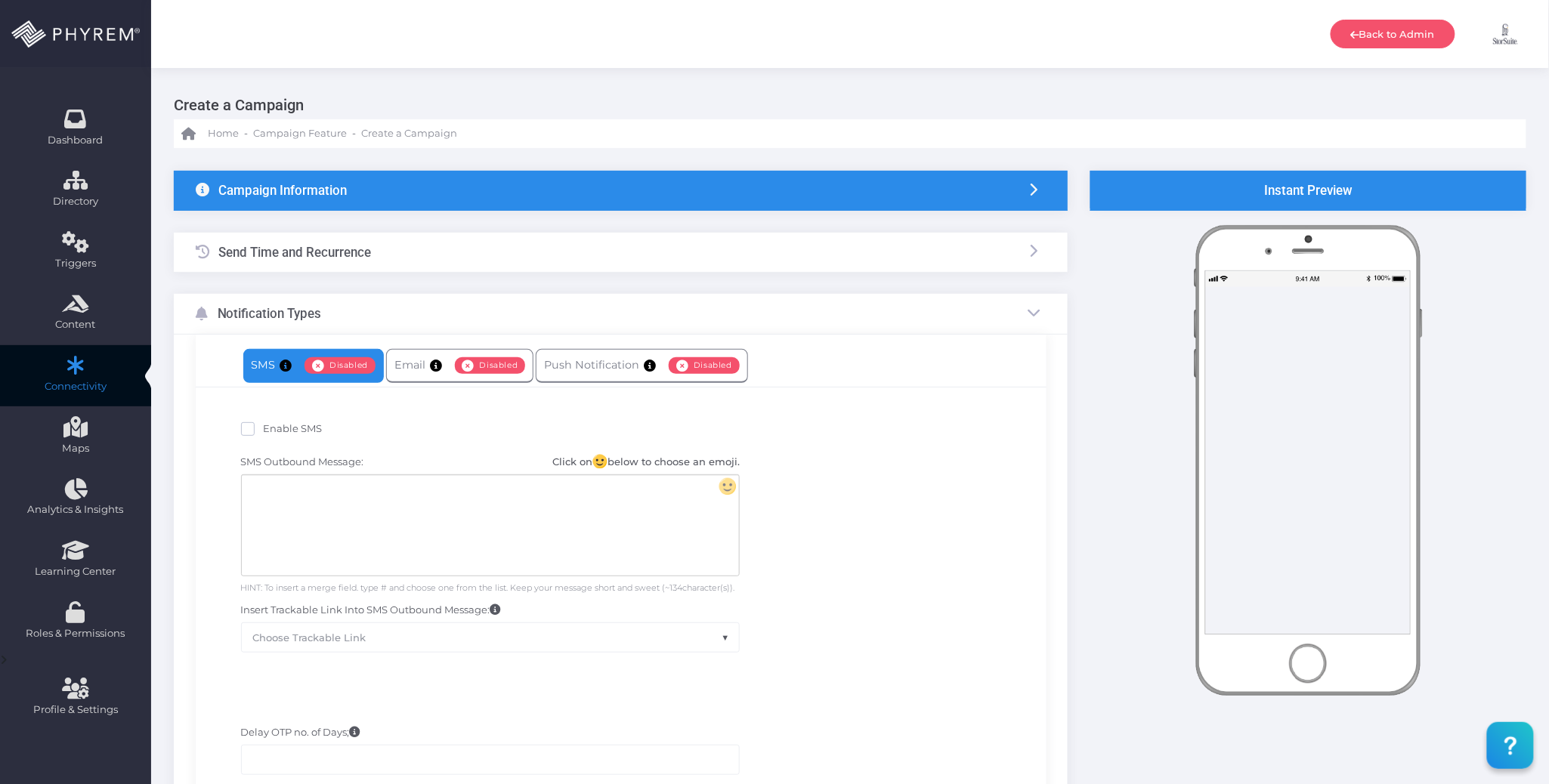
click at [297, 421] on label "Enable SMS" at bounding box center [282, 428] width 82 height 15
click at [274, 421] on input "Enable SMS" at bounding box center [269, 426] width 10 height 10
checkbox input "true"
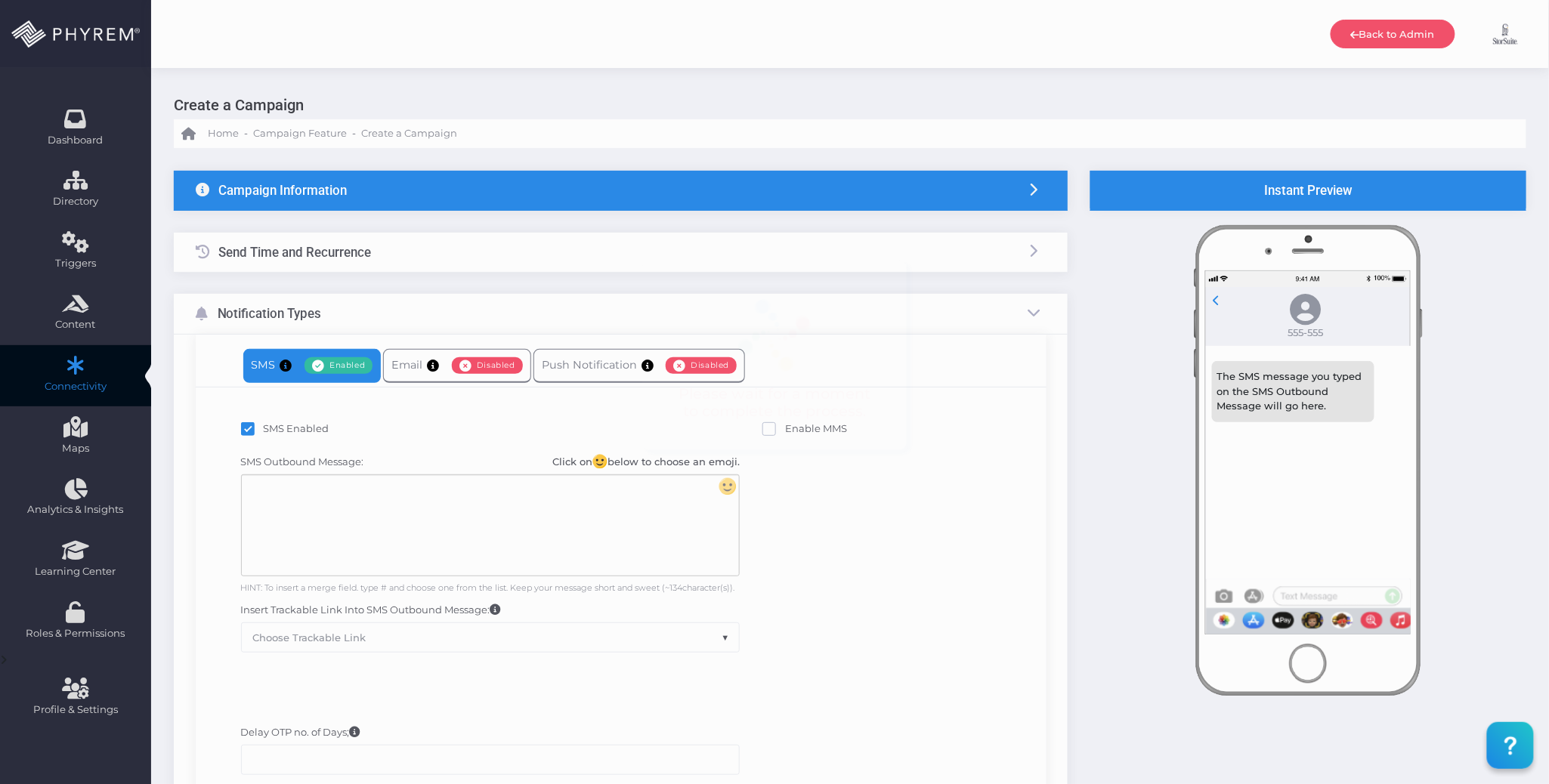
click at [378, 512] on div at bounding box center [490, 526] width 498 height 101
click at [472, 518] on div "To enrich screen reader interactions, please activate Accessibility in Grammarl…" at bounding box center [490, 526] width 498 height 101
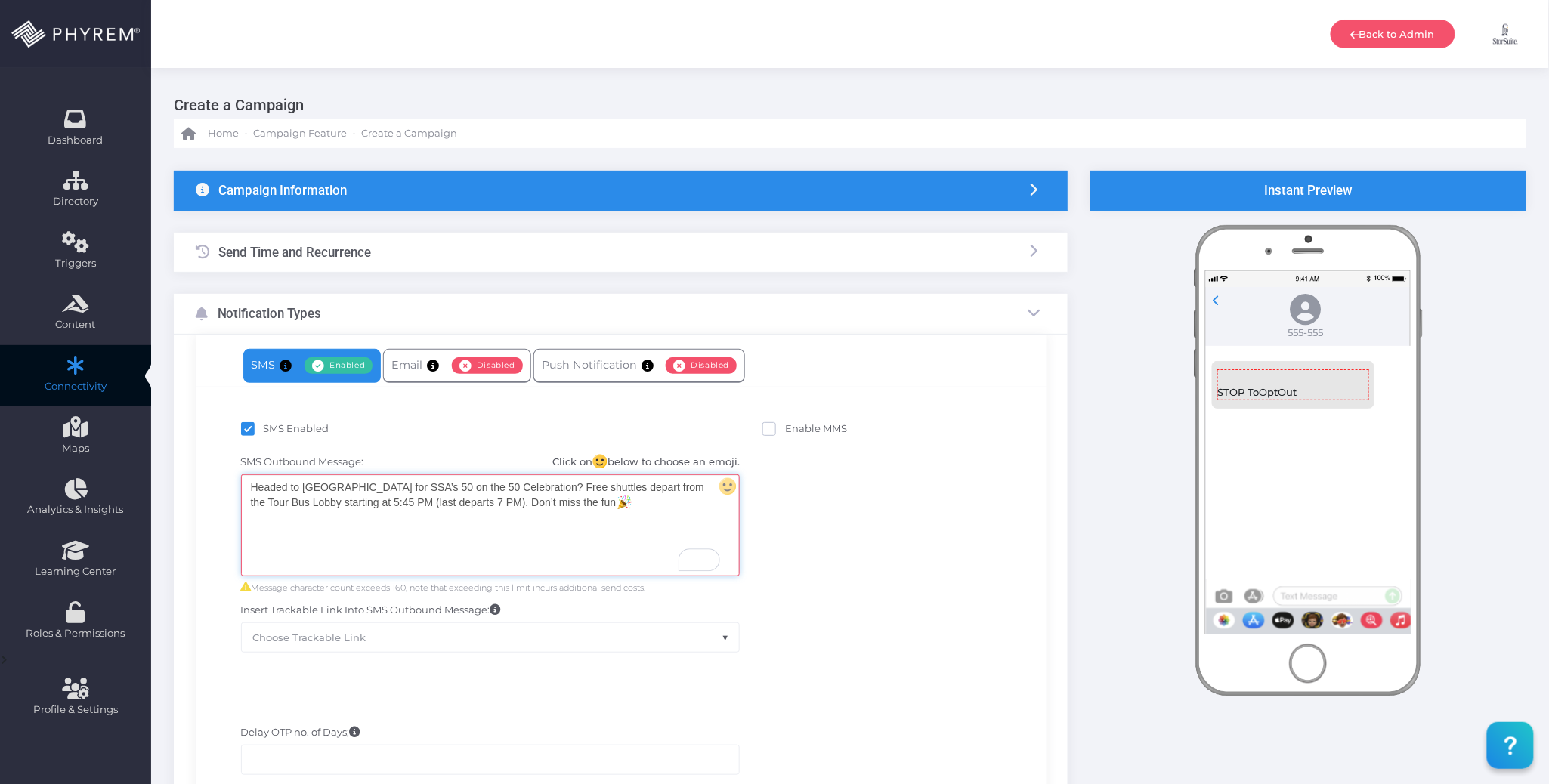
click at [611, 546] on div "Headed to Allegiant Stadium for SSA’s 50 on the 50 Celebration? Free shuttles d…" at bounding box center [490, 526] width 498 height 101
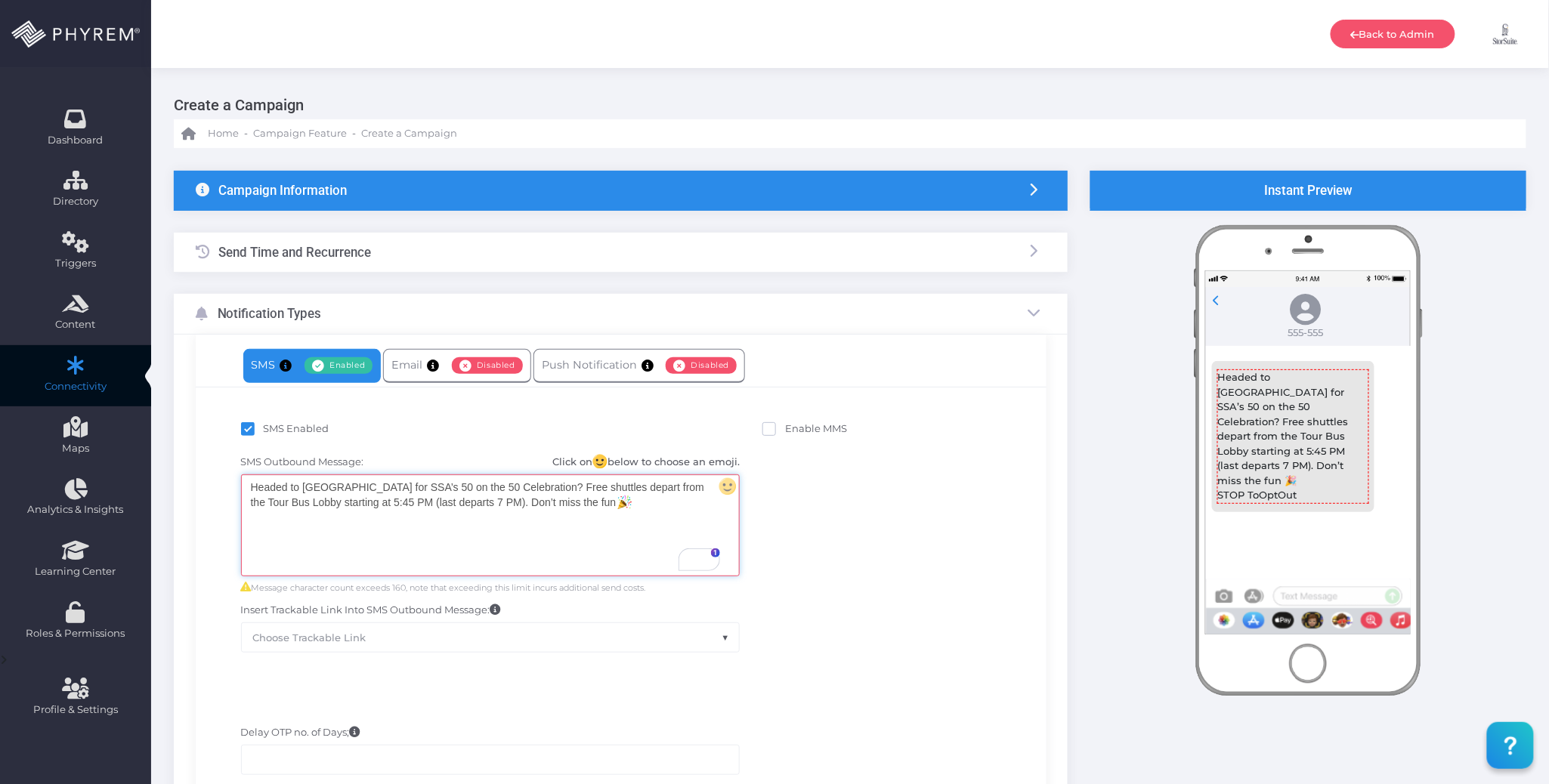
click at [857, 523] on div "SMS Outbound Message: Click on below to choose an emoji. Headed to Allegiant St…" at bounding box center [620, 553] width 828 height 213
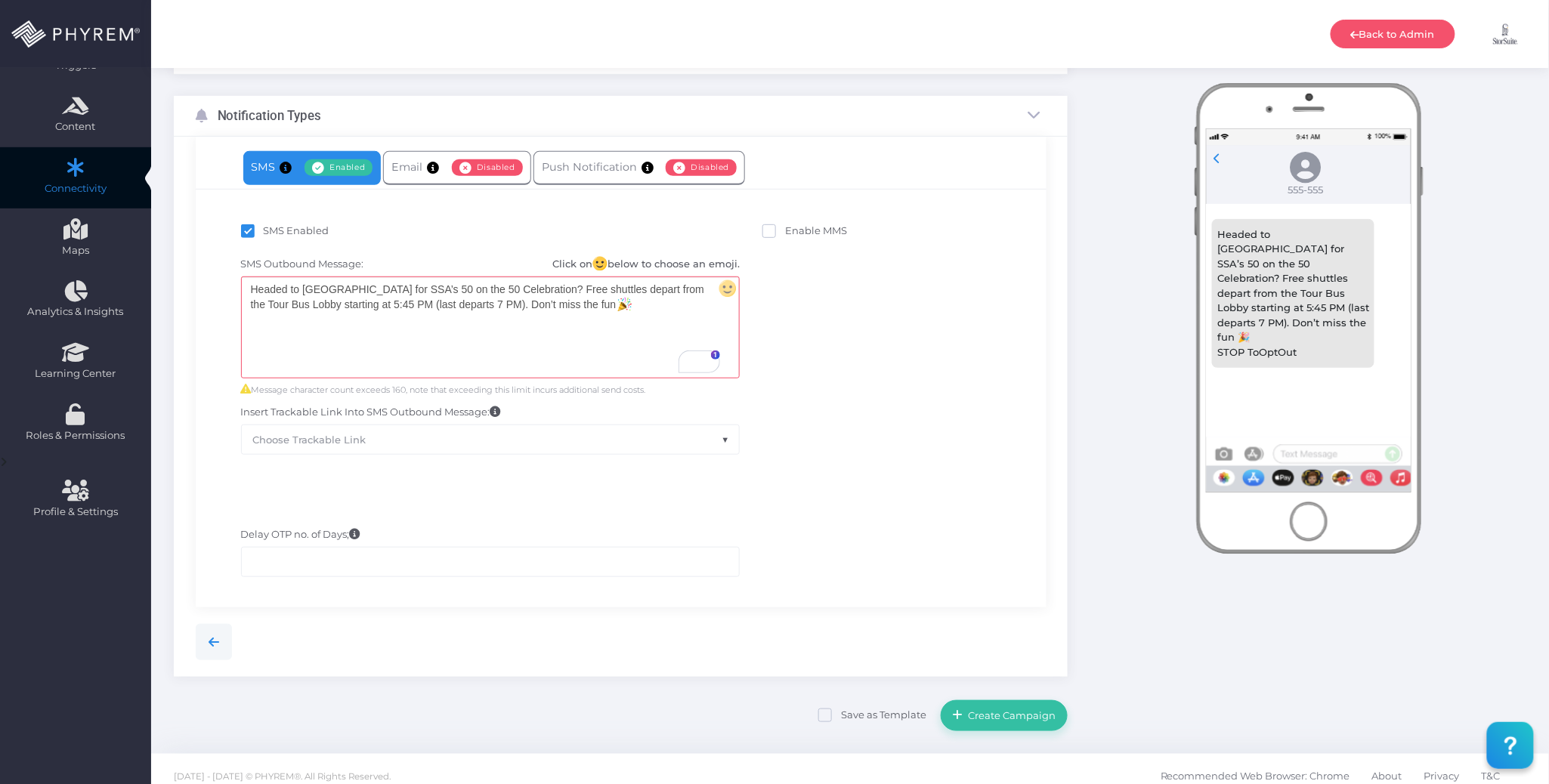
scroll to position [215, 0]
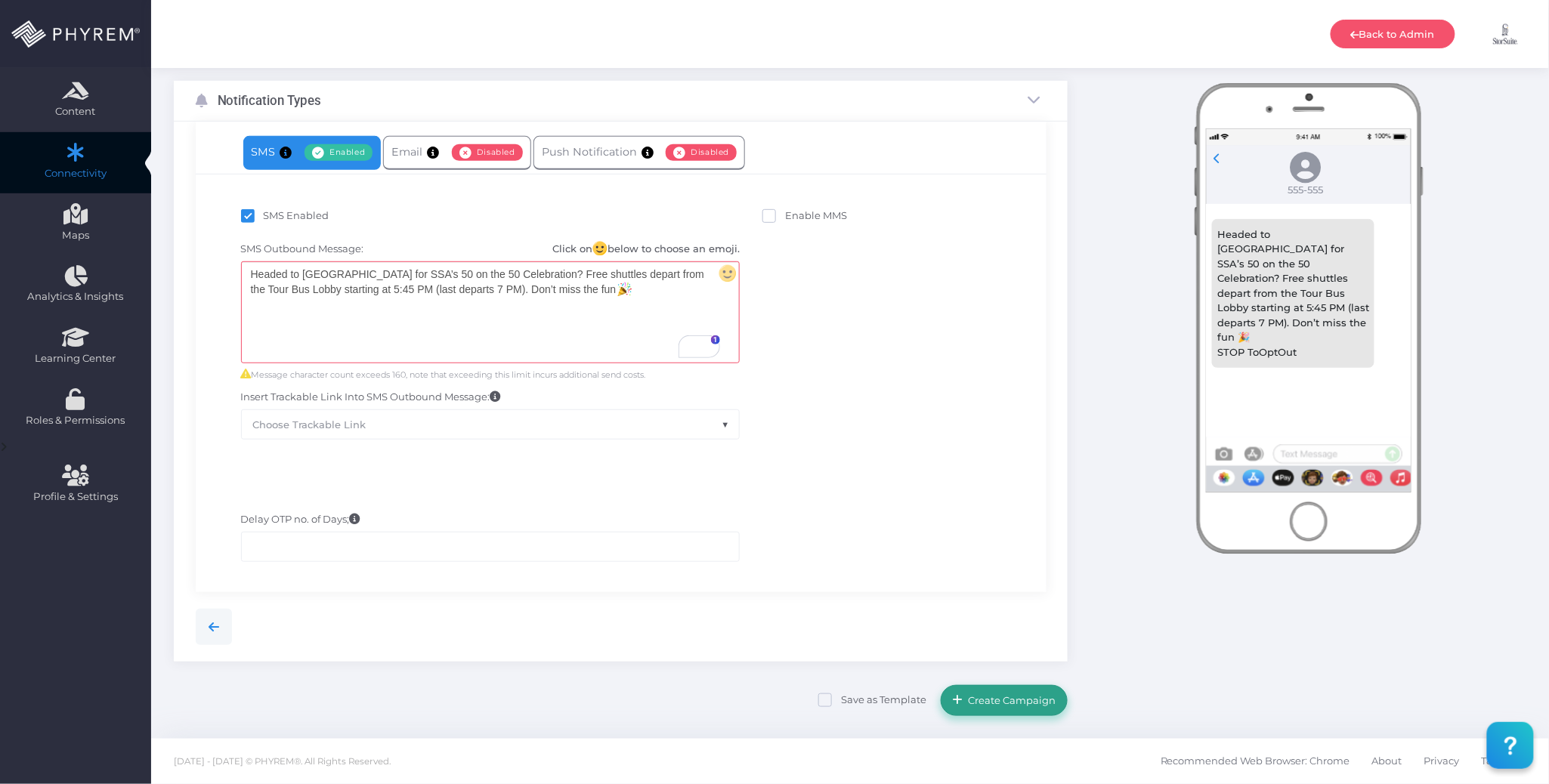
click at [996, 699] on span "Create Campaign" at bounding box center [1010, 700] width 93 height 12
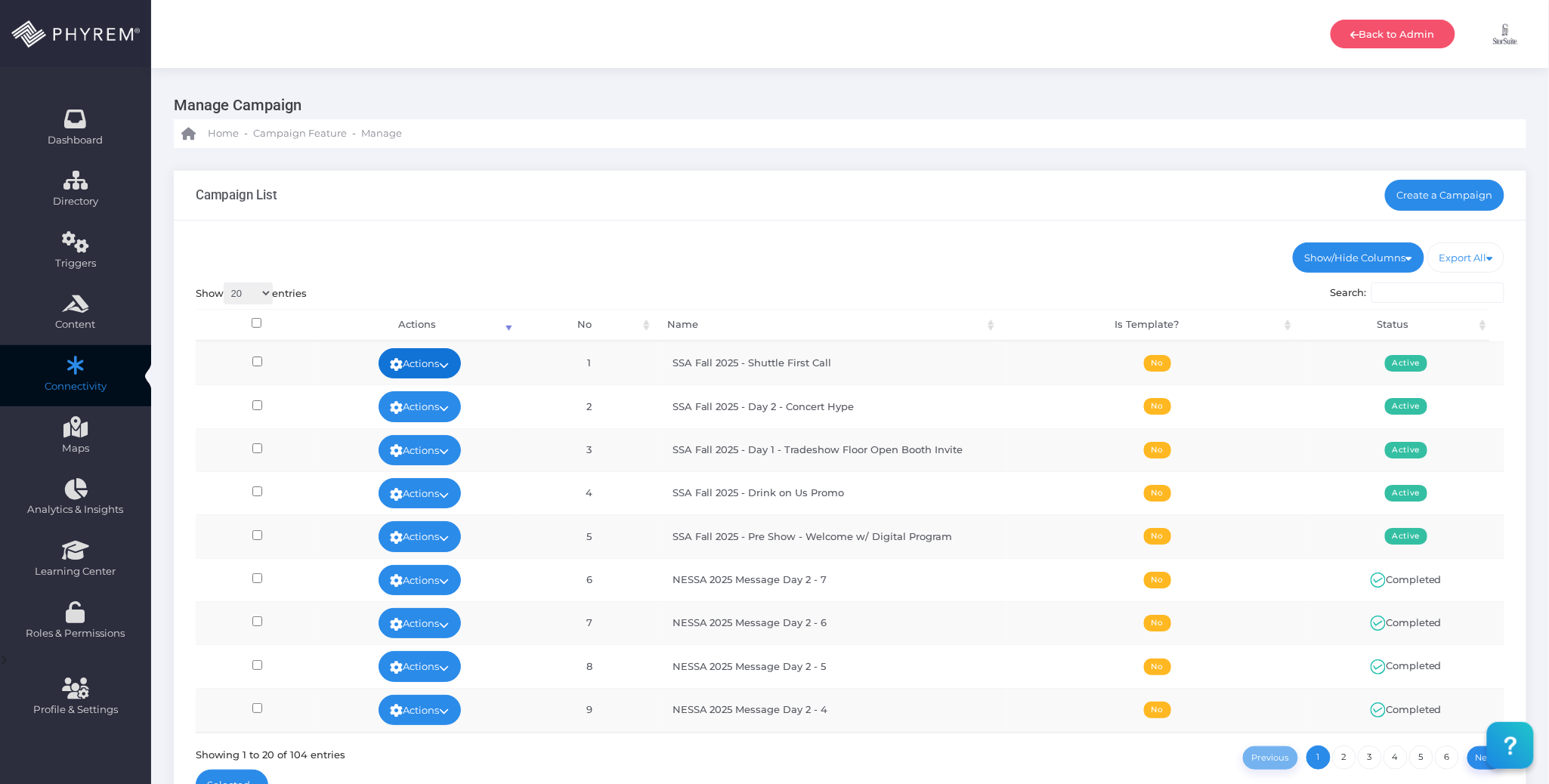
click at [453, 354] on link "Actions" at bounding box center [420, 363] width 83 height 31
click at [424, 473] on link "Run Test" at bounding box center [414, 482] width 98 height 29
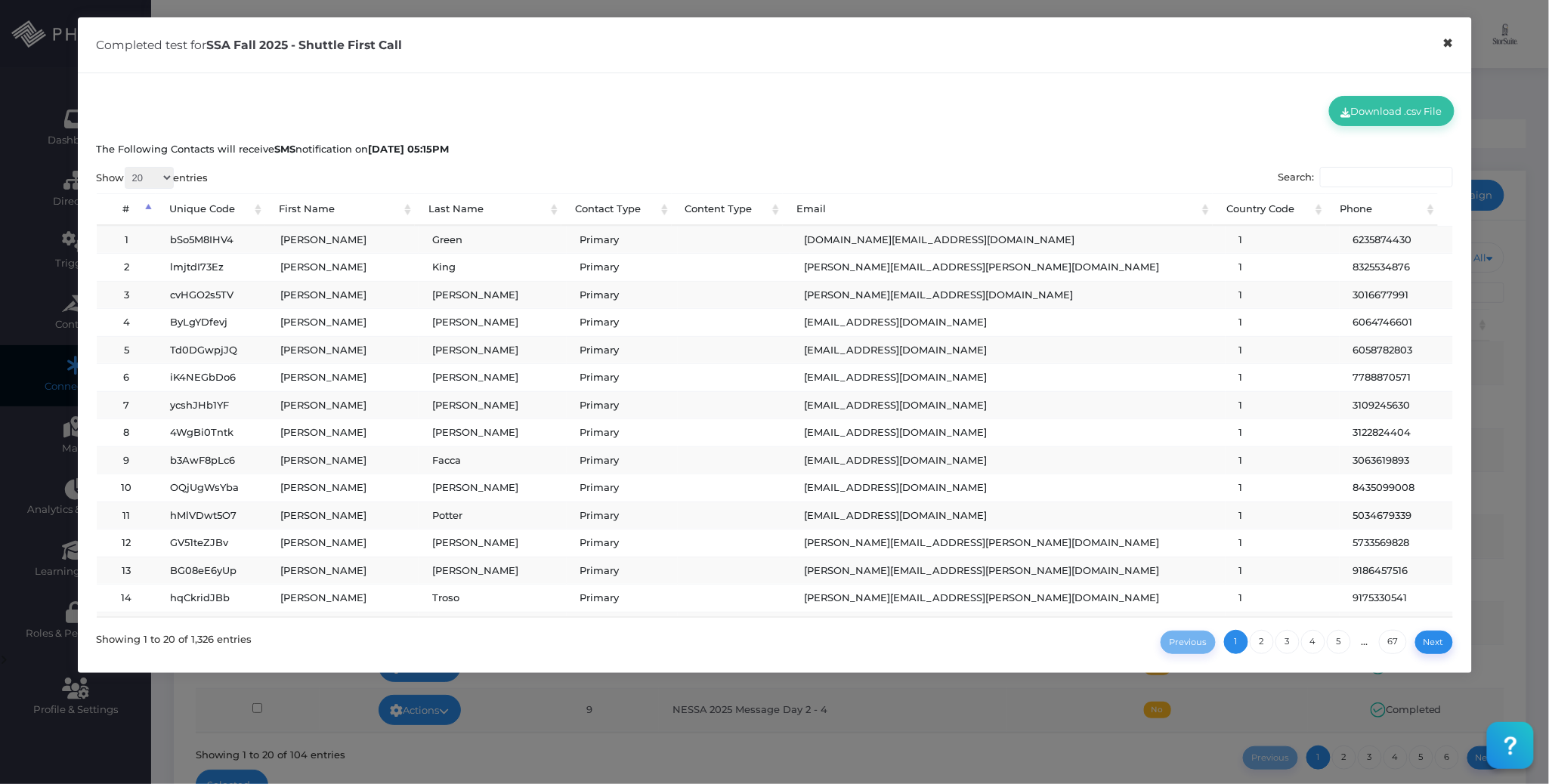
click at [1448, 49] on button "×" at bounding box center [1448, 44] width 30 height 34
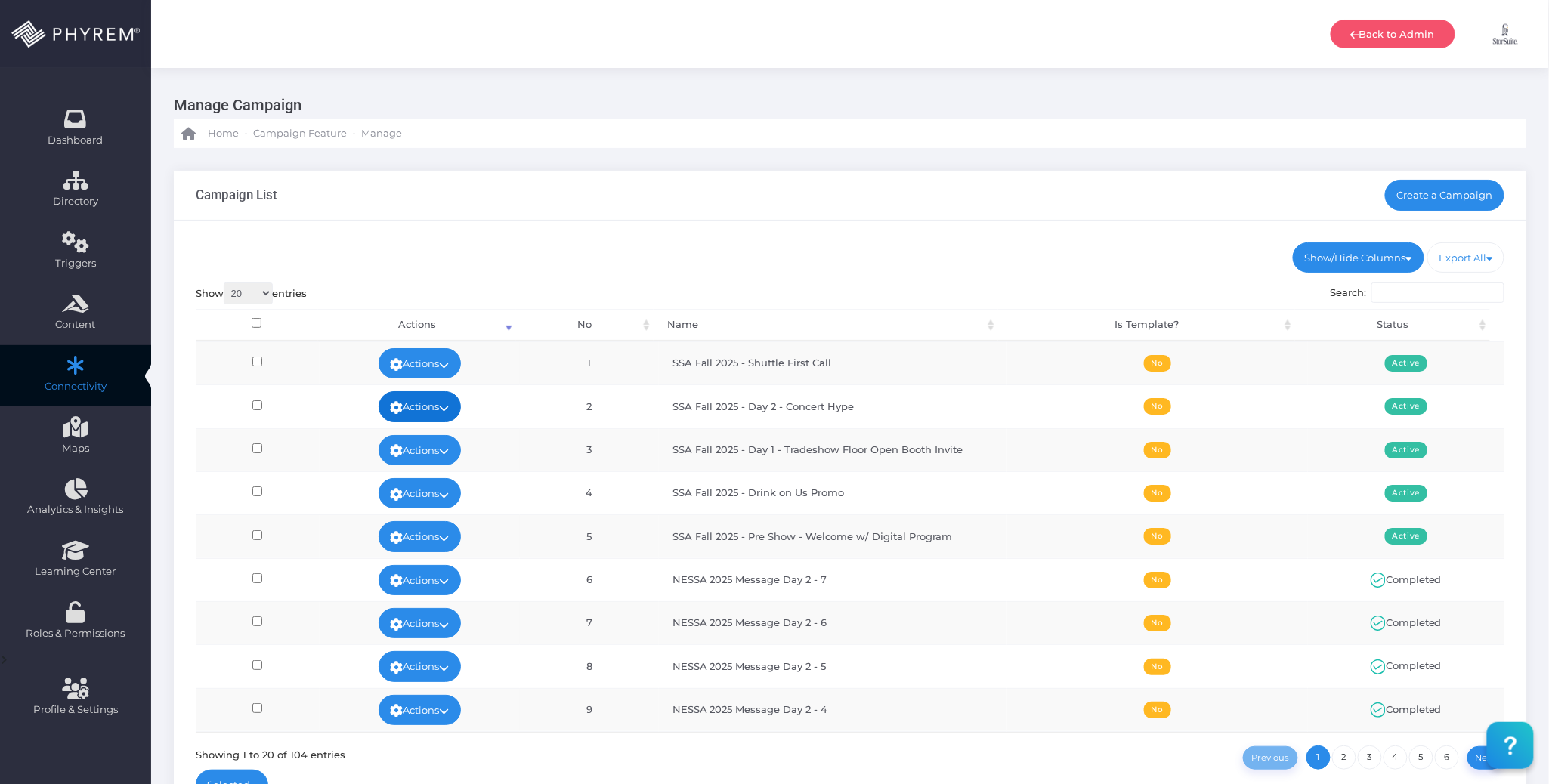
click at [446, 408] on icon at bounding box center [445, 408] width 10 height 0
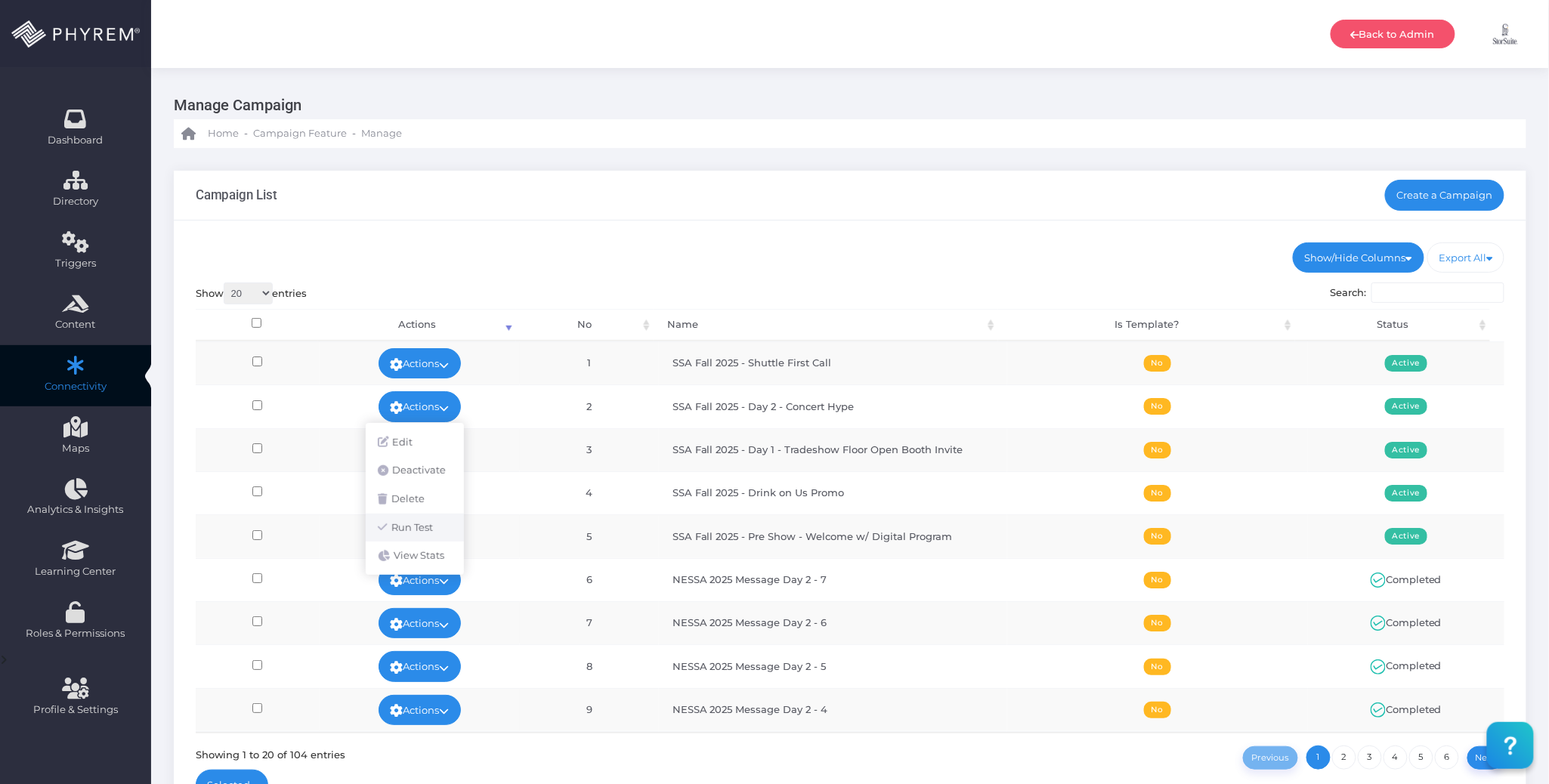
click at [423, 524] on link "Run Test" at bounding box center [414, 528] width 98 height 29
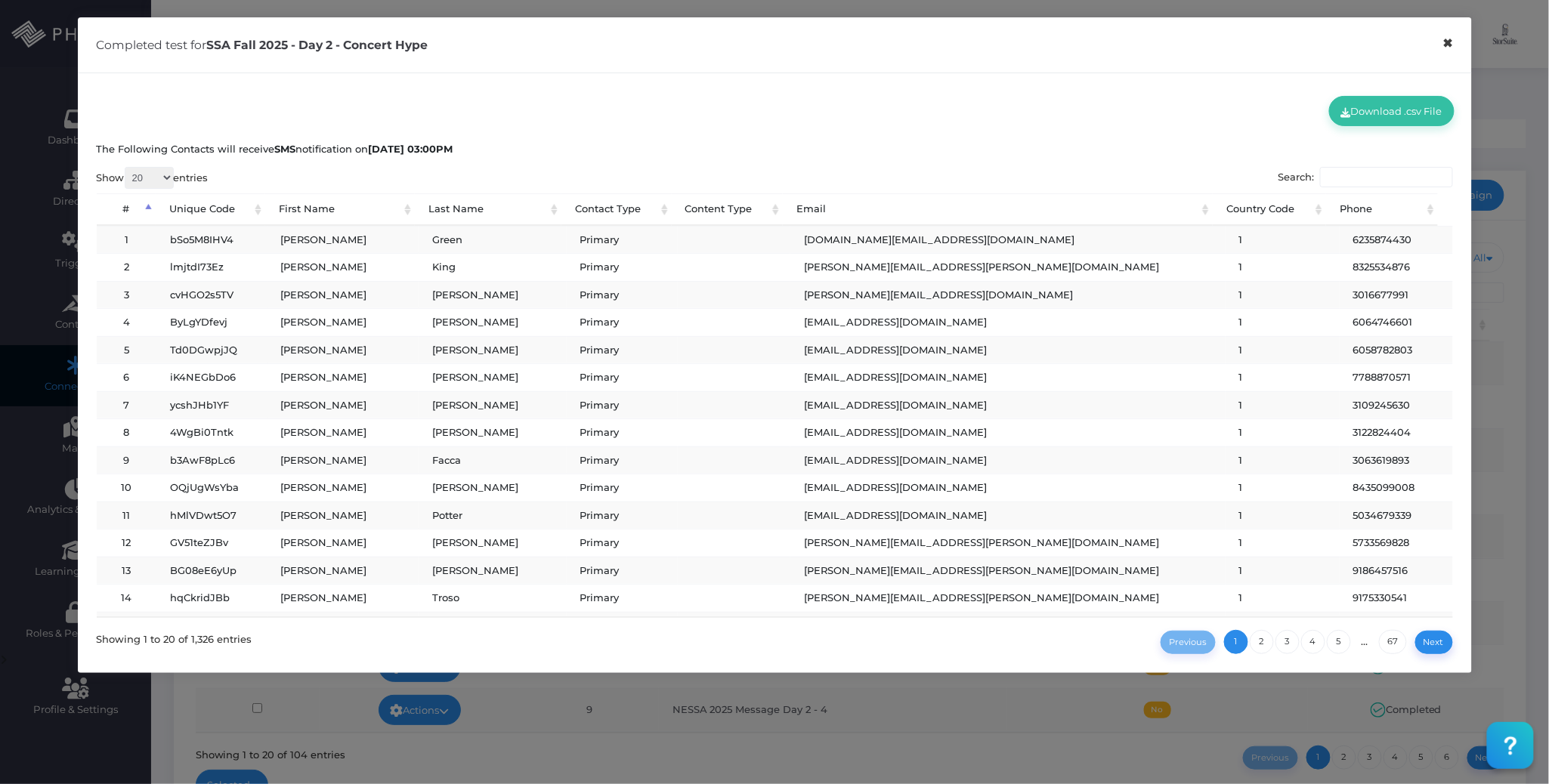
click at [1449, 46] on button "×" at bounding box center [1448, 44] width 30 height 34
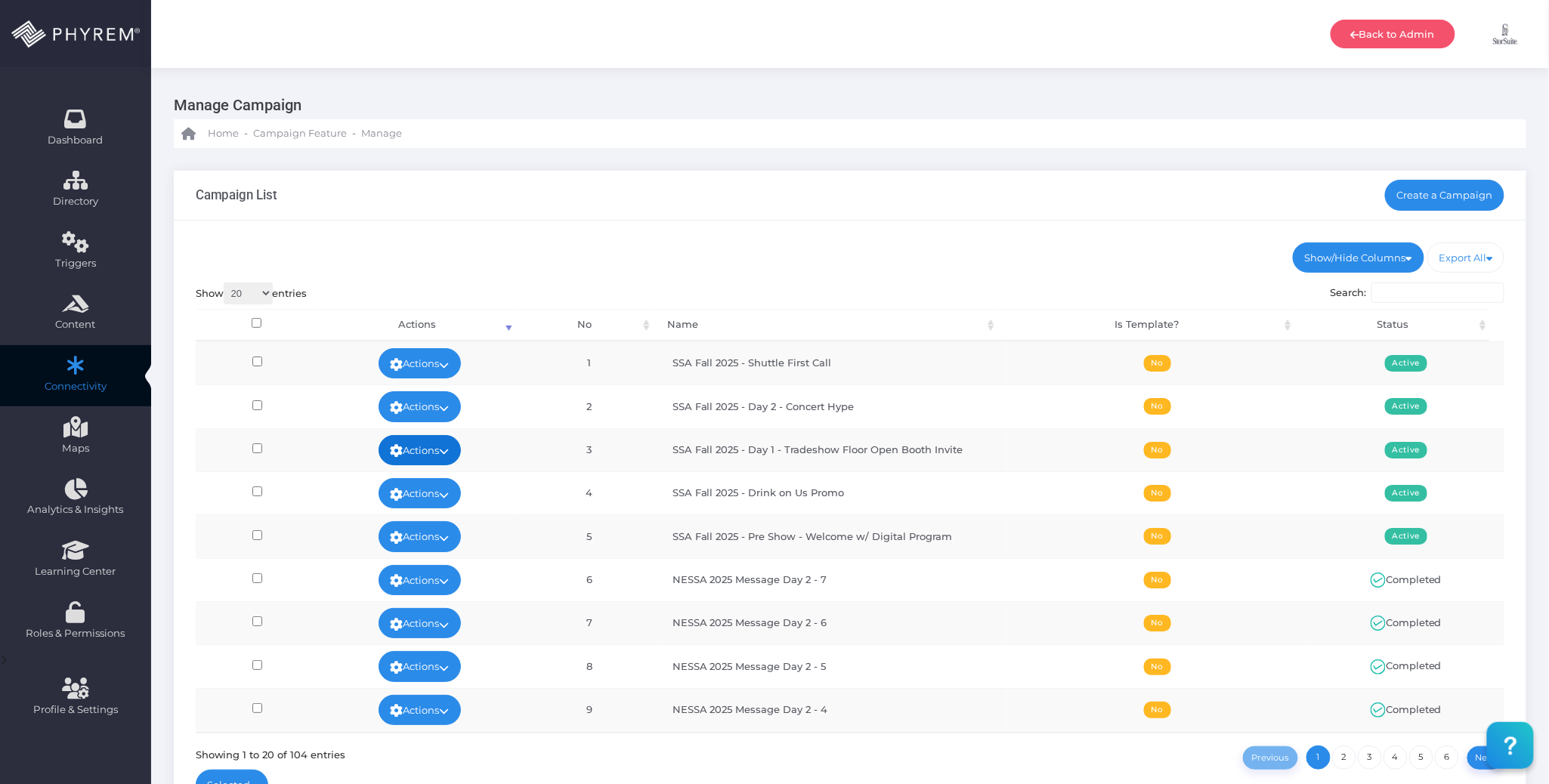
click at [444, 451] on icon at bounding box center [445, 451] width 10 height 0
click at [424, 571] on link "Run Test" at bounding box center [414, 571] width 98 height 29
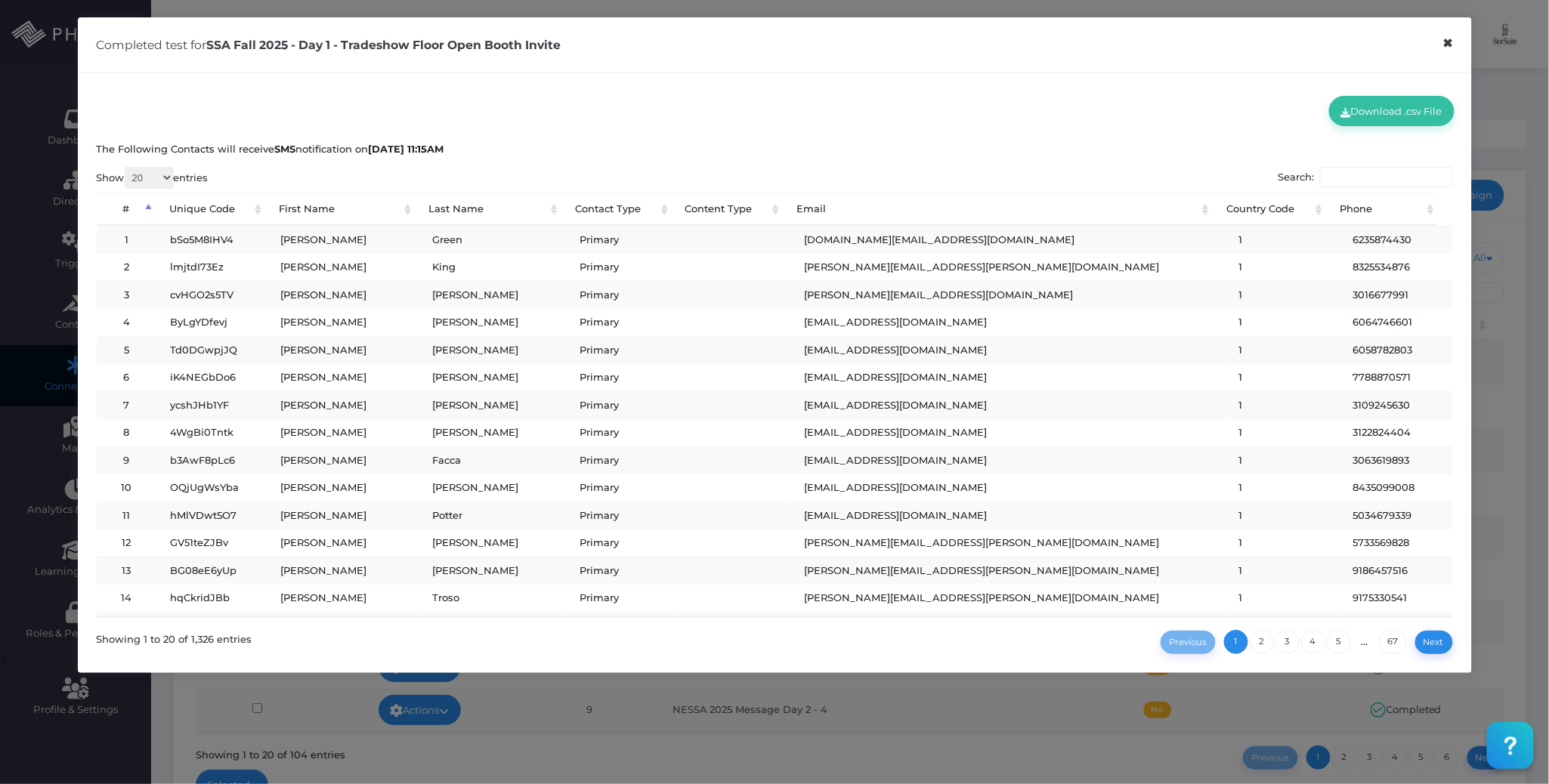
click at [1442, 45] on button "×" at bounding box center [1448, 44] width 30 height 34
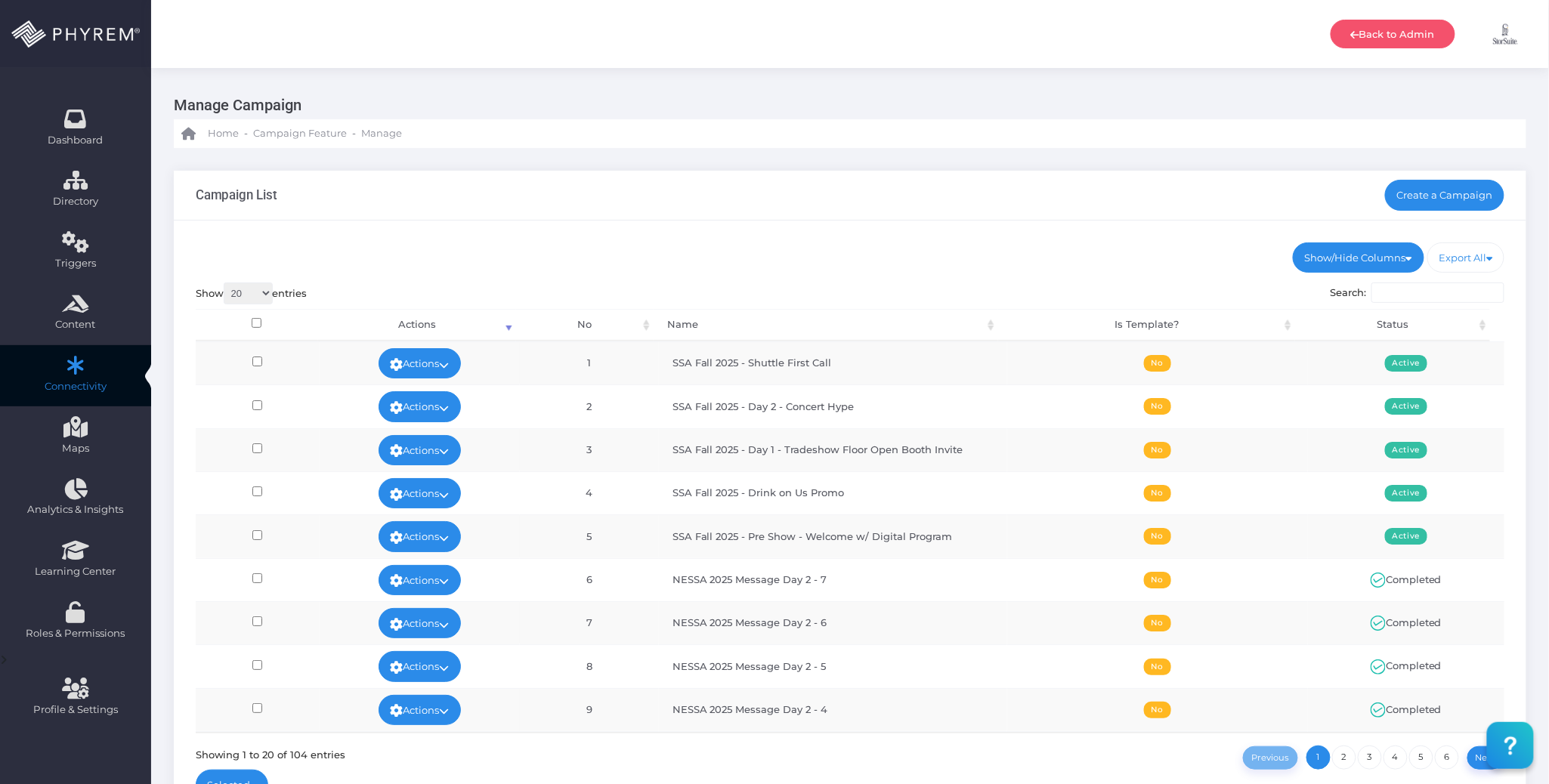
click at [1123, 200] on div "Campaign List Create a Campaign" at bounding box center [851, 196] width 1353 height 49
drag, startPoint x: 1052, startPoint y: 225, endPoint x: 1047, endPoint y: 237, distance: 13.0
click at [1053, 225] on div "Show/Hide Columns No Name Is Template? Status DONE" at bounding box center [851, 525] width 1353 height 609
click at [1417, 184] on link "Create a Campaign" at bounding box center [1444, 195] width 120 height 31
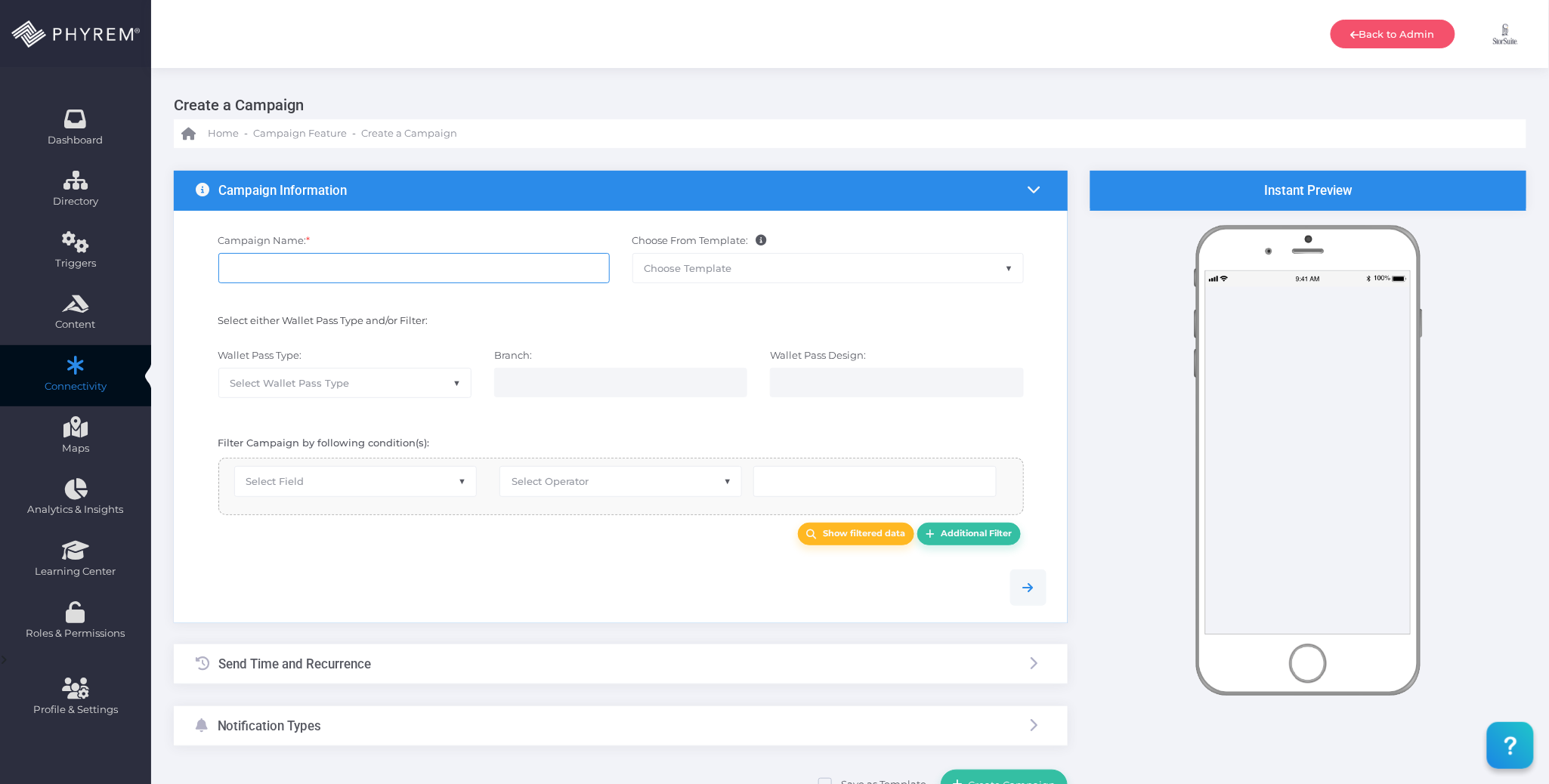
click at [502, 273] on input "Campaign Name: *" at bounding box center [414, 268] width 392 height 31
paste input "SSA Fall 2025 -"
paste input "Roundtables Announcment"
type input "SSA Fall 2025 - Roundtables Announcment"
click at [392, 386] on span "Select Wallet Pass Type" at bounding box center [345, 383] width 251 height 29
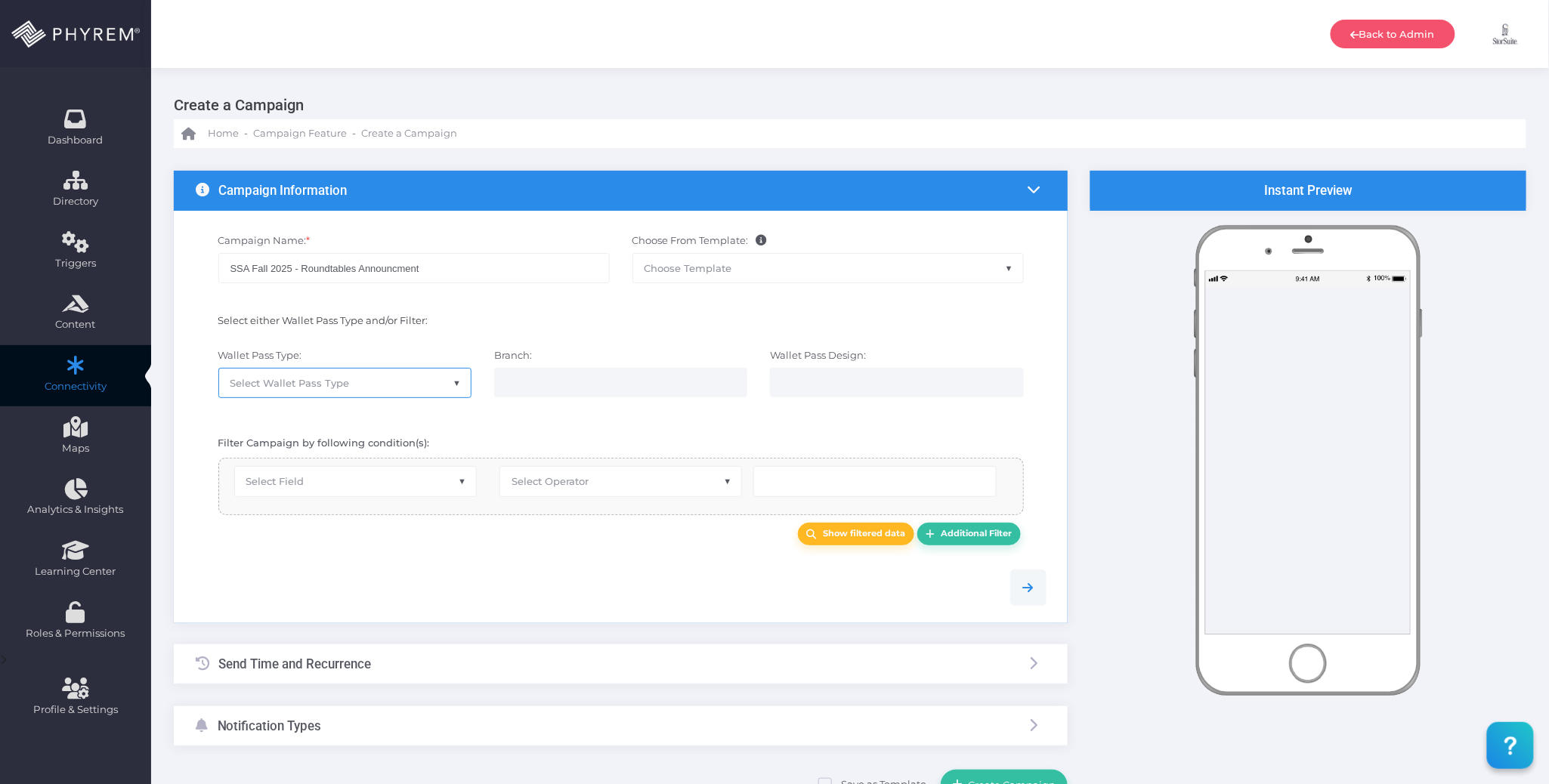
click at [320, 581] on div at bounding box center [620, 587] width 873 height 37
click at [357, 489] on span "Select Field" at bounding box center [356, 480] width 241 height 29
select select "group_id"
click at [618, 479] on span "Select Operator" at bounding box center [621, 480] width 241 height 29
select select "exact"
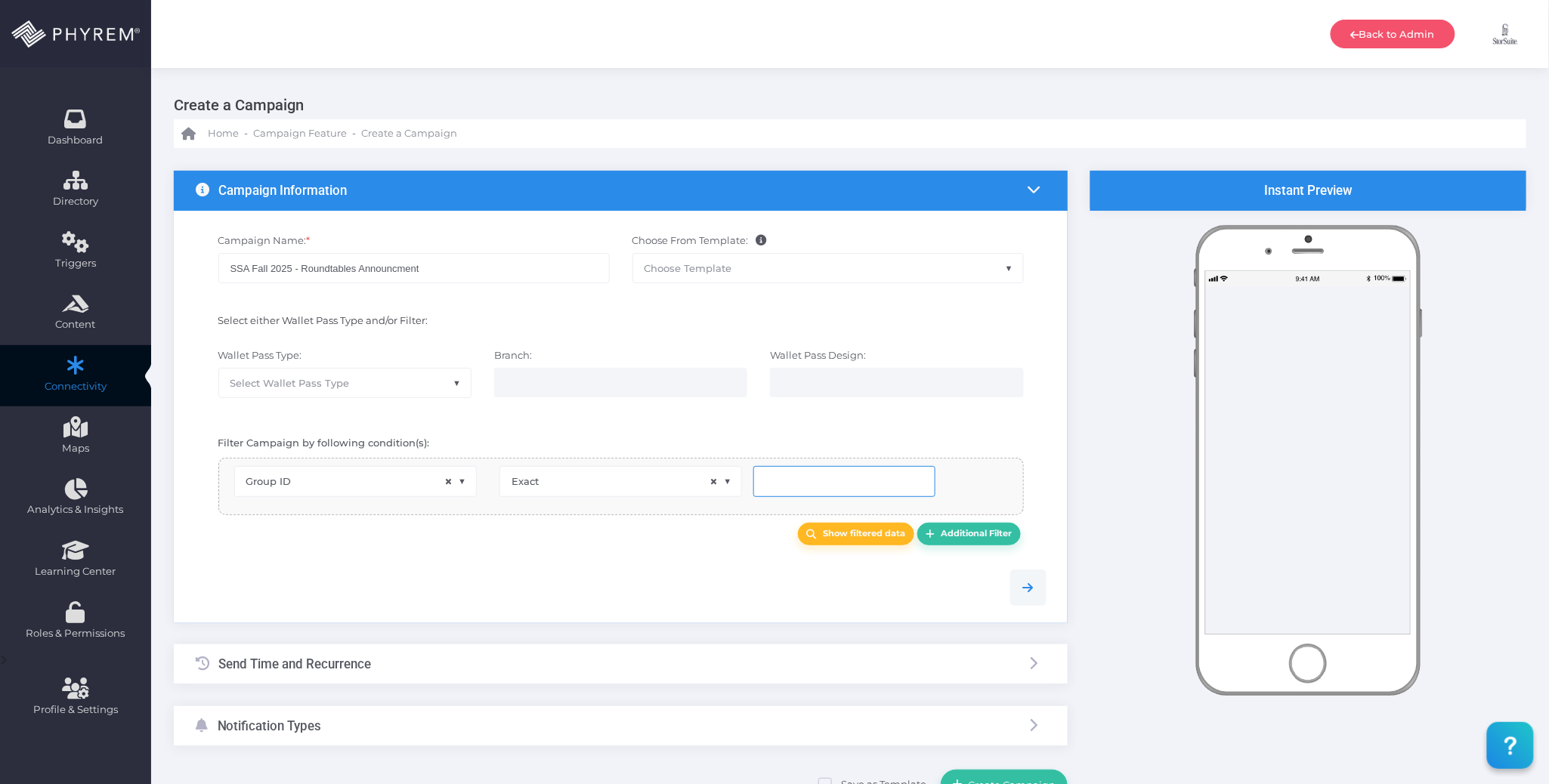
click at [818, 486] on input "number" at bounding box center [845, 480] width 182 height 31
type input "126"
click at [829, 529] on link "Show filtered data" at bounding box center [857, 535] width 117 height 24
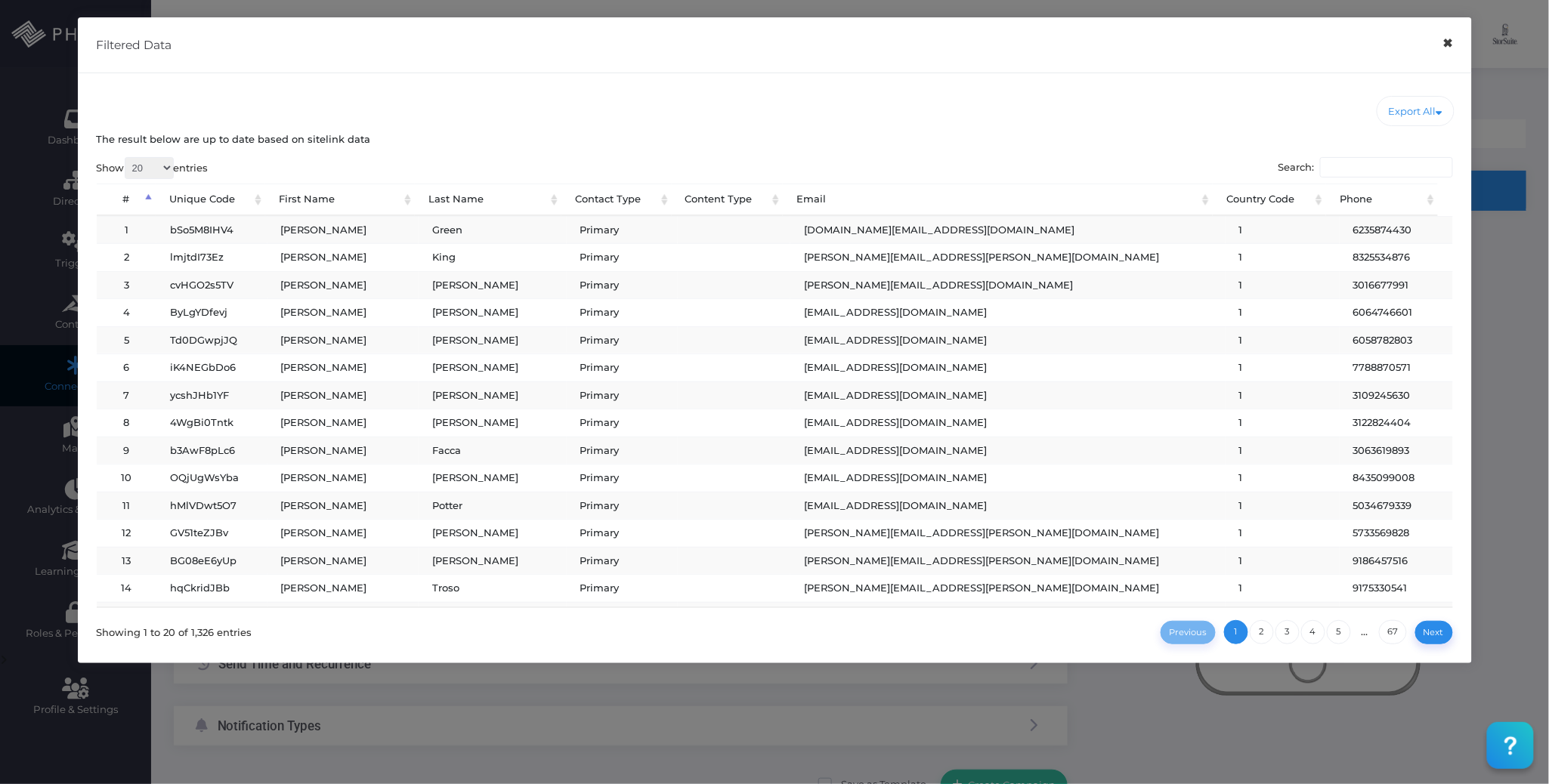
click at [1445, 44] on button "×" at bounding box center [1448, 44] width 30 height 34
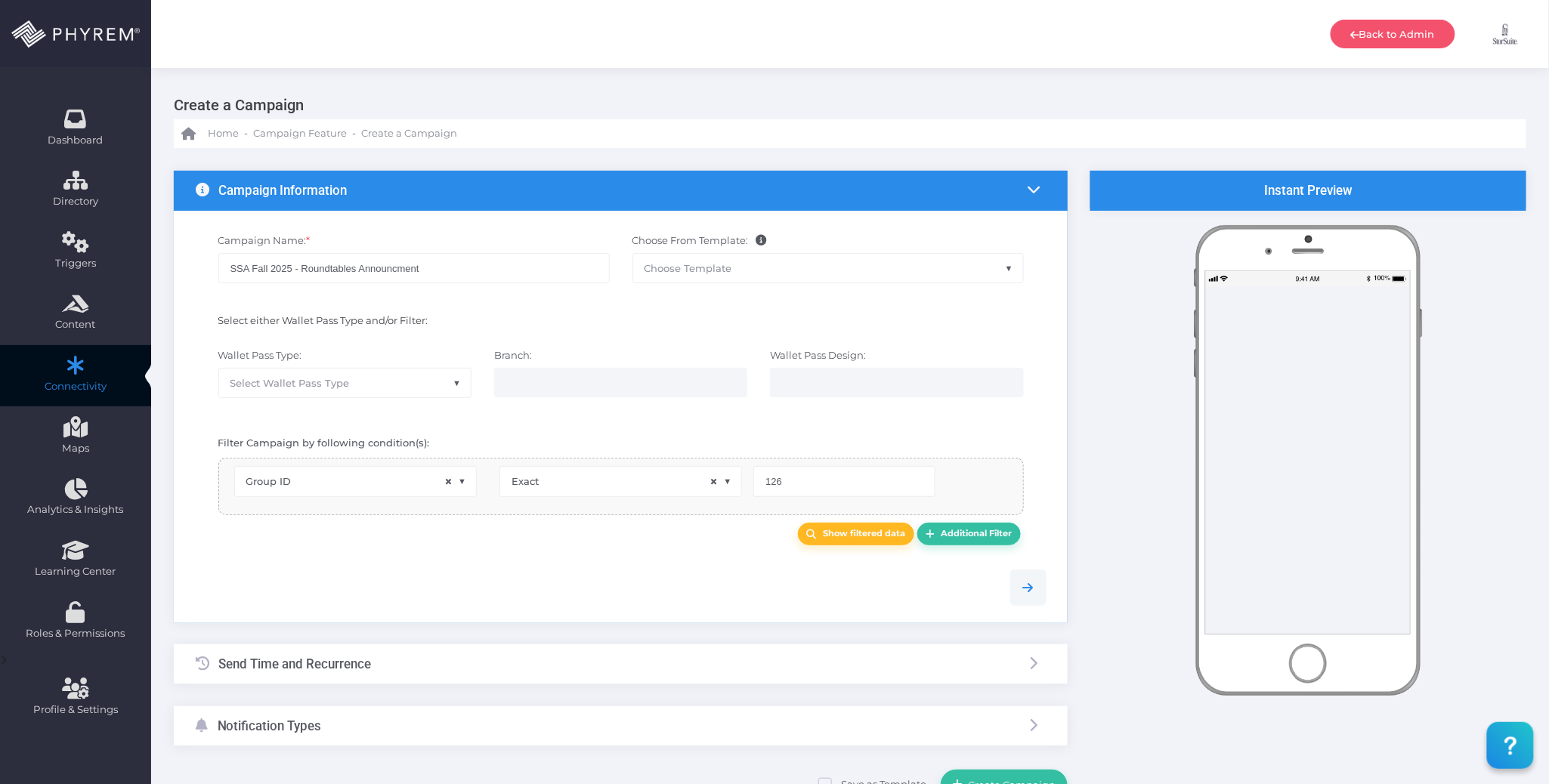
click at [508, 578] on div at bounding box center [620, 587] width 873 height 37
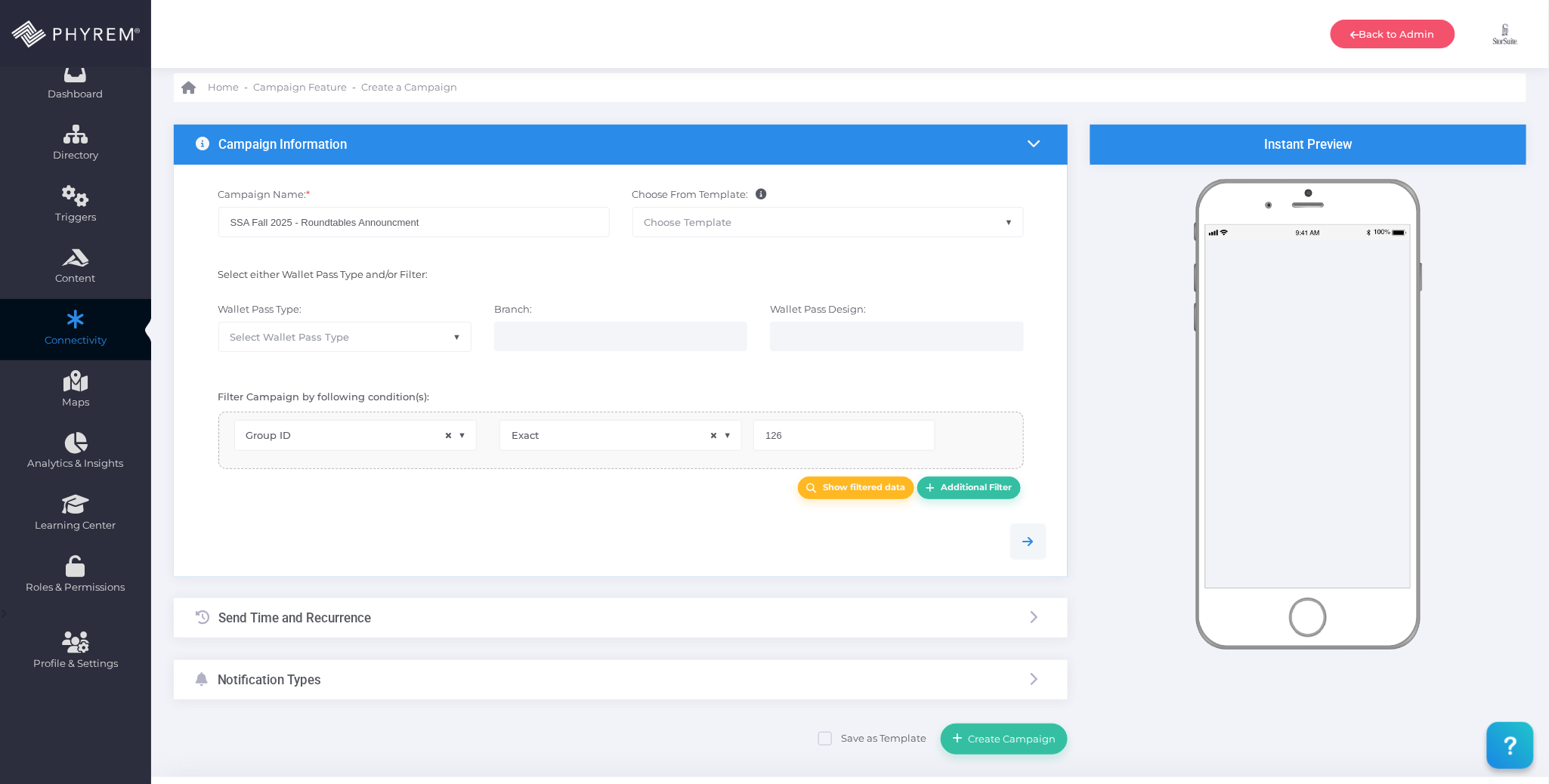
scroll to position [85, 0]
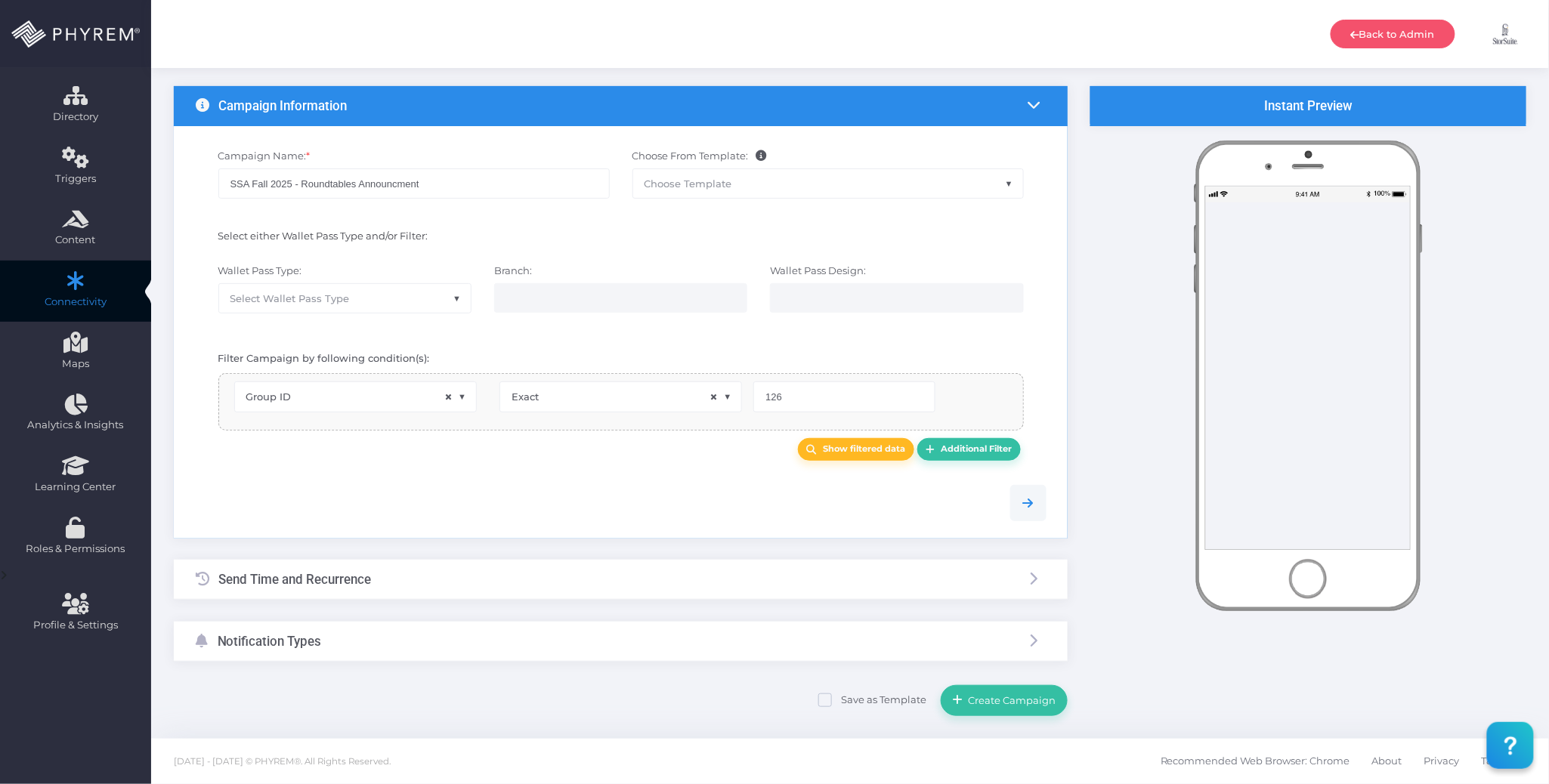
click at [448, 568] on div "Send Time and Recurrence" at bounding box center [621, 579] width 894 height 40
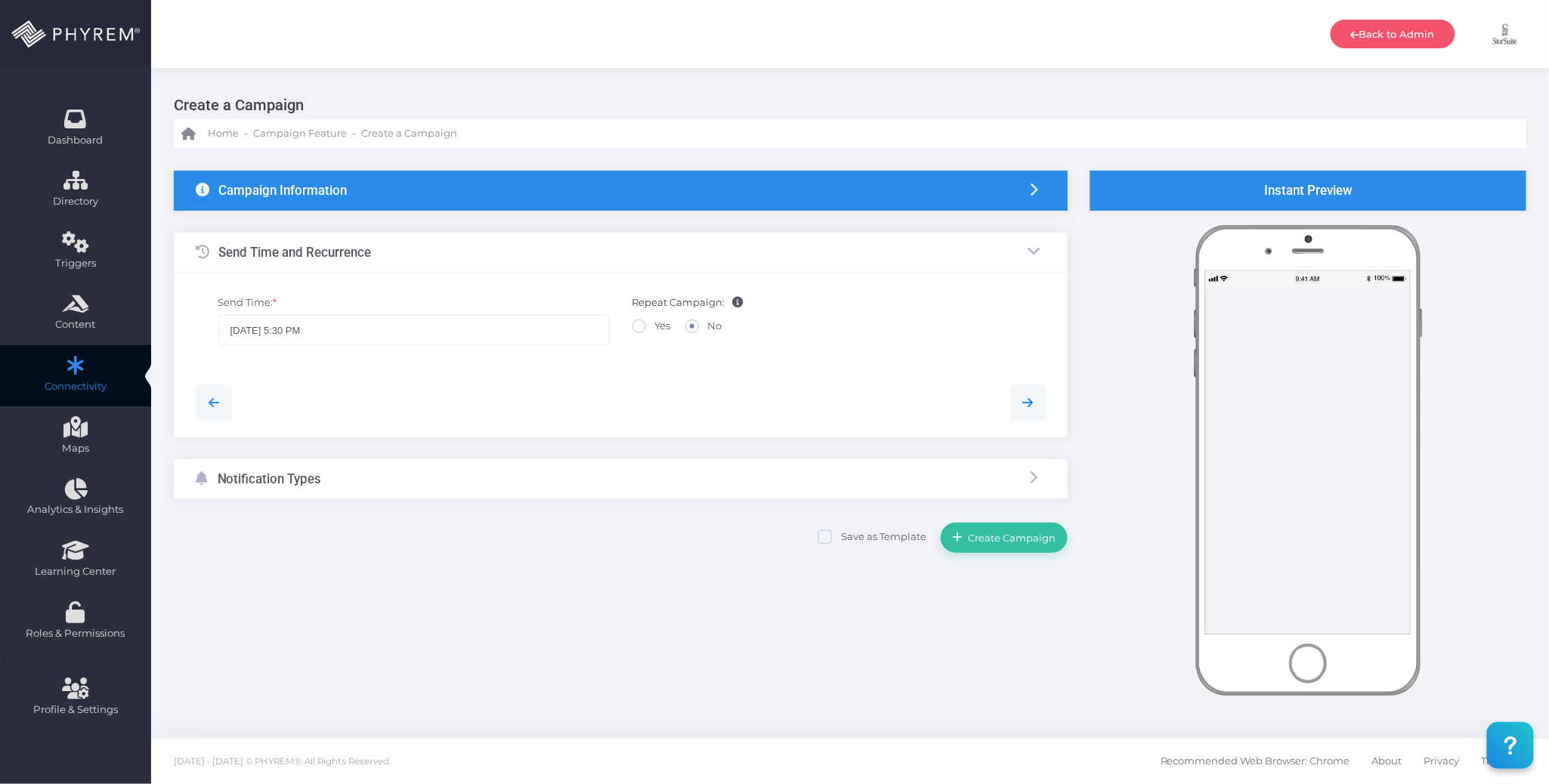
scroll to position [0, 0]
drag, startPoint x: 363, startPoint y: 329, endPoint x: 370, endPoint y: 333, distance: 8.1
click at [364, 331] on input "08/29/2025 5:30 PM" at bounding box center [414, 330] width 392 height 31
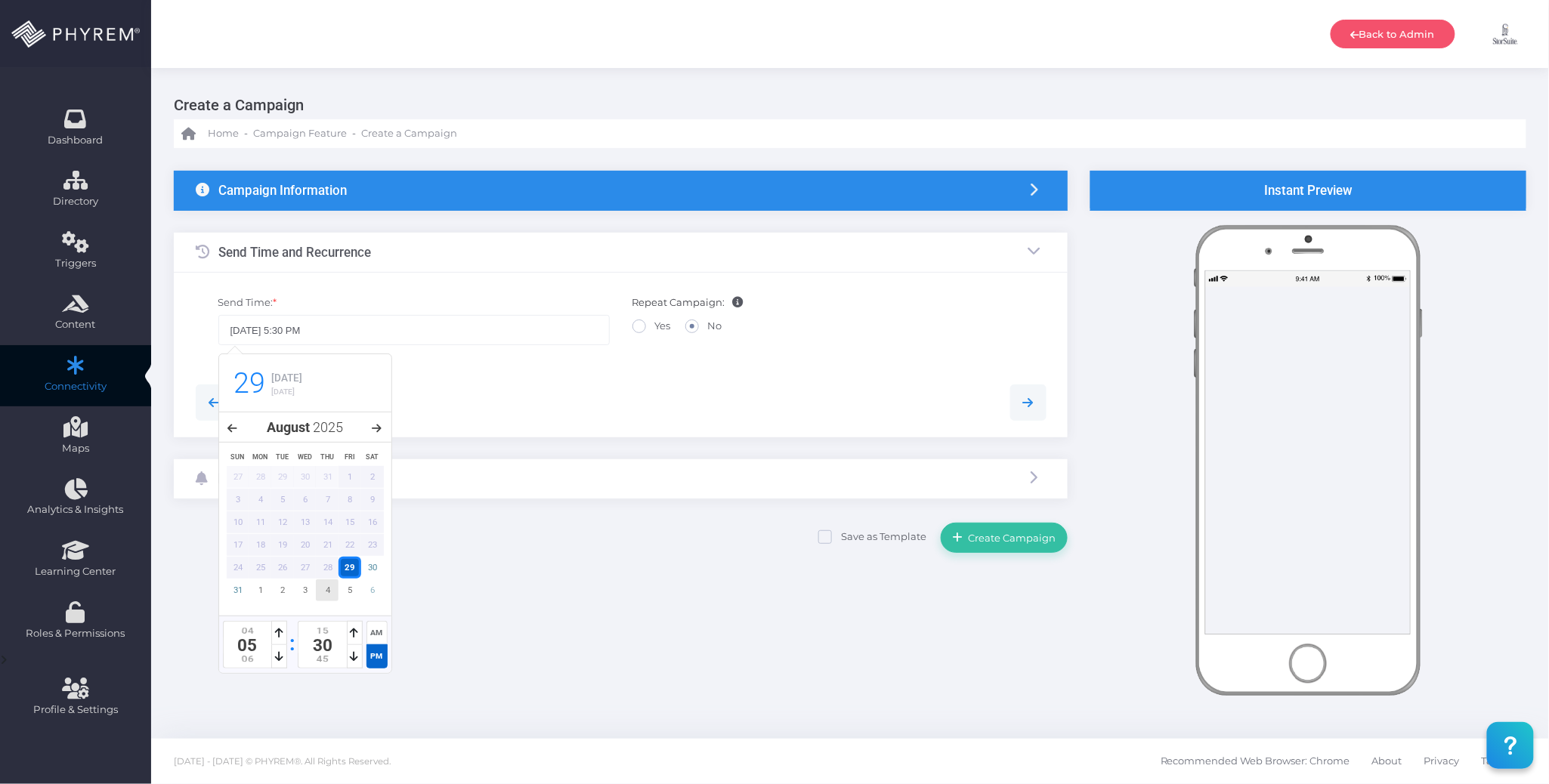
click at [324, 596] on div "4" at bounding box center [326, 590] width 23 height 22
click at [373, 633] on div "AM" at bounding box center [377, 633] width 21 height 24
click at [274, 657] on div at bounding box center [279, 656] width 16 height 24
click at [275, 657] on icon at bounding box center [279, 656] width 8 height 11
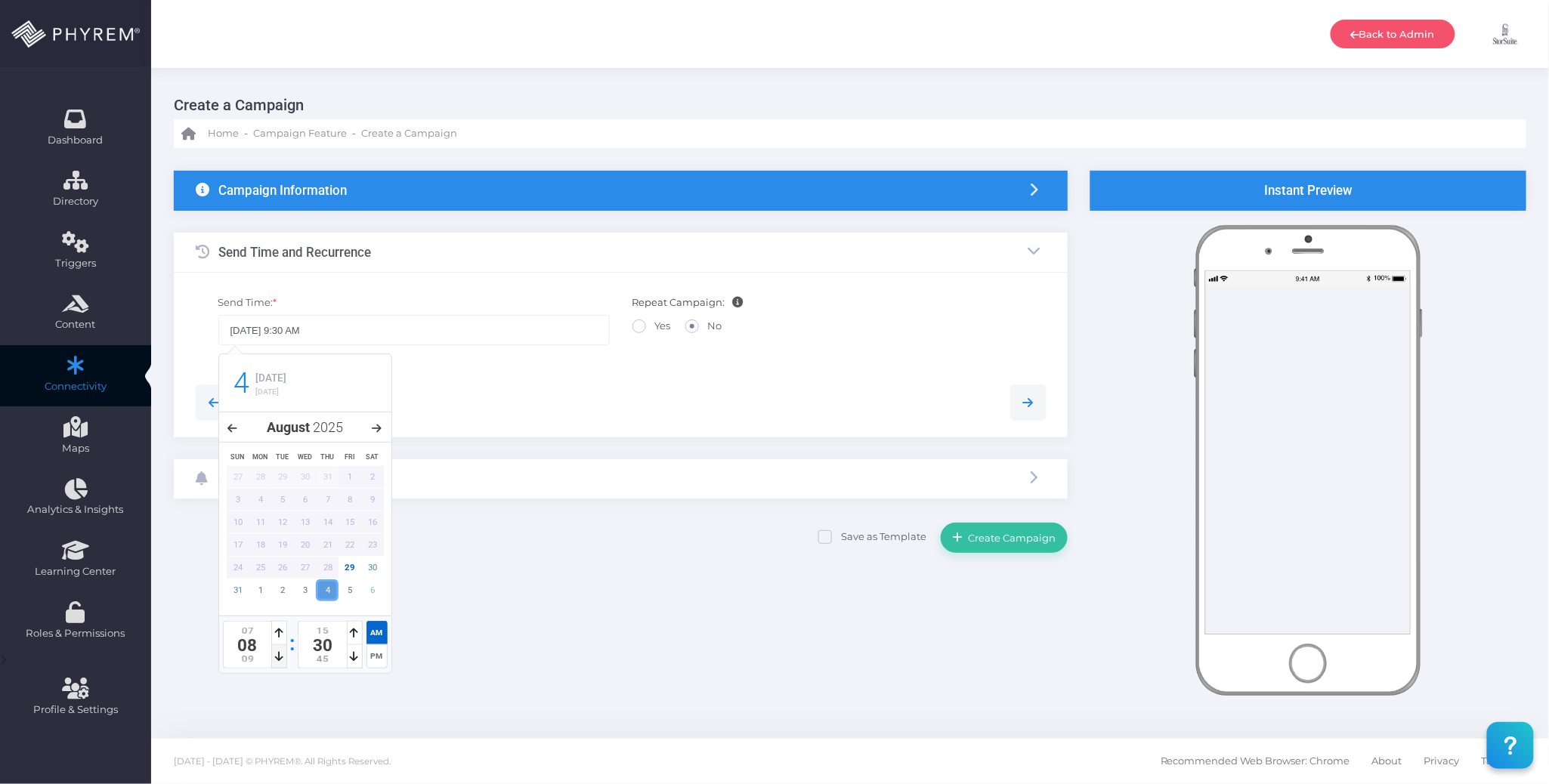
click at [275, 657] on icon at bounding box center [279, 656] width 8 height 11
type input "09/04/2025 10:15 AM"
click at [351, 636] on icon at bounding box center [355, 633] width 8 height 11
click at [523, 397] on div at bounding box center [620, 402] width 873 height 37
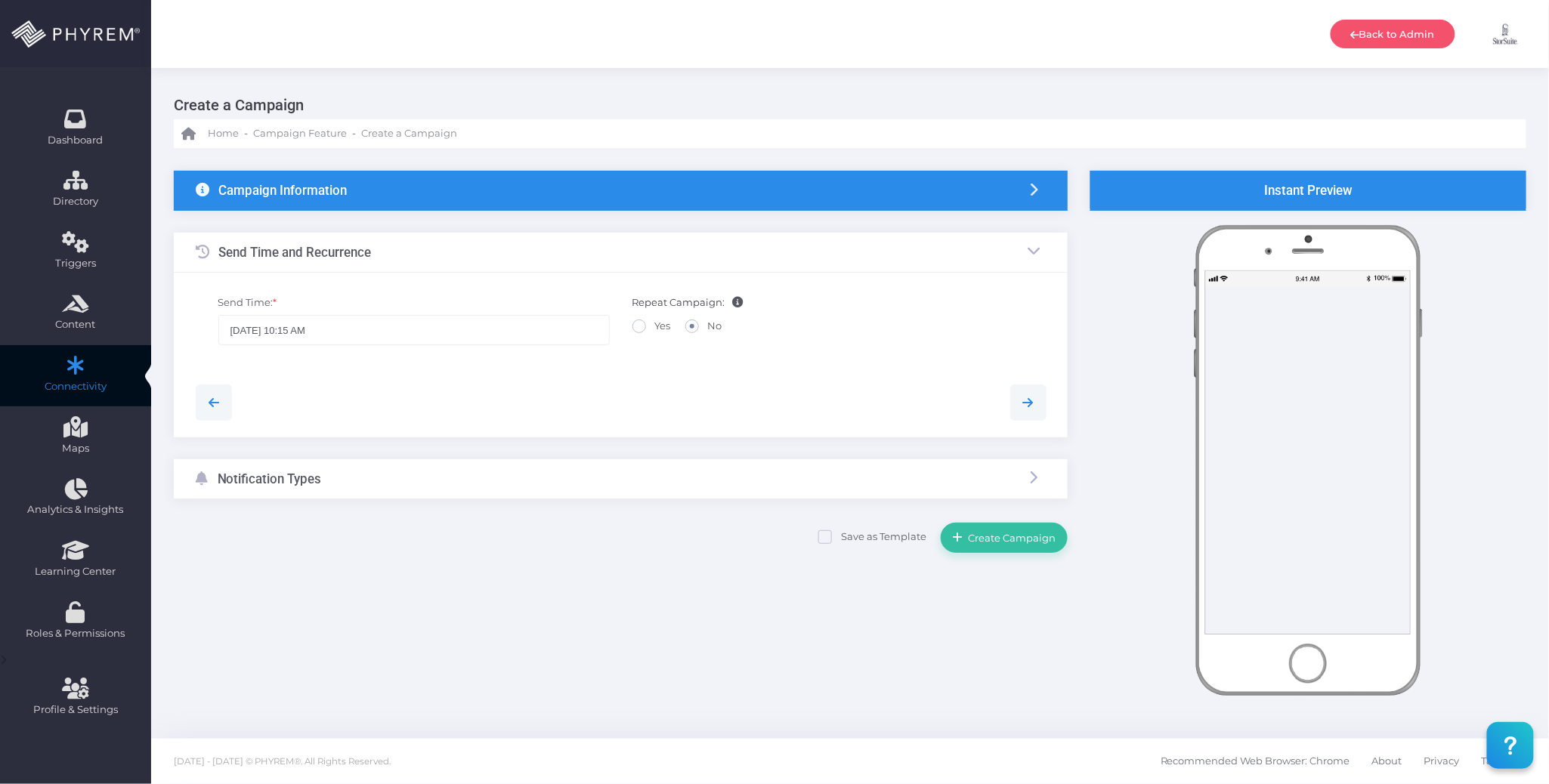
click at [479, 483] on div "Notification Types" at bounding box center [621, 479] width 894 height 40
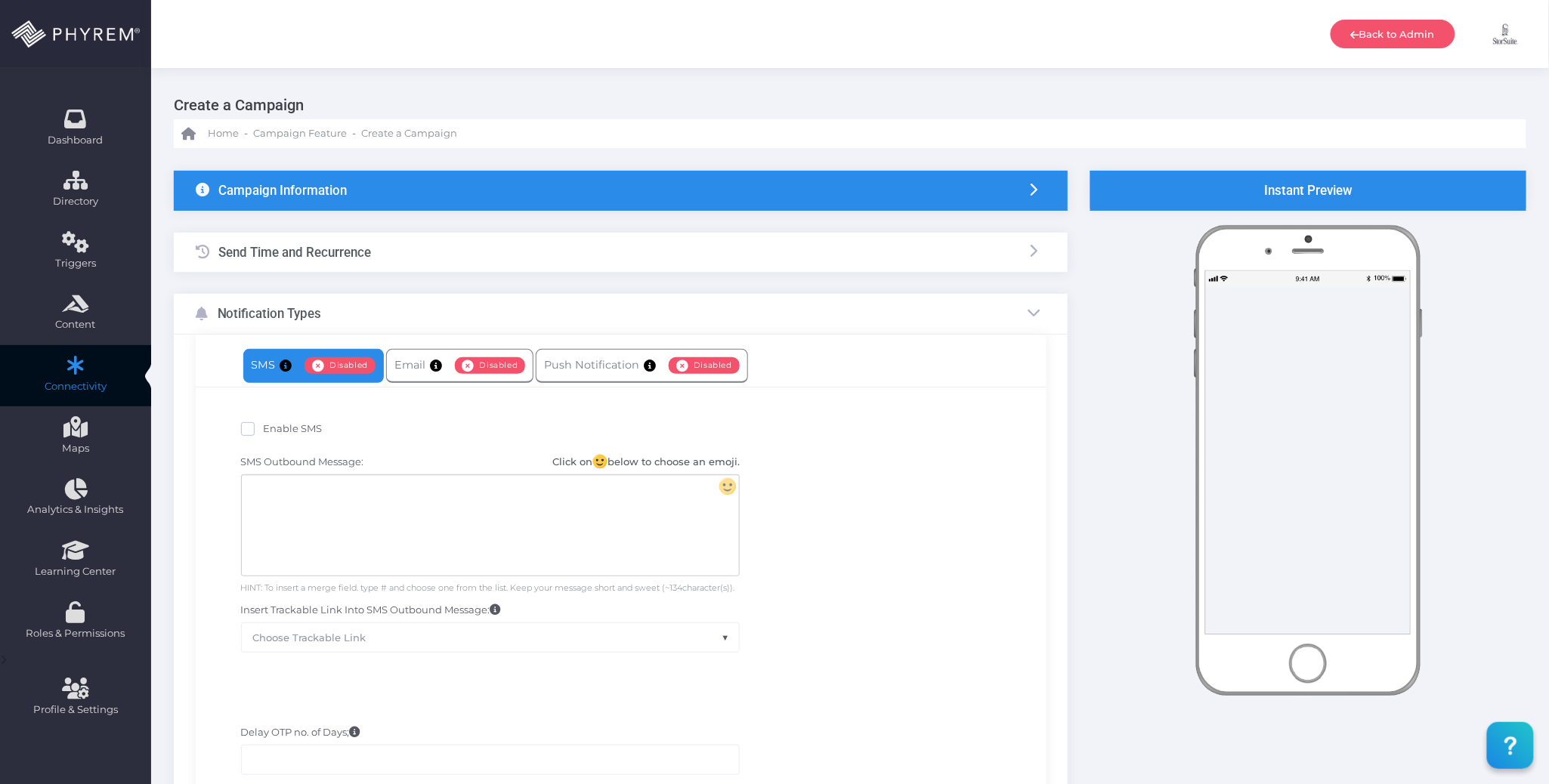
click at [289, 427] on span "Enable SMS" at bounding box center [294, 428] width 59 height 12
click at [274, 427] on input "Enable SMS" at bounding box center [269, 426] width 10 height 10
checkbox input "true"
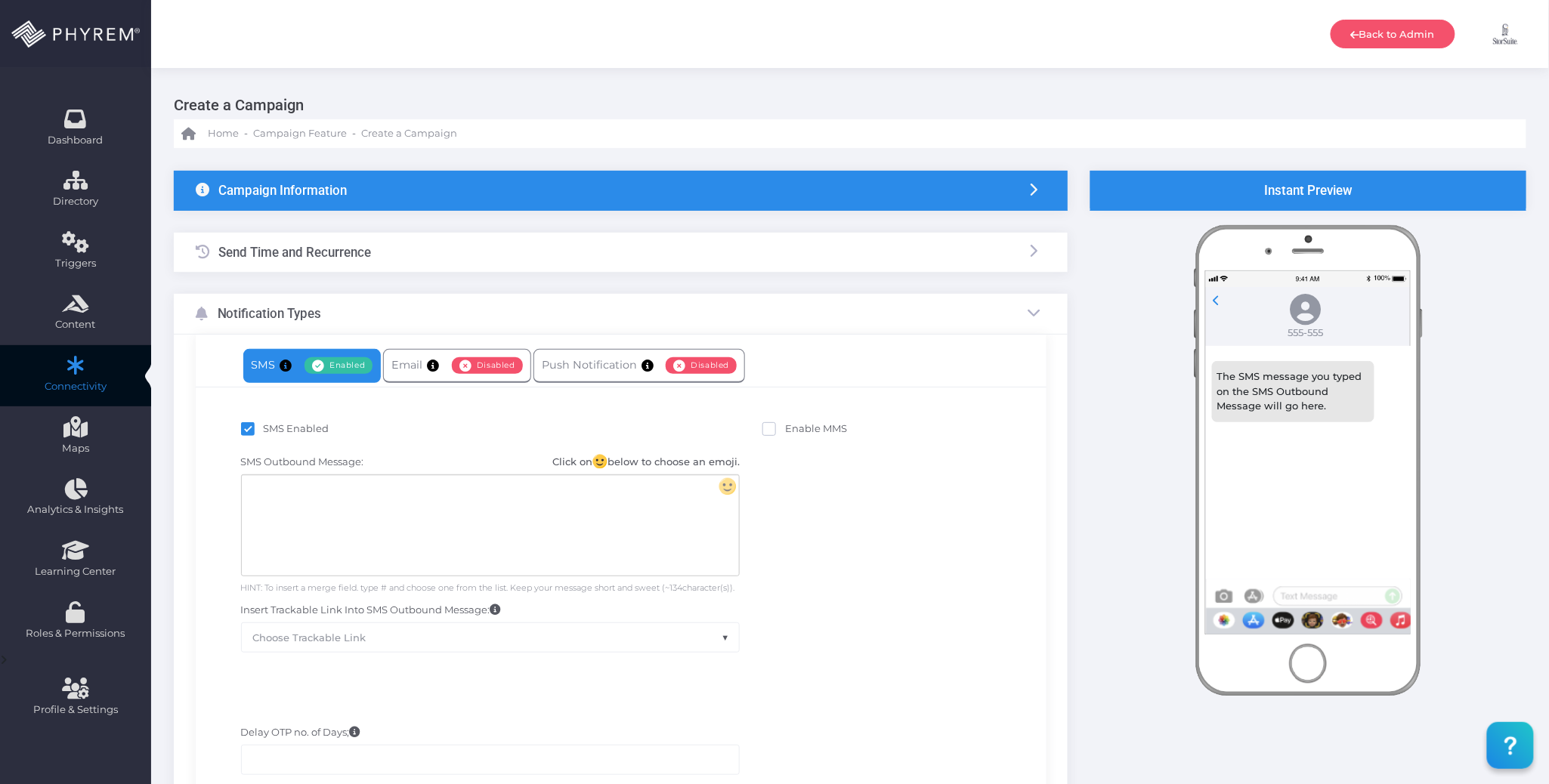
click at [411, 518] on div at bounding box center [490, 526] width 498 height 101
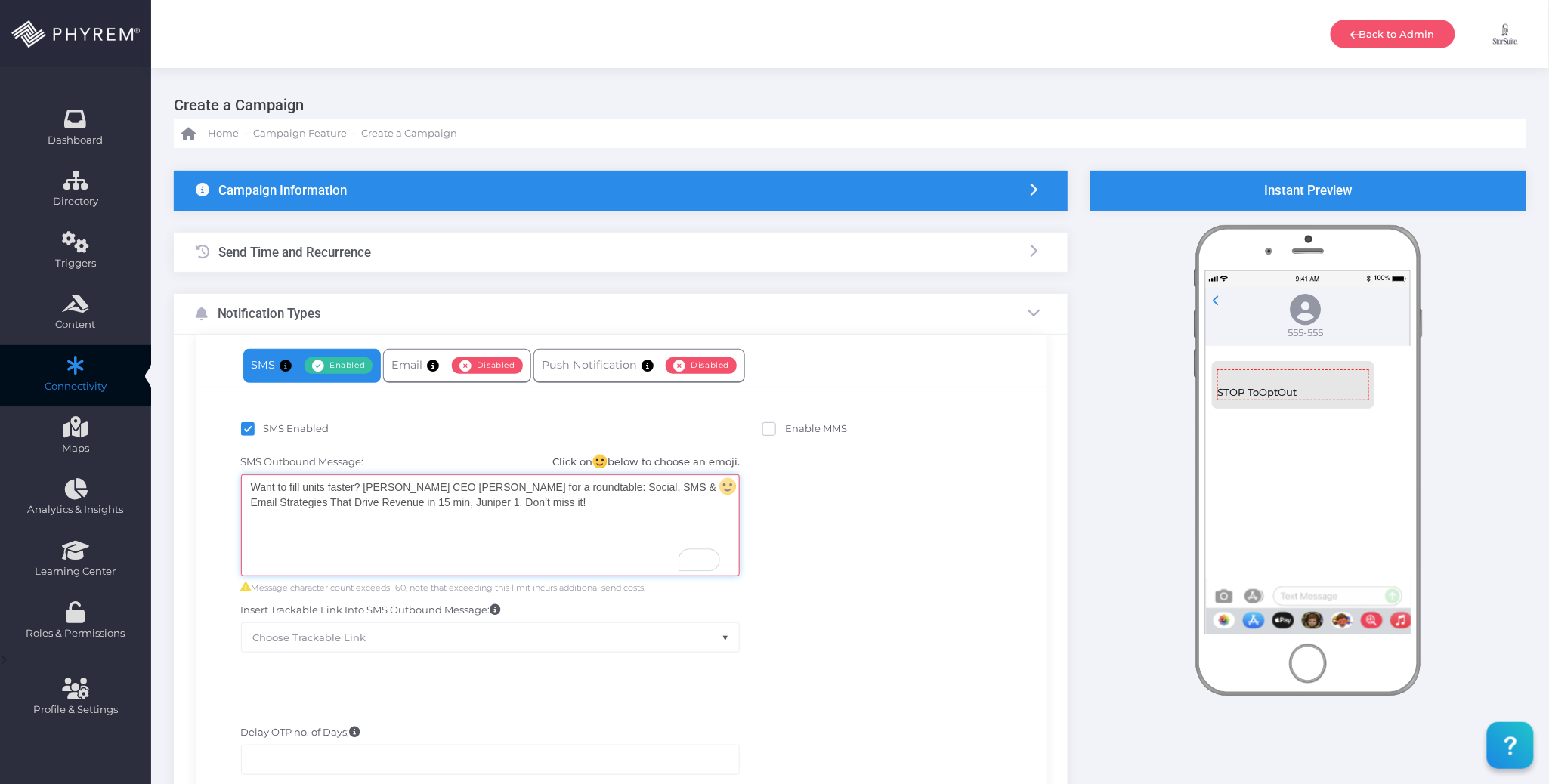
click at [443, 517] on div "Want to fill units faster? Join StorSuite CEO Christina Alvino for a roundtable…" at bounding box center [490, 526] width 498 height 101
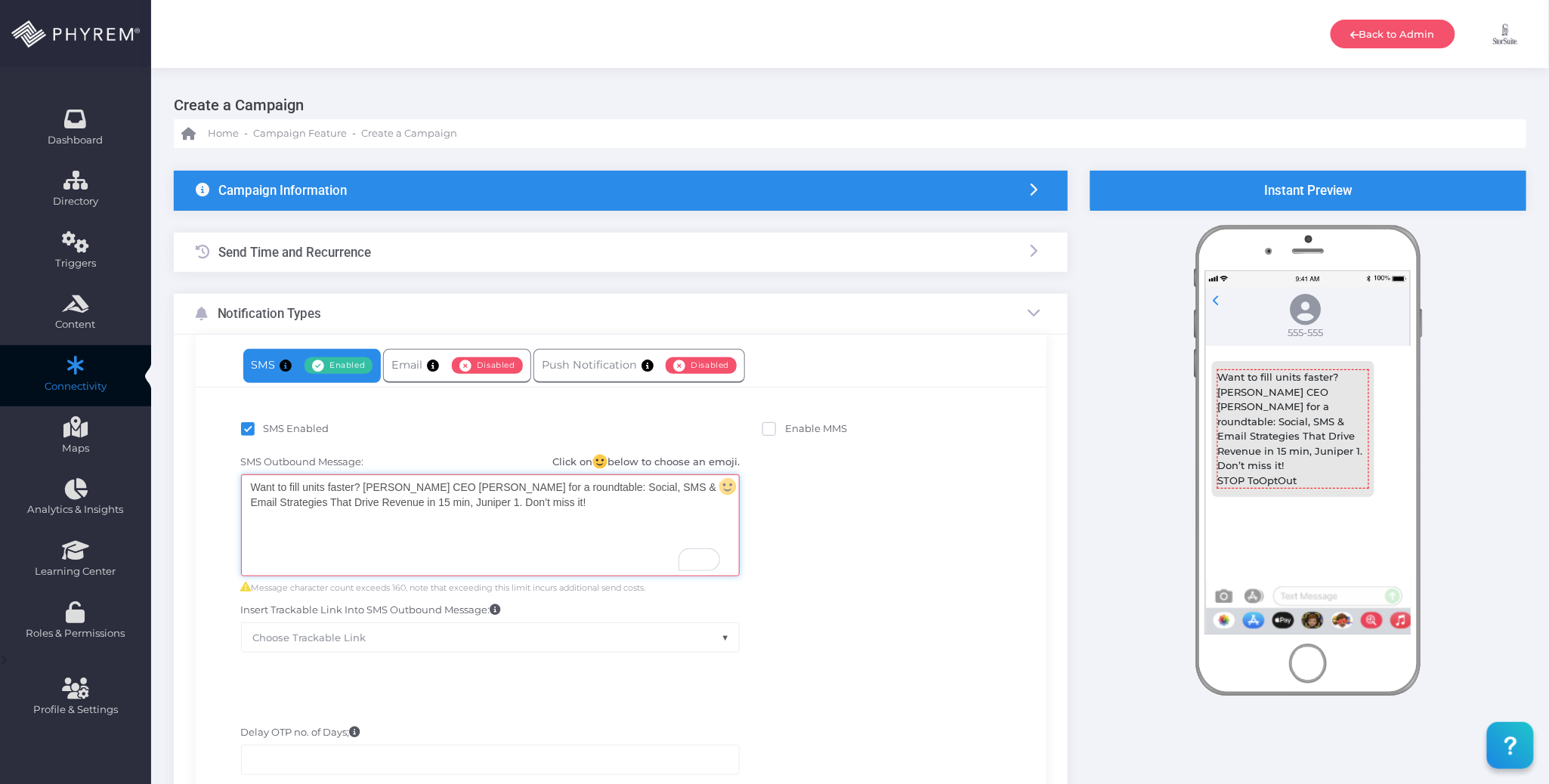
click at [827, 555] on div "SMS Outbound Message: Click on below to choose an emoji. Want to fill units fas…" at bounding box center [620, 553] width 828 height 213
click at [412, 258] on div "Send Time and Recurrence" at bounding box center [621, 252] width 894 height 40
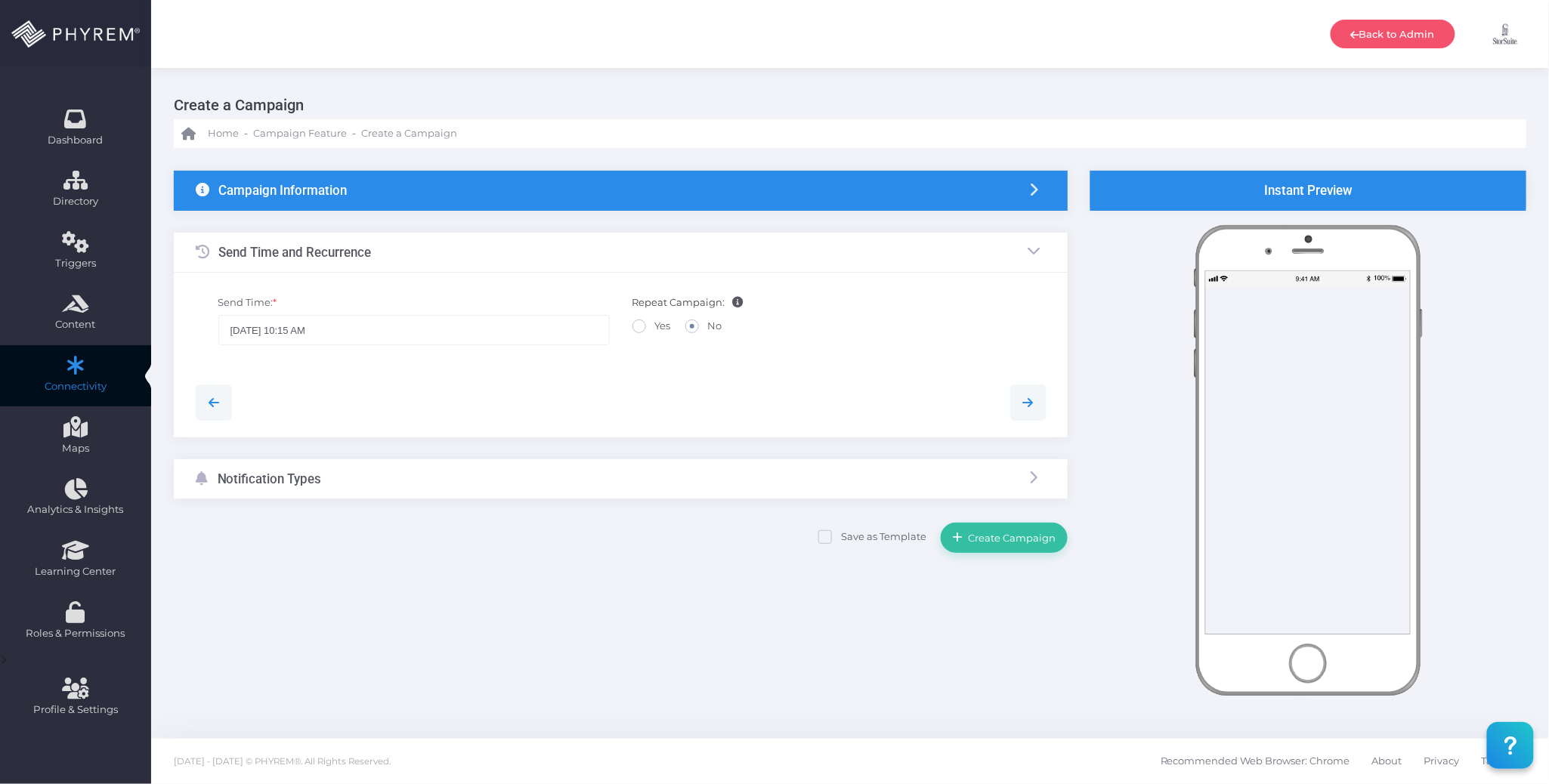
click at [484, 478] on div "Notification Types" at bounding box center [621, 479] width 894 height 40
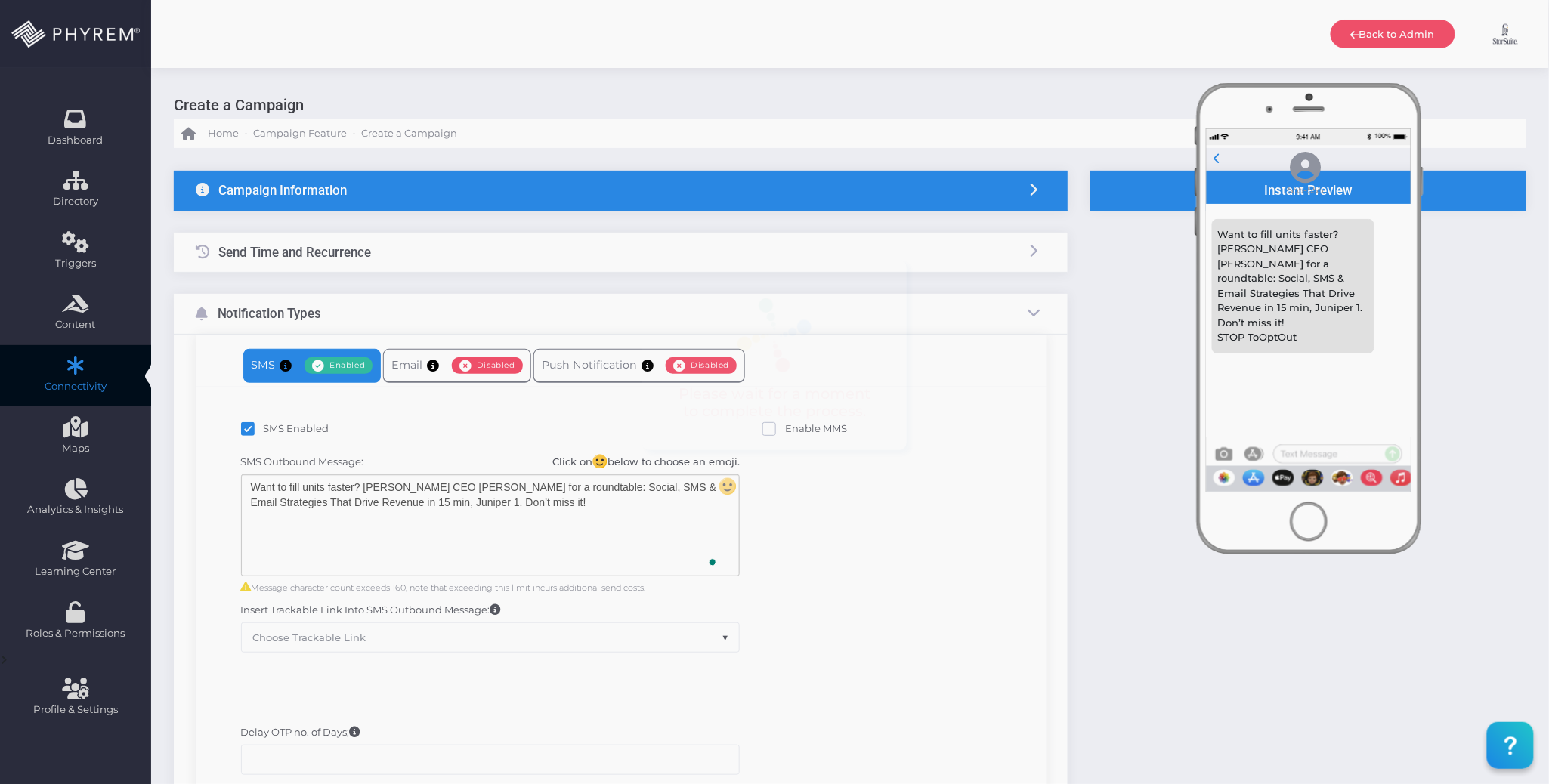
scroll to position [215, 0]
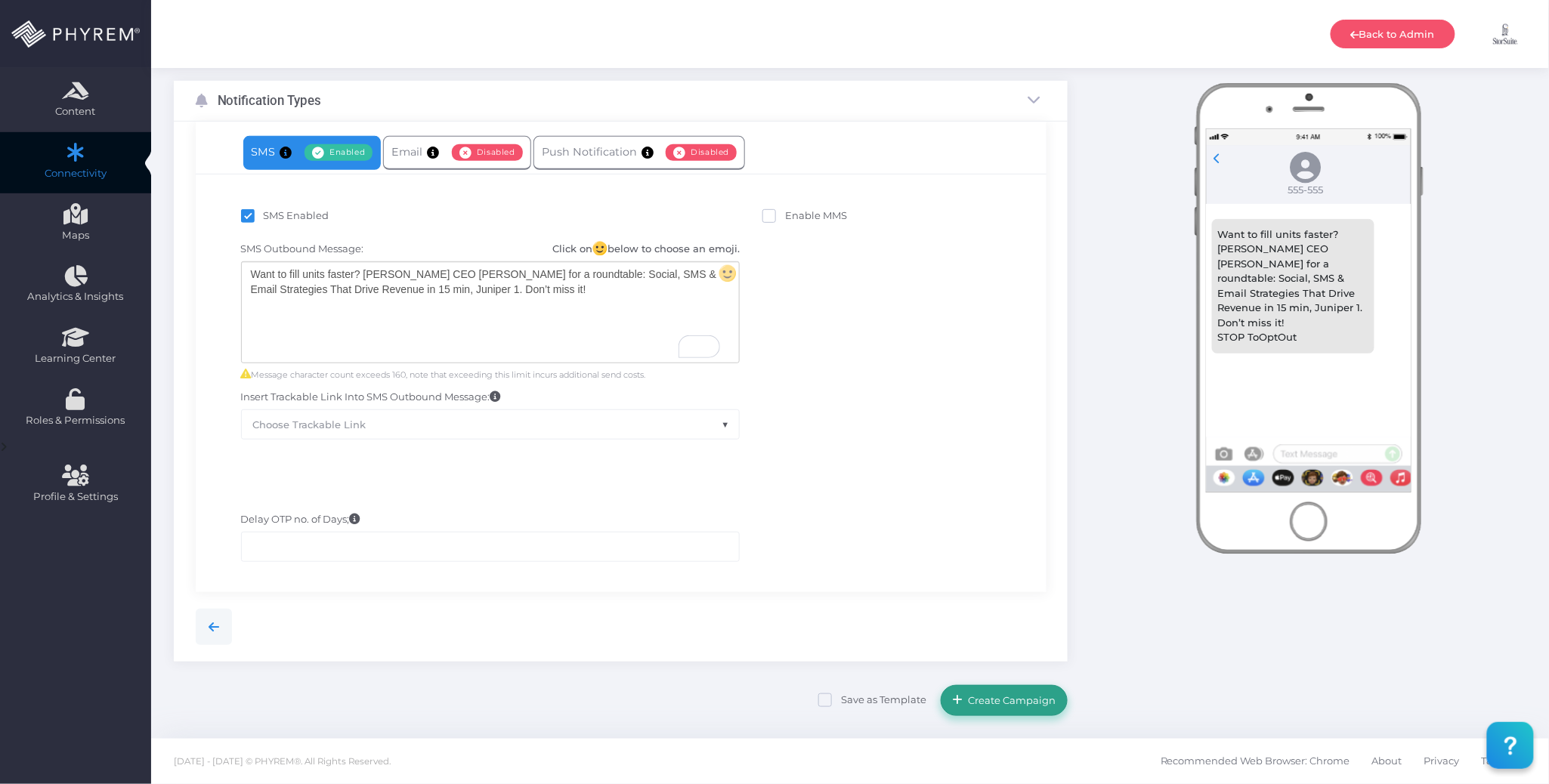
click at [1020, 705] on span "Create Campaign" at bounding box center [1010, 700] width 93 height 12
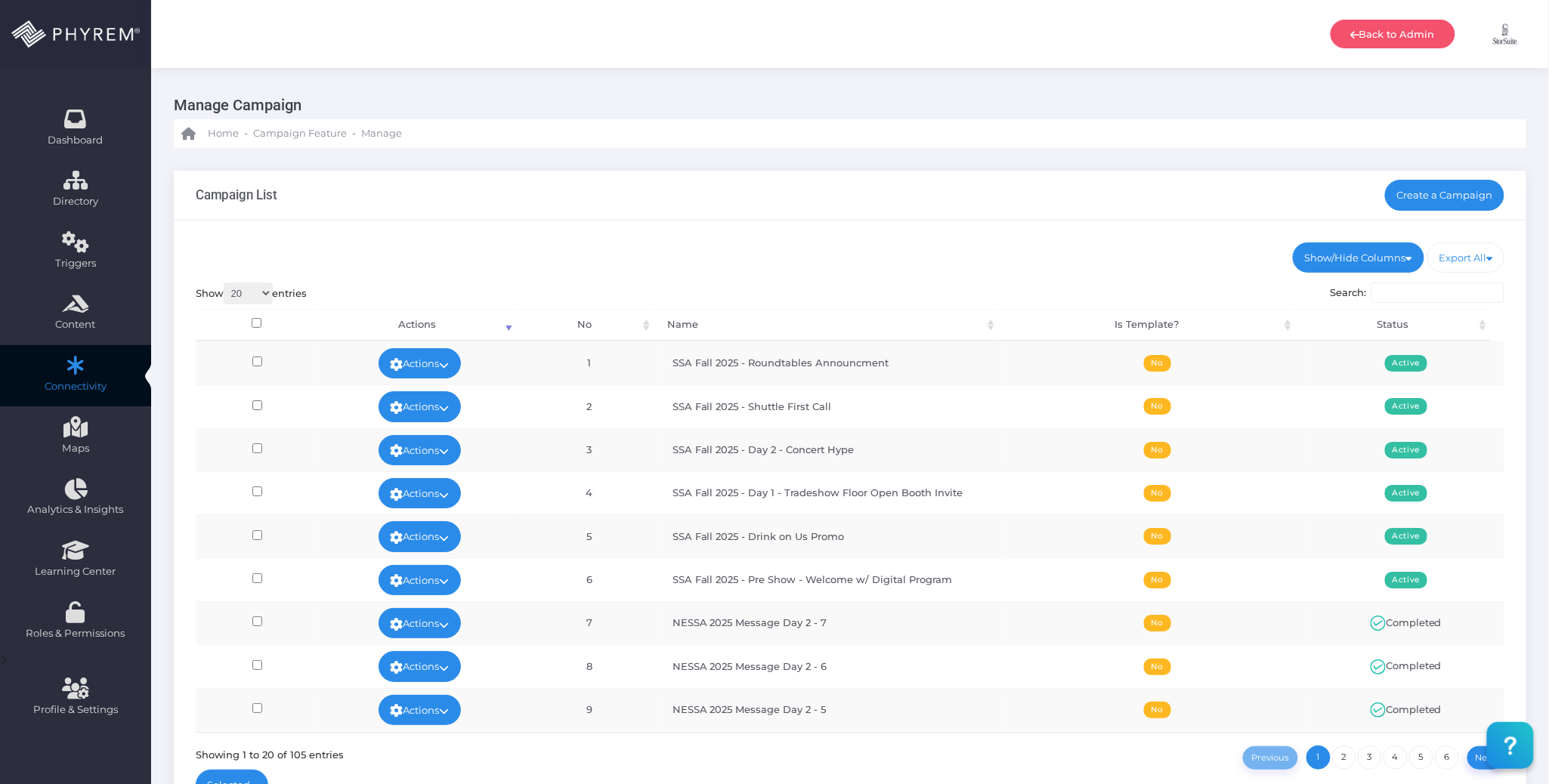
click at [1007, 233] on div "Show/Hide Columns No Name Is Template? Status DONE" at bounding box center [851, 525] width 1353 height 609
click at [449, 355] on link "Actions" at bounding box center [420, 363] width 83 height 31
click at [436, 490] on link "Run Test" at bounding box center [414, 482] width 98 height 29
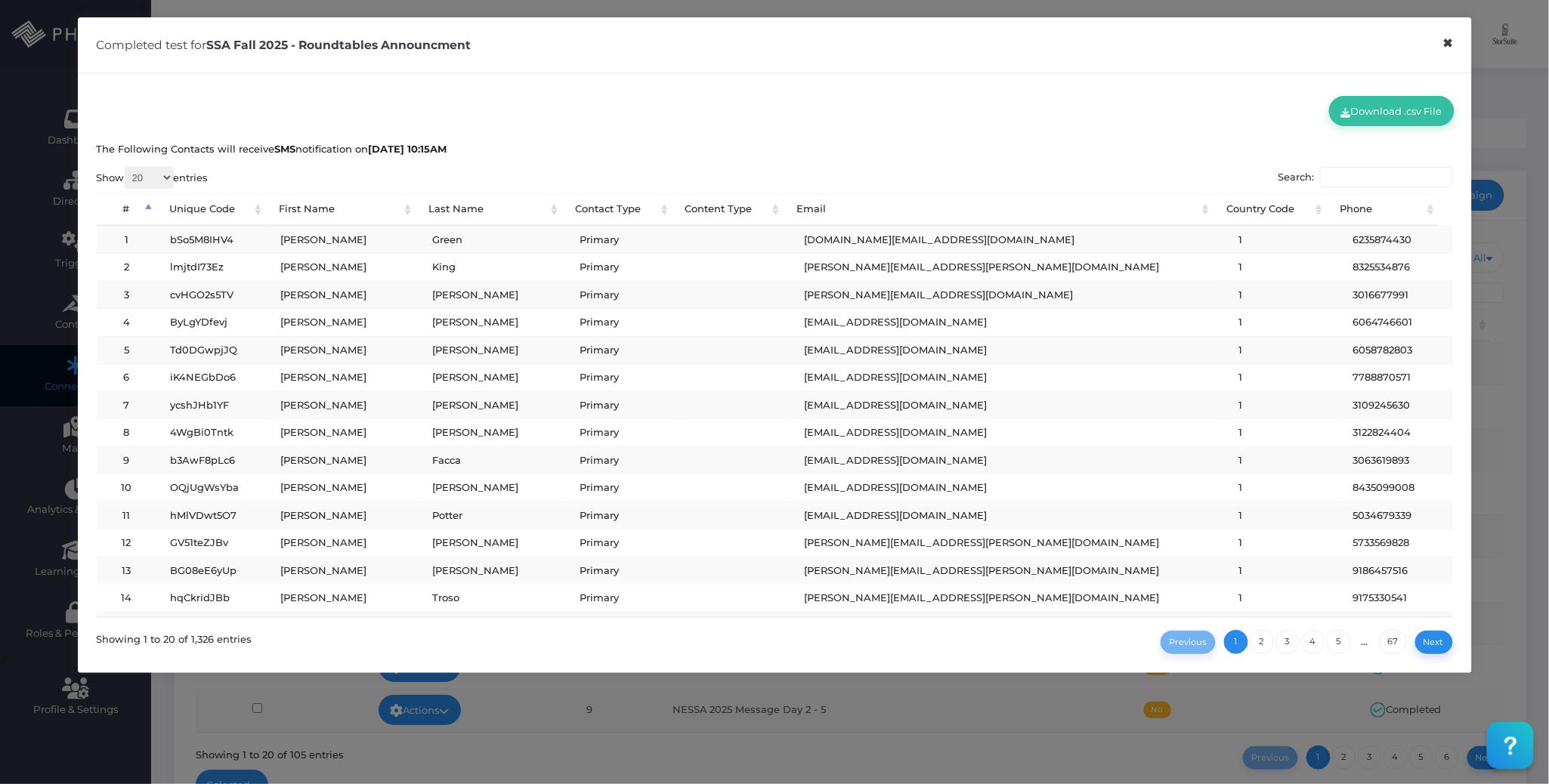
click at [1449, 46] on button "×" at bounding box center [1448, 44] width 30 height 34
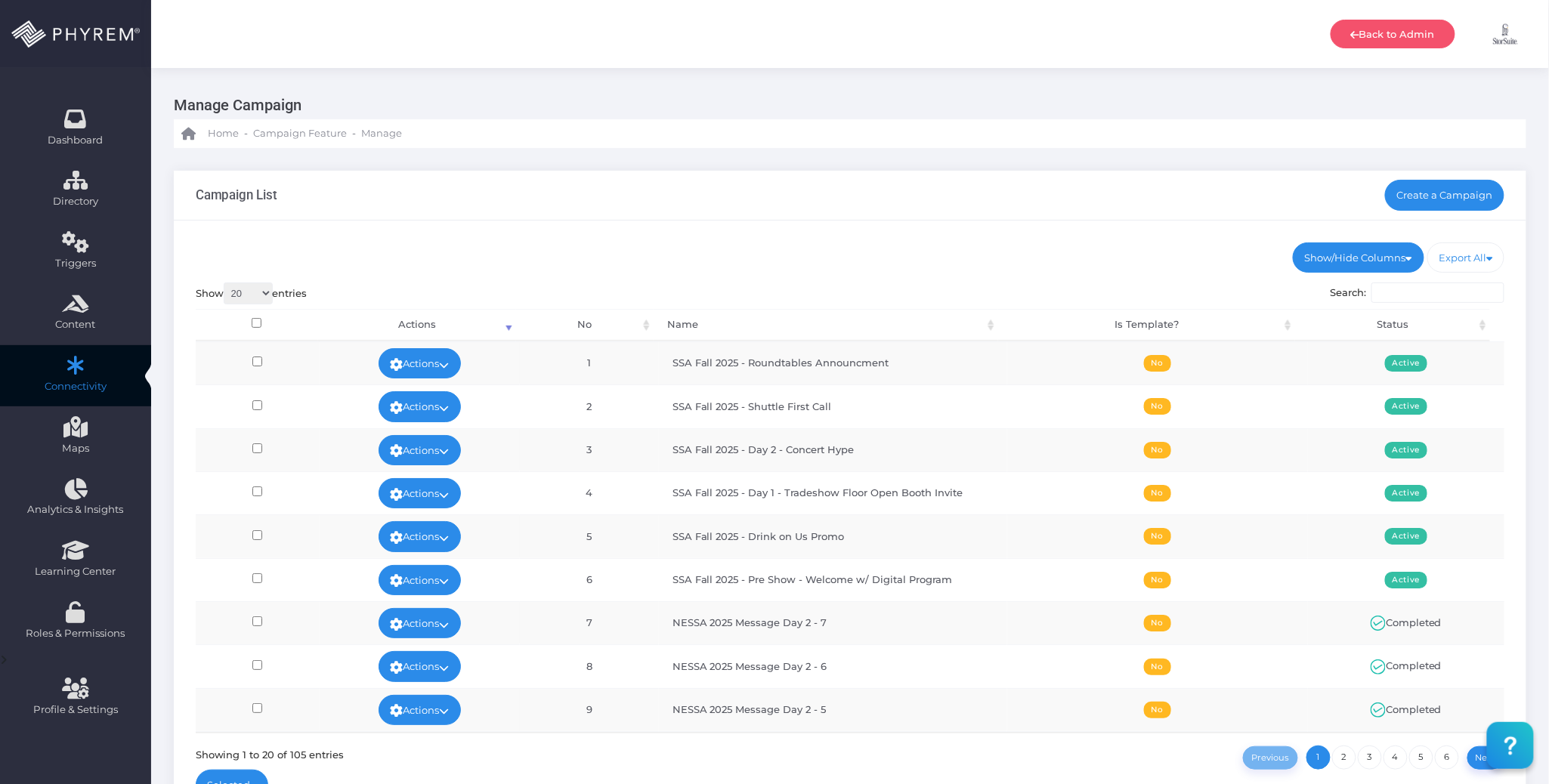
drag, startPoint x: 834, startPoint y: 232, endPoint x: 841, endPoint y: 240, distance: 10.6
click at [834, 233] on div "Show/Hide Columns No Name Is Template? Status DONE" at bounding box center [851, 525] width 1353 height 609
click at [418, 355] on link "Actions" at bounding box center [420, 363] width 83 height 31
click at [424, 480] on link "Run Test" at bounding box center [414, 482] width 98 height 29
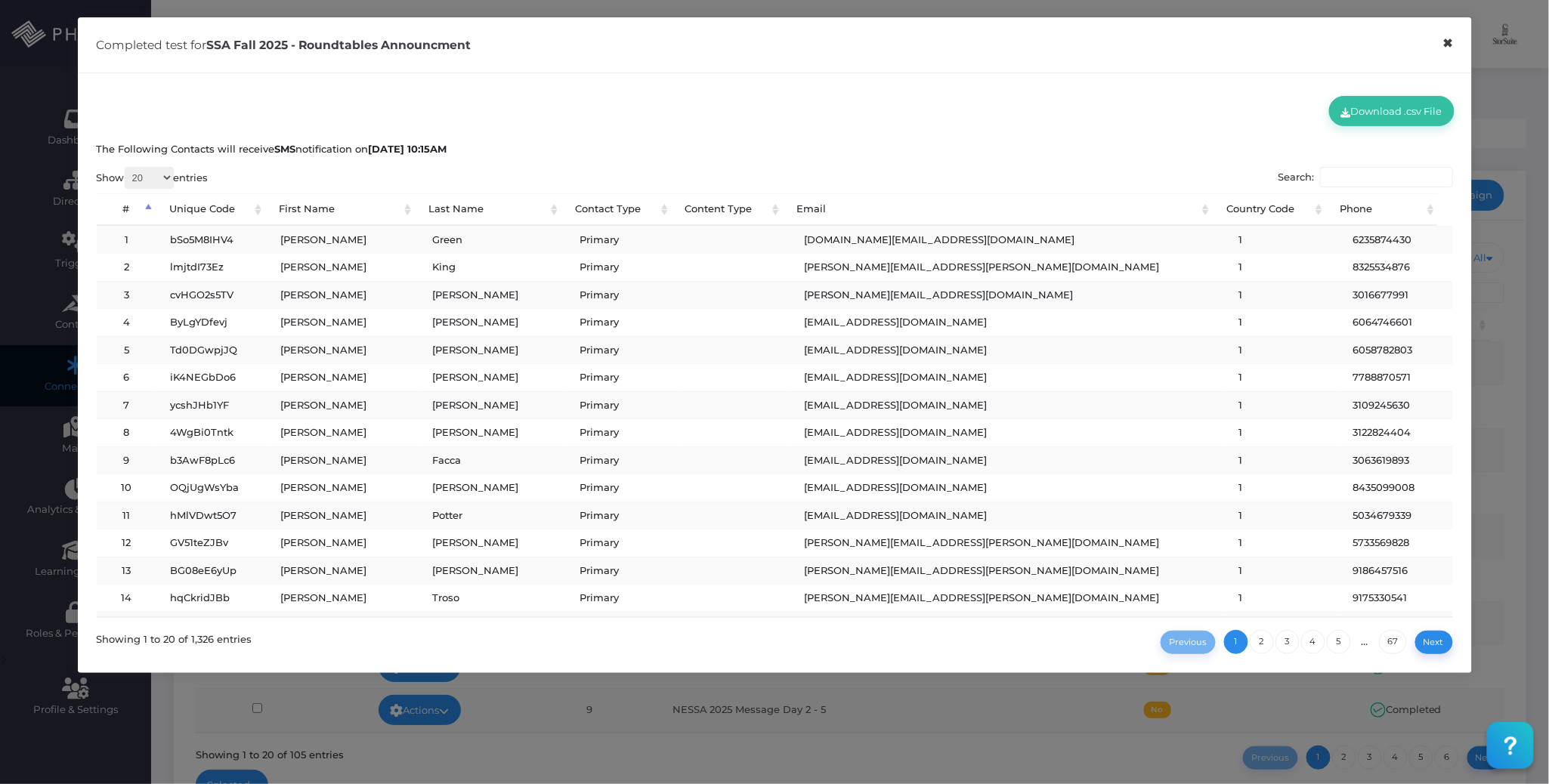
click at [1455, 46] on button "×" at bounding box center [1448, 44] width 30 height 34
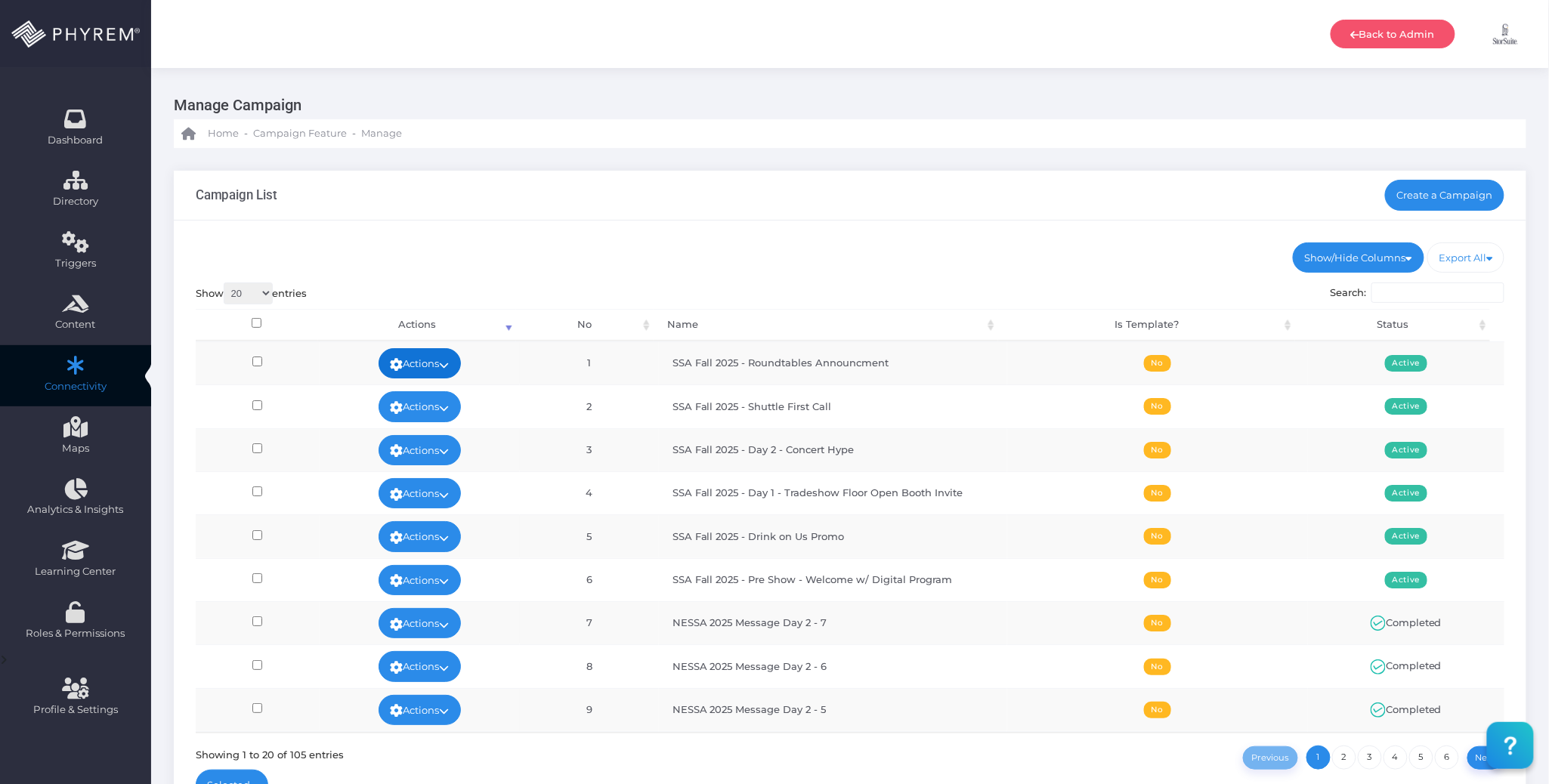
click at [450, 365] on icon at bounding box center [445, 365] width 10 height 0
click at [432, 479] on link "Run Test" at bounding box center [414, 482] width 98 height 29
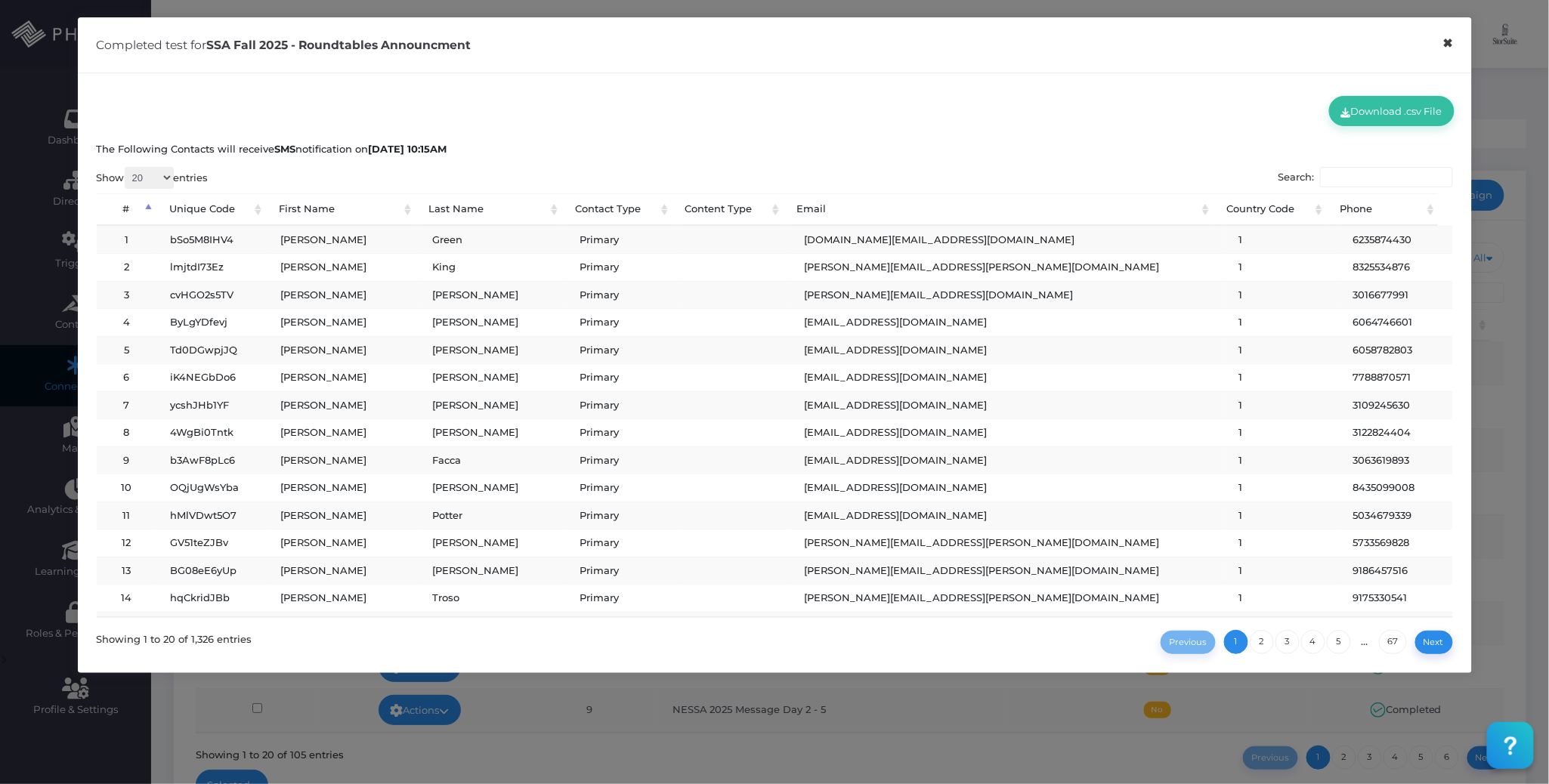
click at [1454, 44] on button "×" at bounding box center [1448, 44] width 30 height 34
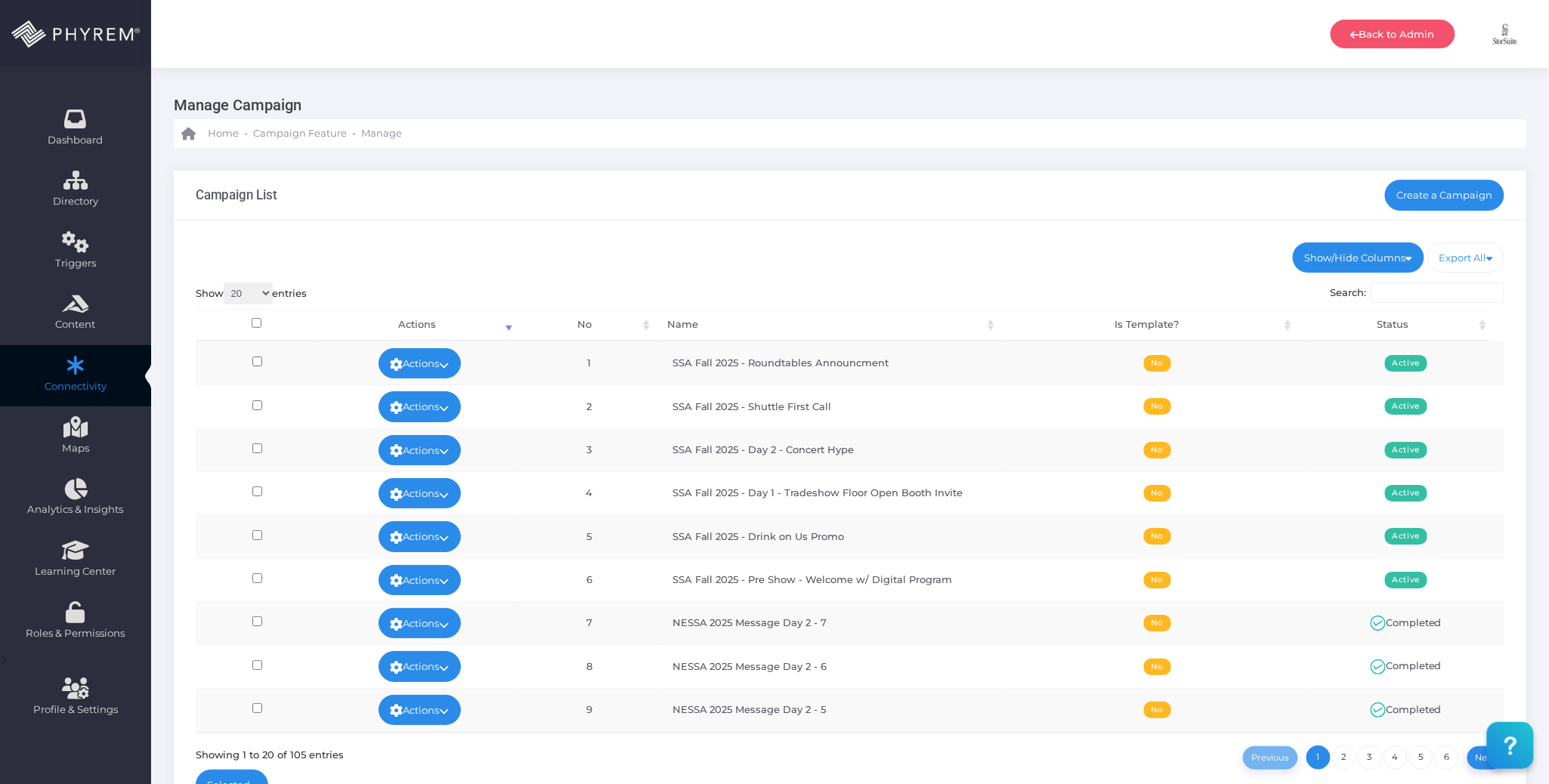
click at [898, 293] on div "Show 20 100 300 500 1,000 entries Search: Processing... Actions No Name Is Temp…" at bounding box center [851, 526] width 1310 height 487
click at [1414, 200] on link "Create a Campaign" at bounding box center [1444, 195] width 120 height 31
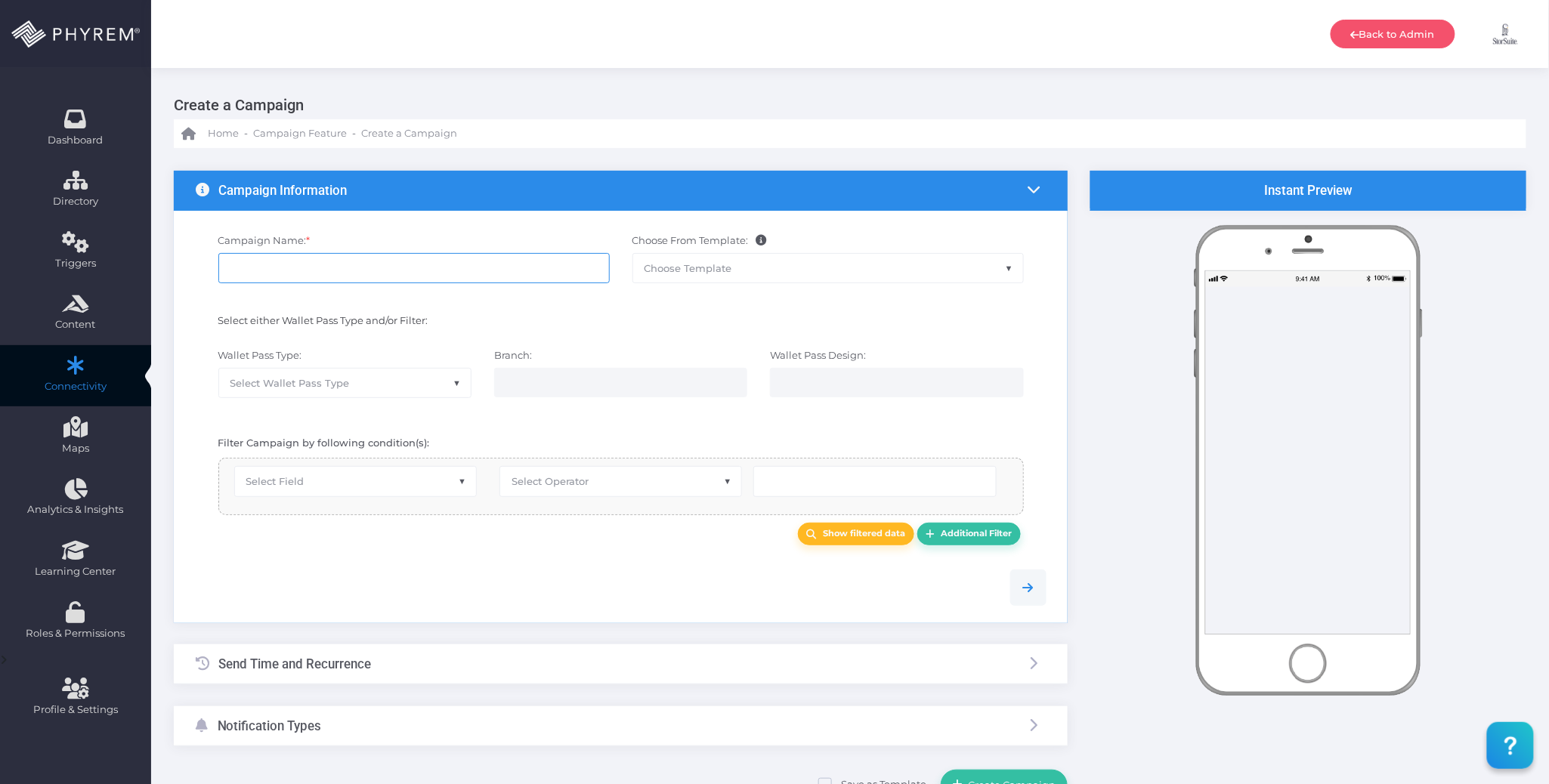
click at [463, 260] on input "Campaign Name: *" at bounding box center [414, 268] width 392 height 31
paste input "SSA Fall 2025 -"
paste input "Late Morning (Last Chance Booth Push)"
type input "SSA Fall 2025 - Late Morning (Last Chance Booth Push)"
click at [406, 487] on span "Select Field" at bounding box center [356, 480] width 241 height 29
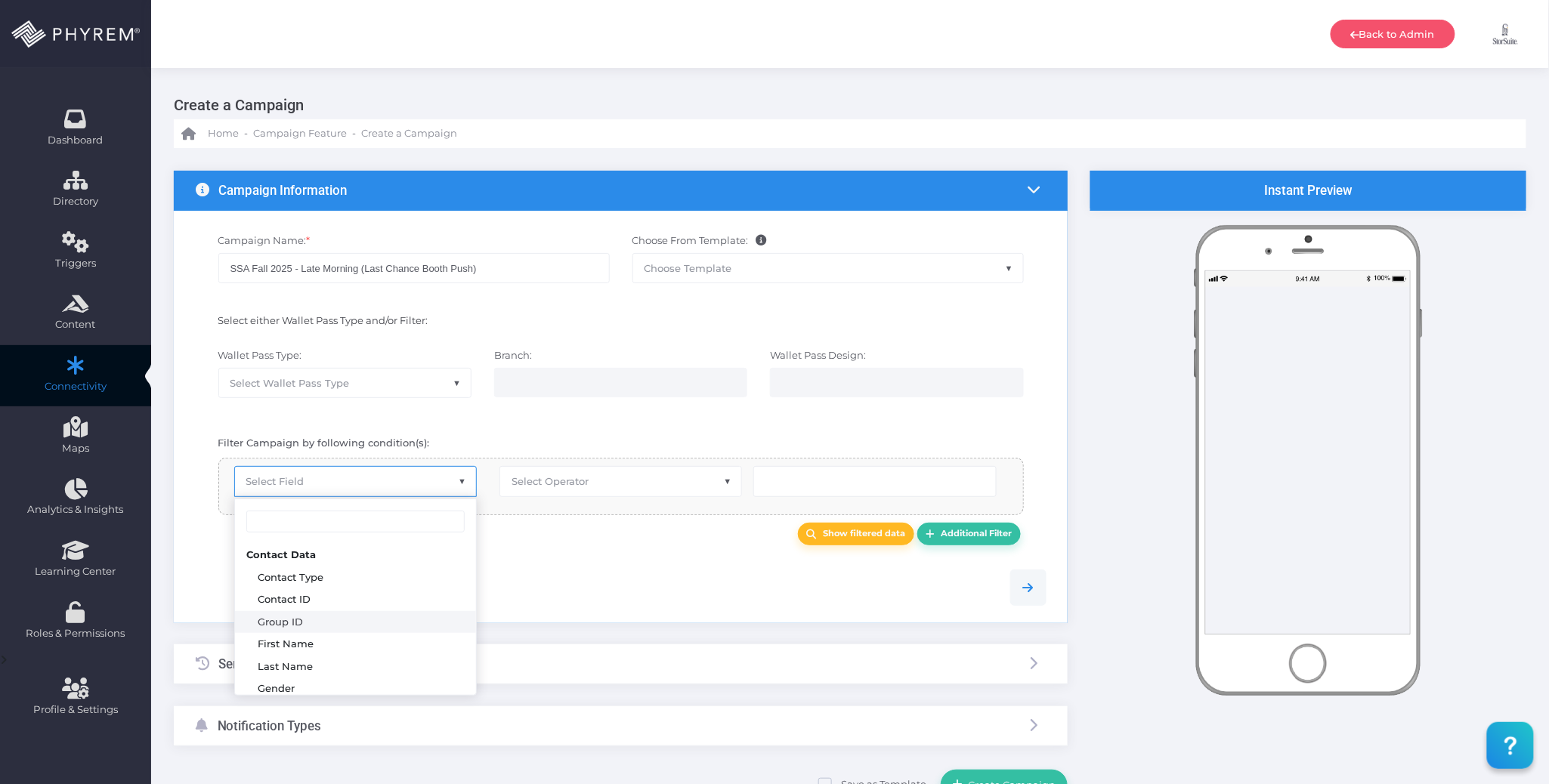
select select "group_id"
click at [559, 480] on span "Select Operator" at bounding box center [550, 481] width 77 height 12
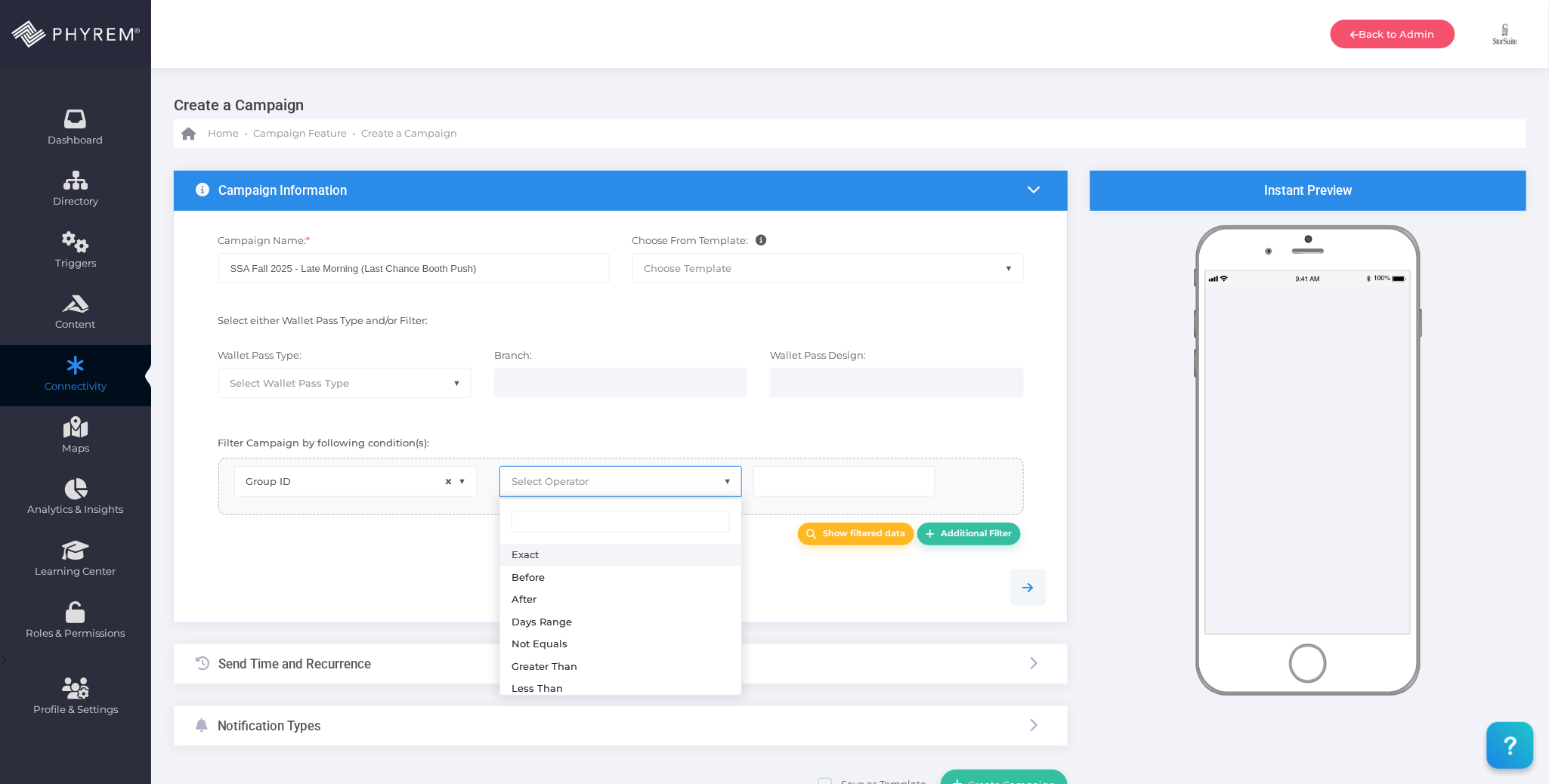
select select "exact"
click at [773, 486] on input "number" at bounding box center [845, 480] width 182 height 31
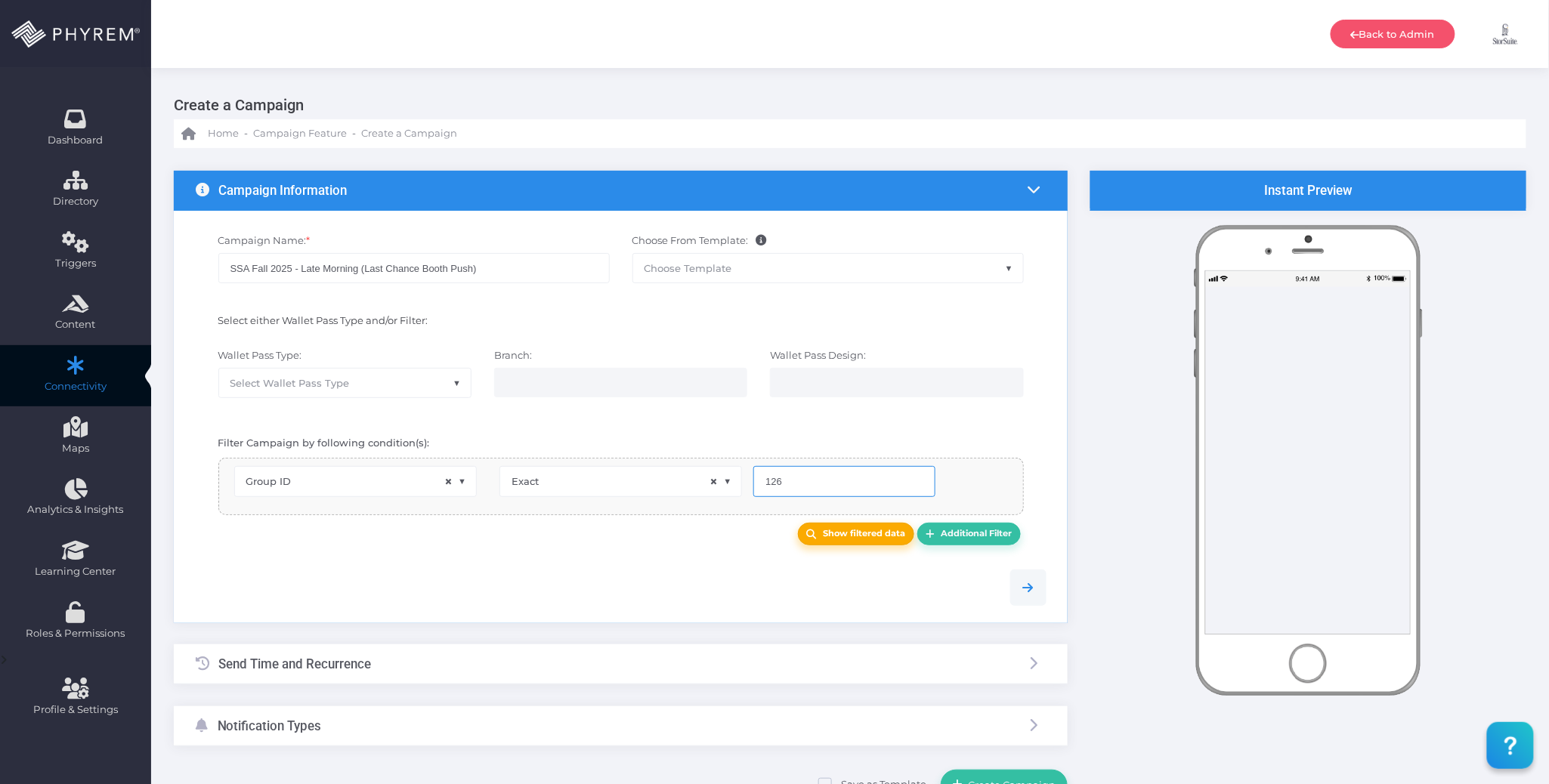
type input "126"
click at [847, 536] on b "Show filtered data" at bounding box center [865, 533] width 82 height 11
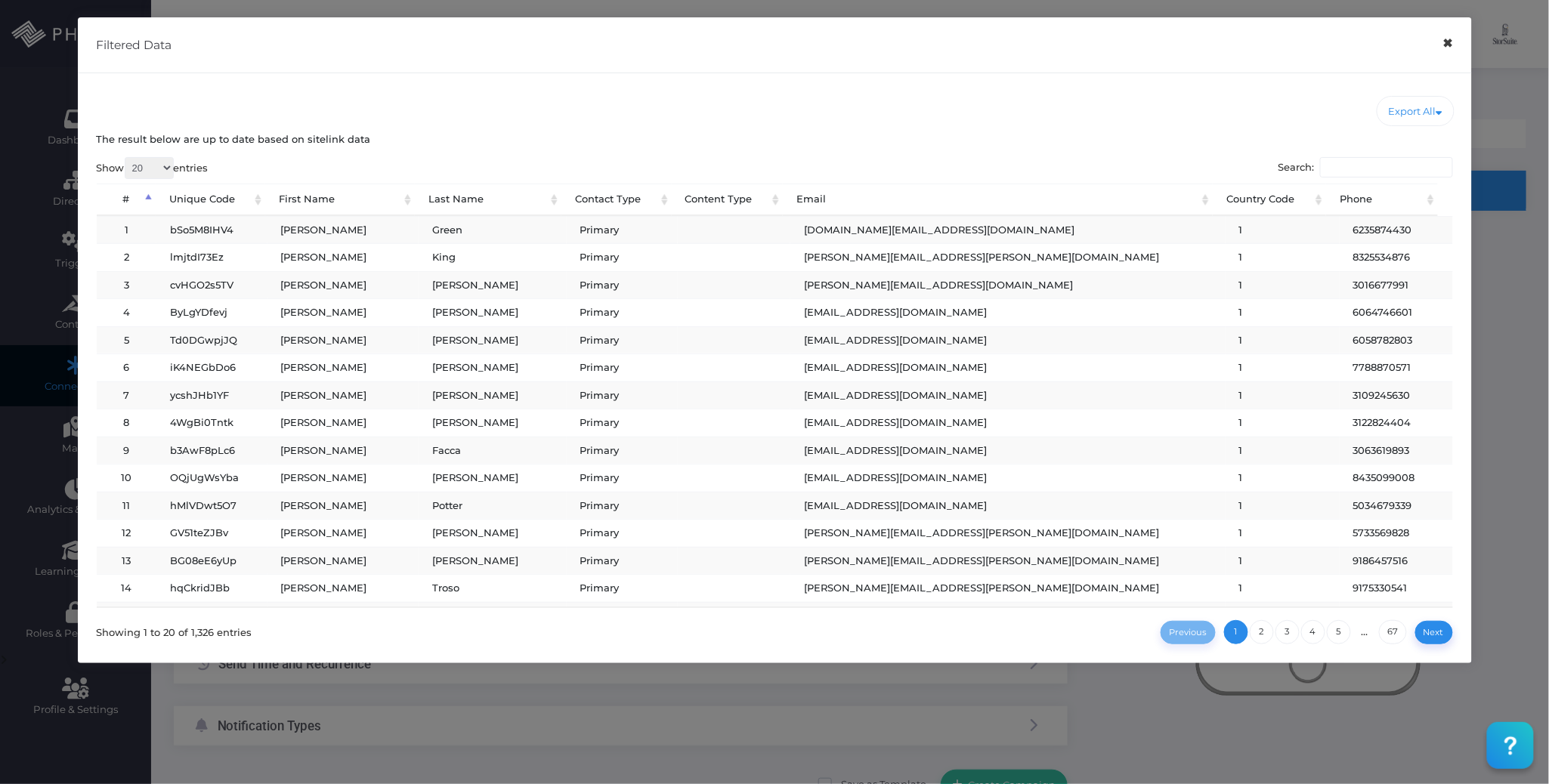
click at [1449, 46] on button "×" at bounding box center [1448, 44] width 30 height 34
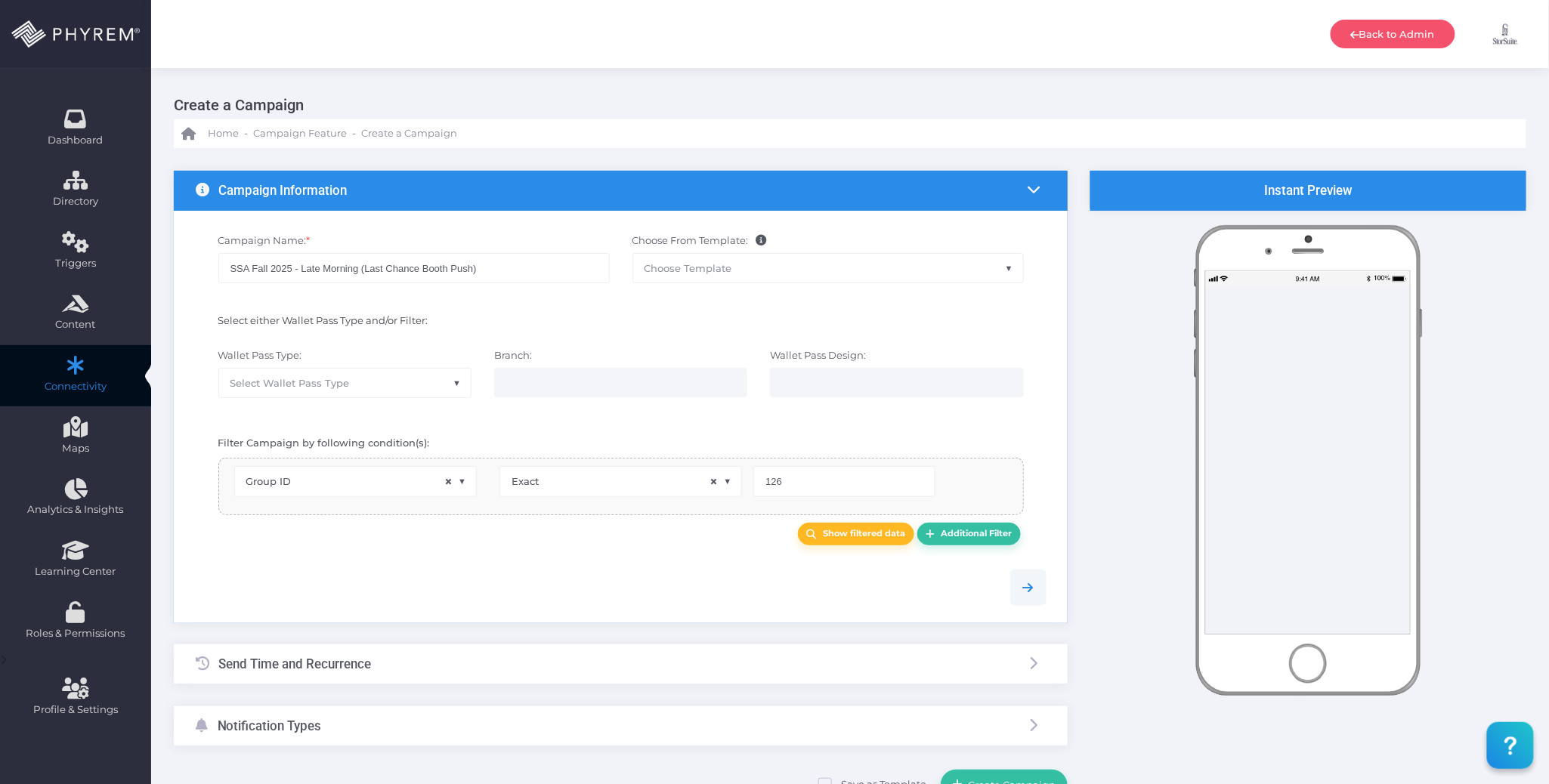
click at [598, 560] on div at bounding box center [620, 587] width 873 height 69
drag, startPoint x: 648, startPoint y: 584, endPoint x: 629, endPoint y: 587, distance: 19.2
click at [647, 584] on div at bounding box center [620, 587] width 873 height 37
click at [582, 558] on div at bounding box center [620, 587] width 873 height 69
click at [506, 653] on div "Send Time and Recurrence" at bounding box center [621, 664] width 894 height 40
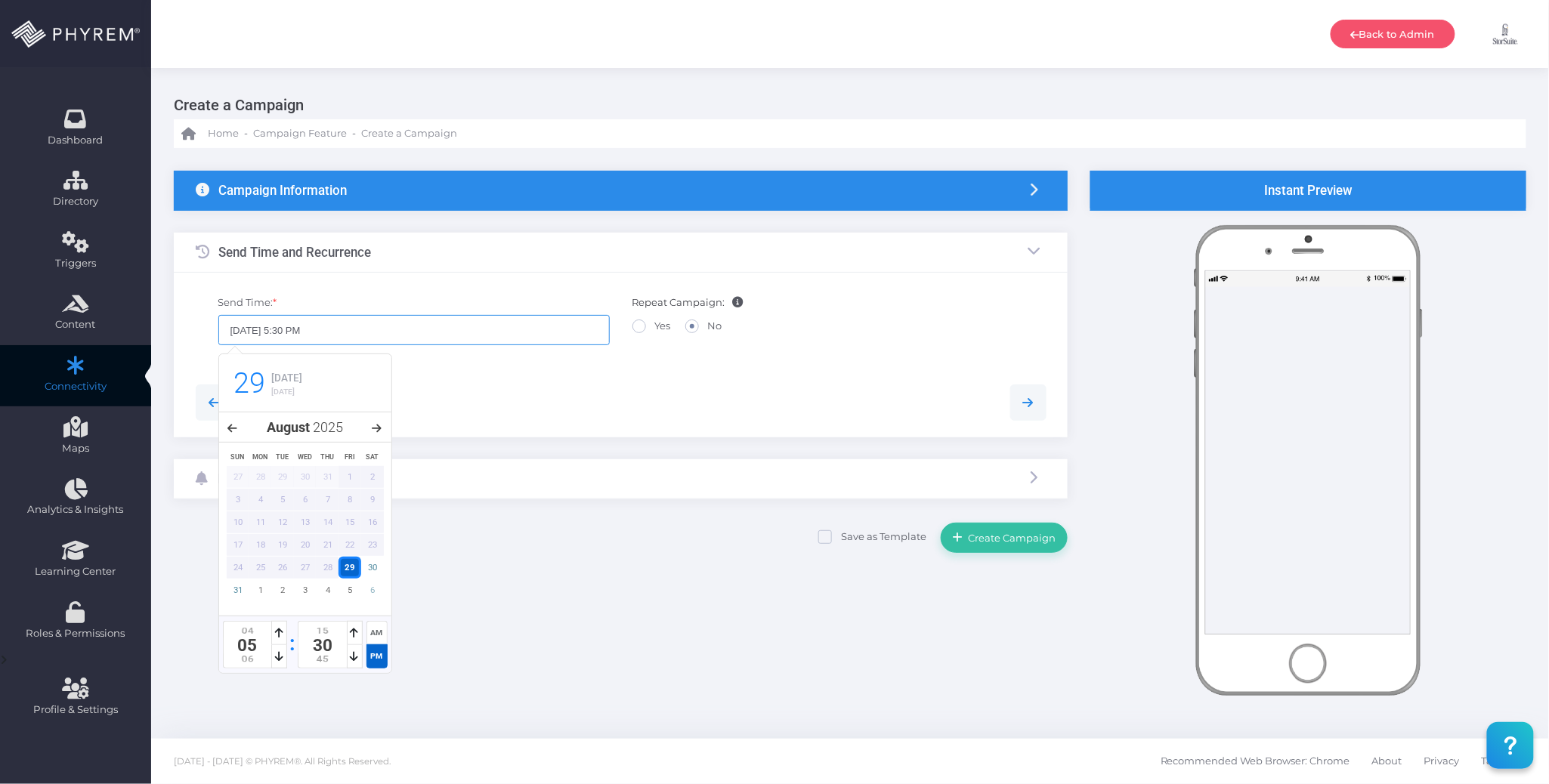
click at [437, 331] on input "08/29/2025 5:30 PM" at bounding box center [414, 330] width 392 height 31
click at [328, 590] on div "4" at bounding box center [326, 590] width 23 height 22
click at [373, 636] on div "AM" at bounding box center [377, 633] width 21 height 24
click at [275, 654] on icon at bounding box center [279, 656] width 8 height 11
click at [275, 655] on icon at bounding box center [279, 656] width 8 height 11
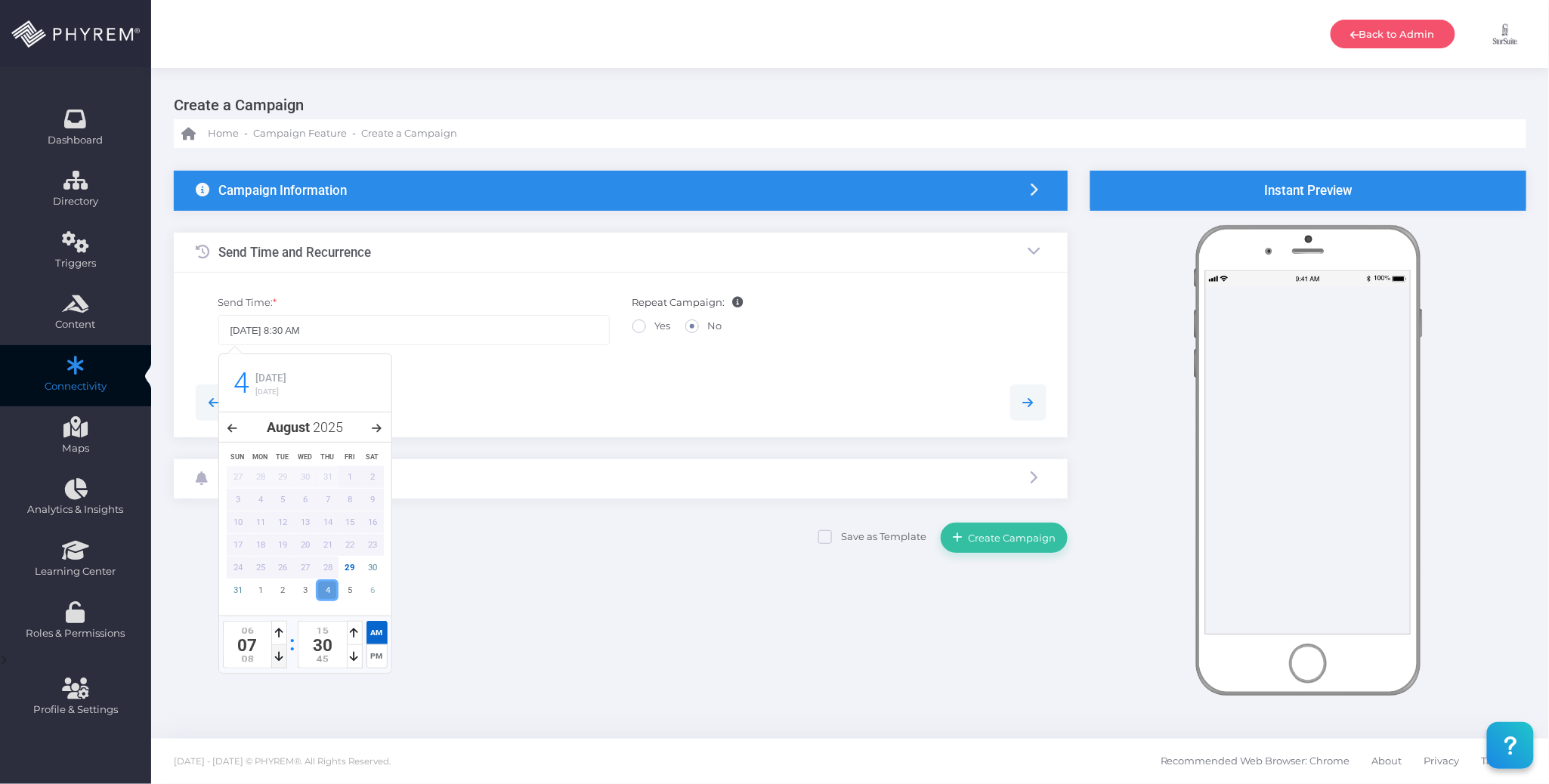
click at [275, 655] on icon at bounding box center [279, 656] width 8 height 11
click at [279, 655] on icon at bounding box center [279, 656] width 8 height 11
type input "09/04/2025 11:15 AM"
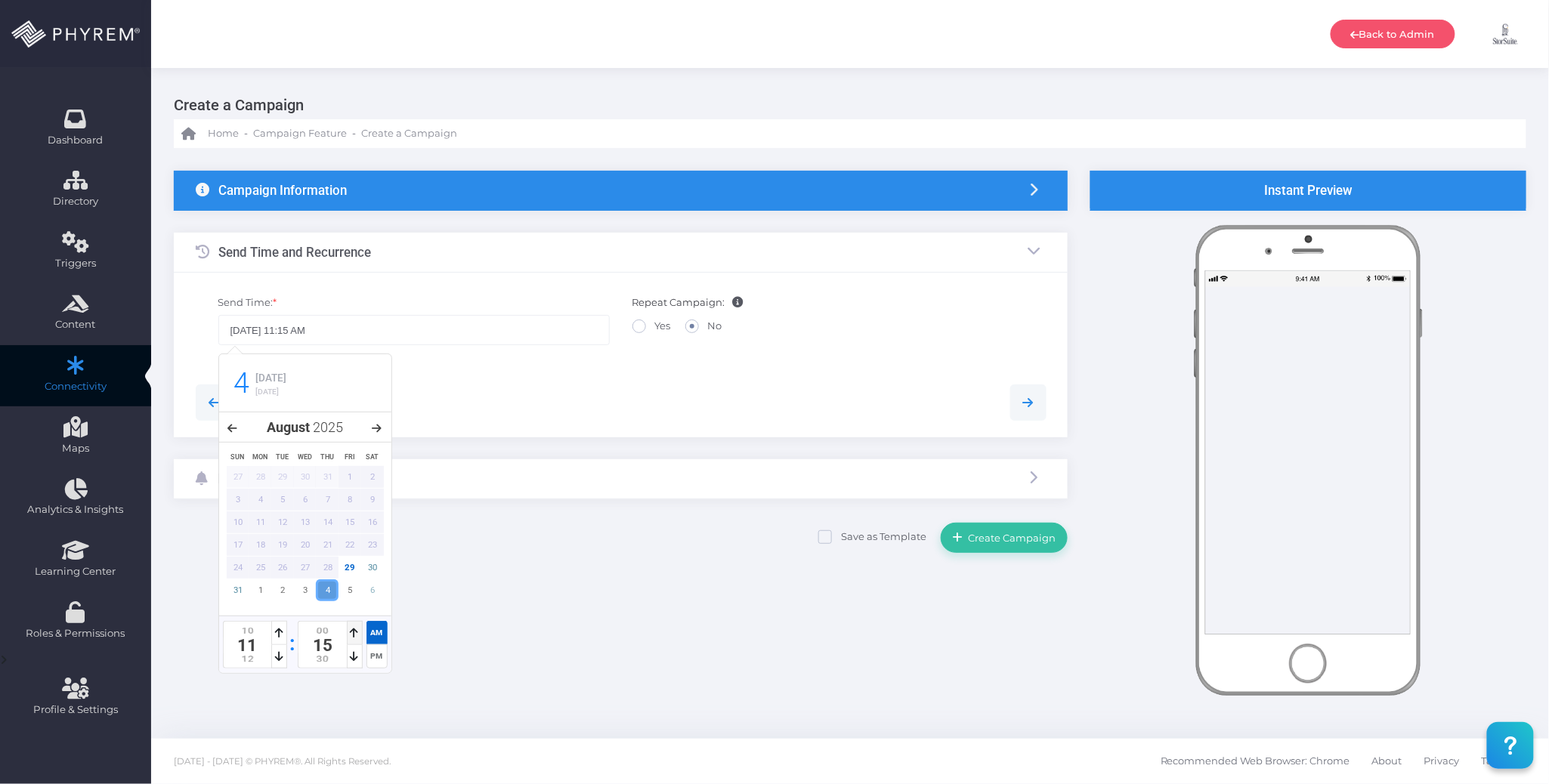
click at [352, 630] on icon at bounding box center [355, 633] width 8 height 11
click at [550, 562] on div "{"fields":[{"field_filters":"","filter_ops":[""],"filter_vals":[],"all_info":""…" at bounding box center [850, 439] width 1398 height 581
click at [431, 481] on div "Notification Types" at bounding box center [621, 479] width 894 height 40
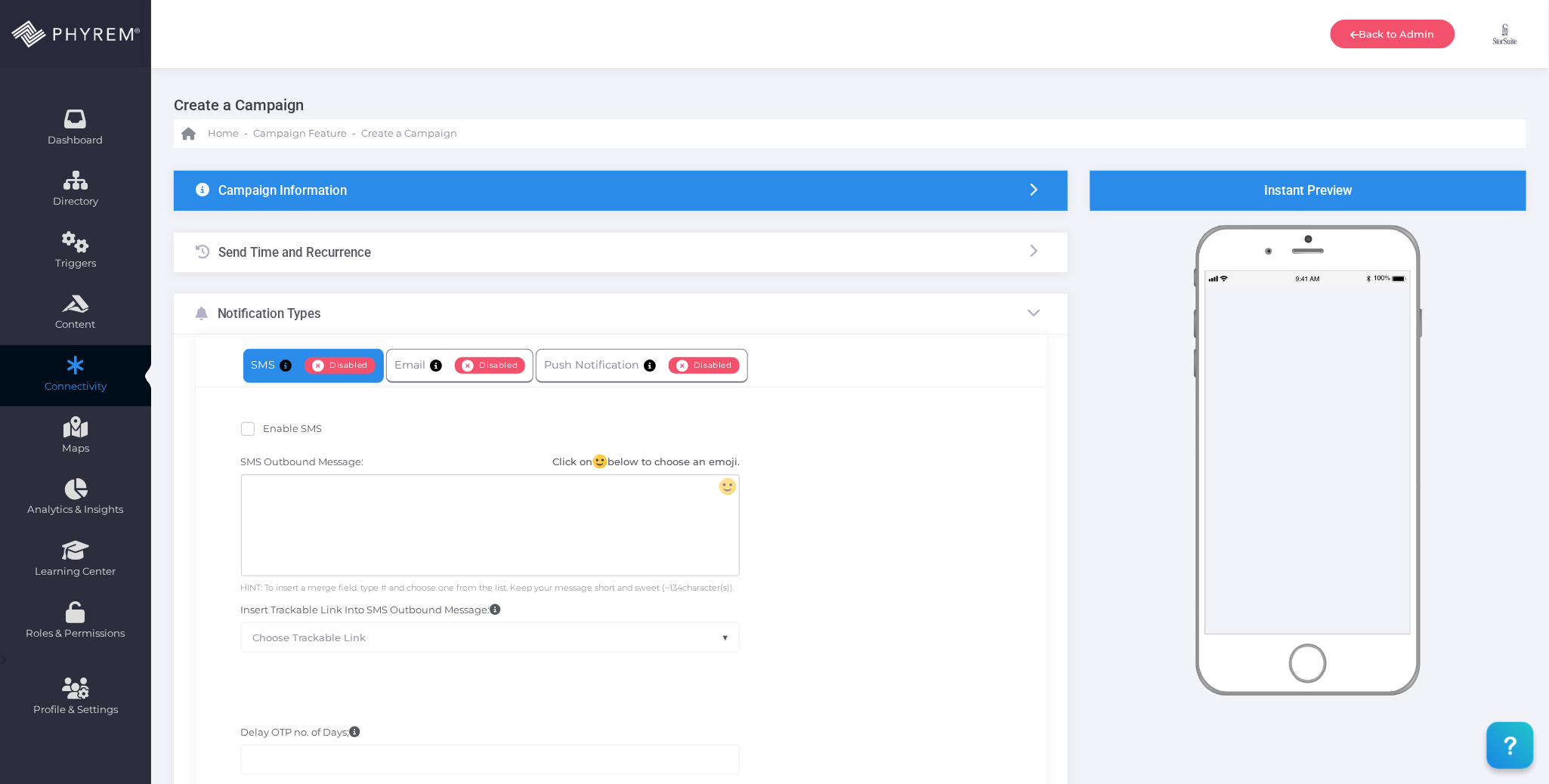
click at [303, 427] on span "Enable SMS" at bounding box center [294, 428] width 59 height 12
click at [274, 427] on input "Enable SMS" at bounding box center [269, 426] width 10 height 10
checkbox input "true"
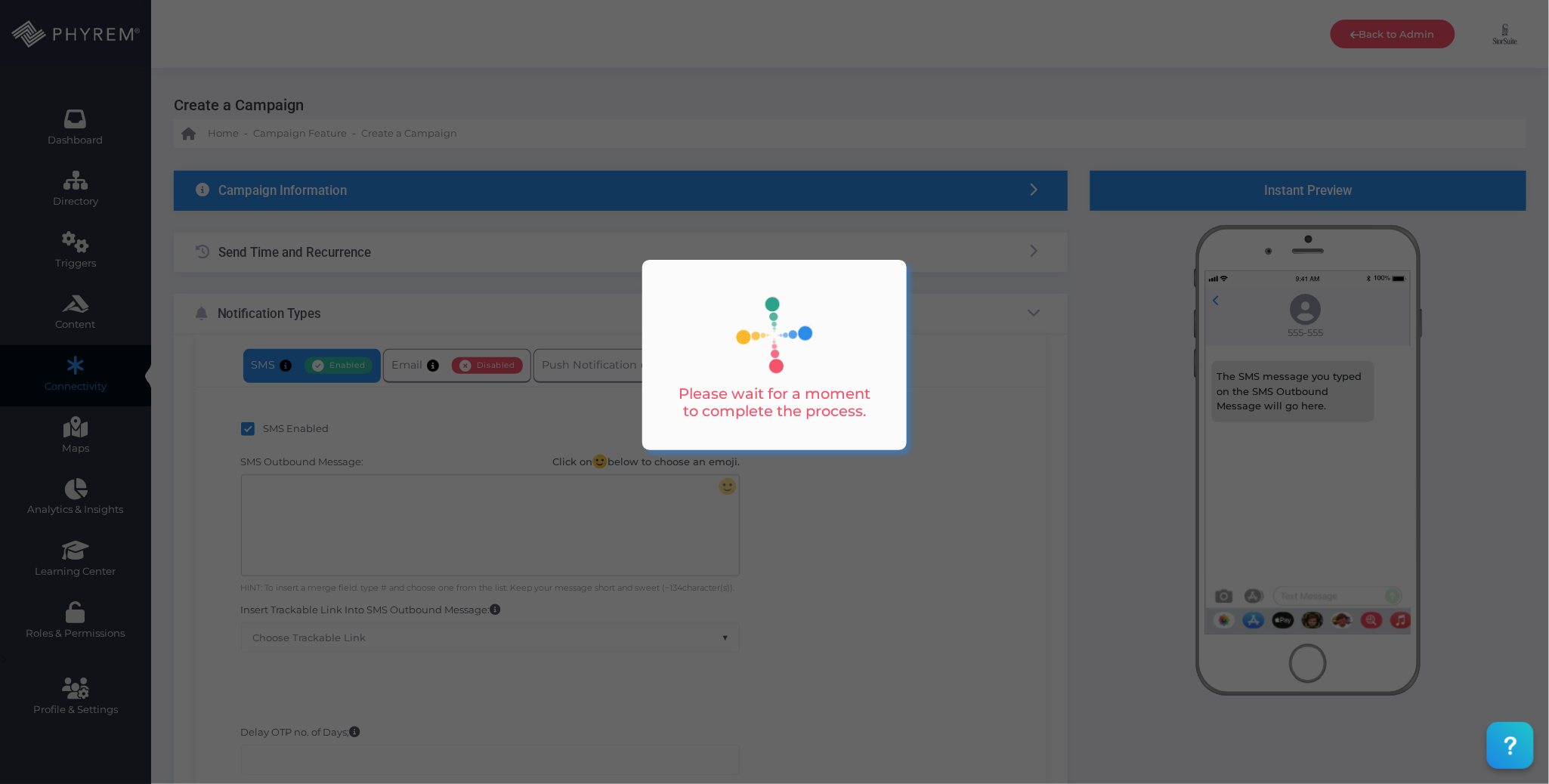
click at [357, 536] on div at bounding box center [774, 392] width 1549 height 784
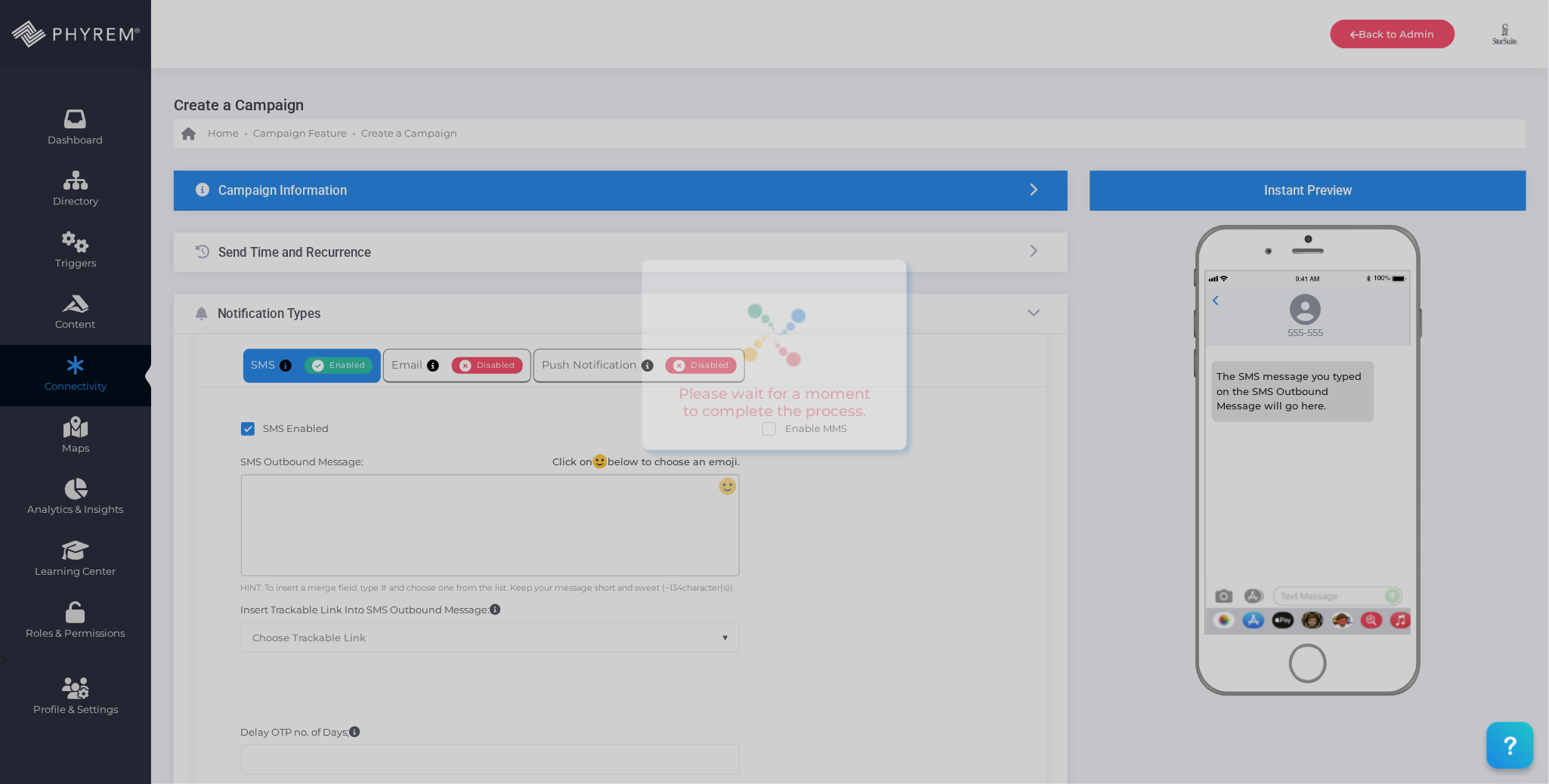
click at [357, 520] on div at bounding box center [490, 526] width 498 height 101
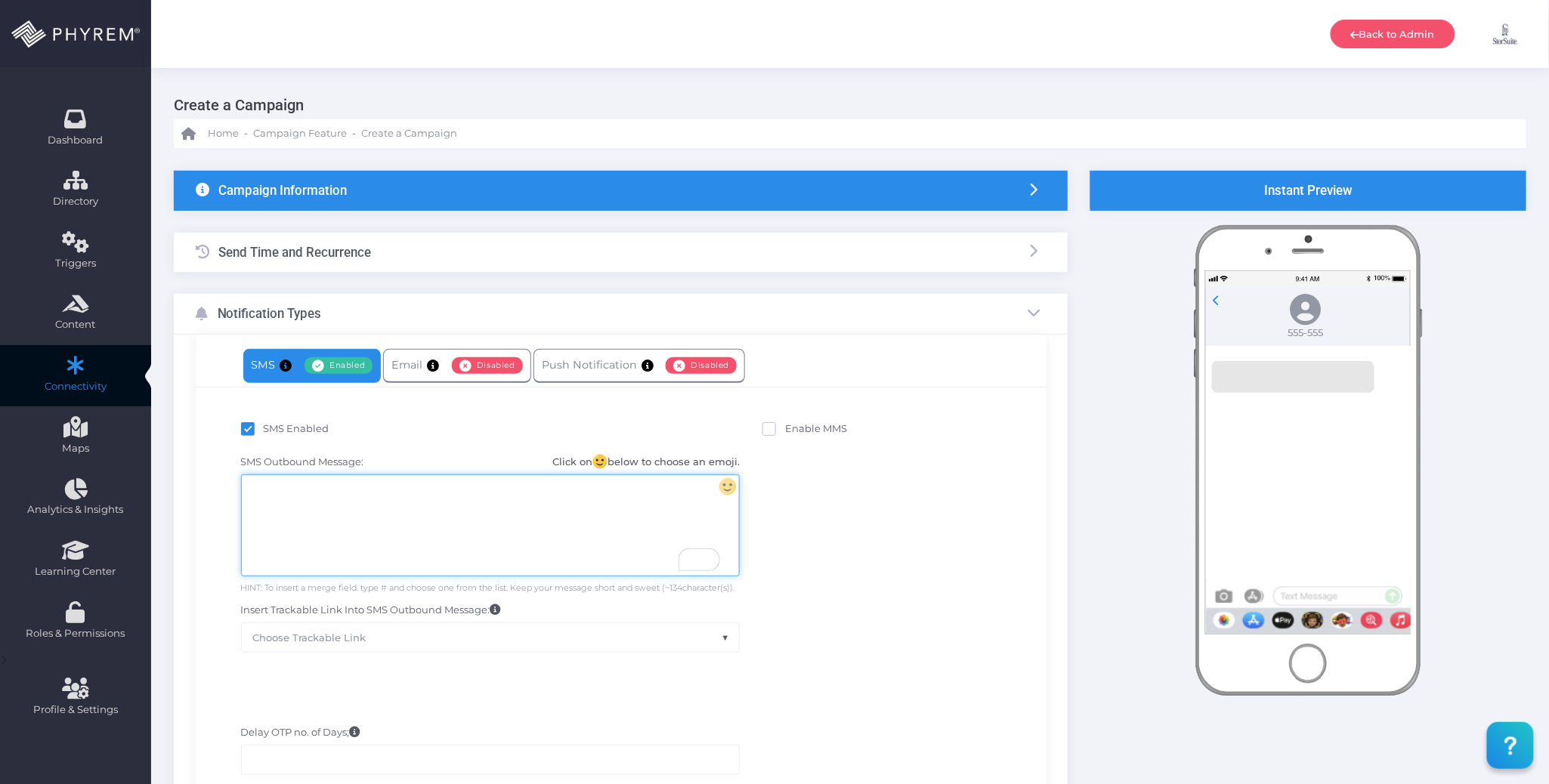
click at [469, 541] on div "To enrich screen reader interactions, please activate Accessibility in Grammarl…" at bounding box center [490, 526] width 498 height 101
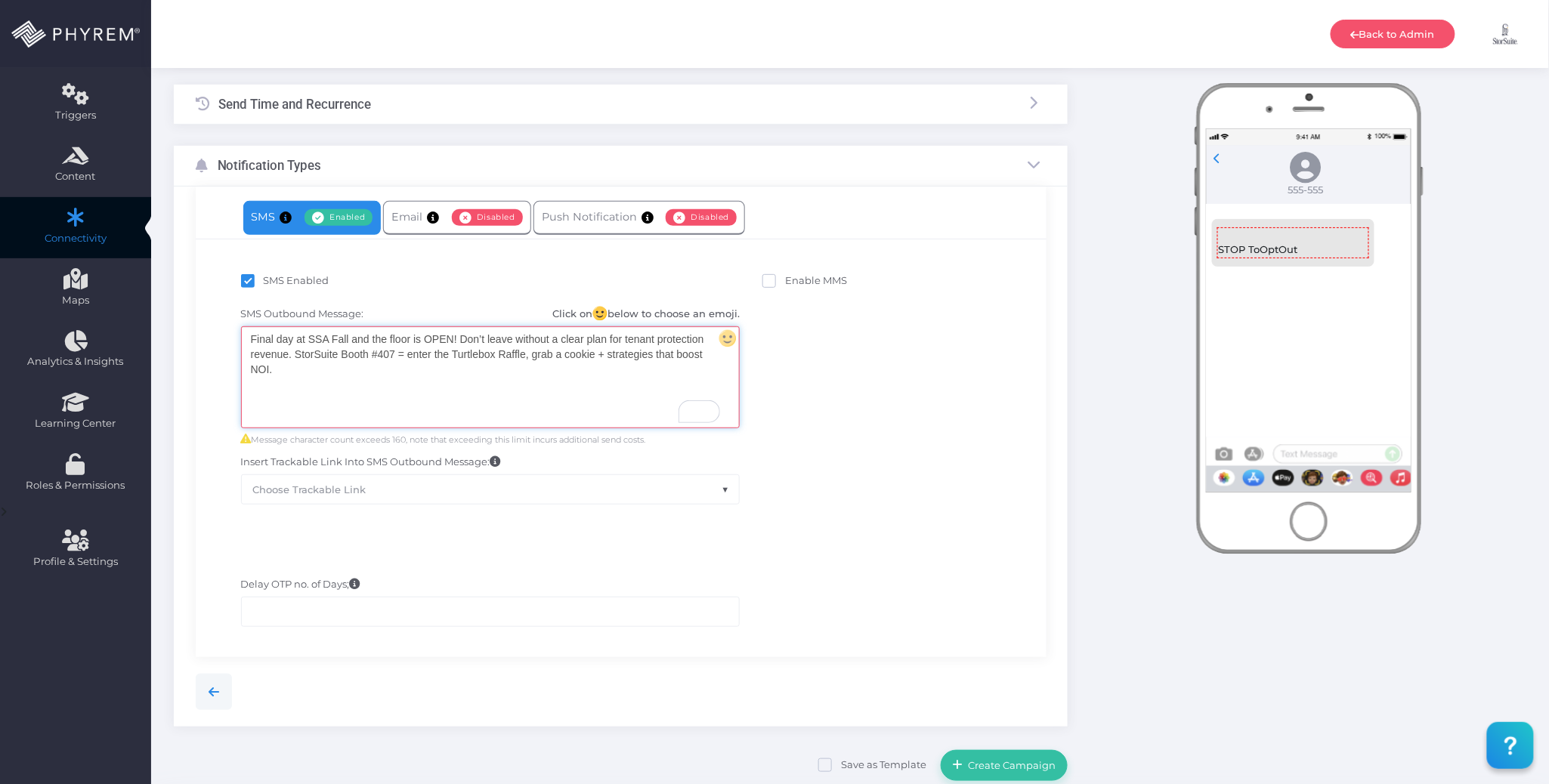
scroll to position [201, 0]
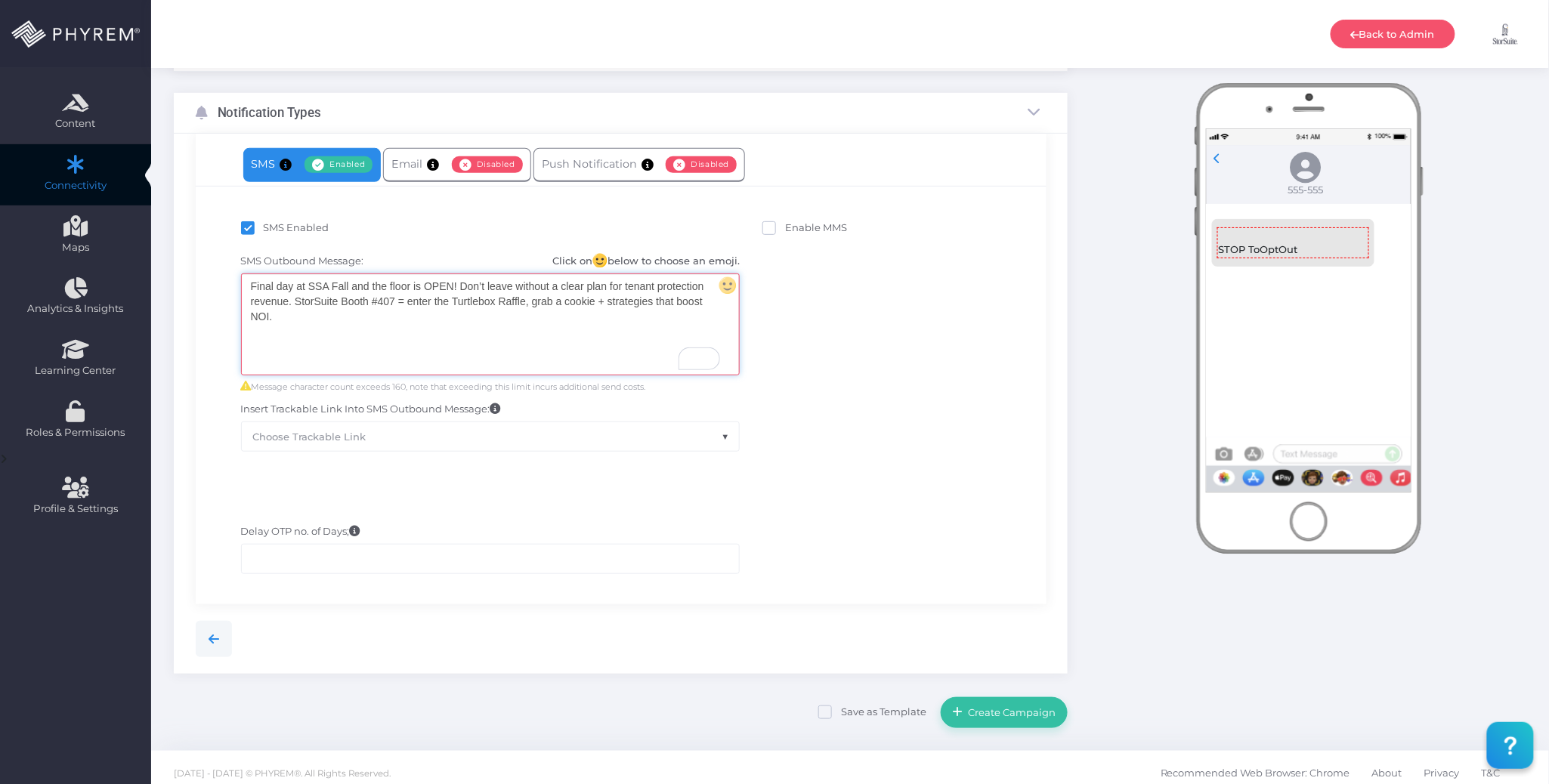
click at [544, 351] on div "Final day at SSA Fall and the floor is OPEN! Don’t leave without a clear plan f…" at bounding box center [490, 324] width 498 height 101
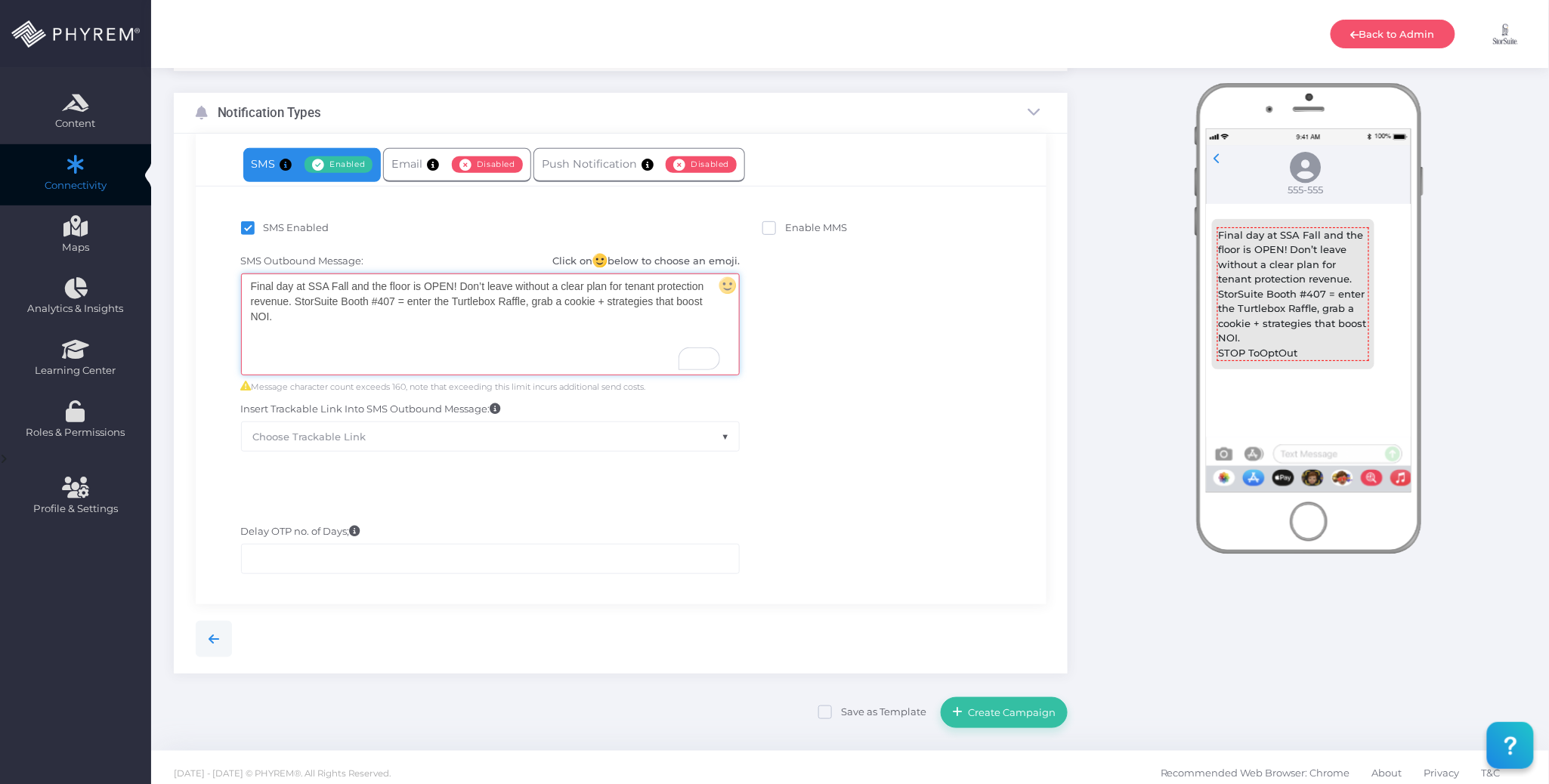
click at [880, 517] on div "Delay OTP no. of Days;" at bounding box center [620, 550] width 828 height 65
click at [1036, 711] on span "Create Campaign" at bounding box center [1010, 712] width 93 height 12
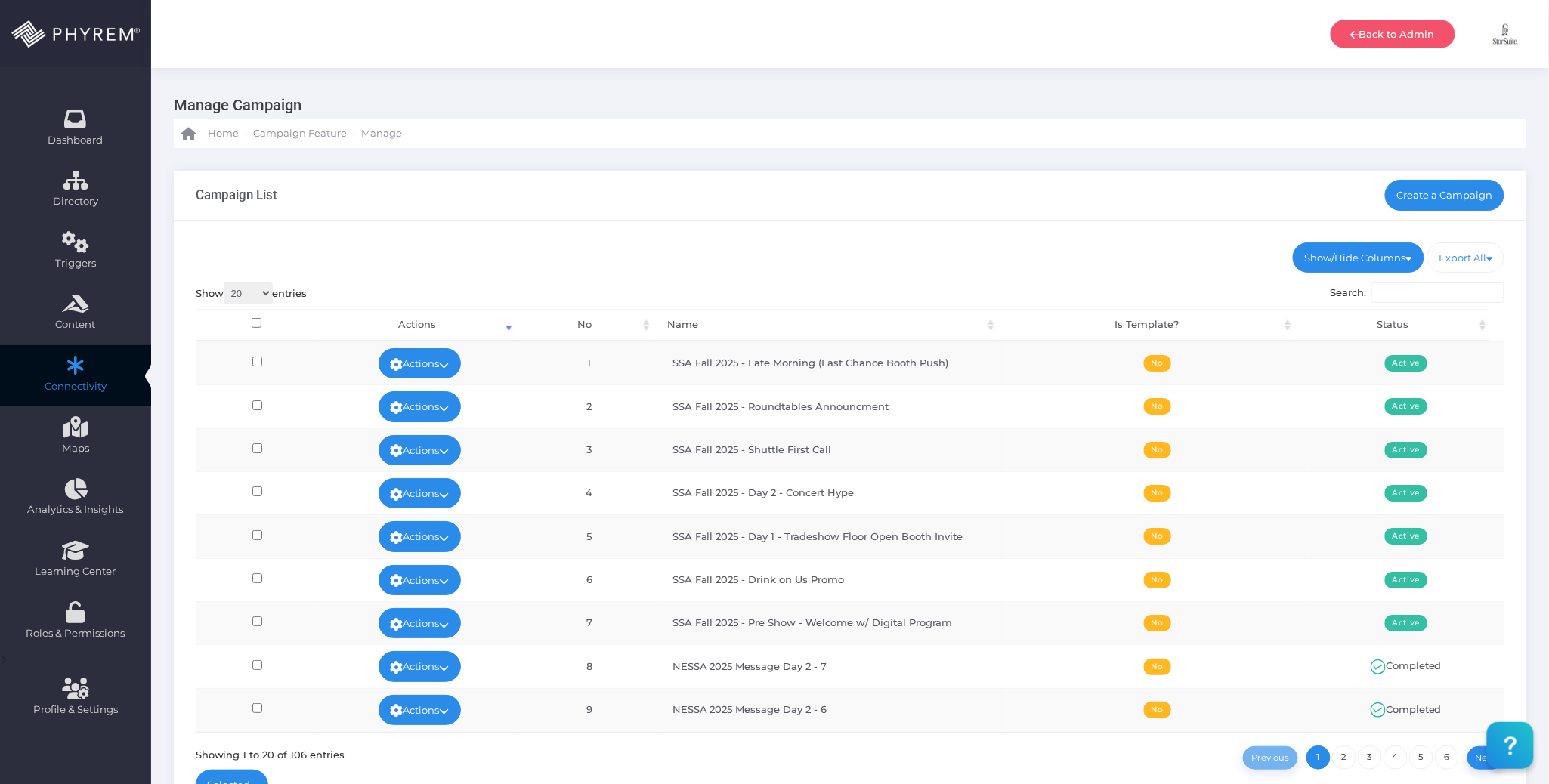
drag, startPoint x: 823, startPoint y: 236, endPoint x: 819, endPoint y: 229, distance: 8.1
click at [820, 231] on div "Show/Hide Columns No Name Is Template? Status DONE" at bounding box center [851, 525] width 1353 height 609
click at [953, 233] on div "Show/Hide Columns No Name Is Template? Status DONE" at bounding box center [851, 525] width 1353 height 609
click at [905, 220] on div "Show/Hide Columns No Name Is Template? Status DONE" at bounding box center [851, 525] width 1353 height 609
click at [821, 166] on div "Campaign List Create a Campaign Show/Hide Columns No" at bounding box center [850, 511] width 1398 height 726
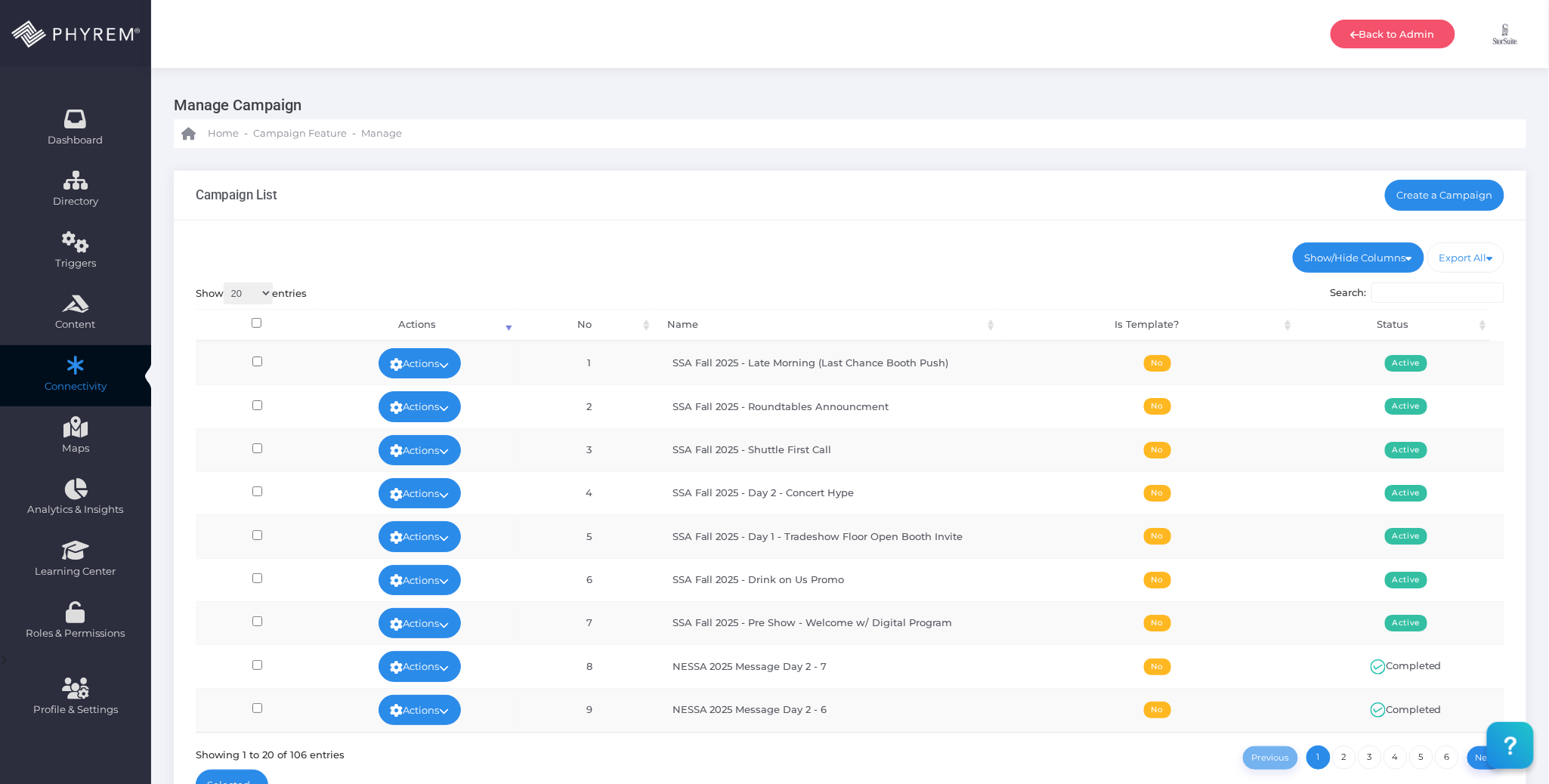
click at [1059, 248] on ul "Show/Hide Columns No Name Is Template? Status" at bounding box center [851, 257] width 1310 height 31
click at [944, 230] on div "Show/Hide Columns No Name Is Template? Status DONE" at bounding box center [851, 525] width 1353 height 609
drag, startPoint x: 945, startPoint y: 251, endPoint x: 956, endPoint y: 222, distance: 31.0
click at [935, 201] on div "Campaign List Create a Campaign" at bounding box center [851, 196] width 1353 height 49
click at [1094, 257] on ul "Show/Hide Columns No Name Is Template? Status" at bounding box center [851, 257] width 1310 height 31
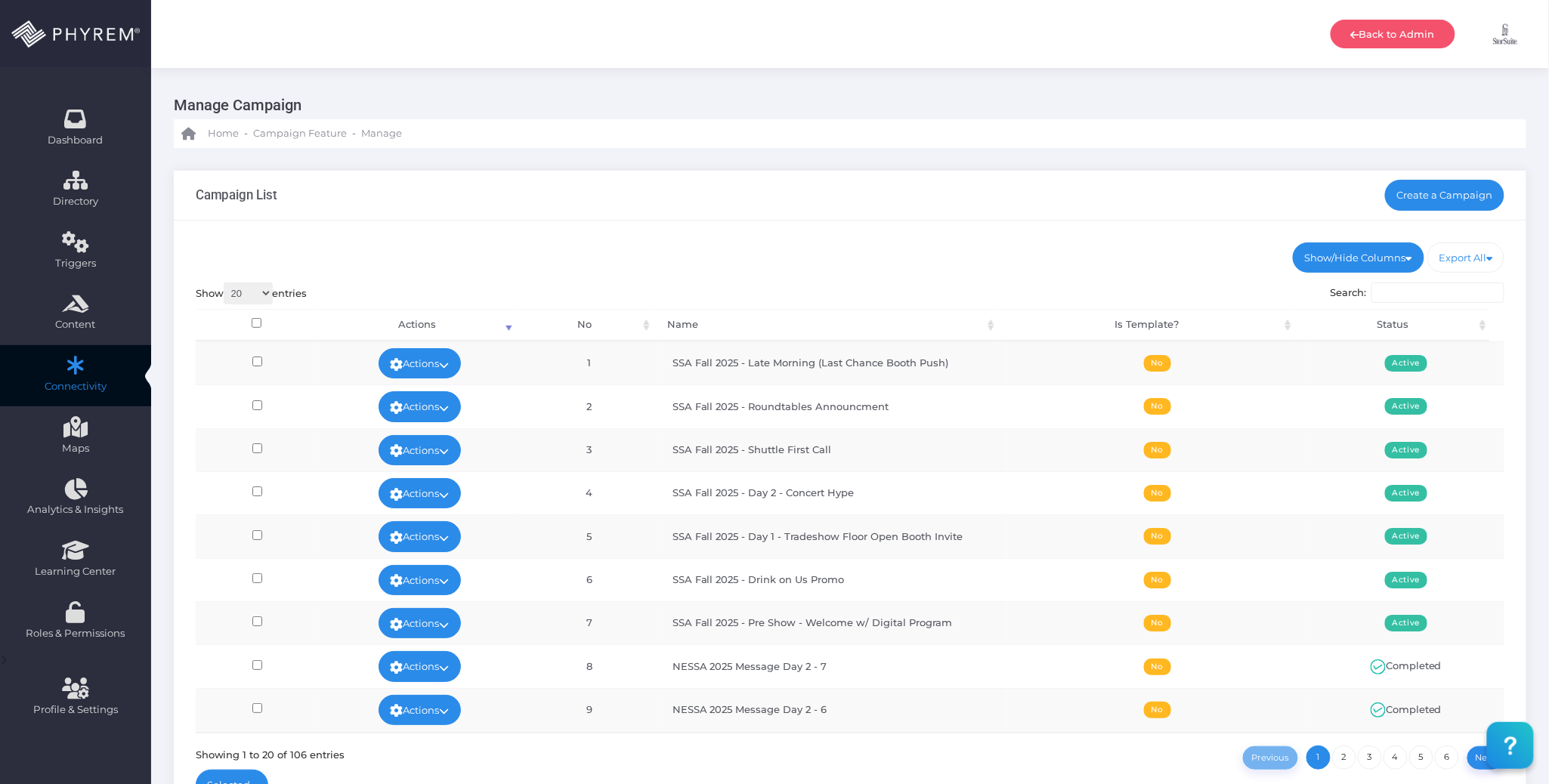
click at [834, 213] on div "Campaign List Create a Campaign" at bounding box center [851, 196] width 1353 height 49
